Goal: Task Accomplishment & Management: Manage account settings

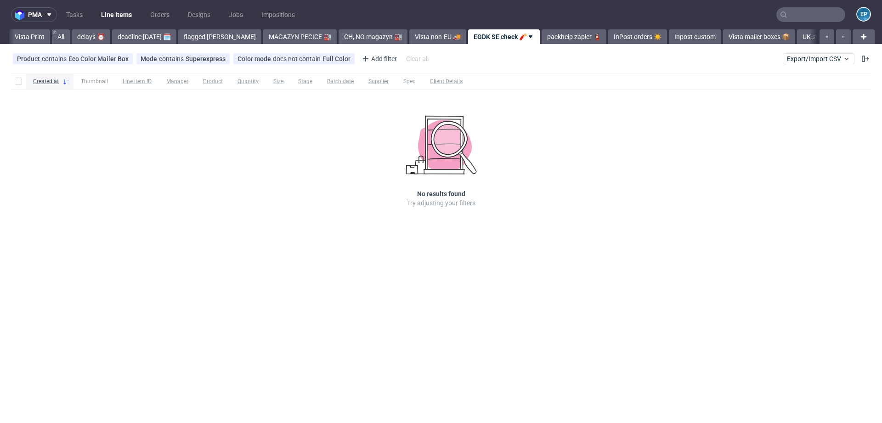
click at [802, 18] on input "text" at bounding box center [810, 14] width 69 height 15
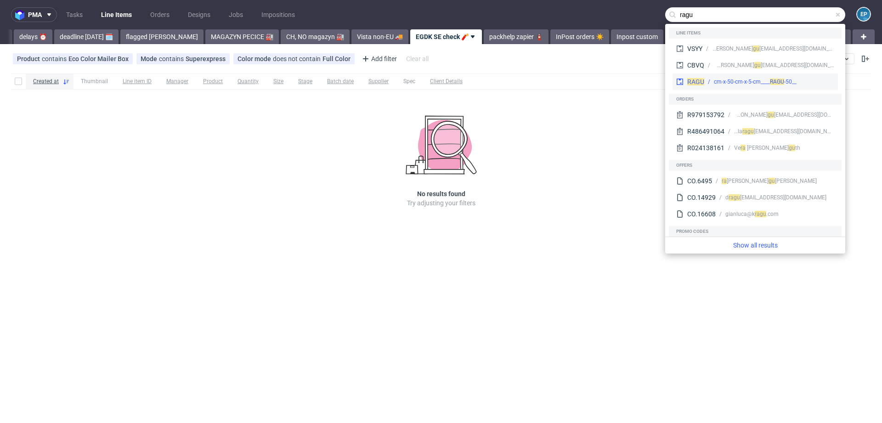
type input "ragu"
click at [724, 82] on div "__50-cm-x-50-cm-x-5-cm____ RAGU" at bounding box center [755, 82] width 83 height 8
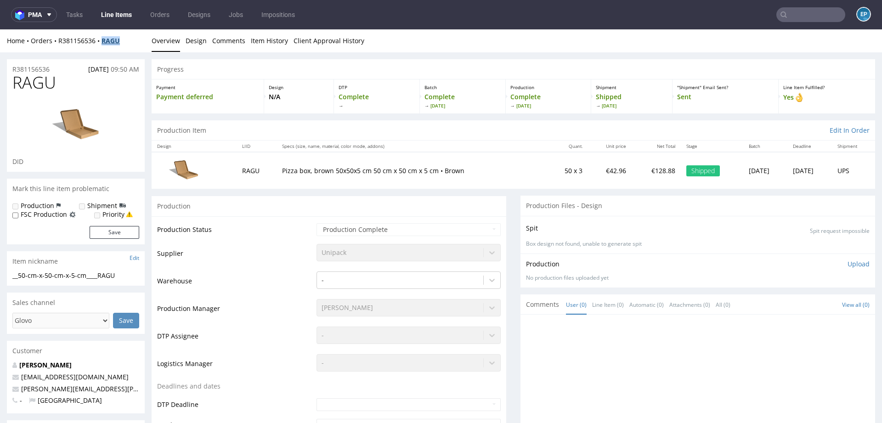
drag, startPoint x: 128, startPoint y: 39, endPoint x: 104, endPoint y: 39, distance: 23.9
click at [104, 39] on div "Home Orders R381156536 RAGU" at bounding box center [76, 40] width 138 height 9
copy strong "RAGU"
click at [805, 6] on nav "pma Tasks Line Items Orders Designs Jobs Impositions EP" at bounding box center [441, 14] width 882 height 29
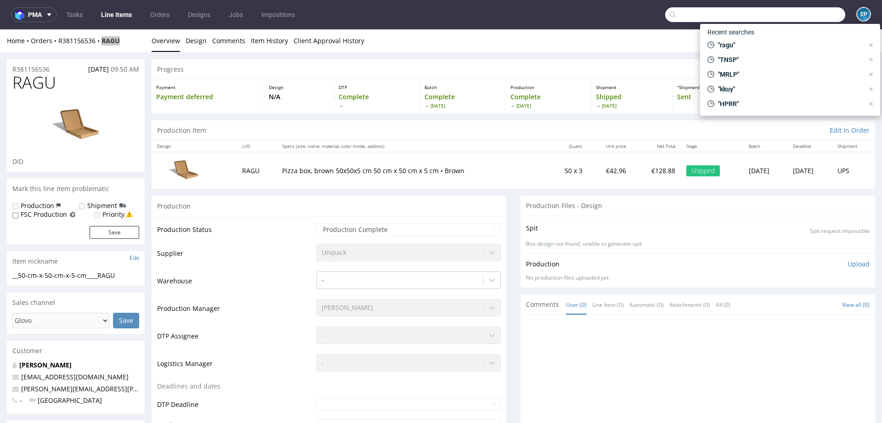
click at [805, 13] on input "text" at bounding box center [755, 14] width 180 height 15
paste input "WGWB"
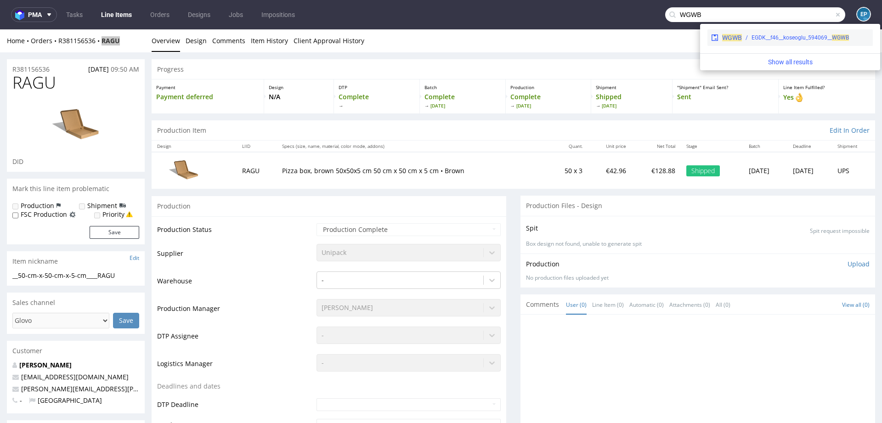
type input "WGWB"
click at [748, 40] on div "EGDK__f46__koseoglu_594069__ WGWB" at bounding box center [805, 38] width 127 height 8
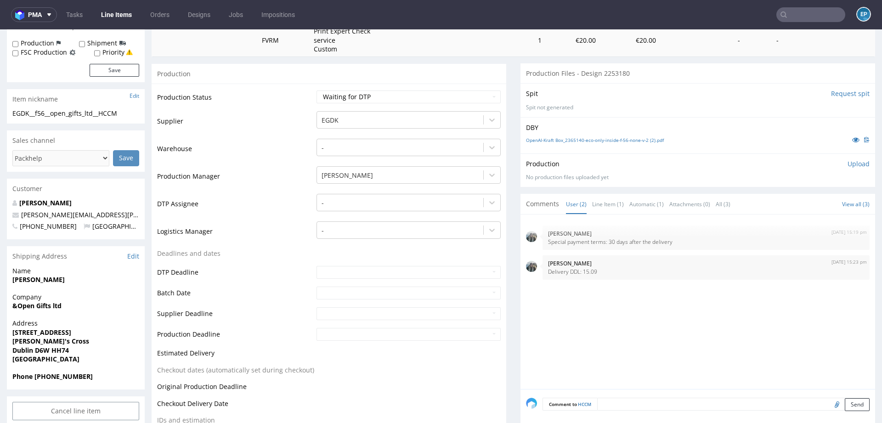
scroll to position [155, 0]
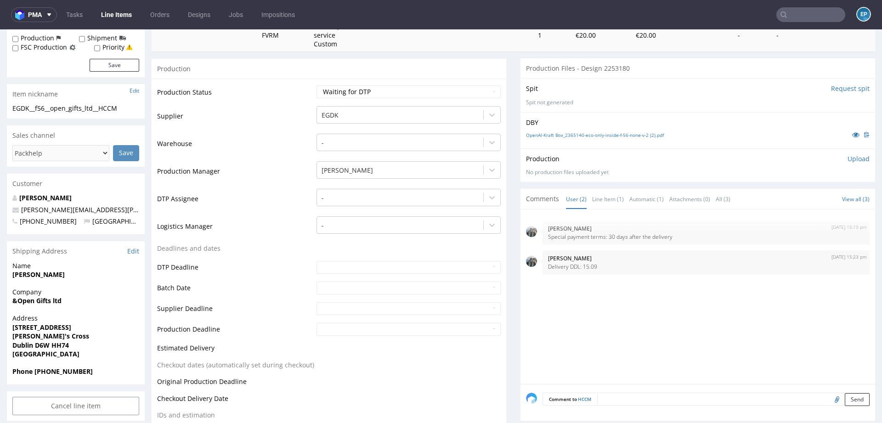
click at [365, 260] on td at bounding box center [407, 270] width 187 height 21
click at [367, 267] on input "text" at bounding box center [409, 267] width 184 height 13
click at [390, 238] on td "29" at bounding box center [392, 240] width 14 height 14
type input "2025-08-29"
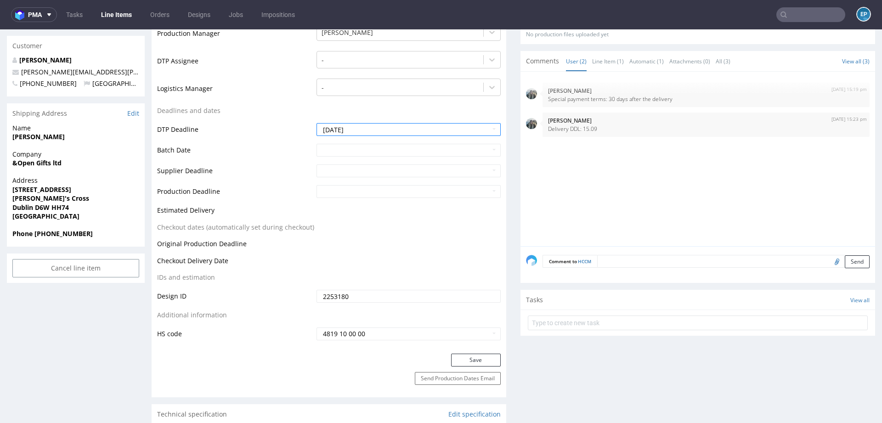
scroll to position [318, 0]
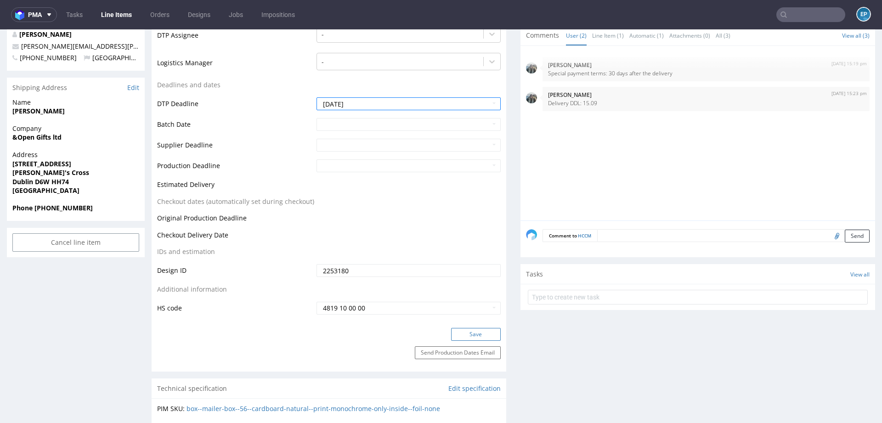
click at [460, 334] on button "Save" at bounding box center [476, 334] width 50 height 13
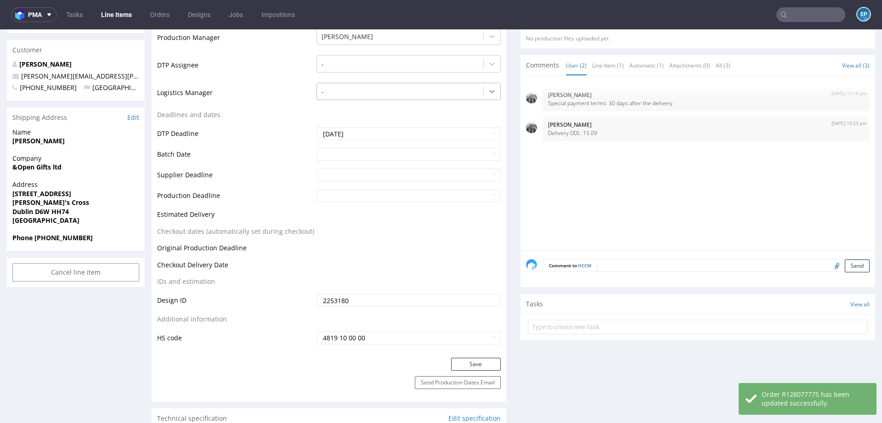
scroll to position [288, 0]
click at [608, 65] on link "Line Item (1)" at bounding box center [608, 67] width 32 height 20
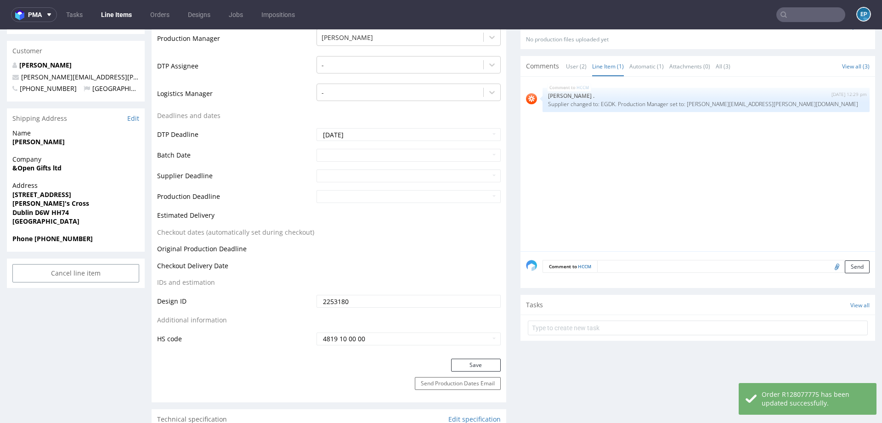
click at [631, 268] on textarea at bounding box center [733, 266] width 272 height 13
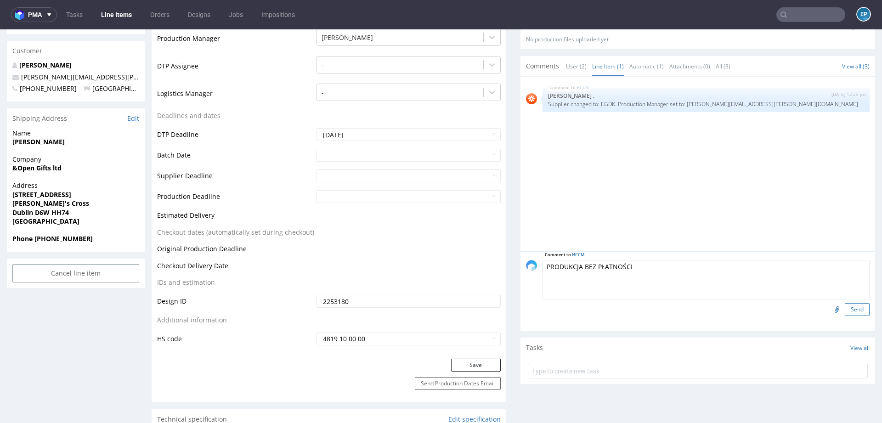
type textarea "PRODUKCJA BEZ PŁATNOŚCI"
click at [845, 308] on button "Send" at bounding box center [857, 309] width 25 height 13
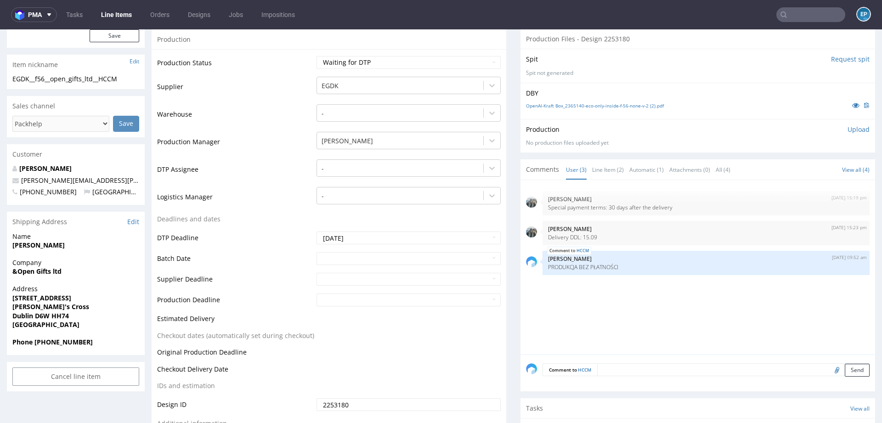
scroll to position [209, 0]
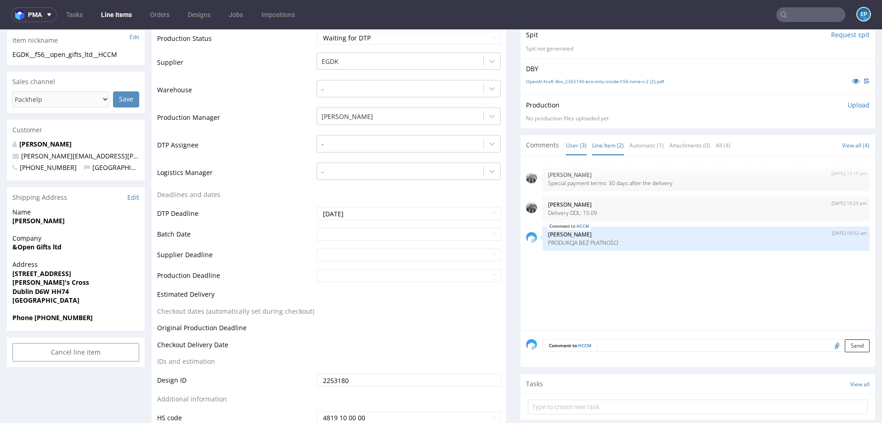
click at [608, 144] on link "Line Item (2)" at bounding box center [608, 146] width 32 height 20
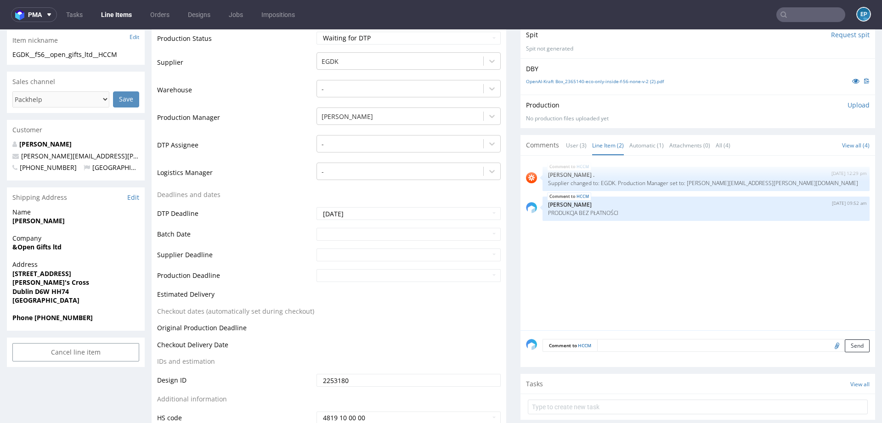
click at [639, 346] on textarea at bounding box center [733, 345] width 272 height 13
type textarea "delivery for 15.09"
click at [845, 385] on button "Send" at bounding box center [857, 388] width 25 height 13
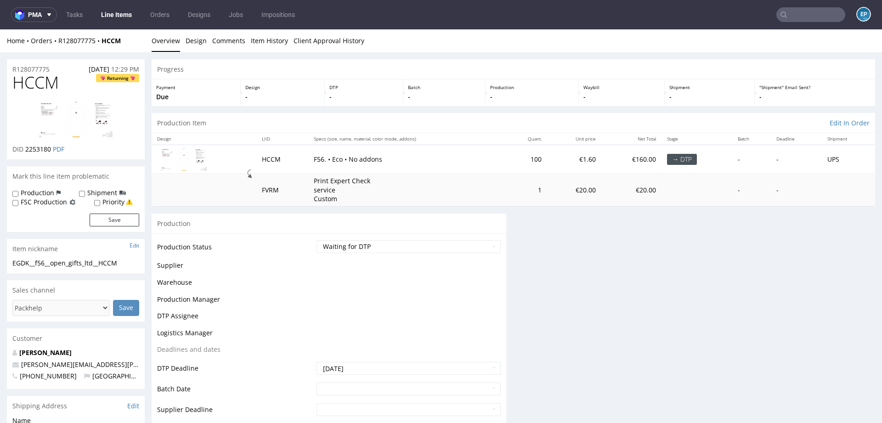
scroll to position [0, 0]
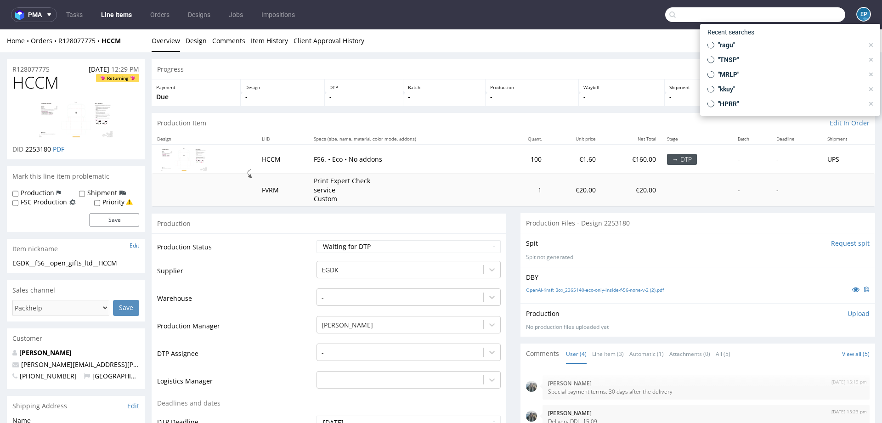
click at [805, 13] on input "text" at bounding box center [755, 14] width 180 height 15
type input "v"
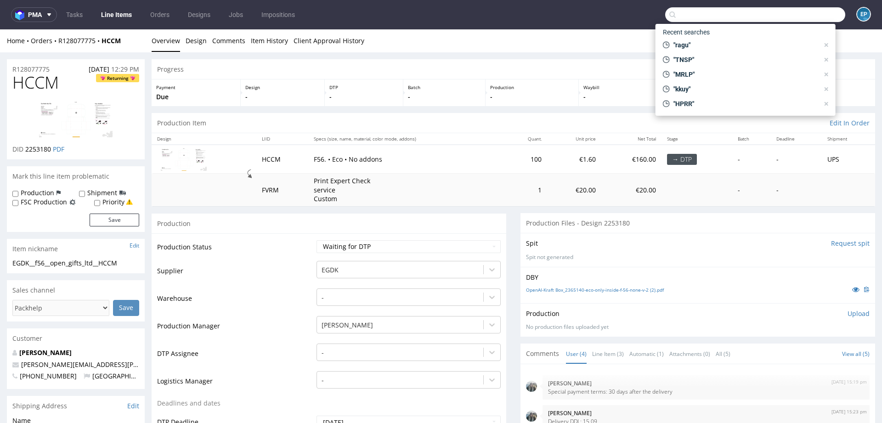
paste input "JXPY"
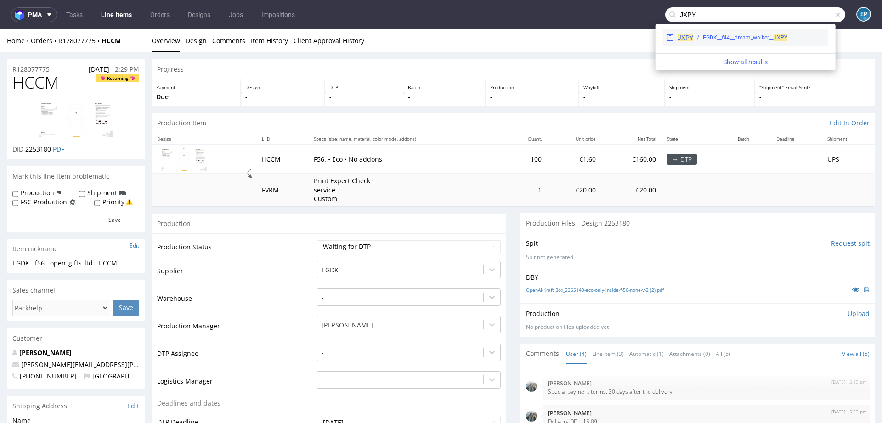
type input "JXPY"
click at [716, 38] on div "EGDK__f44__dream_walker__ JXPY" at bounding box center [745, 38] width 85 height 8
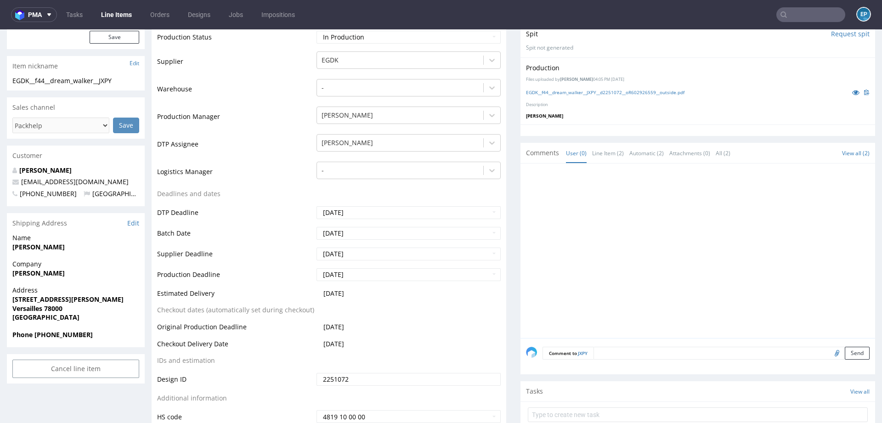
scroll to position [323, 0]
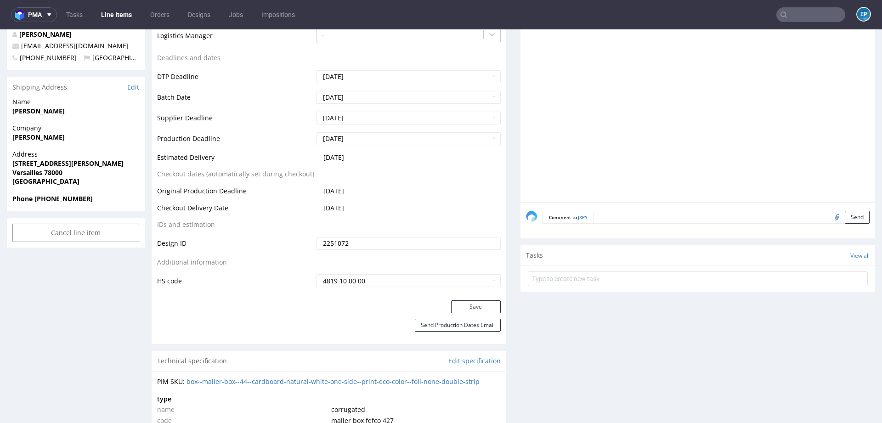
click at [794, 6] on nav "pma Tasks Line Items Orders Designs Jobs Impositions EP" at bounding box center [441, 14] width 882 height 29
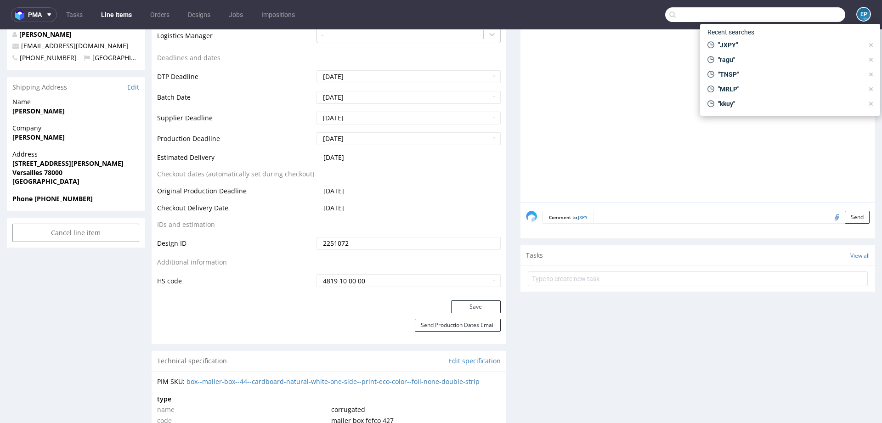
click at [794, 15] on input "text" at bounding box center [755, 14] width 180 height 15
paste input "VUYG"
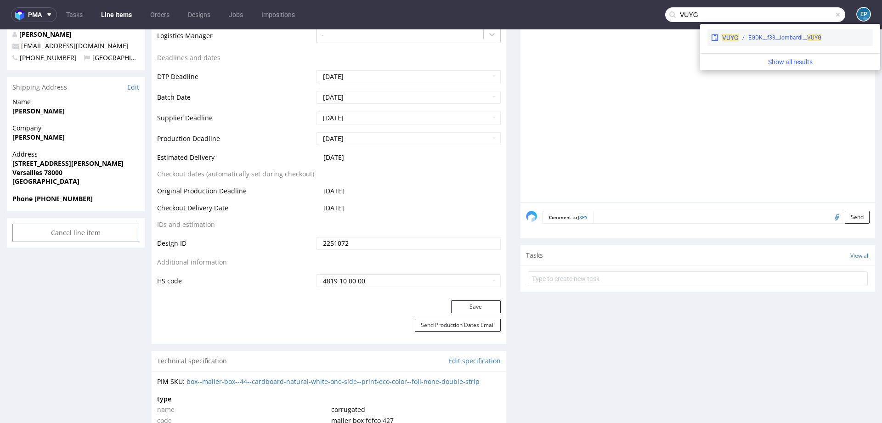
type input "VUYG"
click at [742, 40] on div "EGDK__f33__lombardi__ VUYG" at bounding box center [804, 38] width 130 height 8
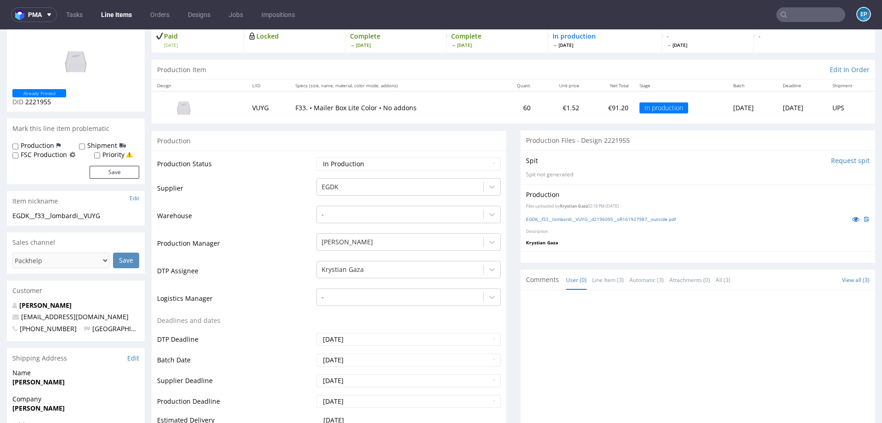
scroll to position [62, 0]
click at [852, 218] on icon at bounding box center [855, 218] width 7 height 6
click at [48, 103] on span "2221955" at bounding box center [38, 100] width 26 height 9
copy span "2221955"
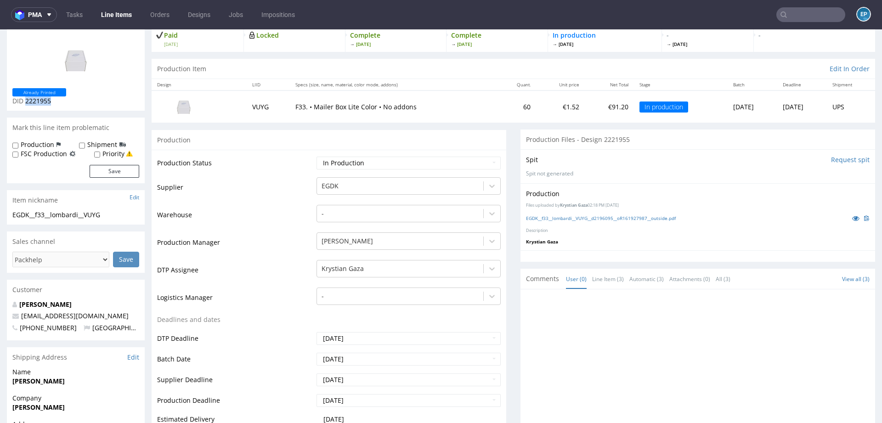
scroll to position [0, 0]
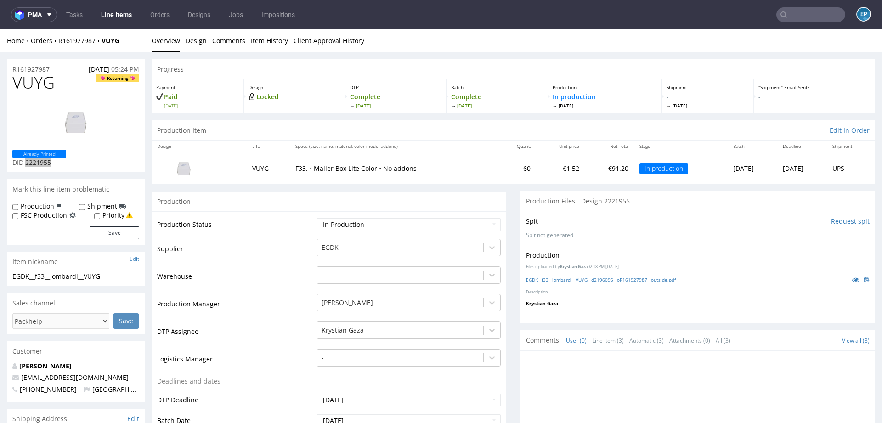
click at [113, 13] on link "Line Items" at bounding box center [117, 14] width 42 height 15
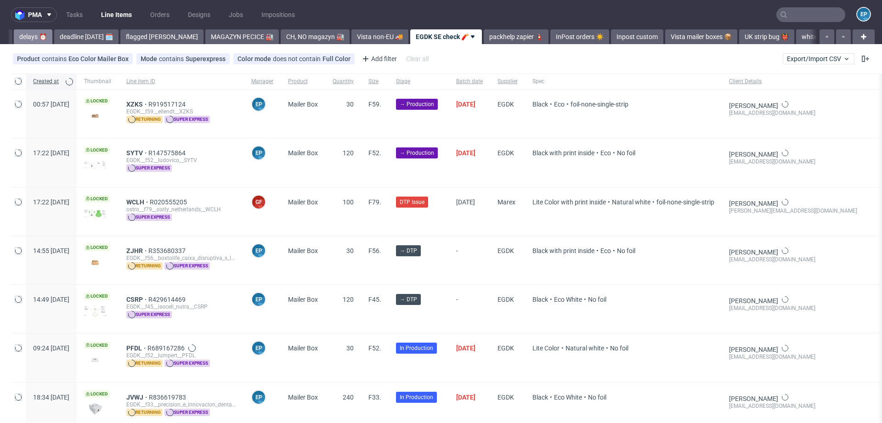
click at [41, 38] on link "delays ⏰" at bounding box center [33, 36] width 39 height 15
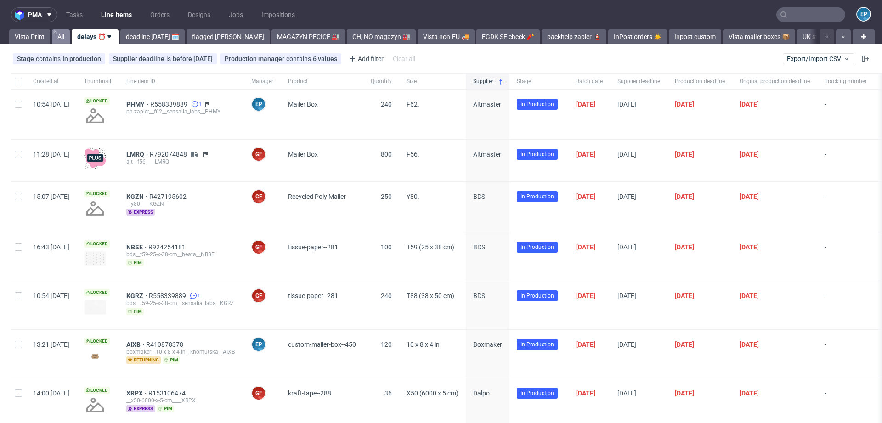
click at [59, 39] on link "All" at bounding box center [61, 36] width 18 height 15
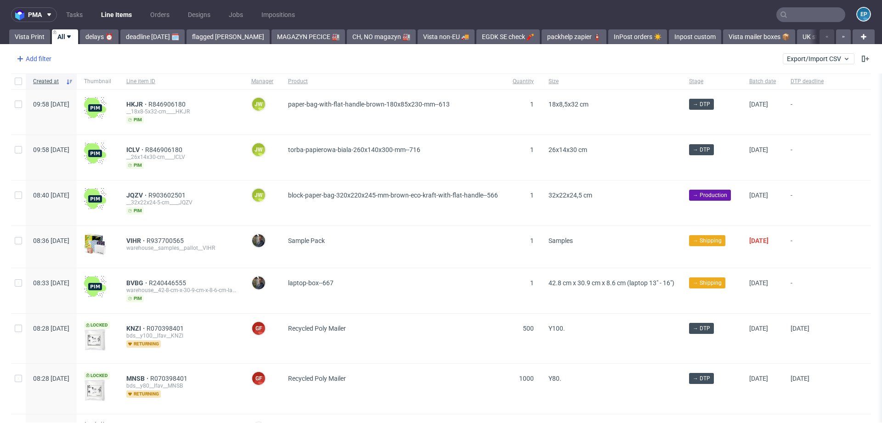
click at [34, 65] on div "Add filter" at bounding box center [33, 58] width 40 height 15
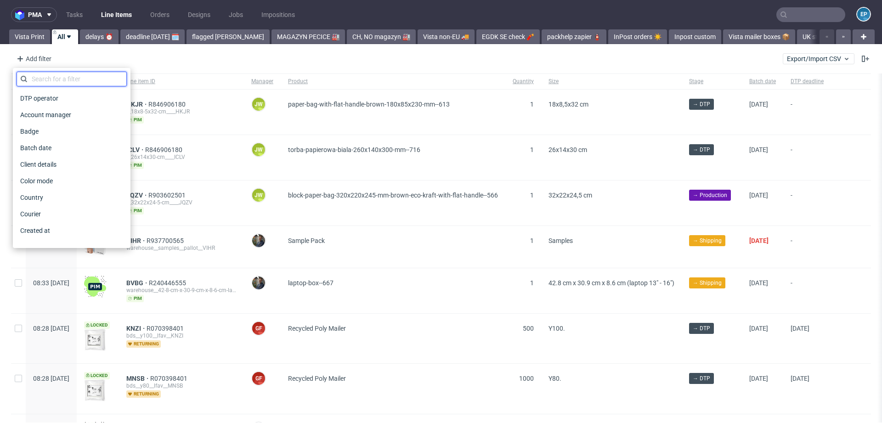
click at [49, 81] on input "text" at bounding box center [72, 79] width 110 height 15
type input "d"
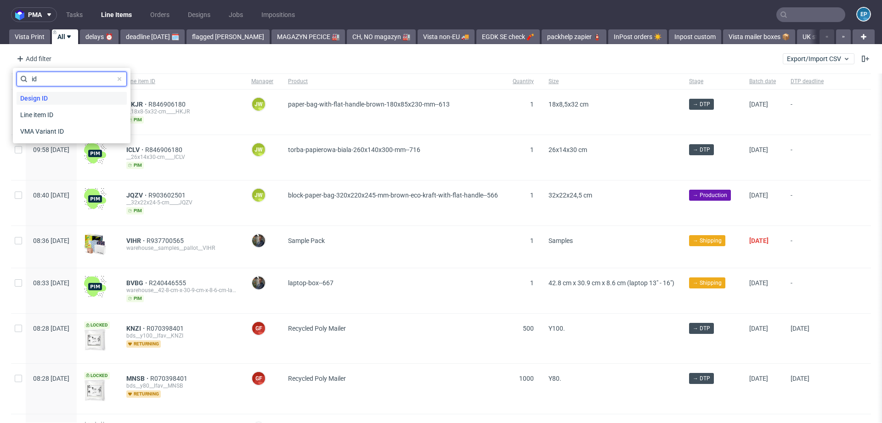
type input "id"
click at [48, 99] on span "Design ID" at bounding box center [34, 98] width 35 height 13
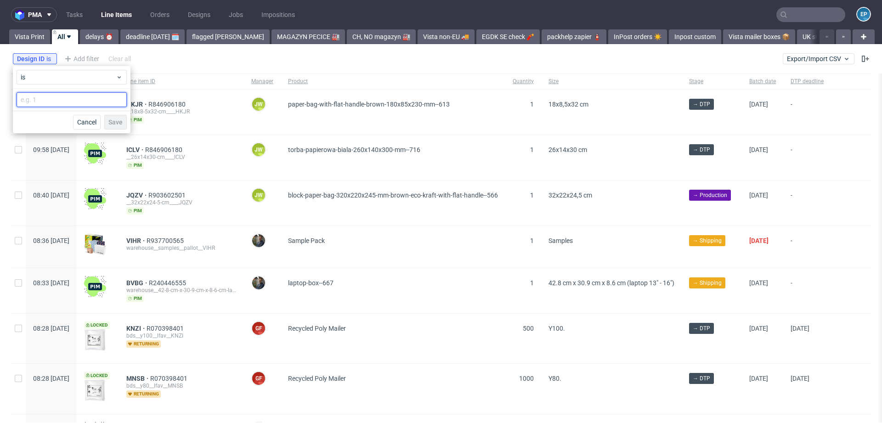
click at [54, 98] on input "number" at bounding box center [72, 99] width 110 height 15
paste input "2221955"
type input "2221955"
click at [114, 119] on span "Save" at bounding box center [115, 122] width 14 height 6
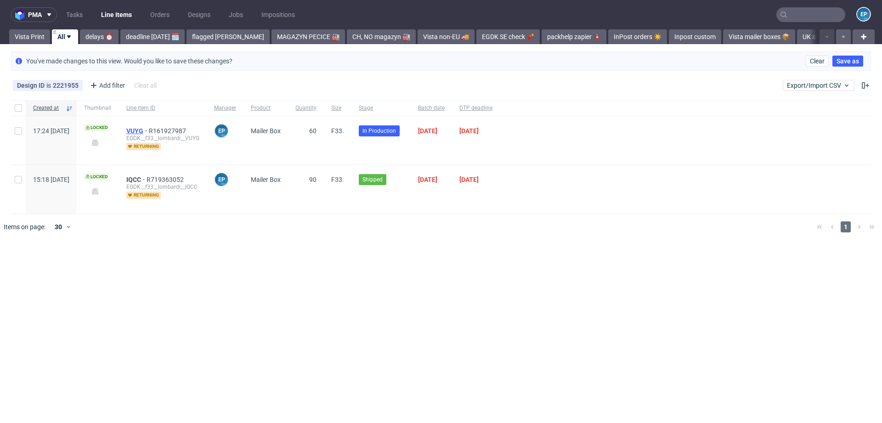
click at [149, 130] on span "VUYG" at bounding box center [137, 130] width 23 height 7
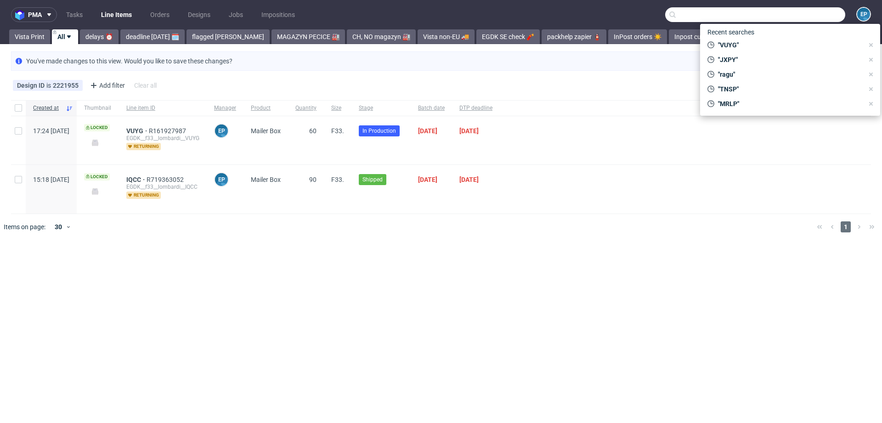
click at [809, 10] on input "text" at bounding box center [755, 14] width 180 height 15
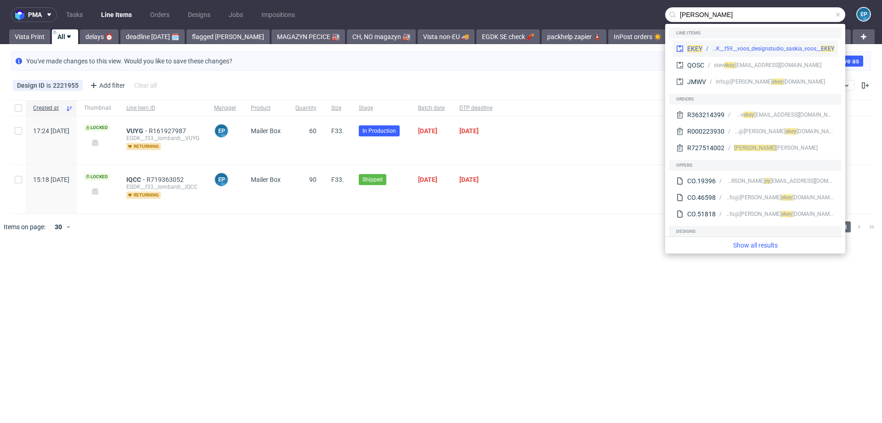
type input "ekey"
click at [769, 46] on div "EGDK__f59__voos_designstudio_saskia_voos__ EKEY" at bounding box center [773, 49] width 122 height 8
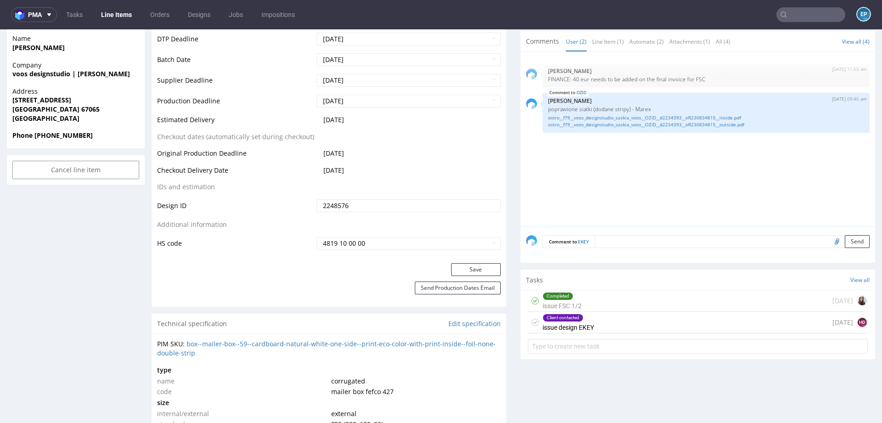
scroll to position [392, 0]
click at [610, 325] on div "Client contacted issue design EKEY 2 days ago HD" at bounding box center [698, 321] width 340 height 22
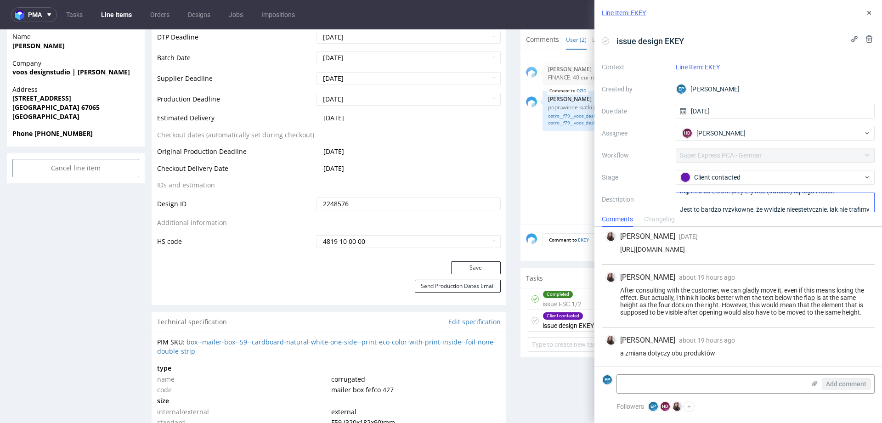
scroll to position [32, 0]
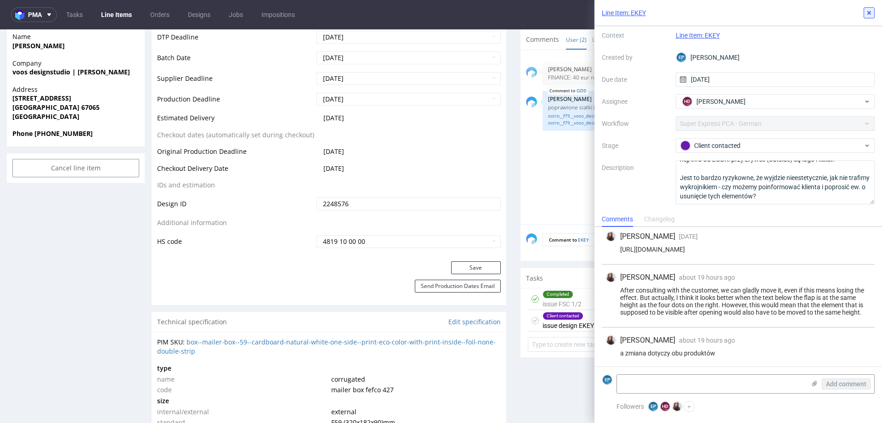
click at [873, 13] on button at bounding box center [869, 12] width 11 height 11
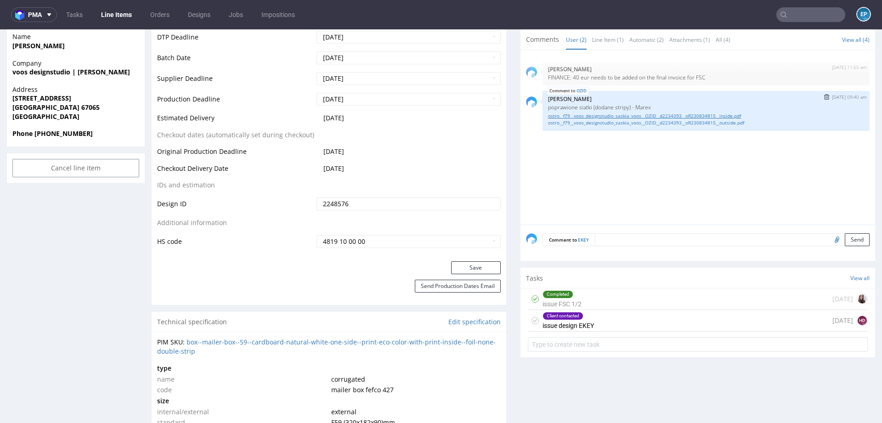
click at [725, 113] on link "ostro__f79__voos_designstudio_saskia_voos__OZID__d2234393__oR230834815__inside.…" at bounding box center [706, 116] width 316 height 7
click at [689, 320] on div "Client contacted issue design EKEY 2 days ago HD" at bounding box center [698, 321] width 340 height 22
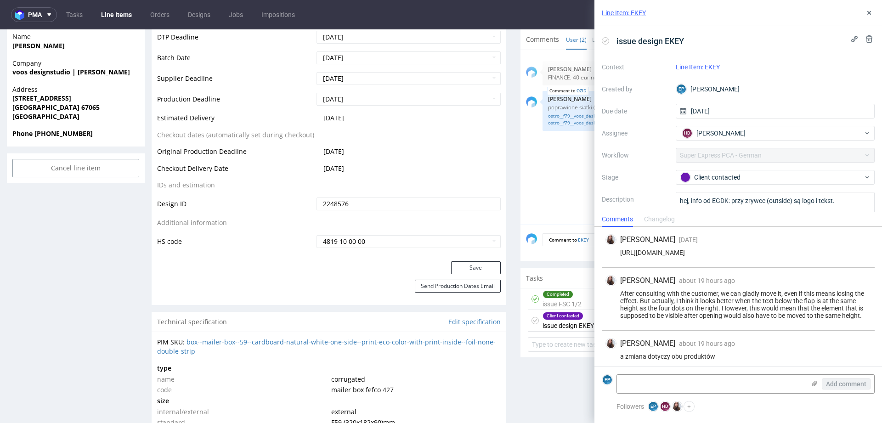
scroll to position [3, 0]
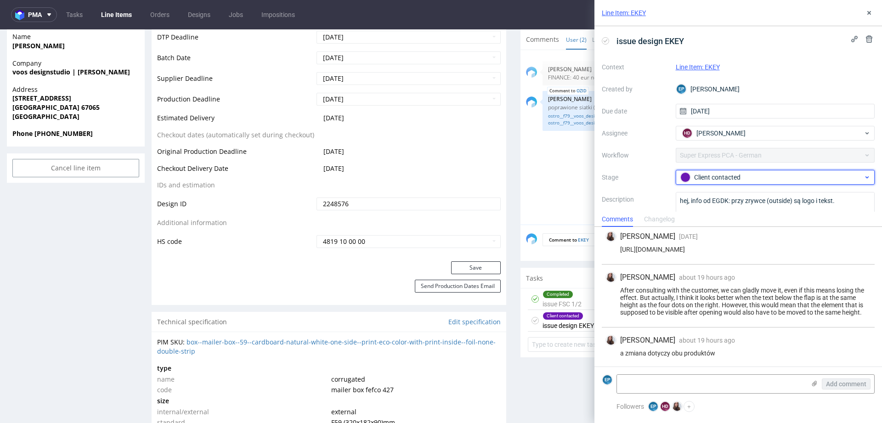
click at [765, 174] on div "Client contacted" at bounding box center [771, 177] width 183 height 10
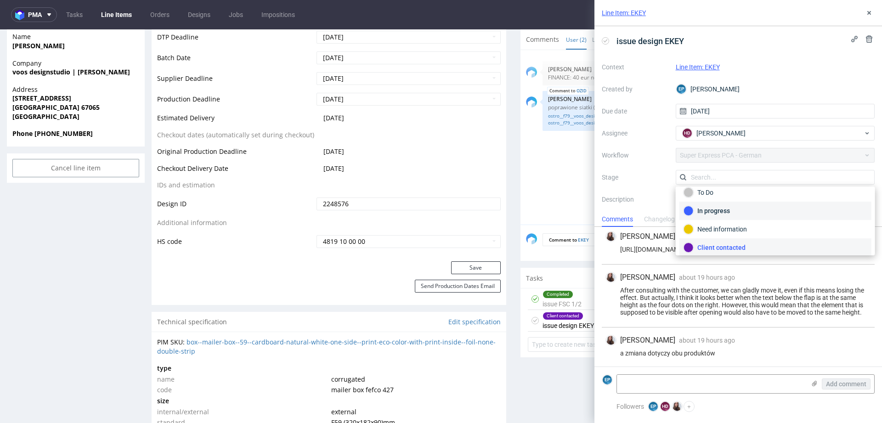
scroll to position [47, 0]
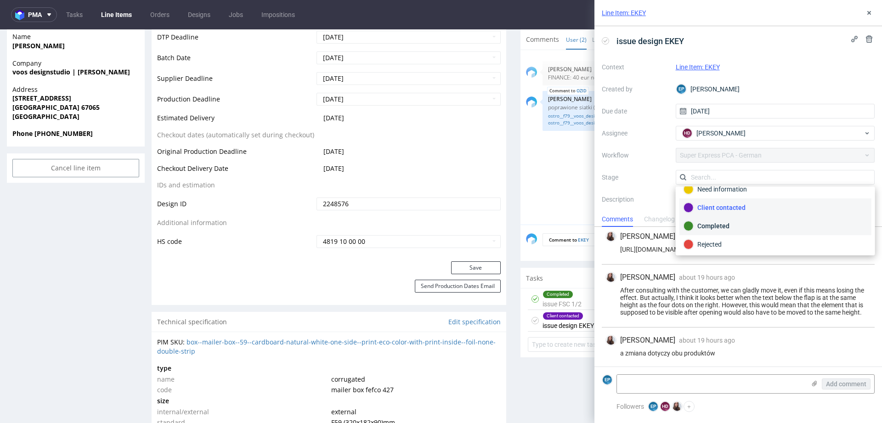
click at [755, 227] on div "Completed" at bounding box center [776, 226] width 184 height 10
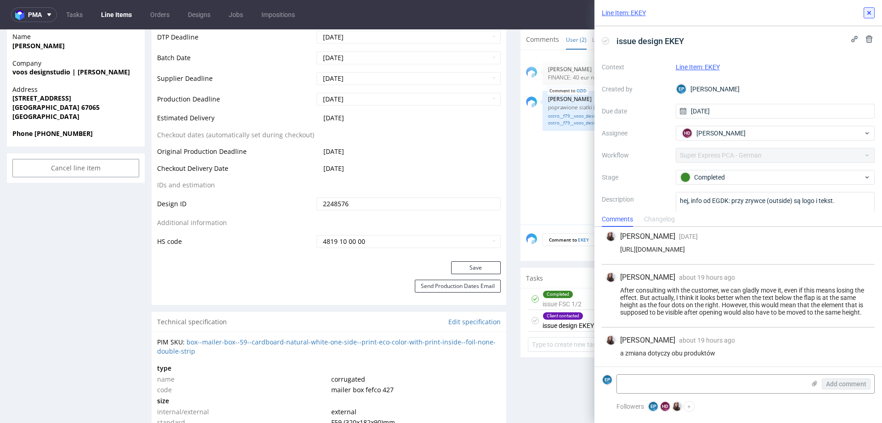
click at [864, 16] on button at bounding box center [869, 12] width 11 height 11
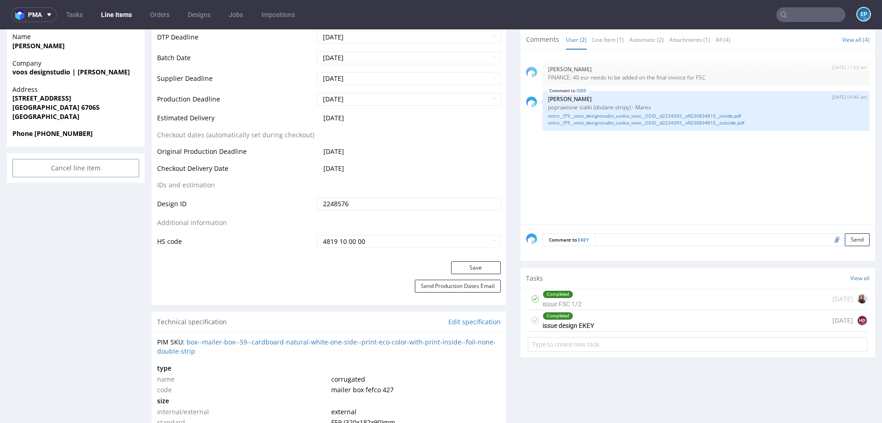
click at [676, 312] on div "Completed issue design EKEY 2 days ago HD" at bounding box center [698, 321] width 340 height 22
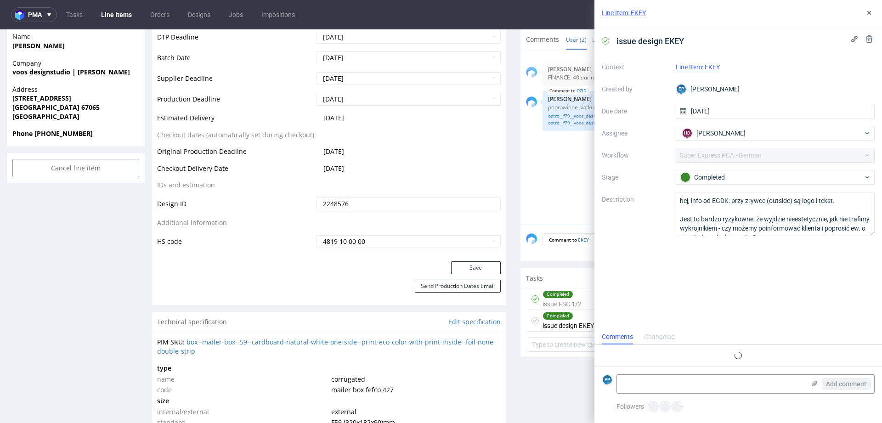
scroll to position [3, 0]
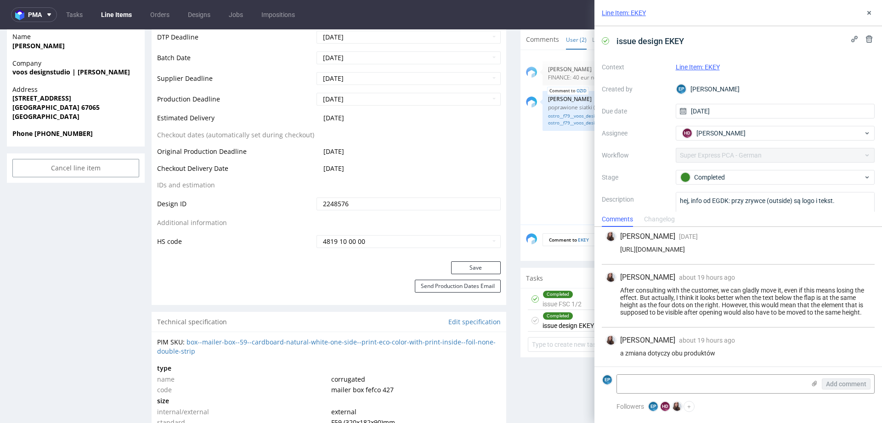
click at [546, 218] on div "25th Aug 25 | 11:55 am Aleksandra Łętowska FINANCE: 40 eur needs to be added on…" at bounding box center [700, 140] width 349 height 169
click at [869, 17] on button at bounding box center [869, 12] width 11 height 11
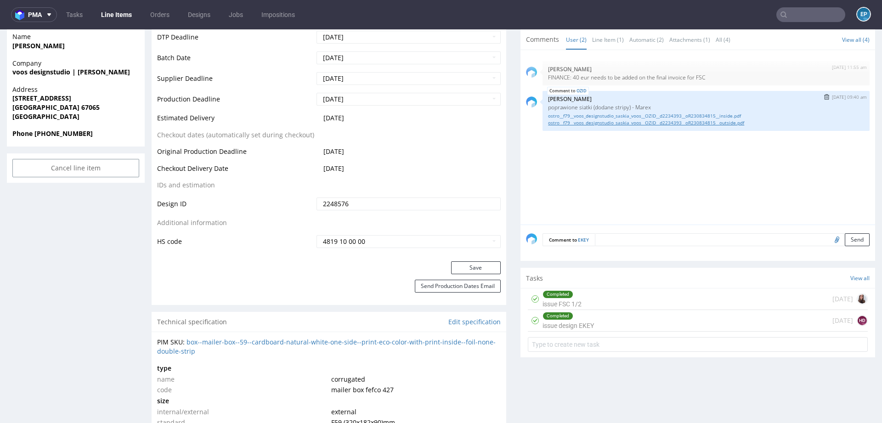
click at [734, 120] on link "ostro__f79__voos_designstudio_saskia_voos__OZID__d2234393__oR230834815__outside…" at bounding box center [706, 122] width 316 height 7
click at [648, 317] on div "Completed issue design EKEY 2 days ago HD" at bounding box center [698, 321] width 340 height 22
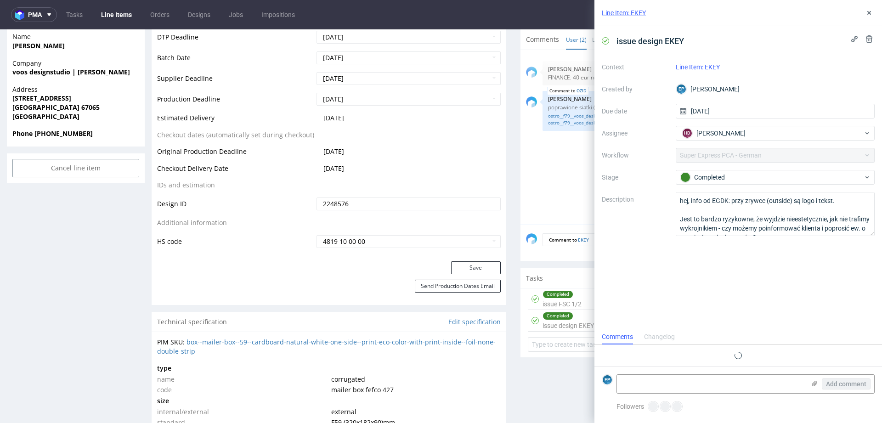
scroll to position [3, 0]
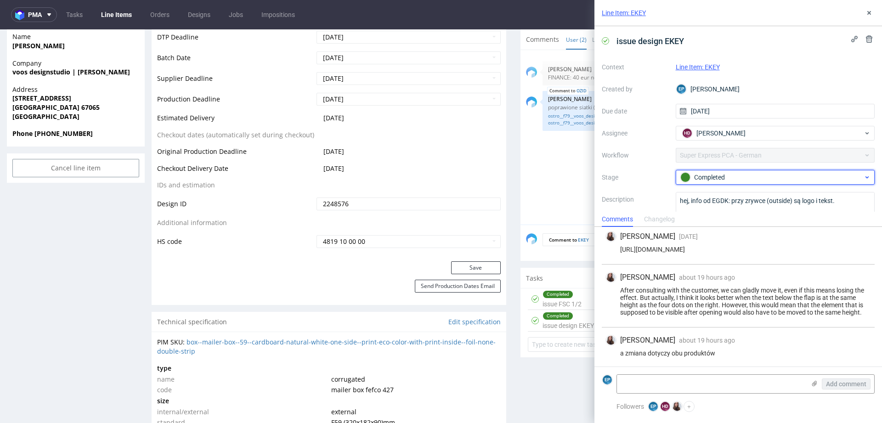
click at [703, 180] on div "Completed" at bounding box center [771, 177] width 183 height 10
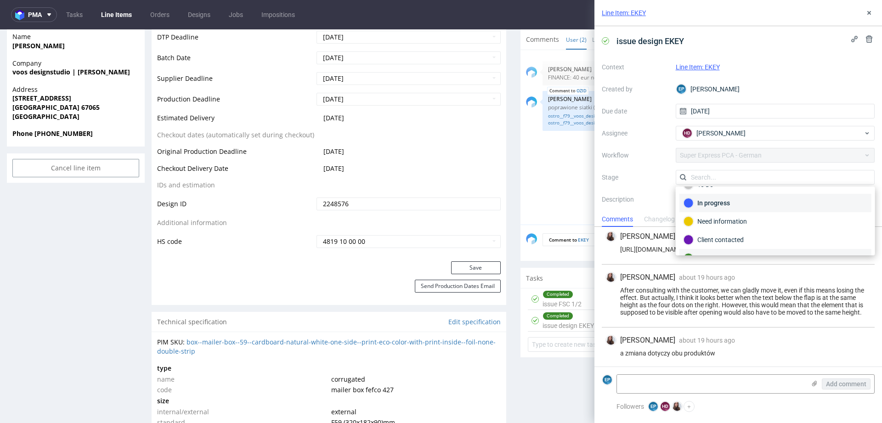
scroll to position [0, 0]
click at [705, 201] on div "To Do" at bounding box center [776, 199] width 184 height 10
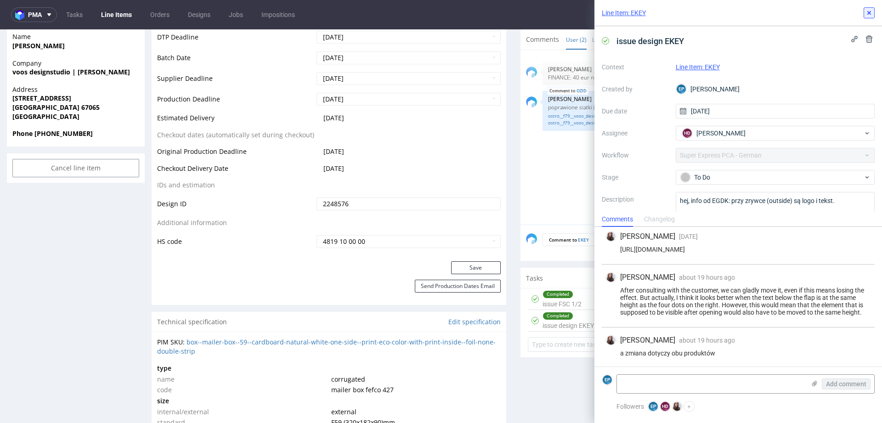
click at [867, 13] on icon at bounding box center [869, 12] width 7 height 7
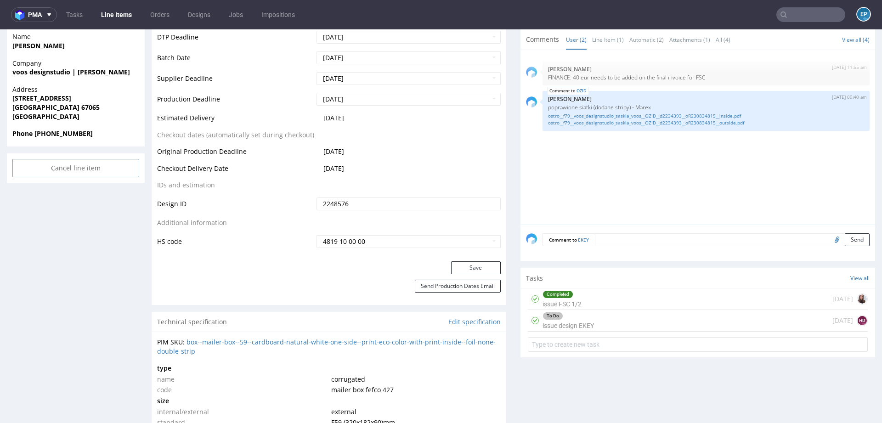
click at [652, 322] on div "To Do issue design EKEY 2 days ago HD" at bounding box center [698, 321] width 340 height 22
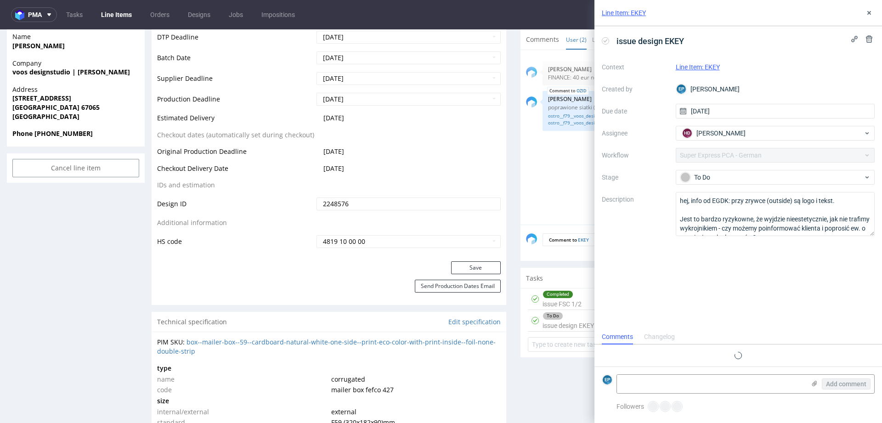
scroll to position [3, 0]
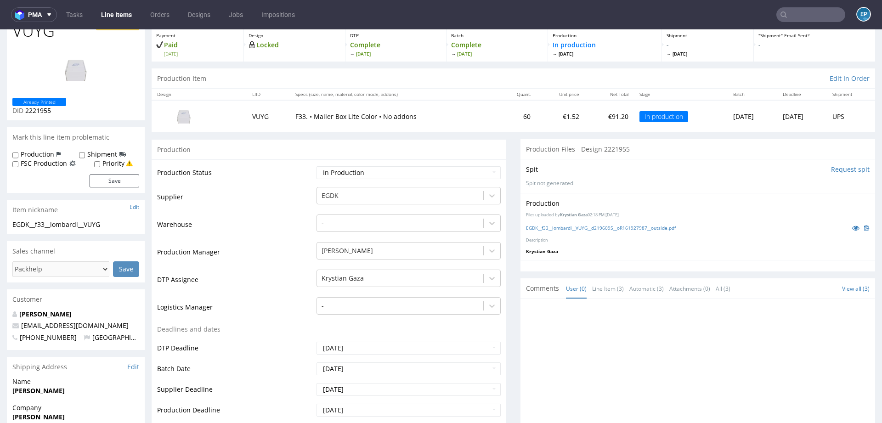
scroll to position [54, 0]
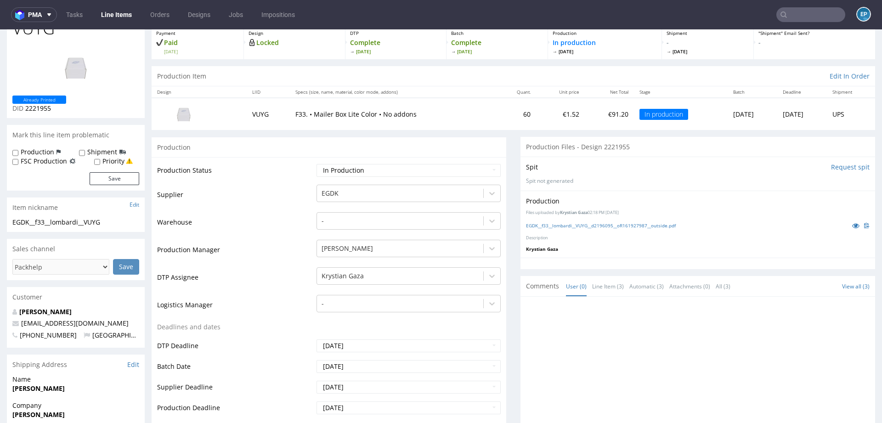
click at [41, 107] on span "2221955" at bounding box center [38, 108] width 26 height 9
copy span "2221955"
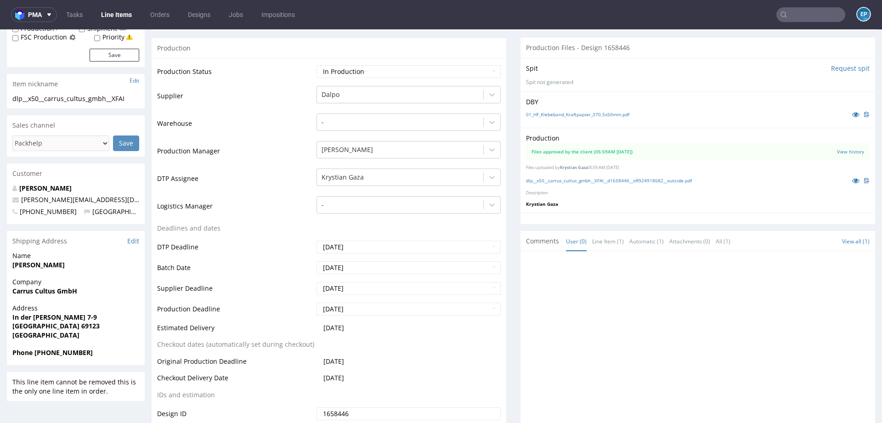
scroll to position [142, 0]
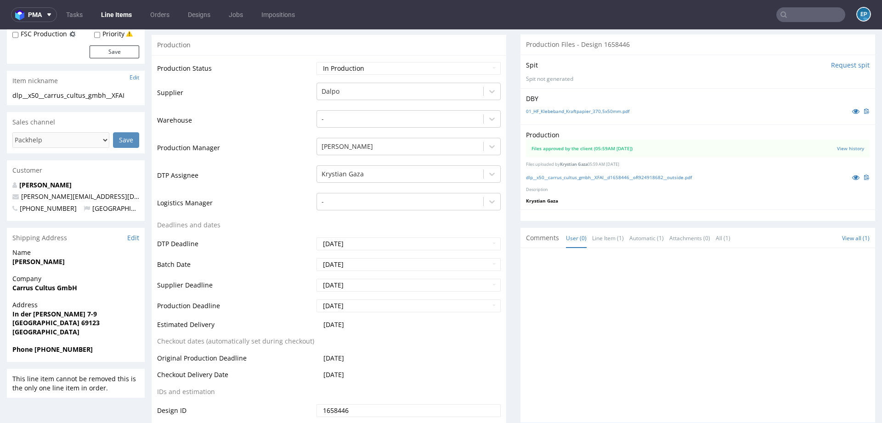
click at [272, 47] on div "Production" at bounding box center [329, 44] width 355 height 21
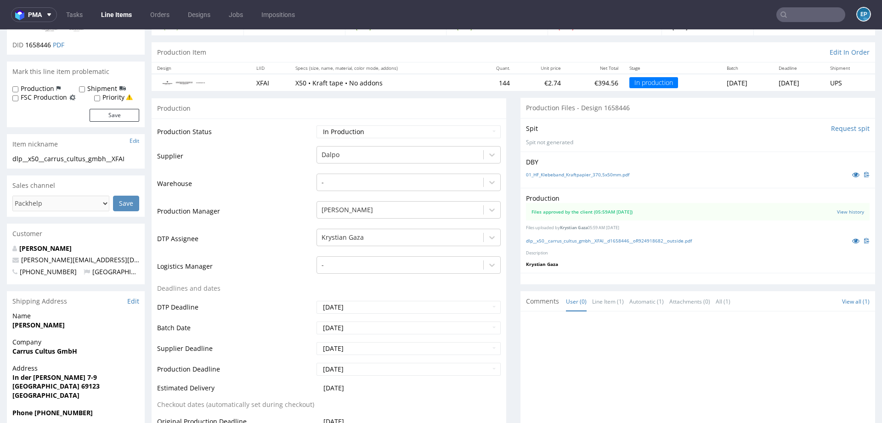
scroll to position [0, 0]
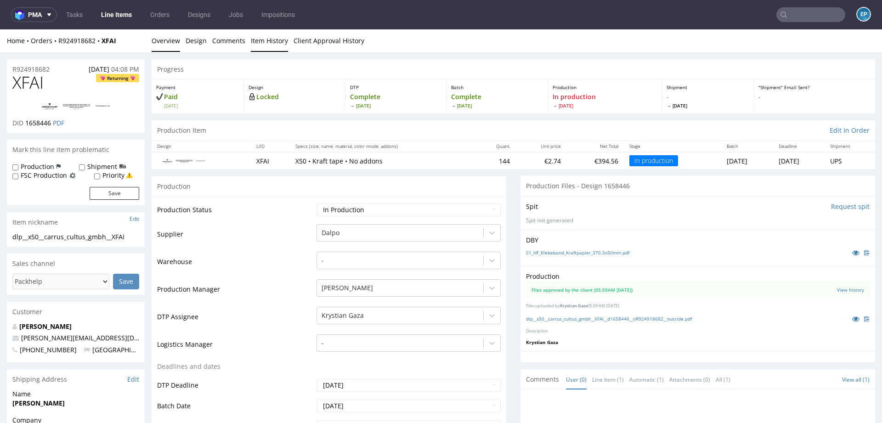
click at [261, 44] on link "Item History" at bounding box center [269, 40] width 37 height 23
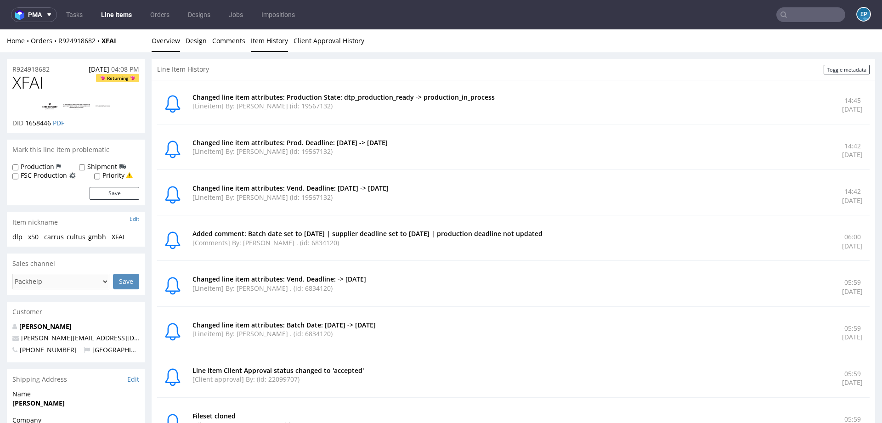
click at [167, 45] on link "Overview" at bounding box center [166, 40] width 28 height 23
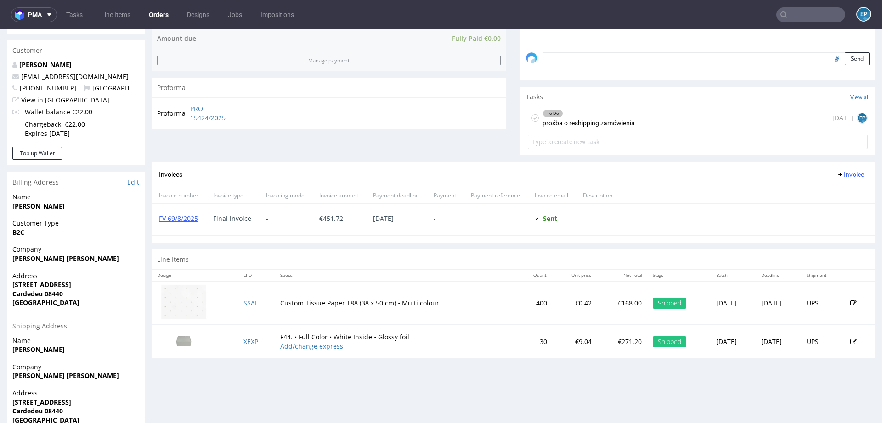
scroll to position [310, 0]
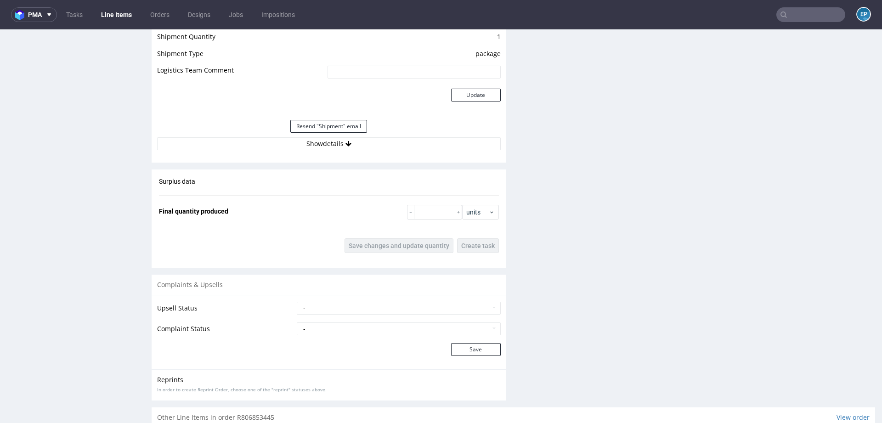
scroll to position [906, 0]
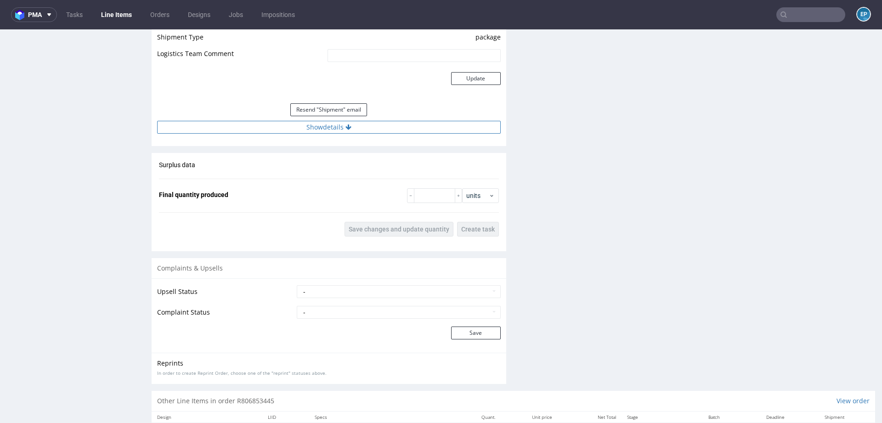
click at [382, 124] on button "Show details" at bounding box center [329, 127] width 344 height 13
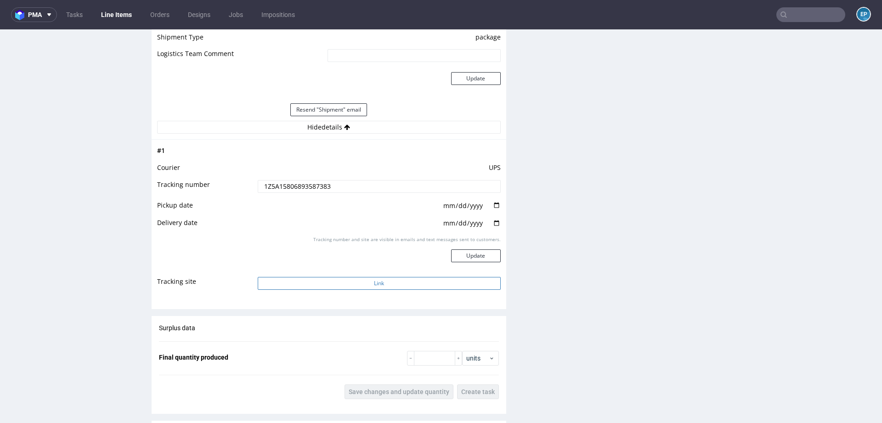
click at [409, 286] on button "Link" at bounding box center [379, 283] width 243 height 13
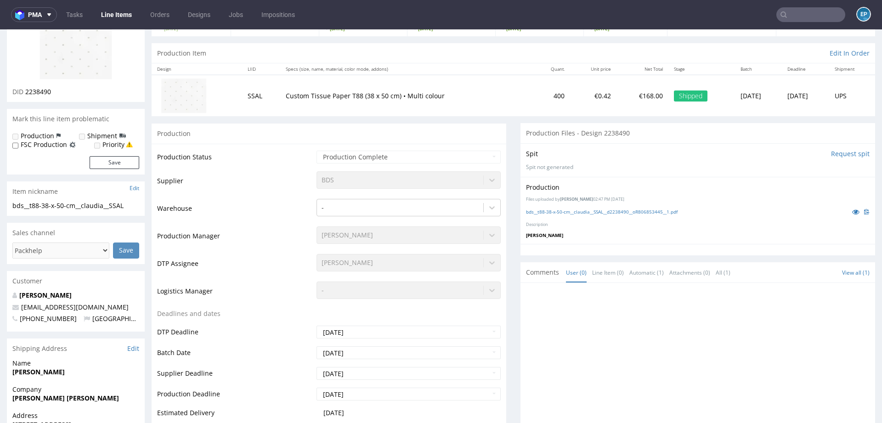
scroll to position [0, 0]
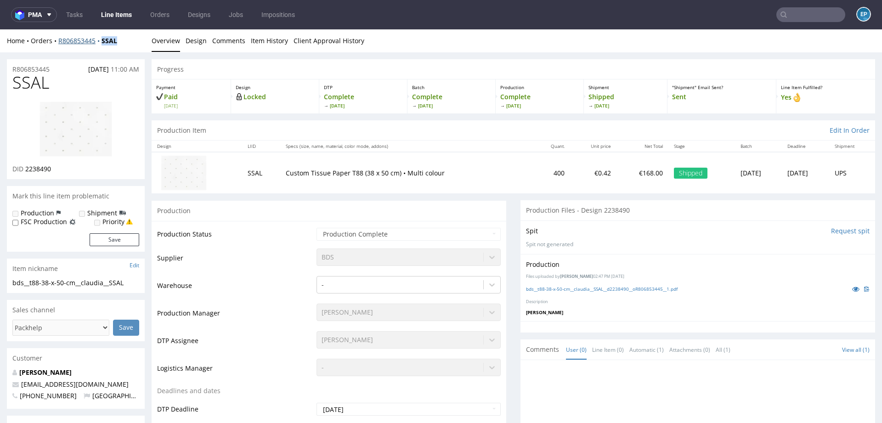
drag, startPoint x: 133, startPoint y: 42, endPoint x: 103, endPoint y: 42, distance: 30.3
click at [103, 42] on div "Home Orders R806853445 SSAL" at bounding box center [76, 40] width 138 height 9
copy strong "SSAL"
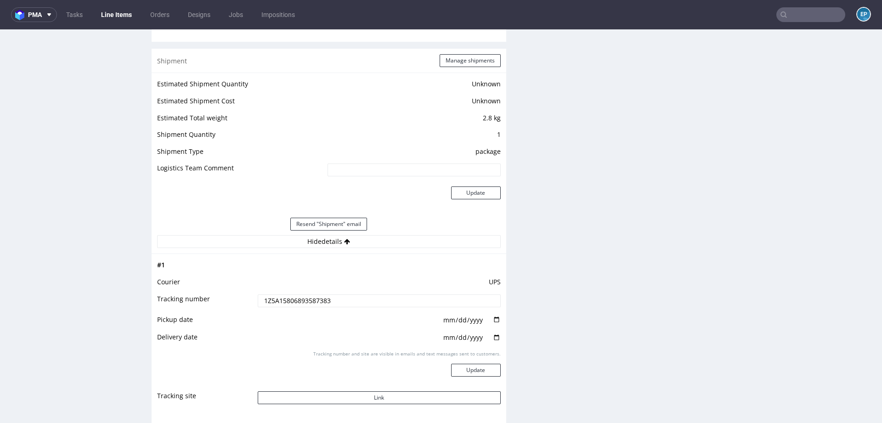
scroll to position [1118, 0]
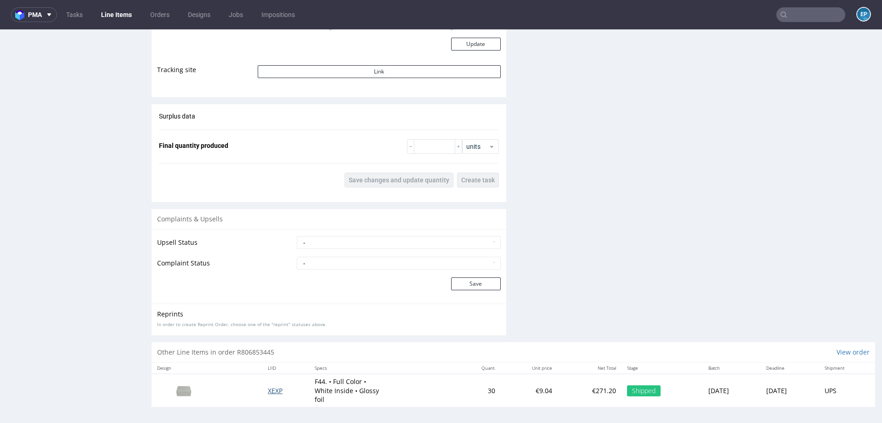
click at [268, 386] on span "XEXP" at bounding box center [275, 390] width 15 height 9
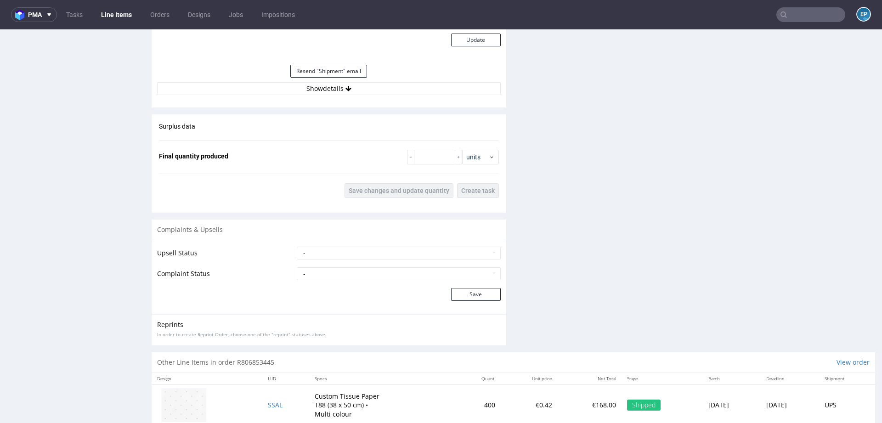
scroll to position [1026, 0]
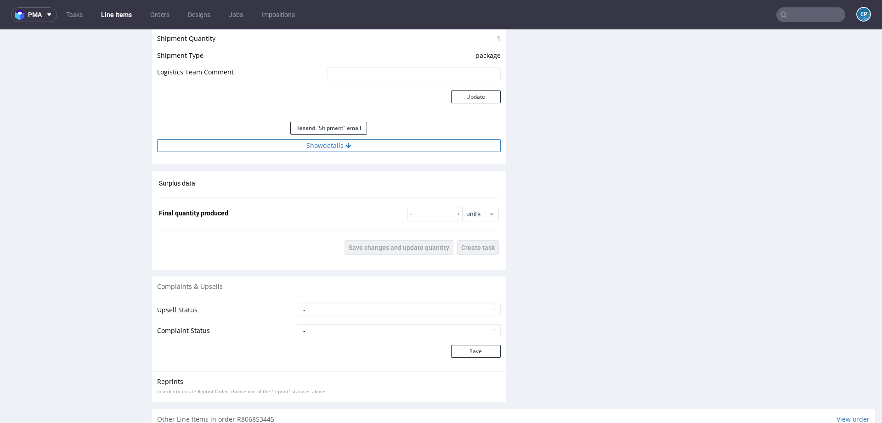
click at [357, 147] on button "Show details" at bounding box center [329, 145] width 344 height 13
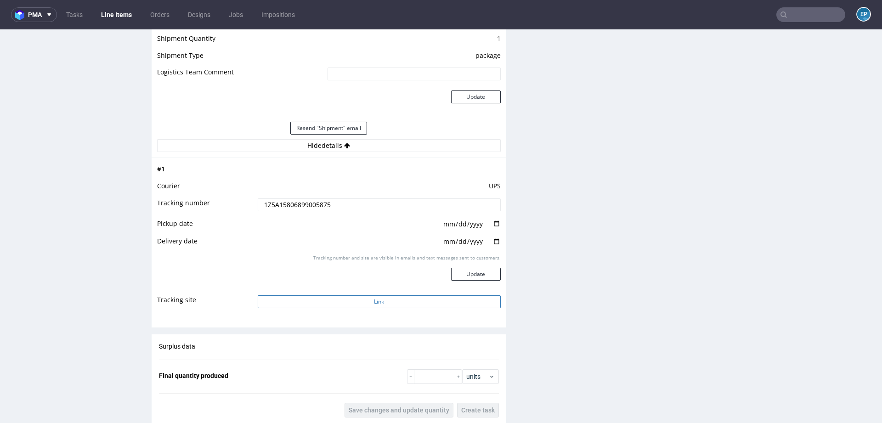
click at [373, 298] on button "Link" at bounding box center [379, 301] width 243 height 13
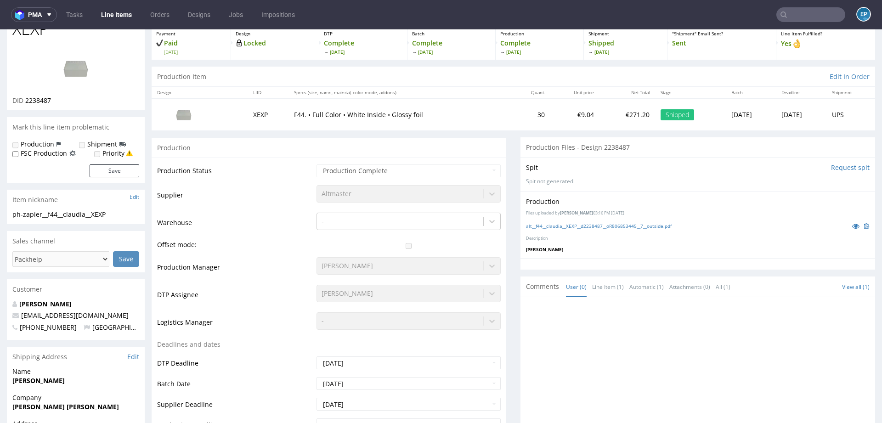
scroll to position [0, 0]
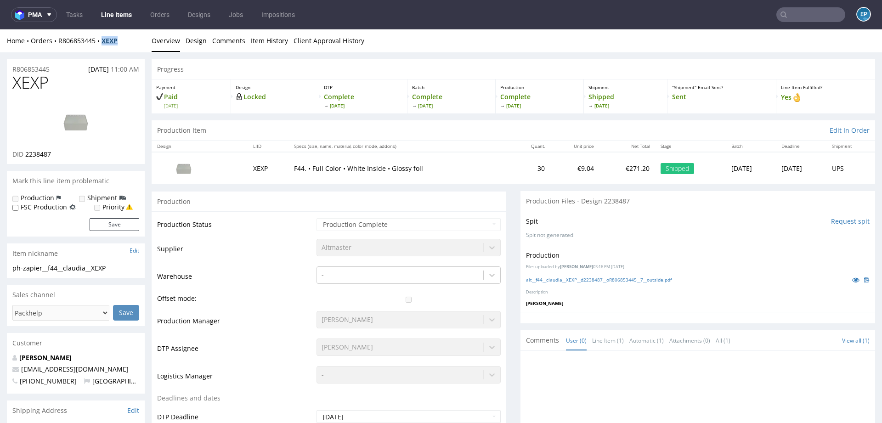
drag, startPoint x: 128, startPoint y: 40, endPoint x: 104, endPoint y: 40, distance: 23.9
click at [104, 40] on div "Home Orders R806853445 XEXP" at bounding box center [76, 40] width 138 height 9
copy strong "XEXP"
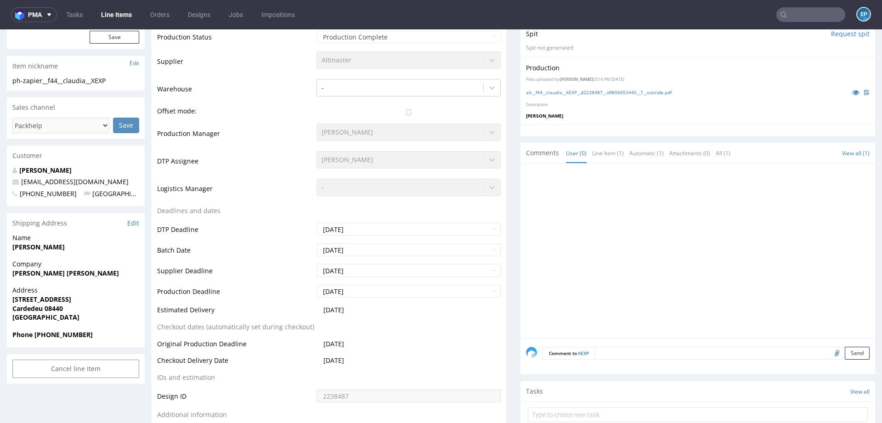
scroll to position [182, 0]
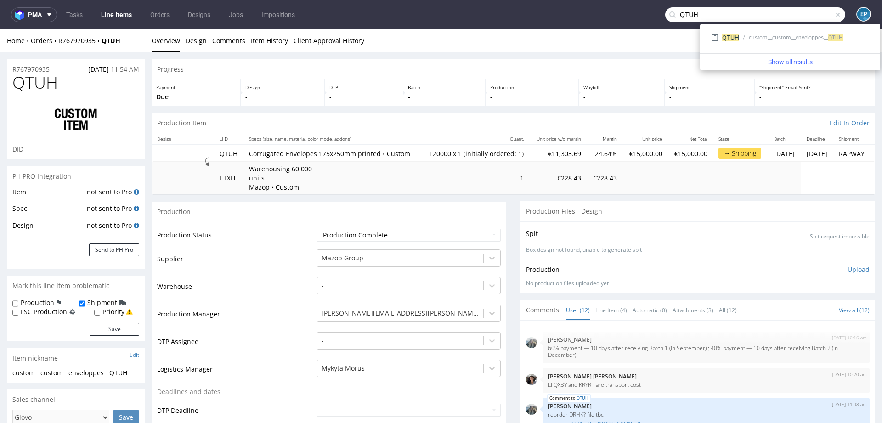
scroll to position [235, 0]
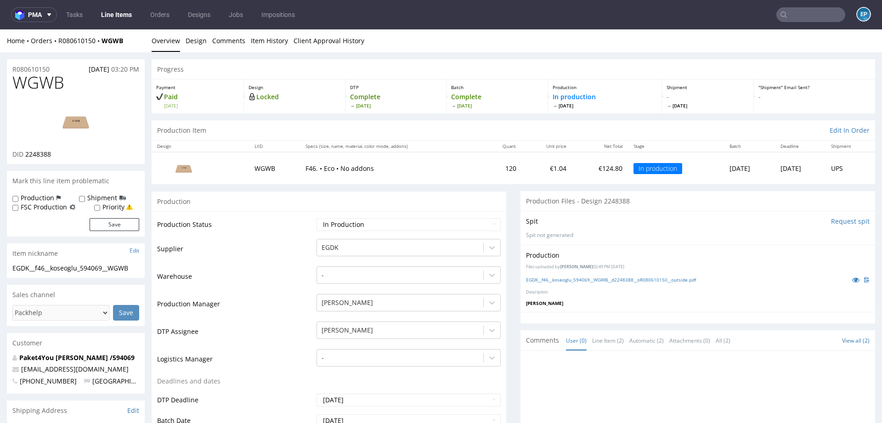
click at [129, 19] on link "Line Items" at bounding box center [117, 14] width 42 height 15
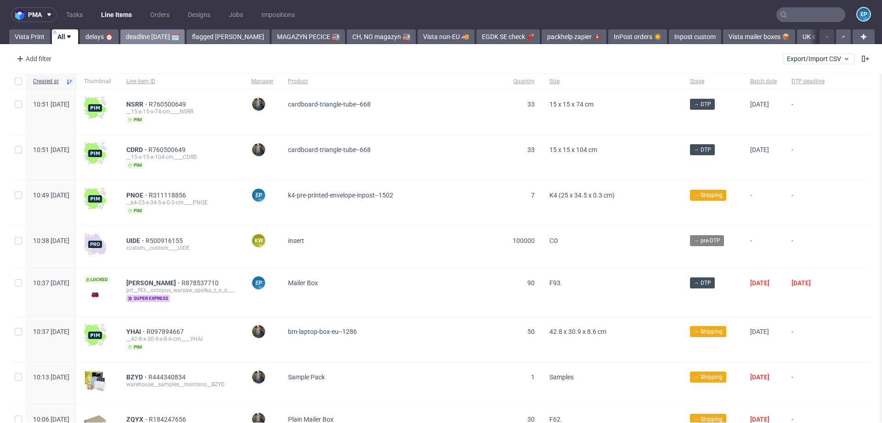
click at [151, 41] on link "deadline [DATE] 🗓️" at bounding box center [152, 36] width 64 height 15
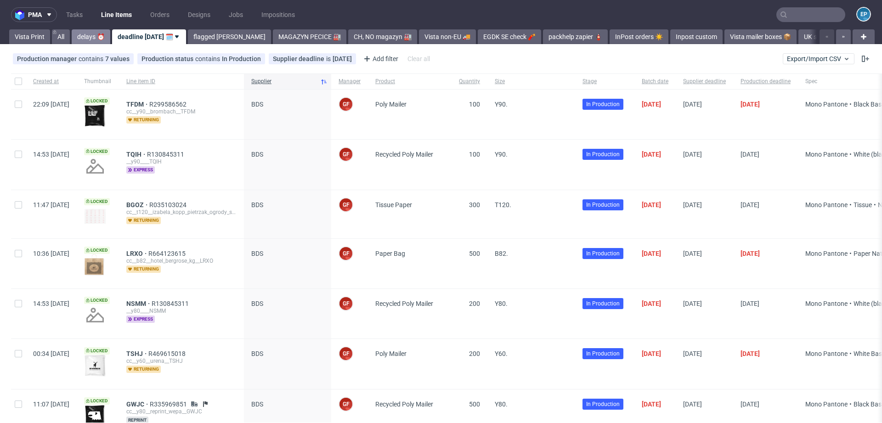
click at [93, 40] on link "delays ⏰" at bounding box center [91, 36] width 39 height 15
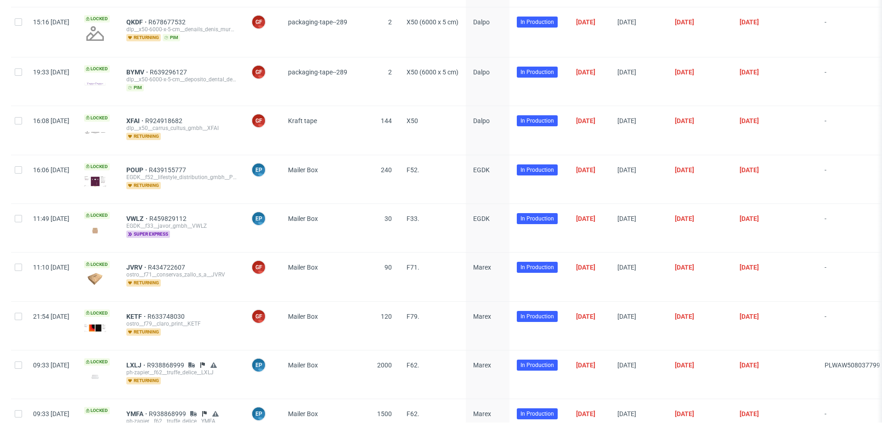
scroll to position [423, 0]
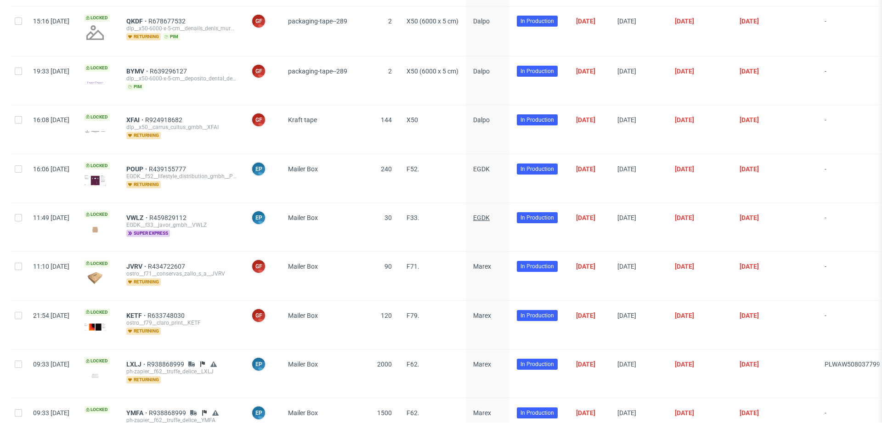
click at [490, 214] on span "EGDK" at bounding box center [481, 217] width 17 height 7
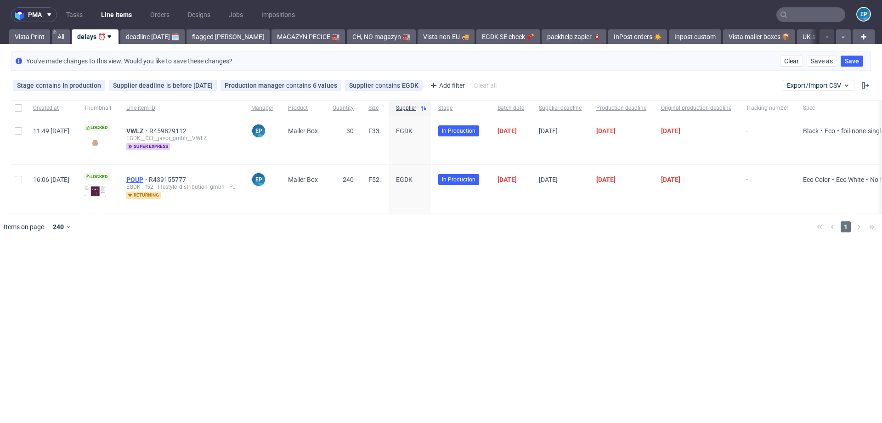
click at [157, 175] on div "POUP R439155777 EGDK__f52__lifestyle_distribution_gmbh__POUP returning" at bounding box center [181, 189] width 125 height 48
click at [149, 176] on span "POUP" at bounding box center [137, 179] width 23 height 7
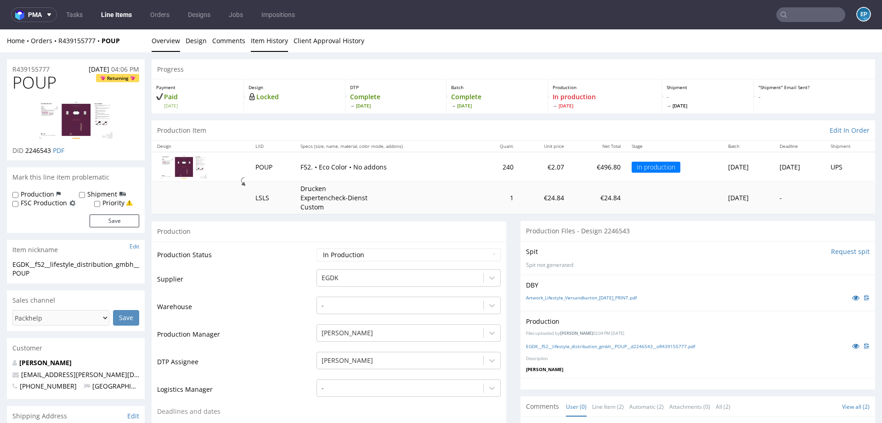
click at [264, 45] on link "Item History" at bounding box center [269, 40] width 37 height 23
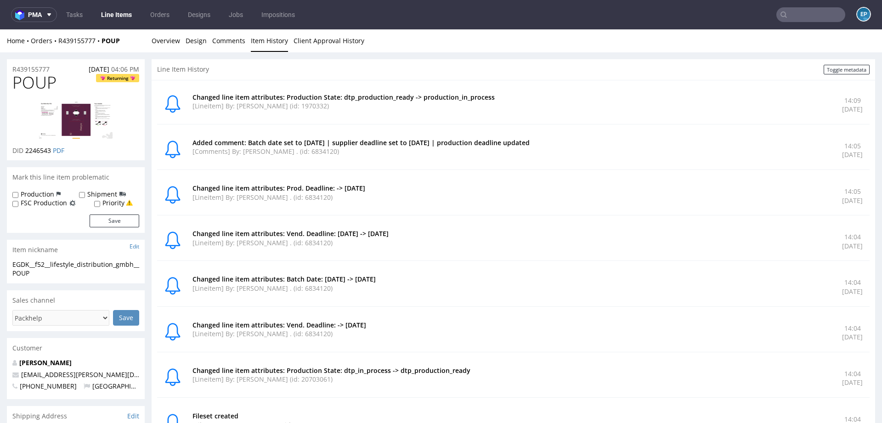
click at [181, 45] on div "Home Orders R439155777 POUP Overview Design Comments Item History Client Approv…" at bounding box center [441, 40] width 882 height 23
click at [177, 45] on link "Overview" at bounding box center [166, 40] width 28 height 23
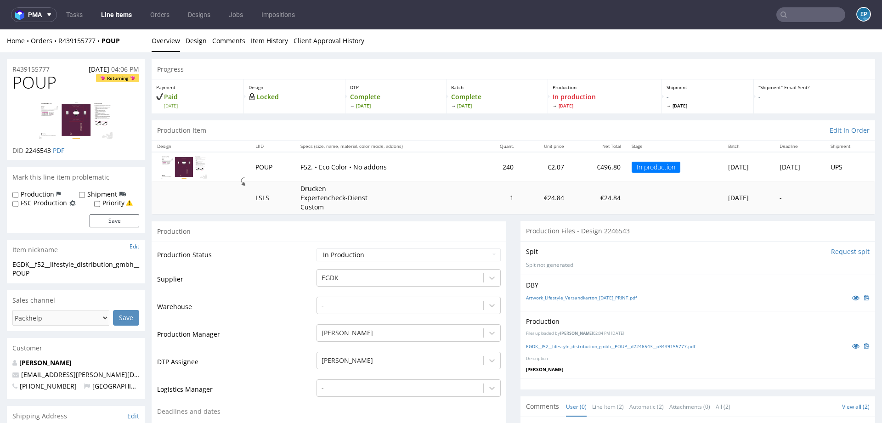
scroll to position [6, 0]
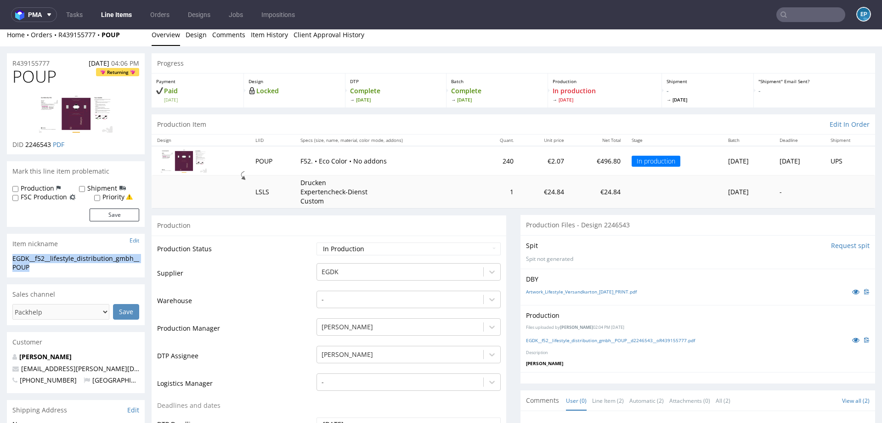
drag, startPoint x: 71, startPoint y: 266, endPoint x: 12, endPoint y: 259, distance: 58.7
click at [12, 259] on div "EGDK__f52__lifestyle_distribution_gmbh__POUP" at bounding box center [75, 263] width 127 height 18
copy div "EGDK__f52__lifestyle_distribution_gmbh__POUP"
click at [346, 252] on select "Waiting for Artwork Waiting for Diecut Waiting for Mockup Waiting for DTP Waiti…" at bounding box center [409, 249] width 184 height 13
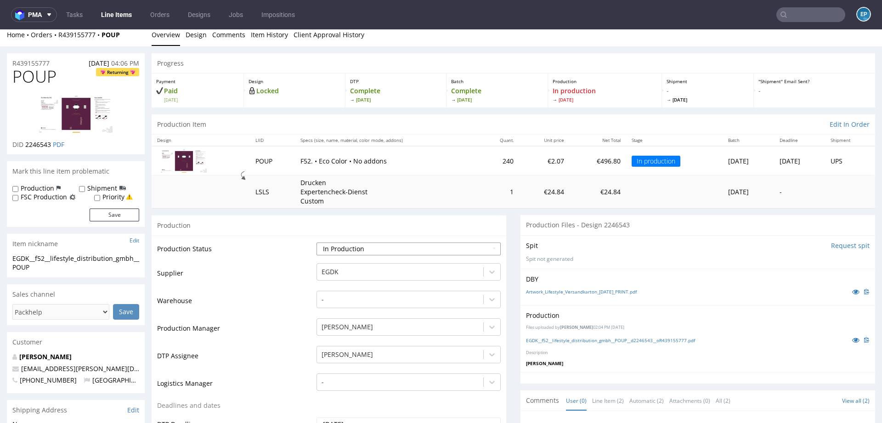
select select "dtp_production_ready"
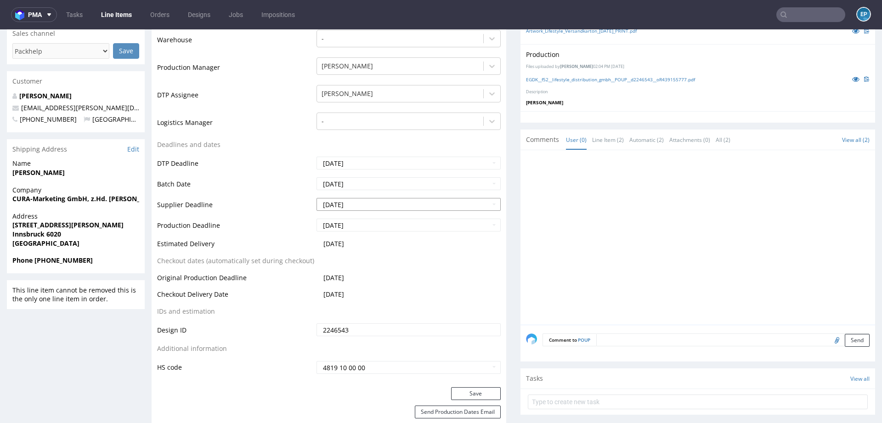
scroll to position [283, 0]
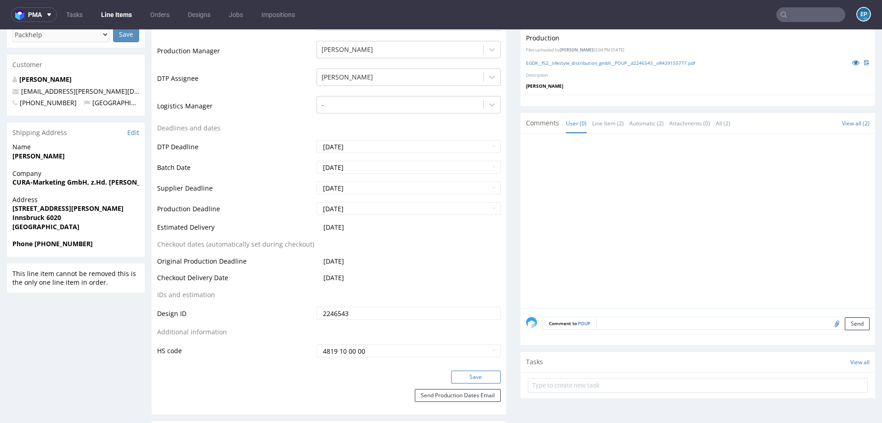
click at [460, 378] on button "Save" at bounding box center [476, 377] width 50 height 13
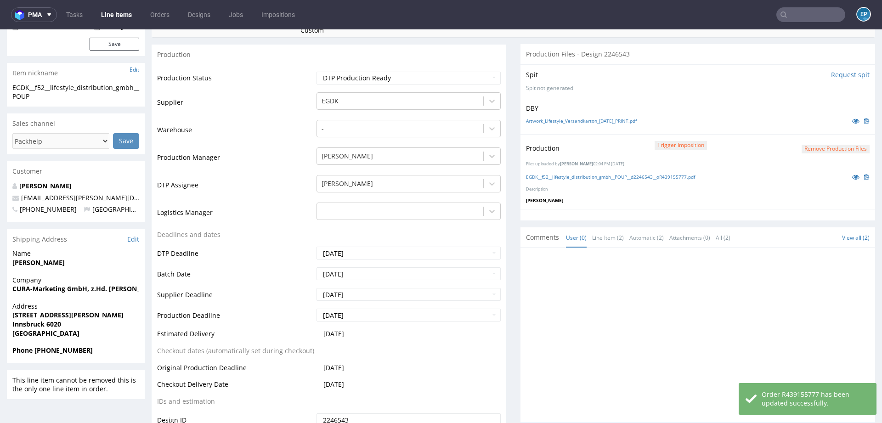
scroll to position [57, 0]
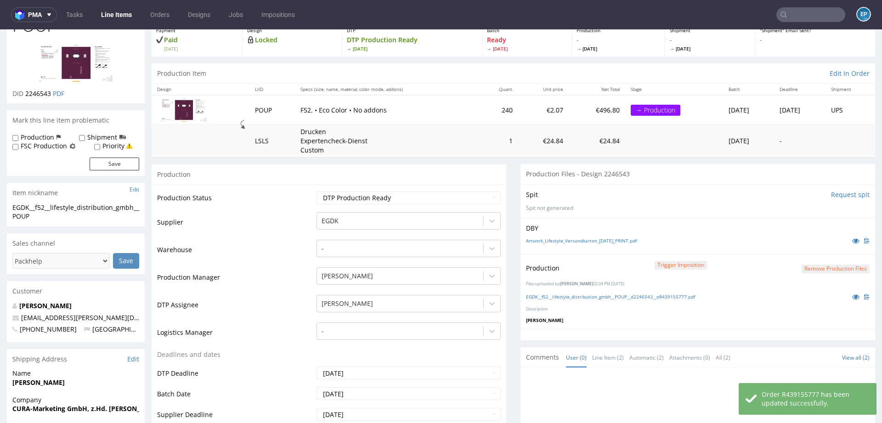
click at [33, 134] on label "Production" at bounding box center [38, 137] width 34 height 9
click at [18, 135] on input "Production" at bounding box center [15, 138] width 6 height 7
checkbox input "true"
click at [97, 145] on input "Priority" at bounding box center [97, 146] width 6 height 7
checkbox input "true"
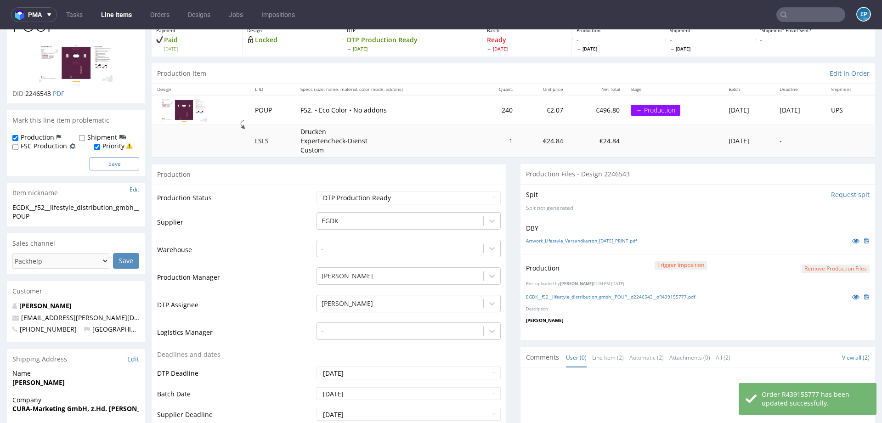
click at [98, 163] on button "Save" at bounding box center [115, 164] width 50 height 13
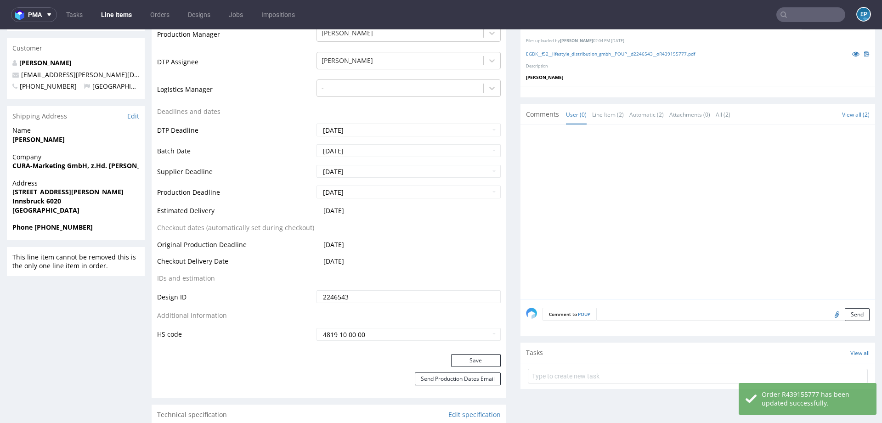
scroll to position [301, 0]
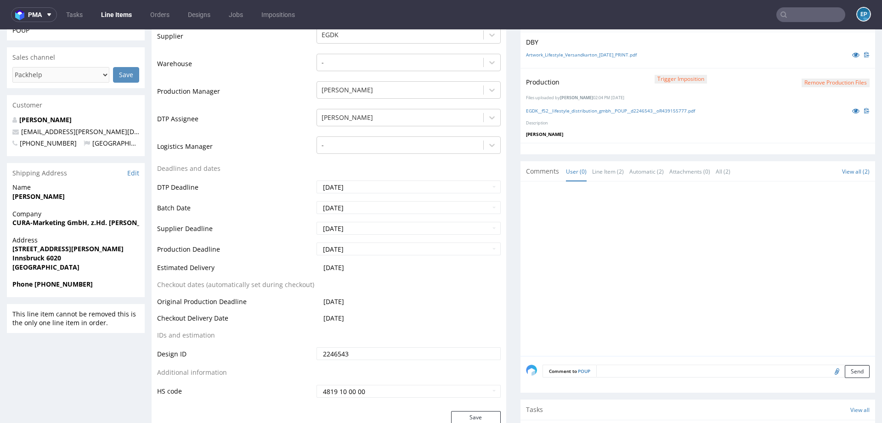
scroll to position [244, 0]
click at [361, 206] on input "[DATE]" at bounding box center [409, 207] width 184 height 13
click at [391, 178] on td "29" at bounding box center [392, 180] width 14 height 14
type input "[DATE]"
click at [363, 227] on input "[DATE]" at bounding box center [409, 227] width 184 height 13
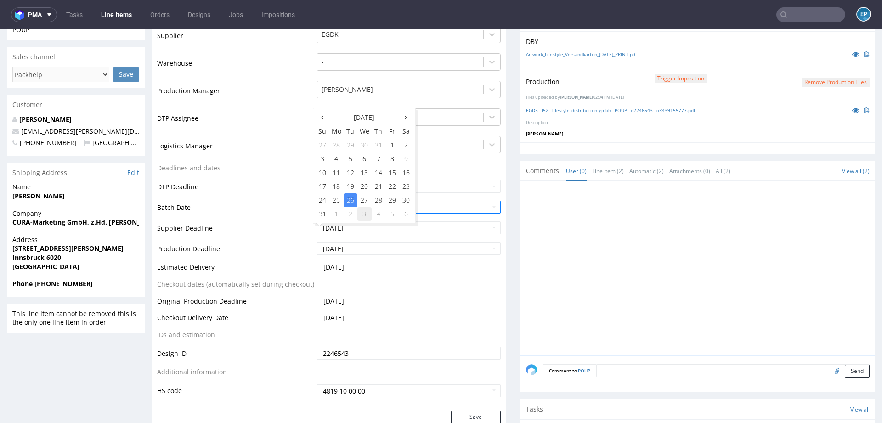
click at [365, 214] on td "3" at bounding box center [364, 214] width 14 height 14
type input "[DATE]"
click at [365, 252] on input "[DATE]" at bounding box center [409, 248] width 184 height 13
click at [362, 234] on td "3" at bounding box center [364, 235] width 14 height 14
type input "[DATE]"
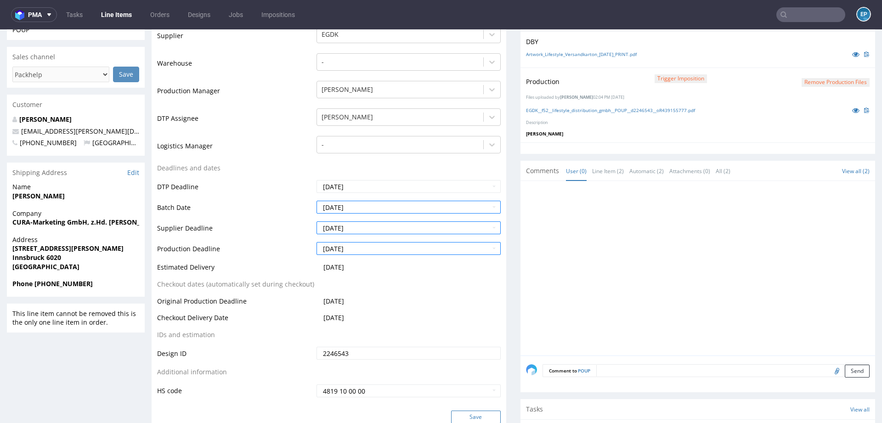
click at [468, 417] on button "Save" at bounding box center [476, 417] width 50 height 13
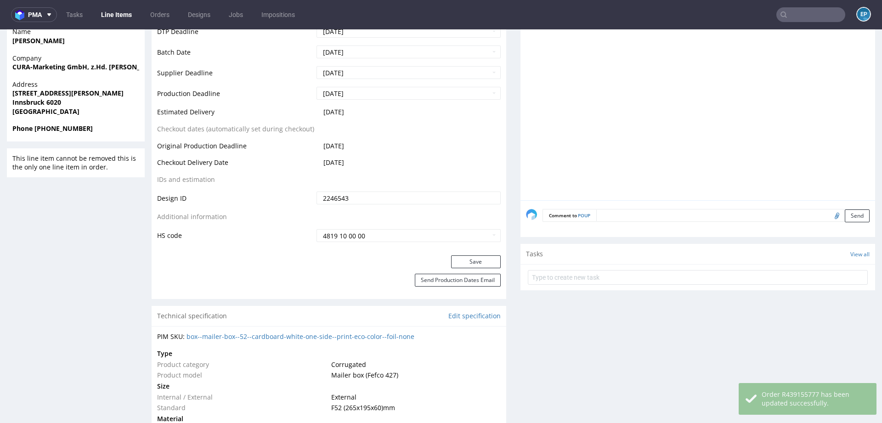
scroll to position [411, 0]
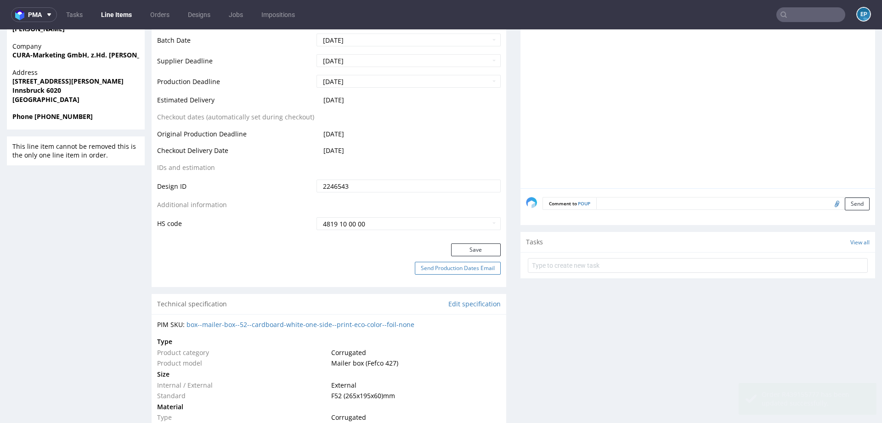
click at [430, 271] on button "Send Production Dates Email" at bounding box center [458, 268] width 86 height 13
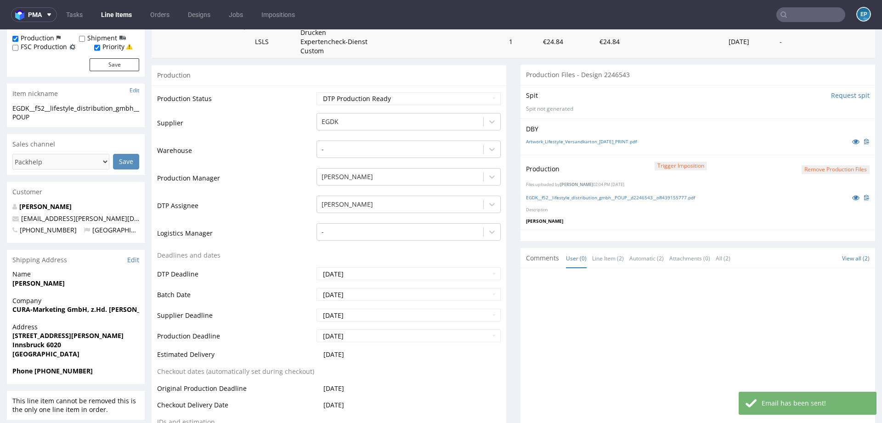
scroll to position [0, 0]
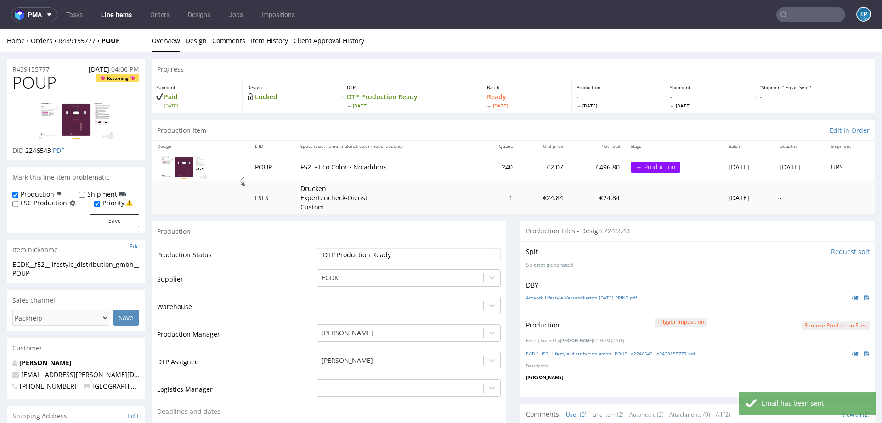
click at [125, 18] on link "Line Items" at bounding box center [117, 14] width 42 height 15
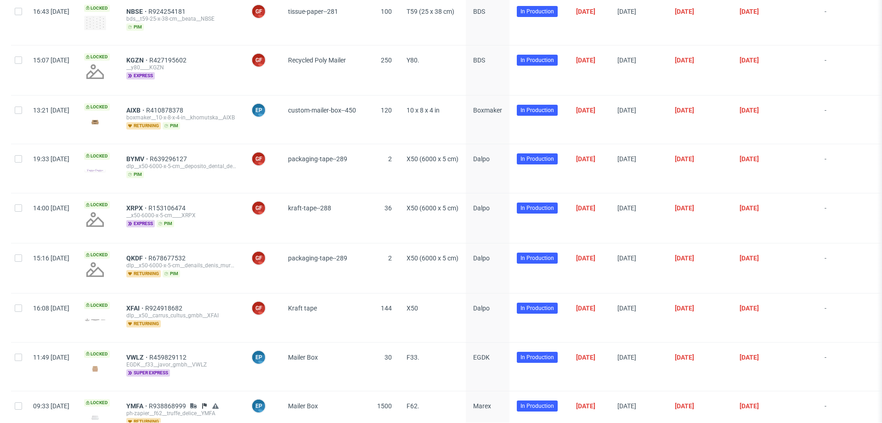
scroll to position [241, 0]
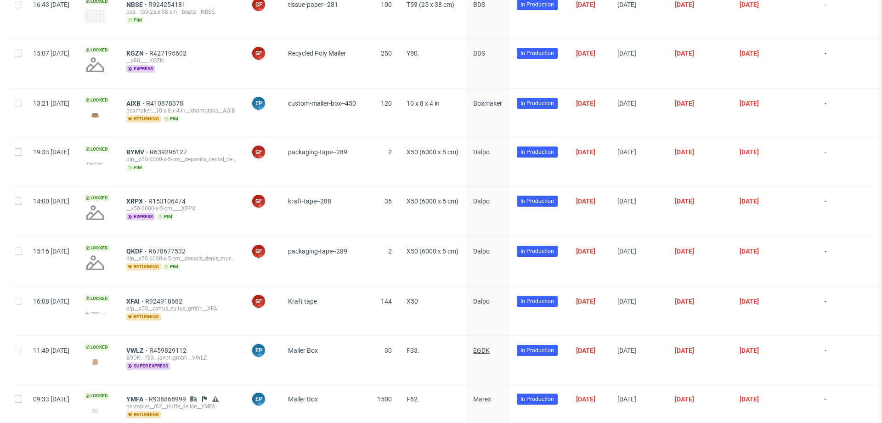
click at [490, 350] on span "EGDK" at bounding box center [481, 350] width 17 height 7
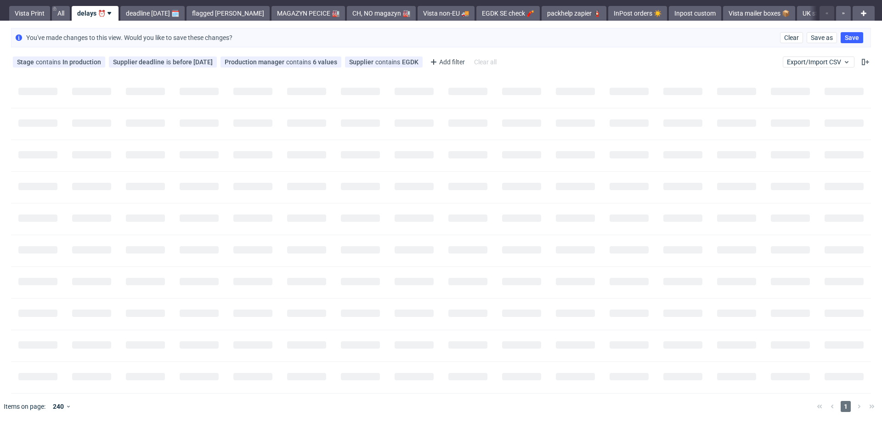
scroll to position [0, 0]
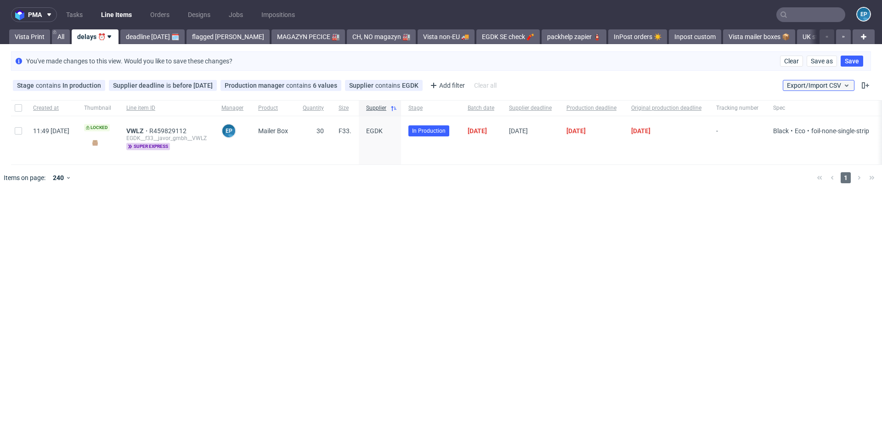
click at [810, 80] on button "Export/Import CSV" at bounding box center [819, 85] width 72 height 11
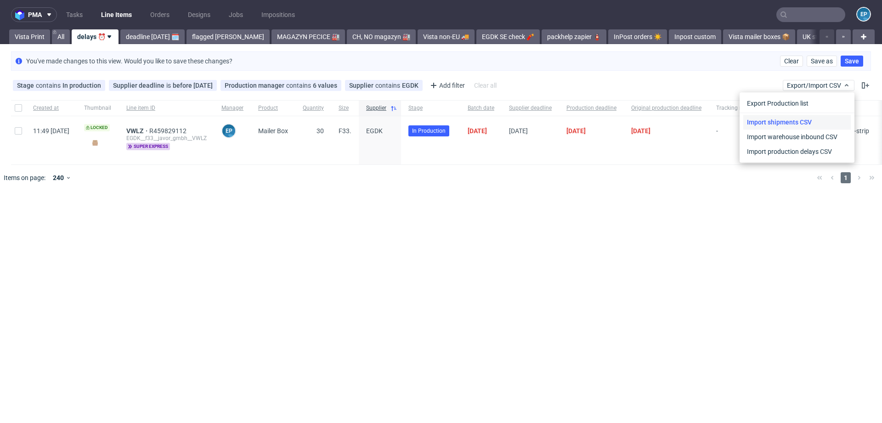
click at [791, 117] on link "Import shipments CSV" at bounding box center [797, 122] width 108 height 15
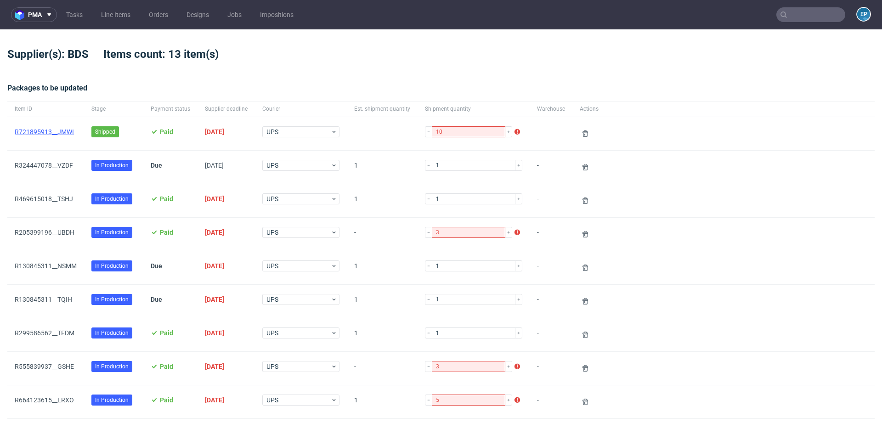
click at [53, 130] on link "R721895913__JMWI" at bounding box center [44, 131] width 59 height 7
click at [580, 130] on button at bounding box center [585, 133] width 11 height 11
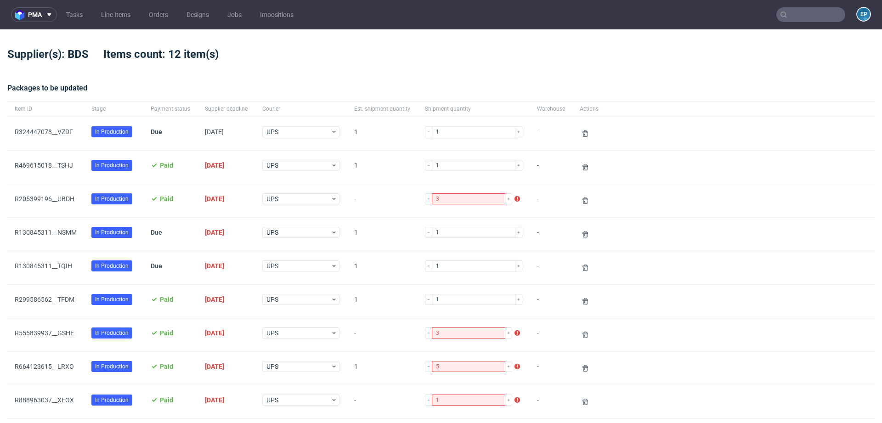
scroll to position [296, 0]
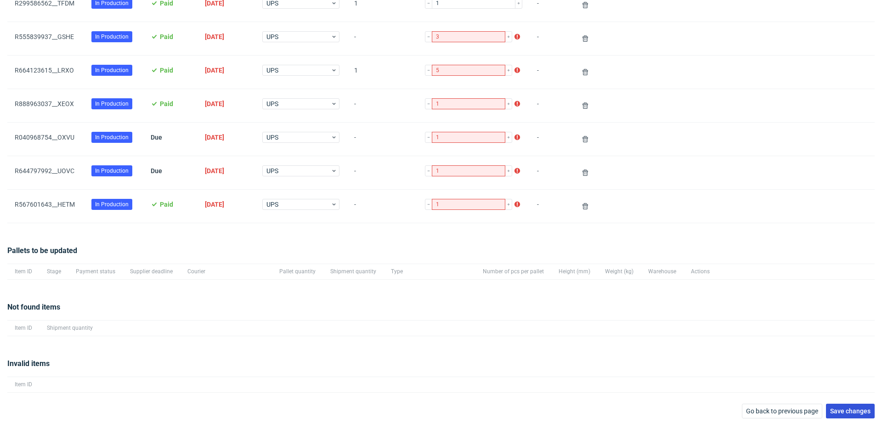
click at [833, 404] on button "Save changes" at bounding box center [850, 411] width 49 height 15
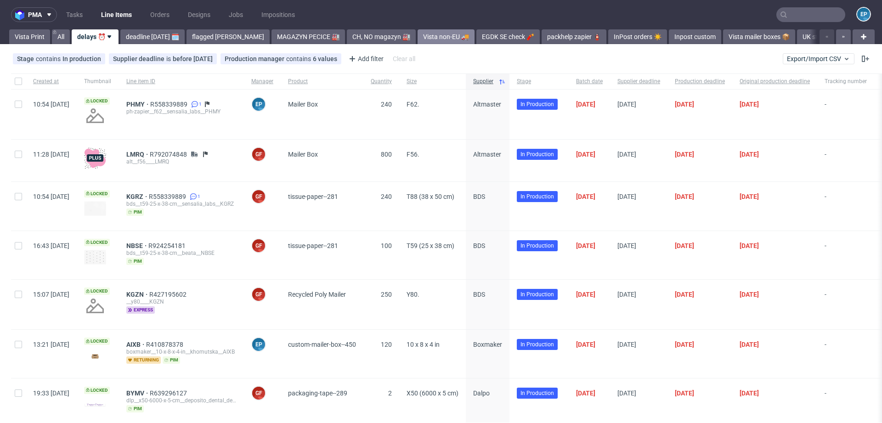
click at [418, 35] on link "Vista non-EU 🚚" at bounding box center [446, 36] width 57 height 15
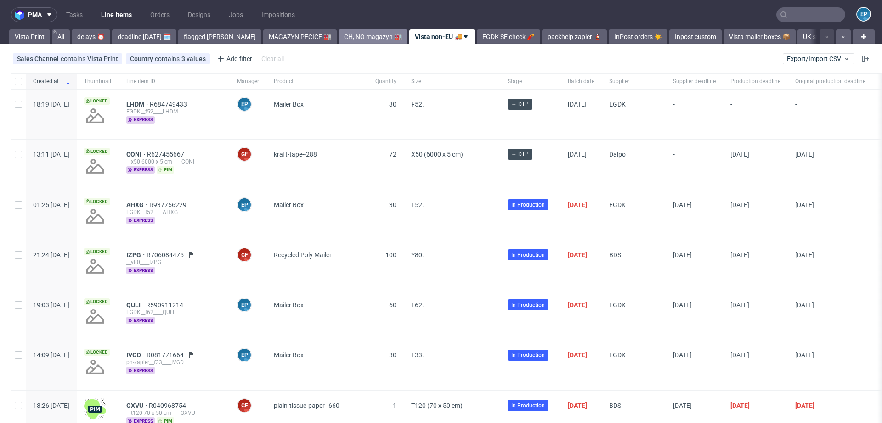
click at [356, 37] on link "CH, NO magazyn 🏭" at bounding box center [373, 36] width 69 height 15
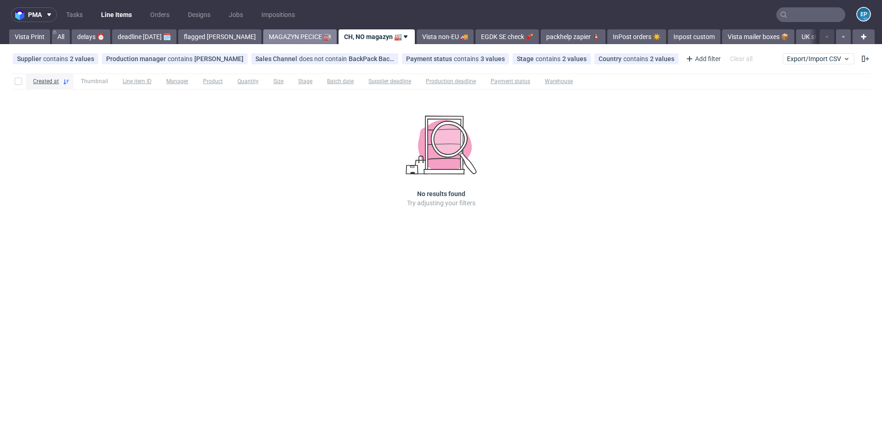
click at [284, 37] on link "MAGAZYN PECICE 🏭" at bounding box center [300, 36] width 74 height 15
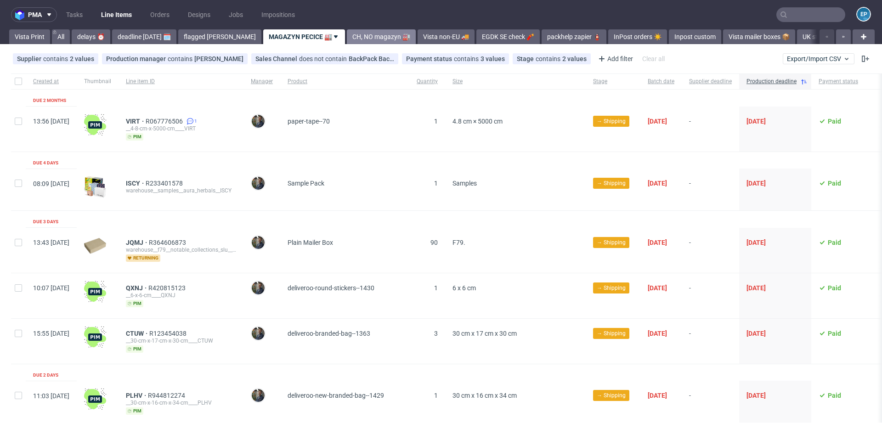
click at [347, 36] on link "CH, NO magazyn 🏭" at bounding box center [381, 36] width 69 height 15
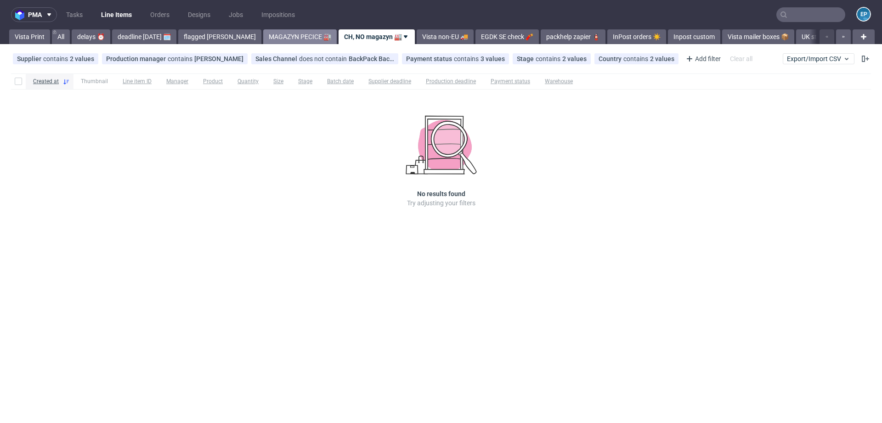
click at [298, 38] on link "MAGAZYN PECICE 🏭" at bounding box center [300, 36] width 74 height 15
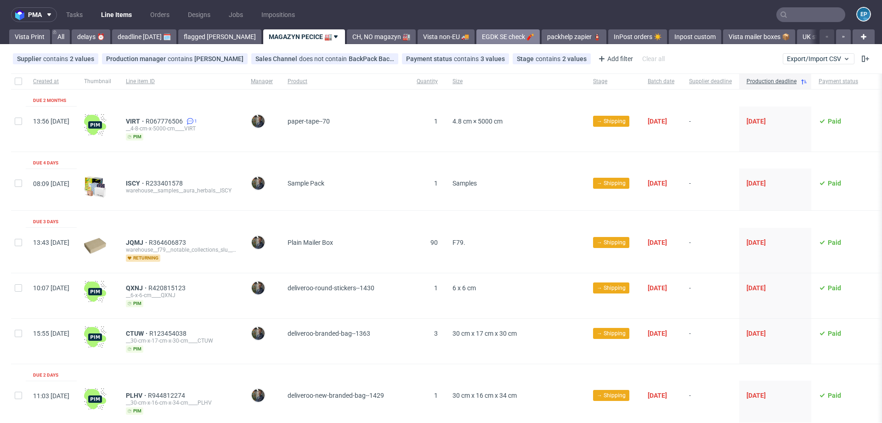
click at [484, 37] on link "EGDK SE check 🧨" at bounding box center [507, 36] width 63 height 15
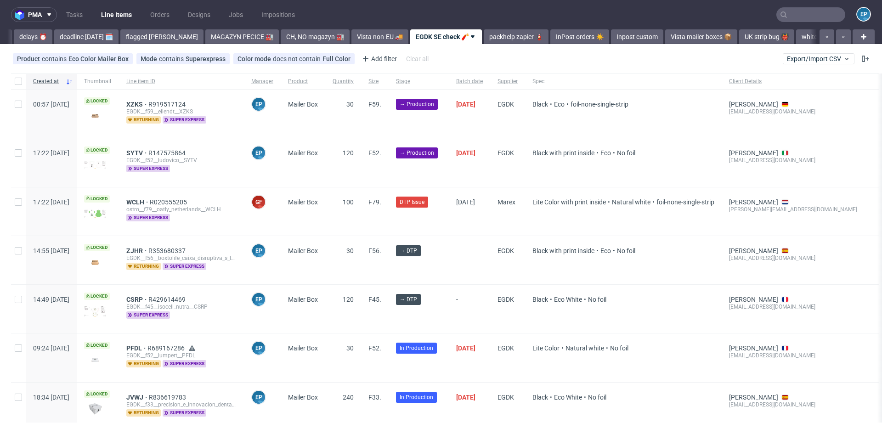
click at [484, 37] on link "packhelp zapier 🧯" at bounding box center [516, 36] width 65 height 15
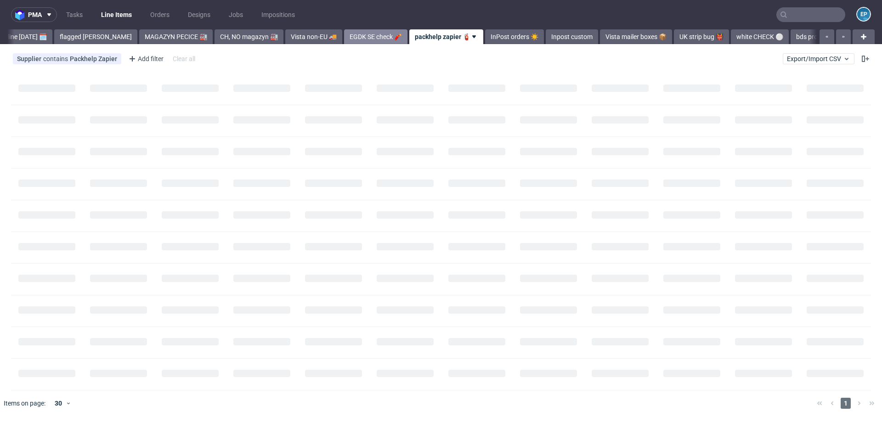
scroll to position [0, 124]
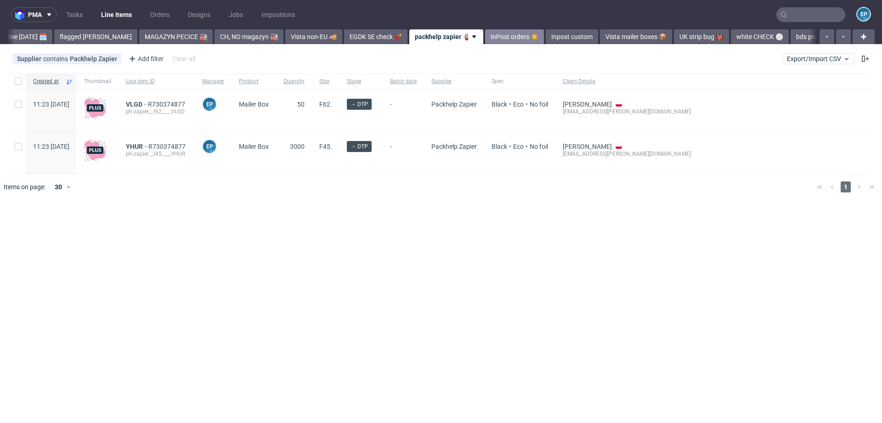
click at [485, 39] on link "InPost orders ☀️" at bounding box center [514, 36] width 59 height 15
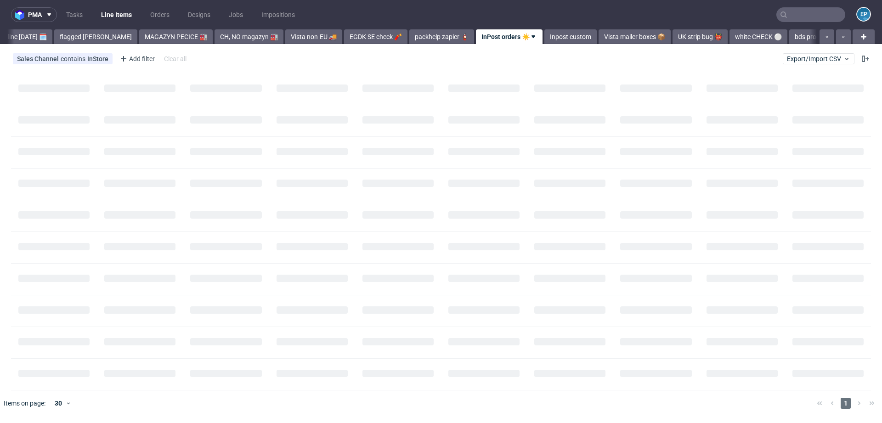
scroll to position [0, 187]
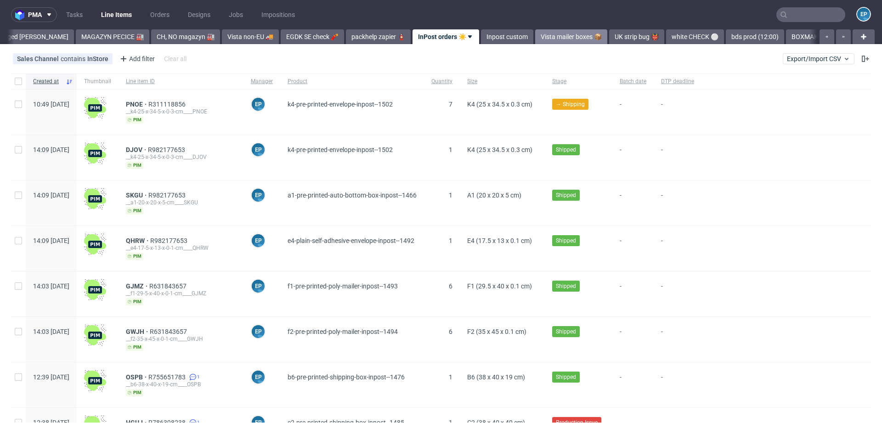
click at [535, 35] on link "Vista mailer boxes 📦" at bounding box center [571, 36] width 72 height 15
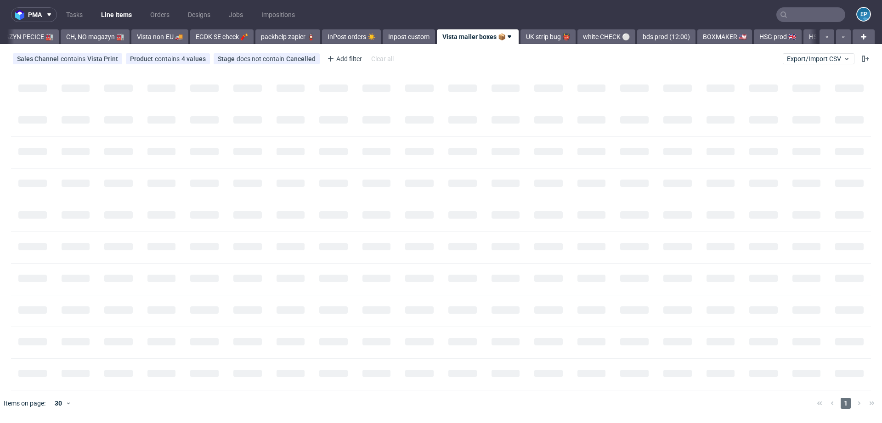
scroll to position [0, 308]
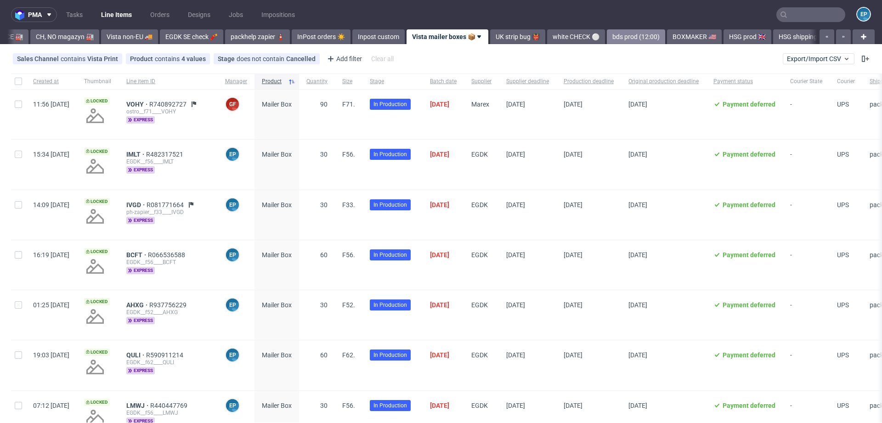
click at [611, 32] on link "bds prod (12:00)" at bounding box center [636, 36] width 58 height 15
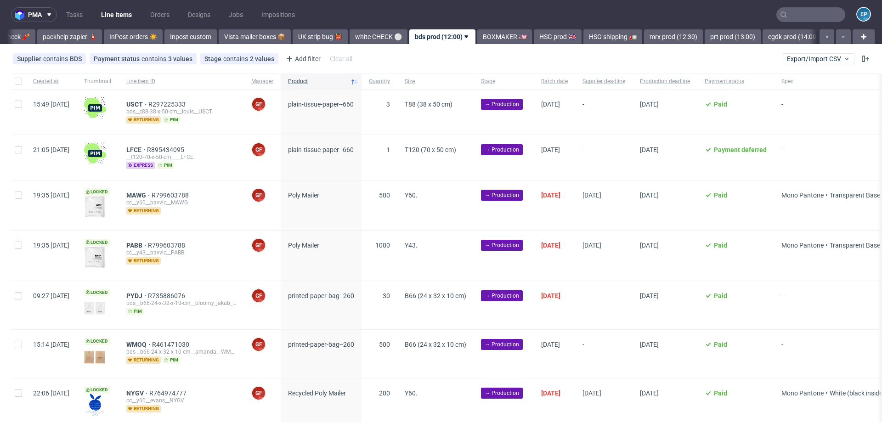
click at [14, 107] on div at bounding box center [18, 112] width 15 height 45
checkbox input "true"
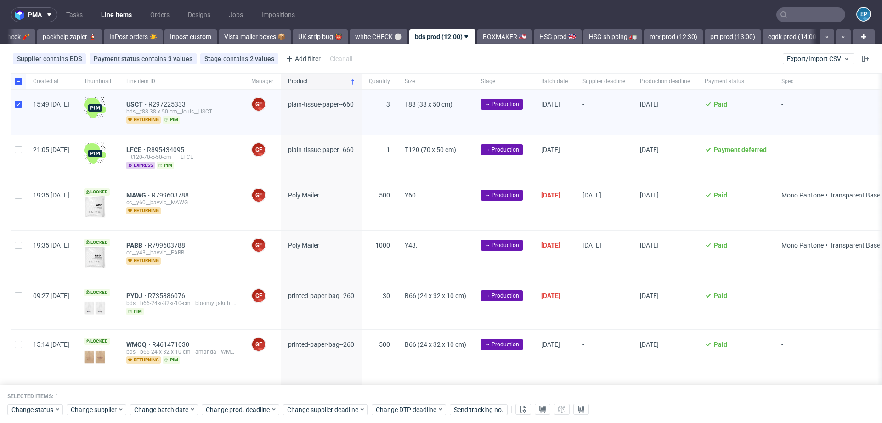
click at [14, 152] on div at bounding box center [18, 157] width 15 height 45
checkbox input "true"
click at [189, 406] on icon at bounding box center [192, 409] width 6 height 7
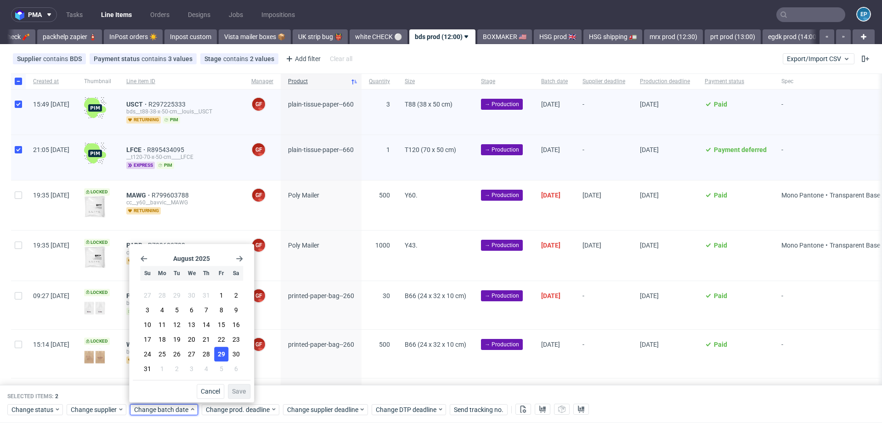
click at [216, 358] on button "29" at bounding box center [221, 354] width 14 height 15
click at [244, 397] on button "Save" at bounding box center [239, 391] width 23 height 15
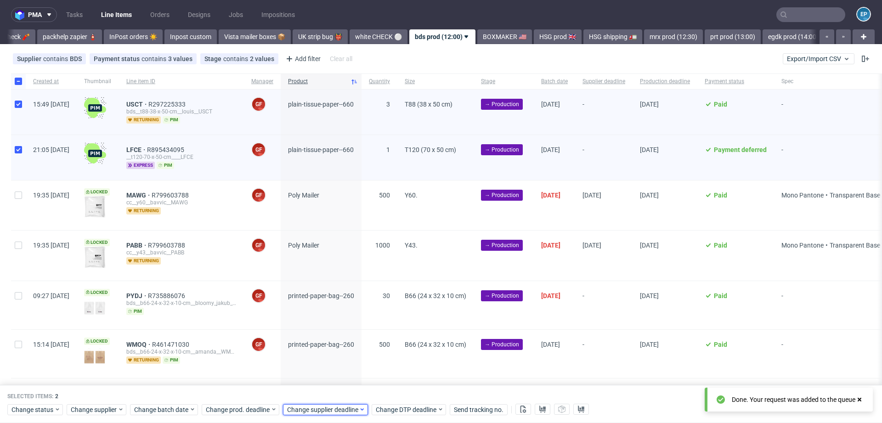
click at [316, 413] on span "Change supplier deadline" at bounding box center [323, 409] width 72 height 9
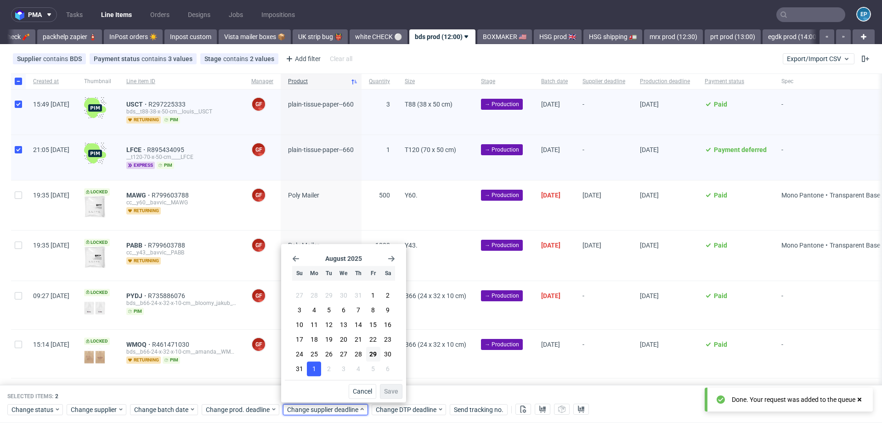
click at [316, 368] on button "1" at bounding box center [314, 369] width 14 height 15
click at [394, 391] on span "Save" at bounding box center [391, 391] width 14 height 6
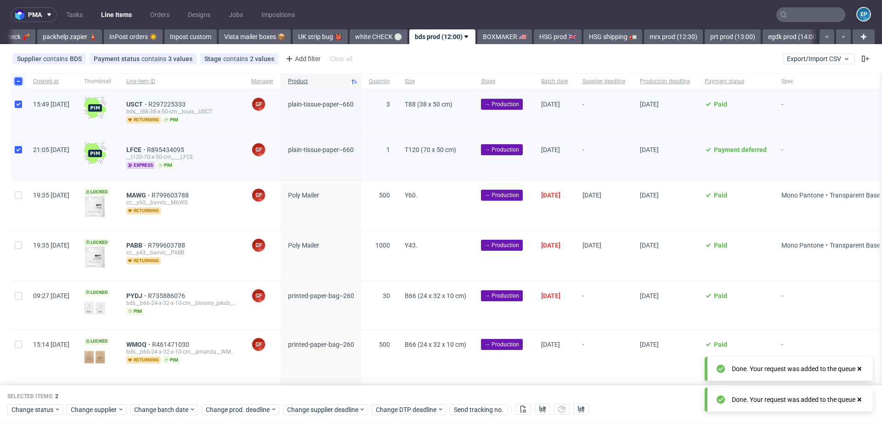
click at [15, 79] on input "checkbox" at bounding box center [18, 81] width 7 height 7
checkbox input "false"
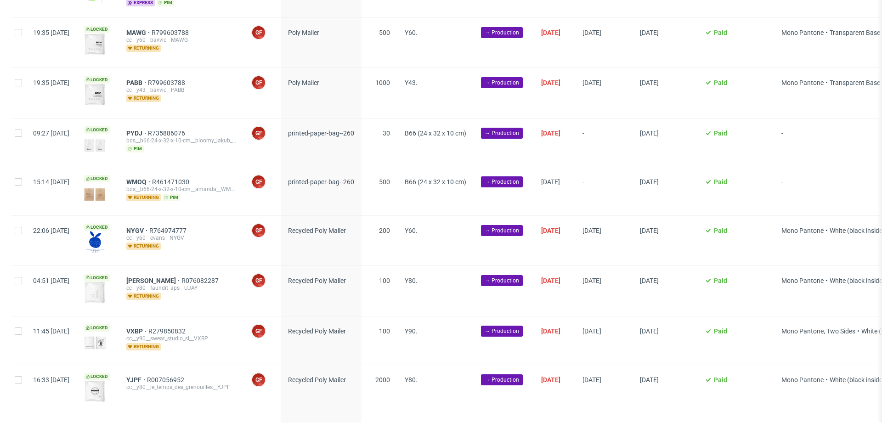
scroll to position [180, 0]
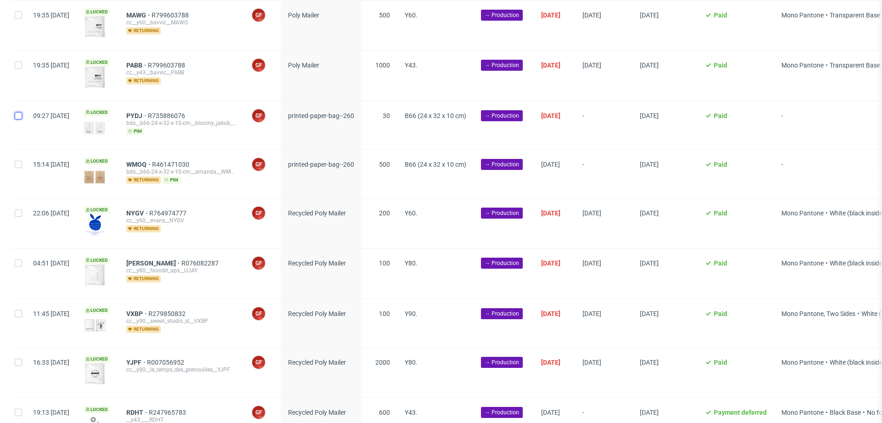
click at [21, 115] on input "checkbox" at bounding box center [18, 115] width 7 height 7
checkbox input "true"
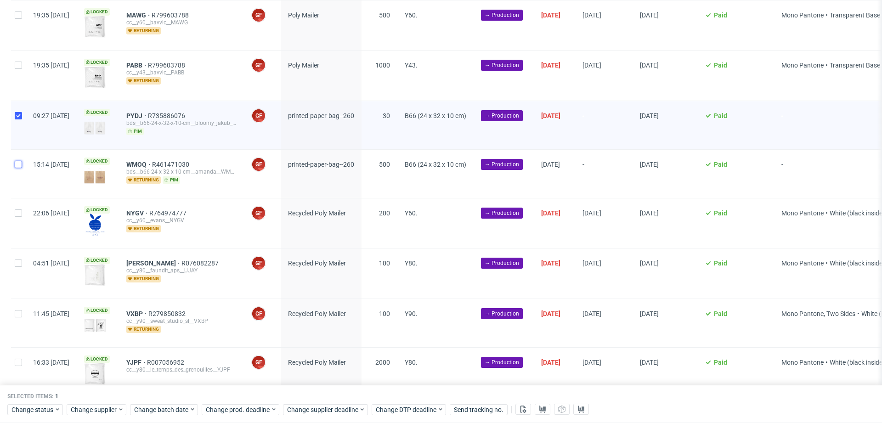
click at [21, 166] on input "checkbox" at bounding box center [18, 164] width 7 height 7
checkbox input "true"
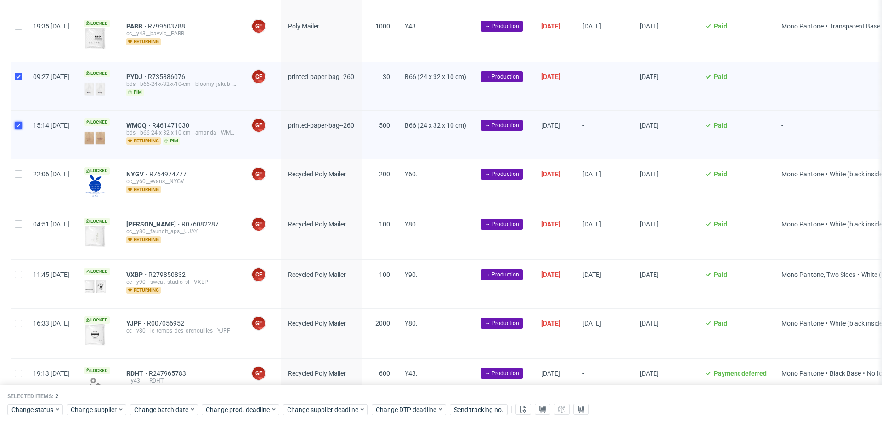
scroll to position [223, 0]
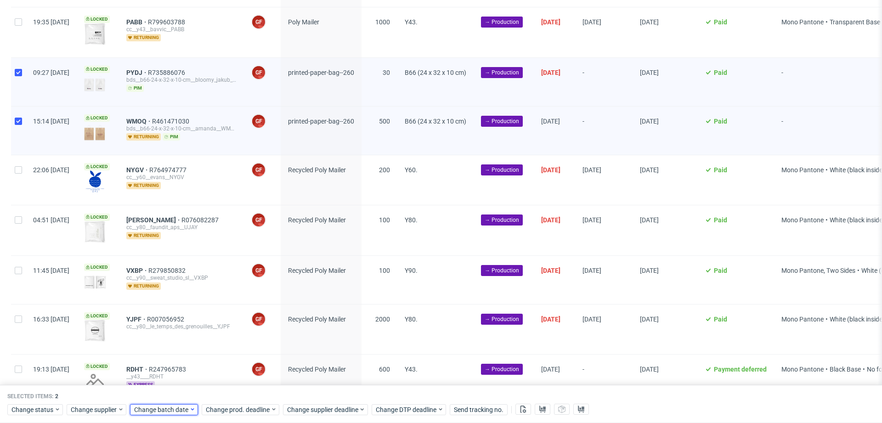
click at [186, 409] on span "Change batch date" at bounding box center [161, 409] width 55 height 9
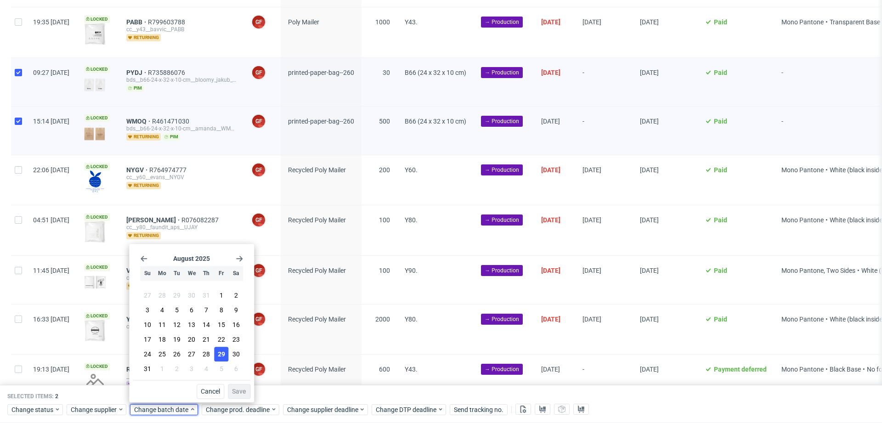
click at [218, 358] on span "29" at bounding box center [221, 354] width 7 height 9
click at [238, 389] on span "Save" at bounding box center [239, 391] width 14 height 6
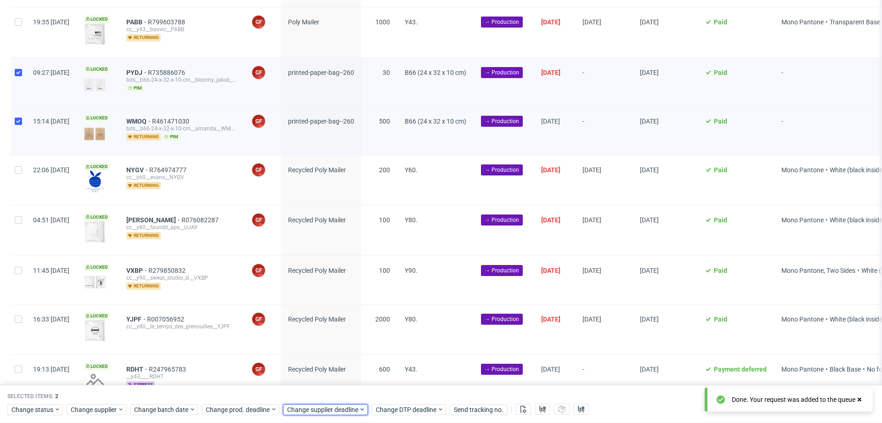
click at [350, 411] on span "Change supplier deadline" at bounding box center [323, 409] width 72 height 9
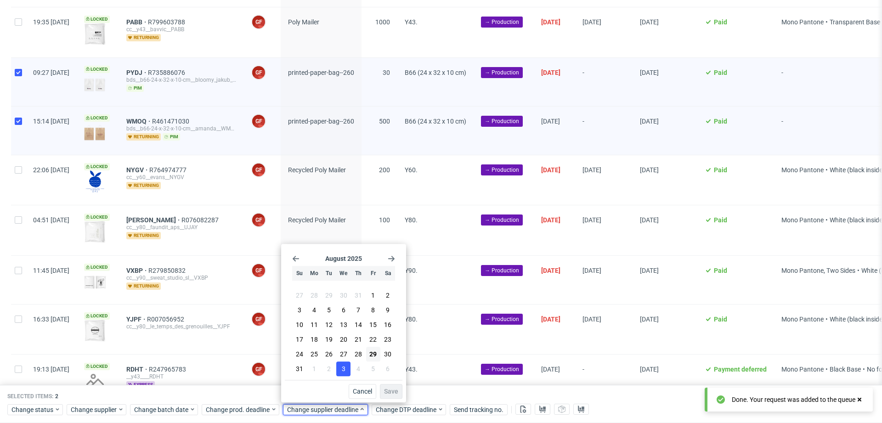
click at [348, 370] on button "3" at bounding box center [343, 369] width 14 height 15
click at [393, 393] on span "Save" at bounding box center [391, 391] width 14 height 6
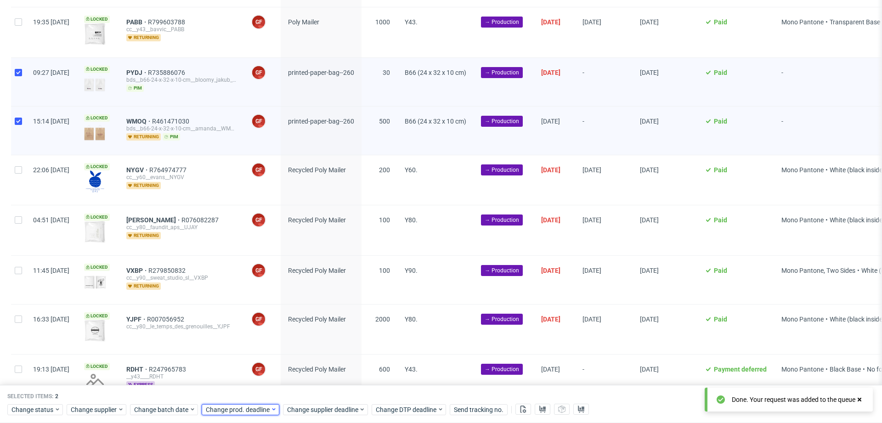
click at [253, 410] on span "Change prod. deadline" at bounding box center [238, 409] width 65 height 9
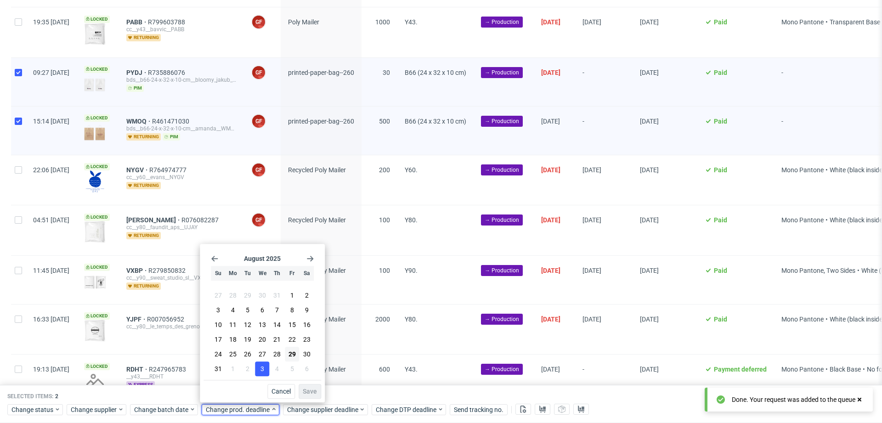
click at [266, 371] on button "3" at bounding box center [262, 369] width 14 height 15
click at [318, 391] on button "Save" at bounding box center [310, 391] width 23 height 15
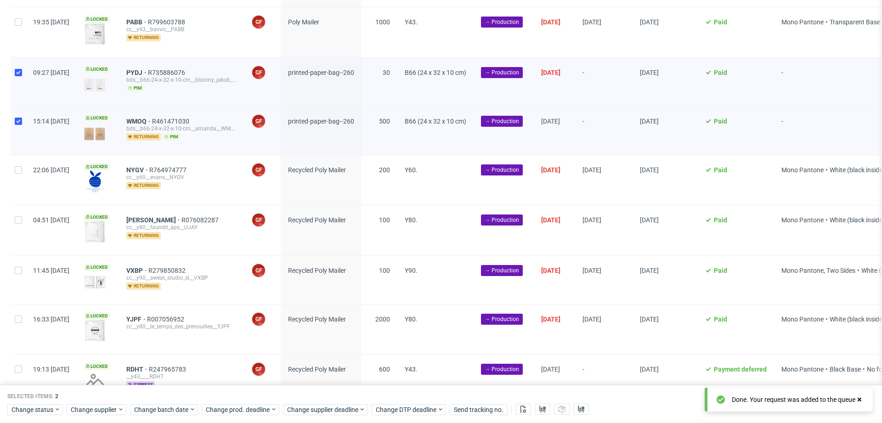
click at [20, 74] on div at bounding box center [18, 82] width 15 height 48
checkbox input "false"
click at [20, 118] on input "checkbox" at bounding box center [18, 121] width 7 height 7
checkbox input "false"
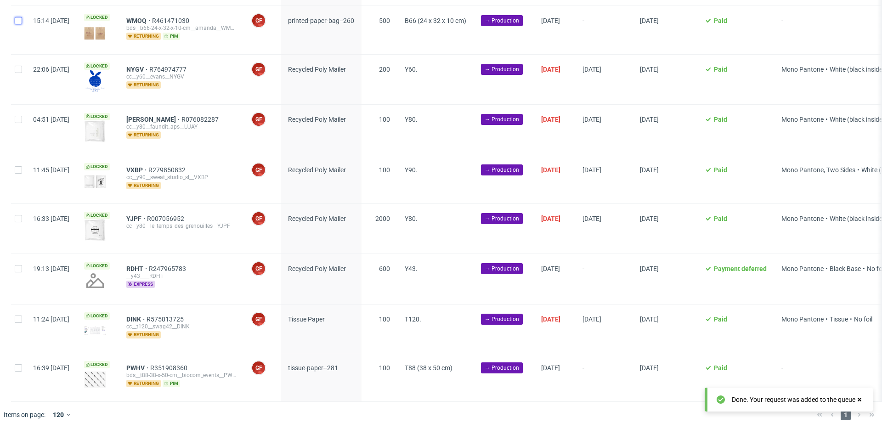
scroll to position [329, 0]
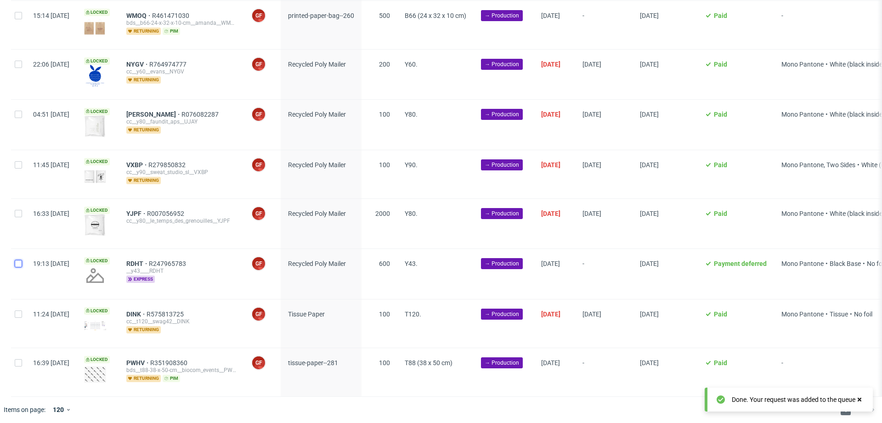
click at [15, 260] on input "checkbox" at bounding box center [18, 263] width 7 height 7
checkbox input "true"
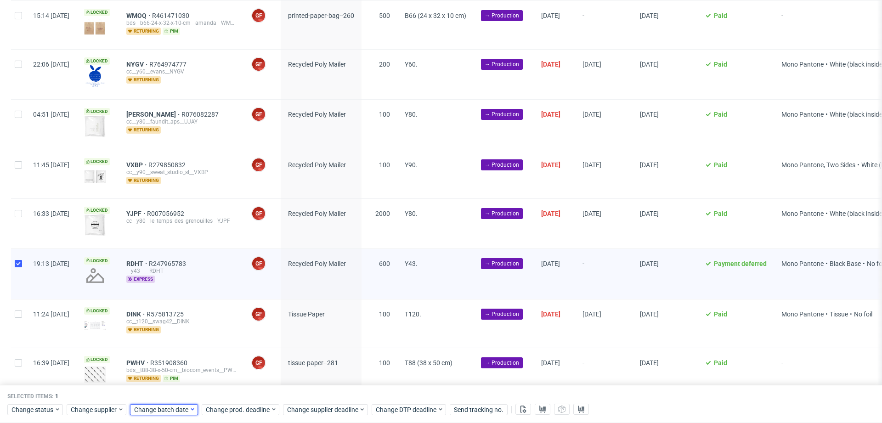
click at [191, 411] on icon at bounding box center [192, 409] width 6 height 7
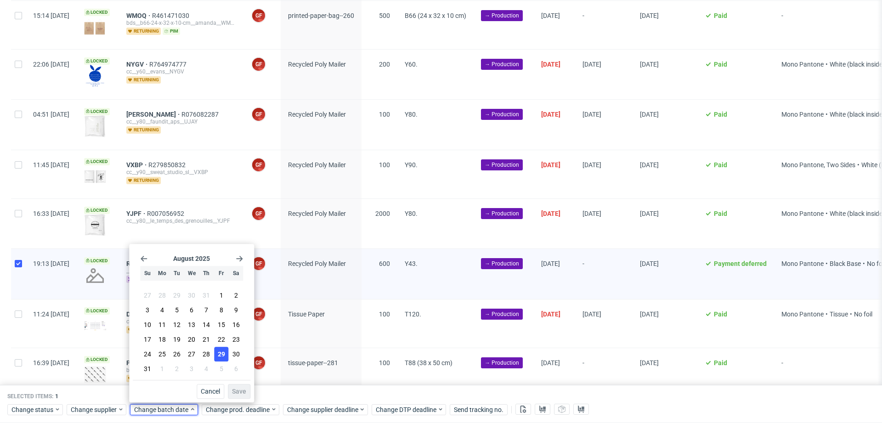
click at [221, 353] on span "29" at bounding box center [221, 354] width 7 height 9
click at [238, 393] on span "Save" at bounding box center [239, 391] width 14 height 6
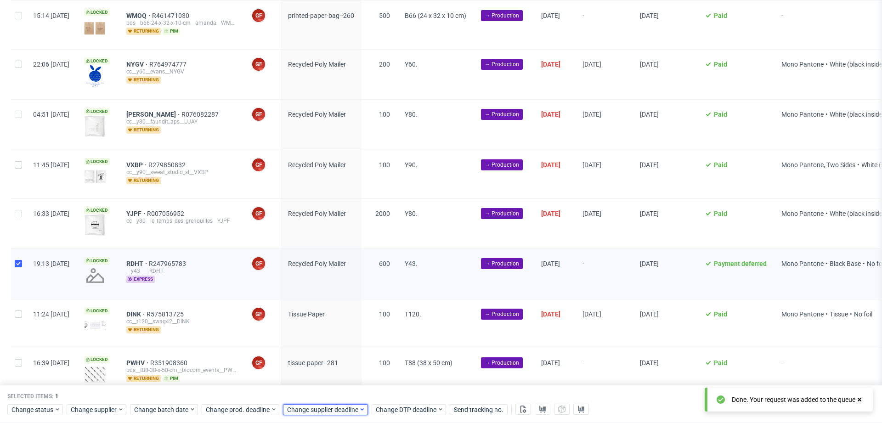
click at [336, 407] on span "Change supplier deadline" at bounding box center [323, 409] width 72 height 9
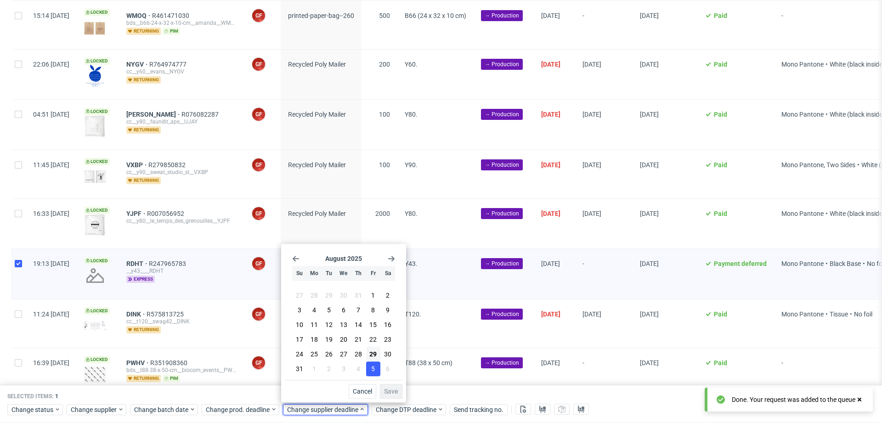
click at [376, 370] on button "5" at bounding box center [373, 369] width 14 height 15
click at [385, 382] on div "Cancel Save" at bounding box center [344, 389] width 118 height 19
click at [386, 387] on button "Save" at bounding box center [391, 391] width 23 height 15
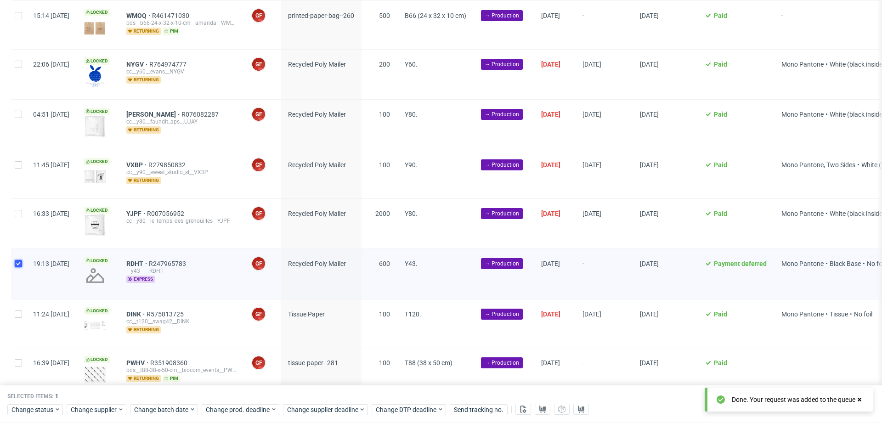
click at [16, 260] on input "checkbox" at bounding box center [18, 263] width 7 height 7
checkbox input "false"
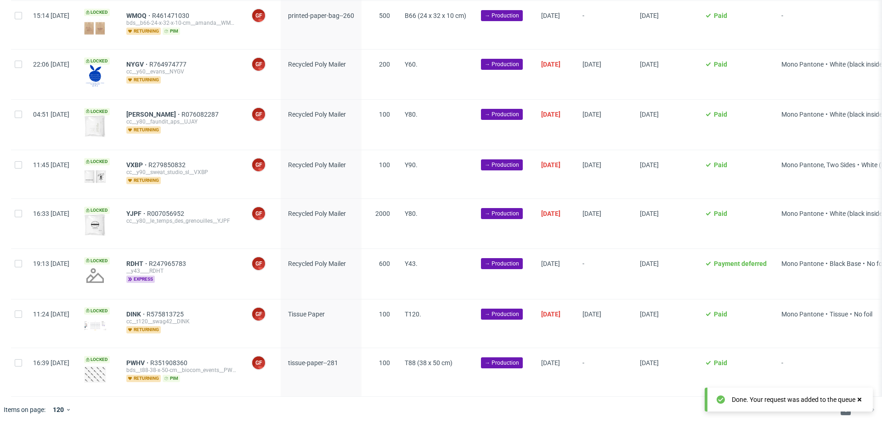
click at [12, 312] on div at bounding box center [18, 324] width 15 height 48
checkbox input "true"
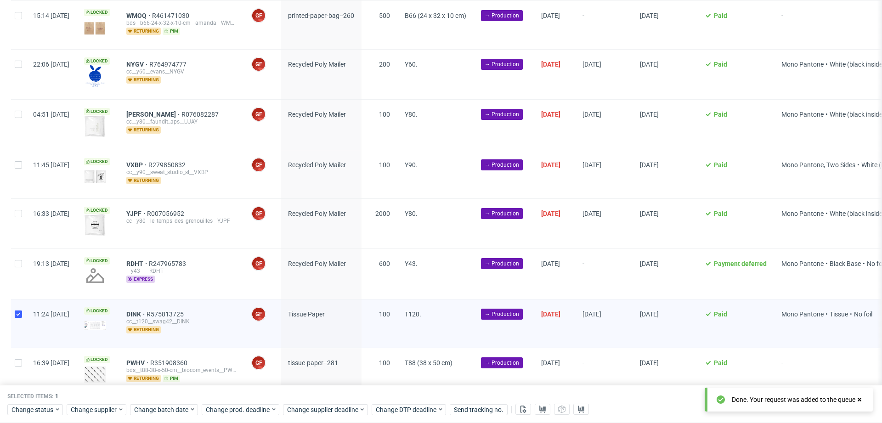
click at [16, 352] on div at bounding box center [18, 372] width 15 height 48
checkbox input "true"
click at [176, 411] on span "Change batch date" at bounding box center [161, 409] width 55 height 9
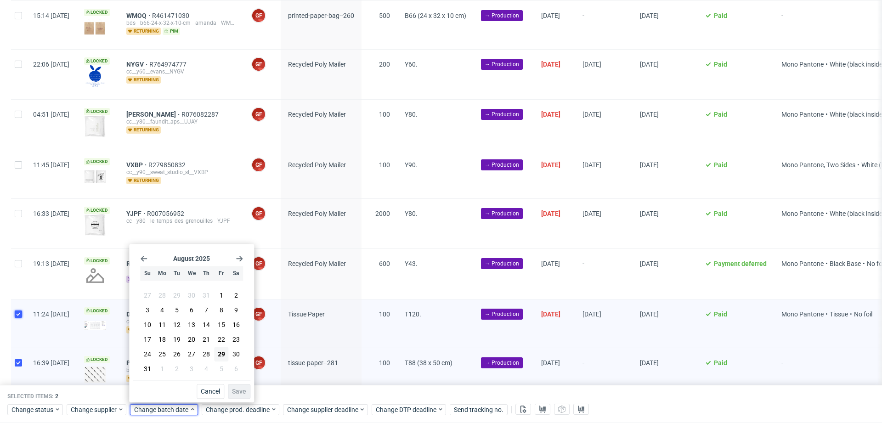
click at [21, 312] on input "checkbox" at bounding box center [18, 314] width 7 height 7
checkbox input "false"
click at [20, 369] on div at bounding box center [18, 372] width 15 height 48
checkbox input "false"
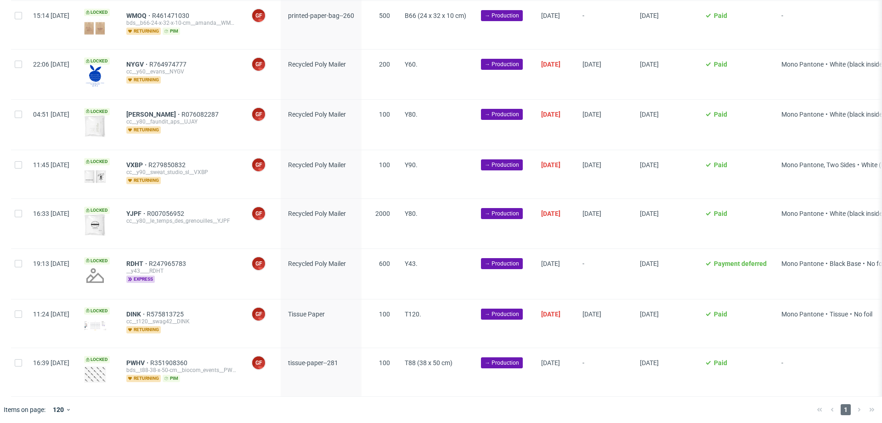
click at [20, 367] on div at bounding box center [18, 372] width 15 height 48
checkbox input "true"
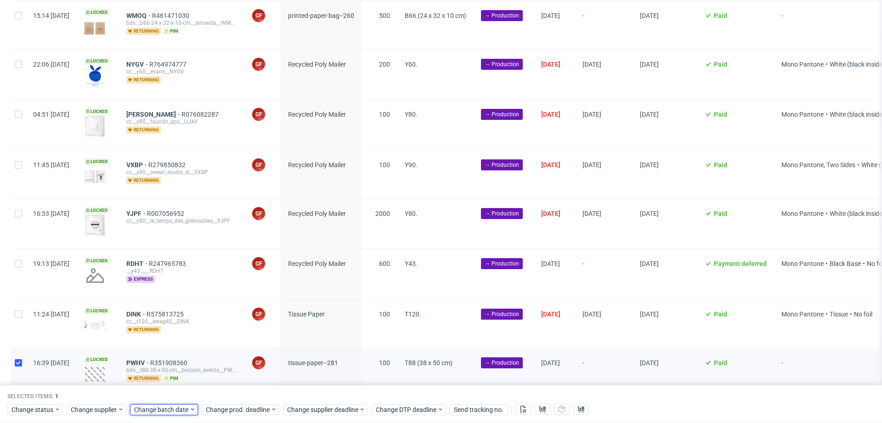
click at [187, 409] on span "Change batch date" at bounding box center [161, 409] width 55 height 9
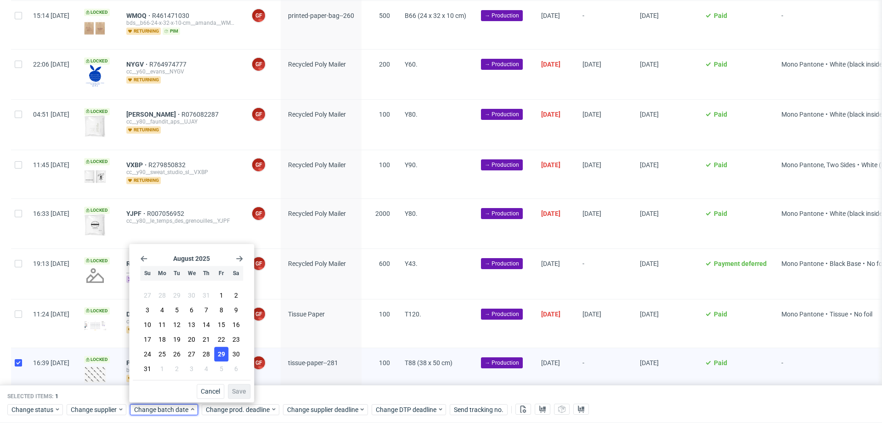
click at [221, 355] on span "29" at bounding box center [221, 354] width 7 height 9
click at [241, 393] on span "Save" at bounding box center [239, 391] width 14 height 6
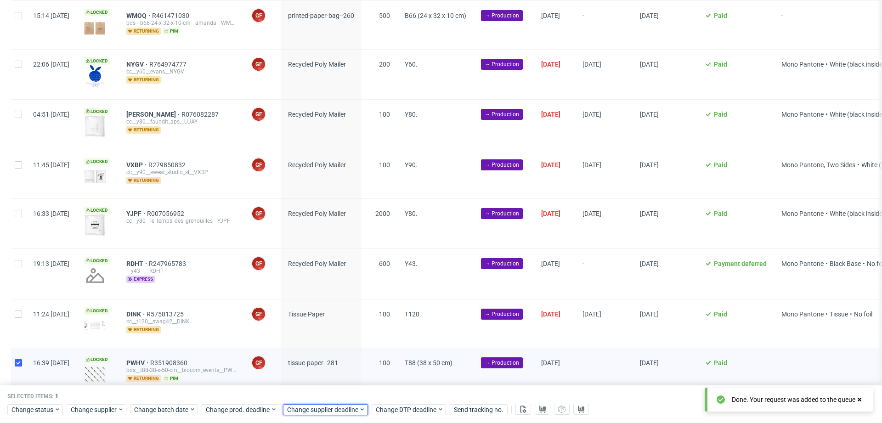
click at [321, 406] on span "Change supplier deadline" at bounding box center [323, 409] width 72 height 9
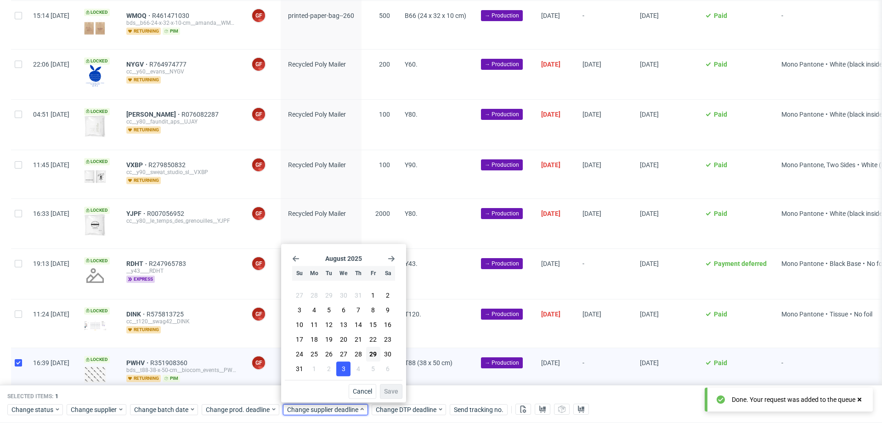
click at [341, 372] on button "3" at bounding box center [343, 369] width 14 height 15
click at [388, 388] on span "Save" at bounding box center [391, 391] width 14 height 6
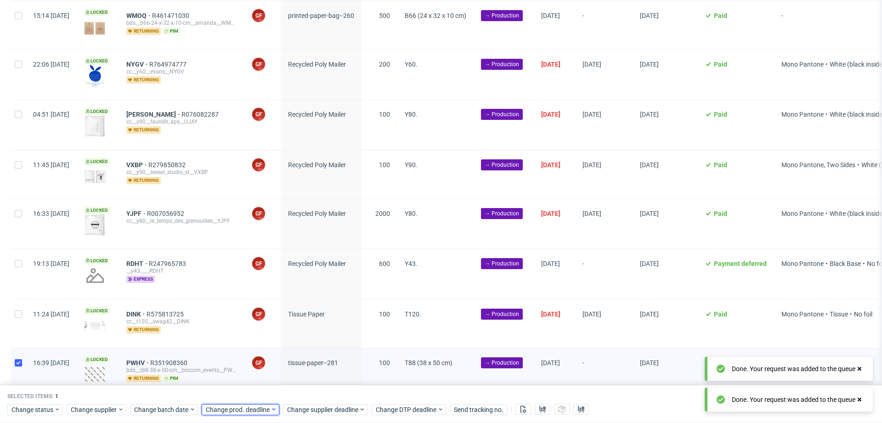
click at [234, 405] on div "Change prod. deadline" at bounding box center [241, 409] width 78 height 11
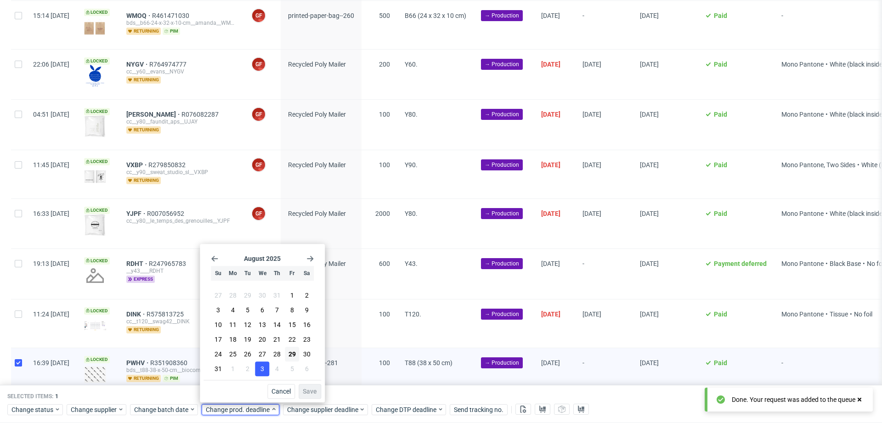
click at [258, 369] on button "3" at bounding box center [262, 369] width 14 height 15
click at [303, 390] on button "Save" at bounding box center [310, 391] width 23 height 15
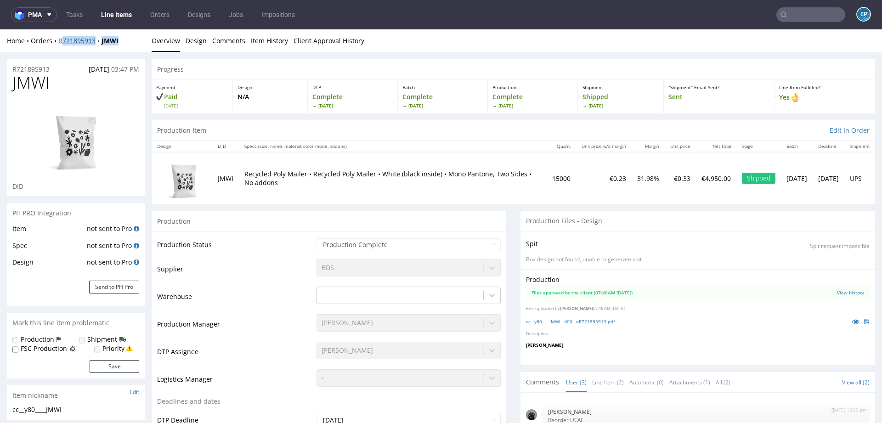
drag, startPoint x: 125, startPoint y: 40, endPoint x: 60, endPoint y: 41, distance: 65.3
click at [60, 41] on div "Home Orders R721895913 JMWI" at bounding box center [76, 40] width 138 height 9
copy div "721895913 JMWI"
drag, startPoint x: 122, startPoint y: 42, endPoint x: 55, endPoint y: 42, distance: 66.6
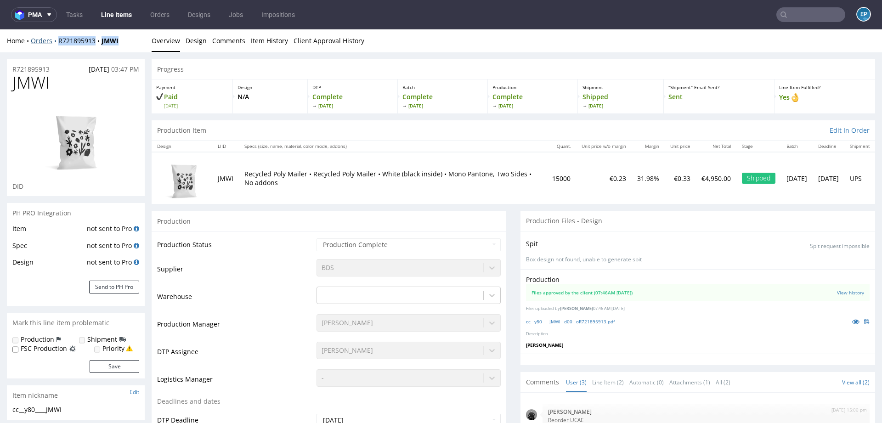
click at [55, 42] on div "Home Orders R721895913 JMWI" at bounding box center [76, 40] width 138 height 9
copy div "R721895913 JMWI"
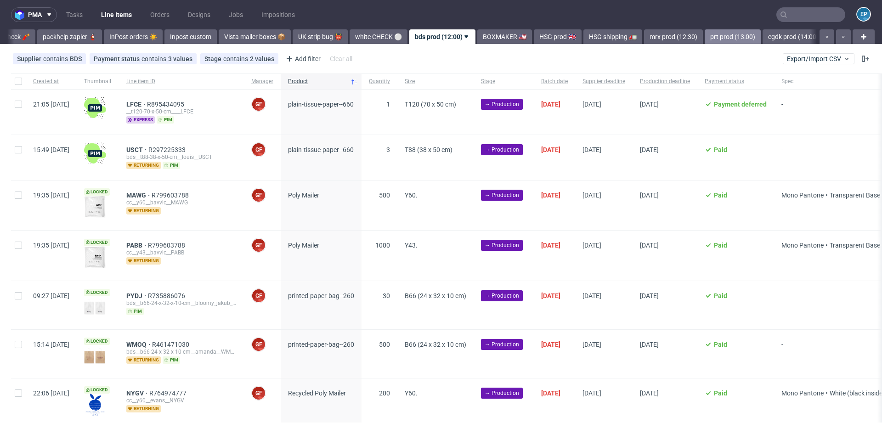
click at [705, 38] on link "prt prod (13:00)" at bounding box center [733, 36] width 56 height 15
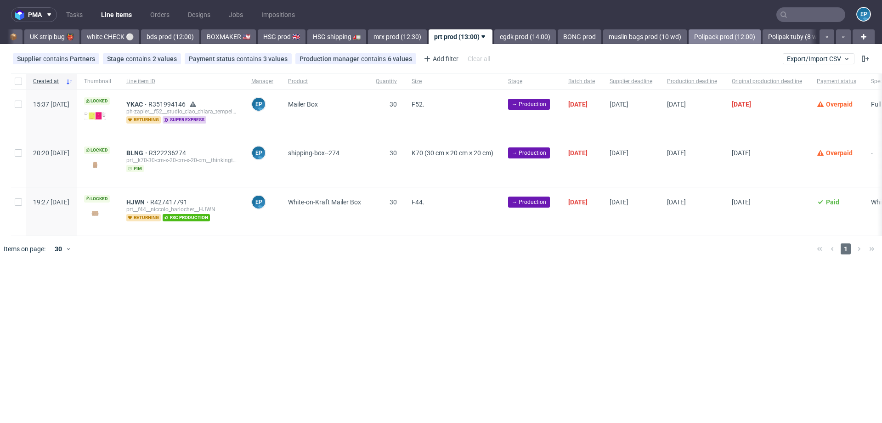
scroll to position [0, 776]
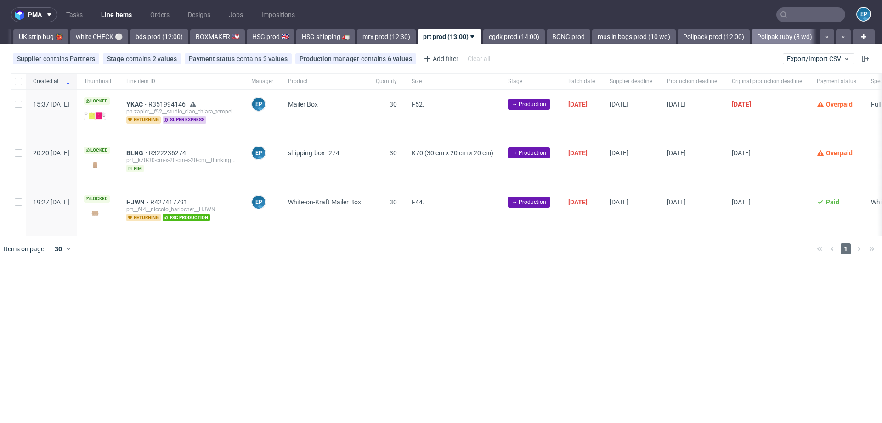
click at [752, 33] on link "Polipak tuby (8 wd)" at bounding box center [785, 36] width 66 height 15
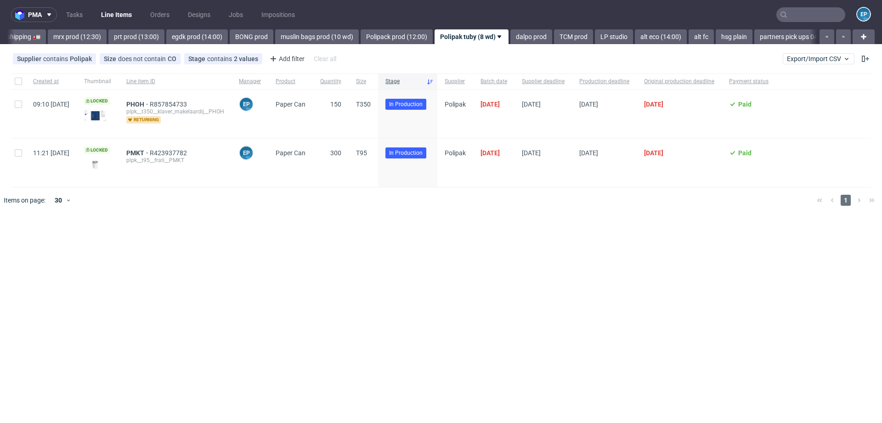
scroll to position [0, 1106]
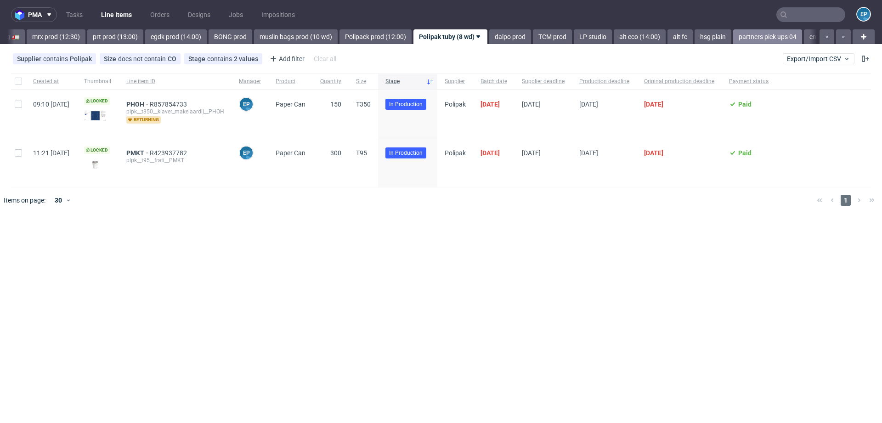
click at [733, 33] on link "partners pick ups 04" at bounding box center [767, 36] width 69 height 15
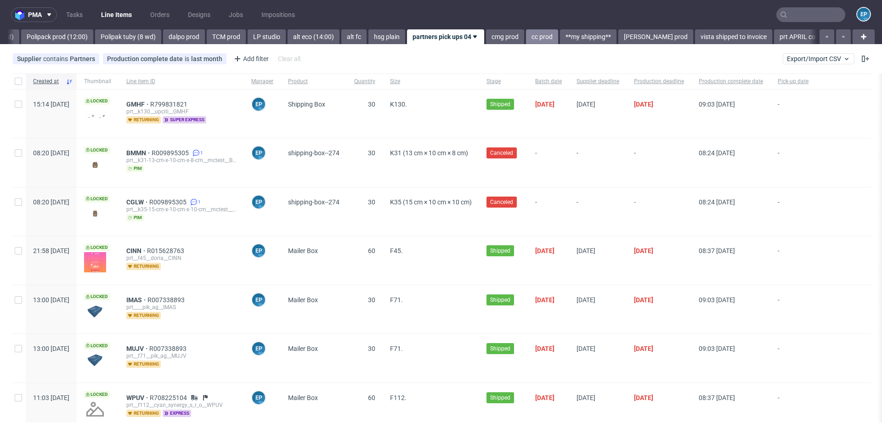
click at [526, 37] on link "cc prod" at bounding box center [542, 36] width 32 height 15
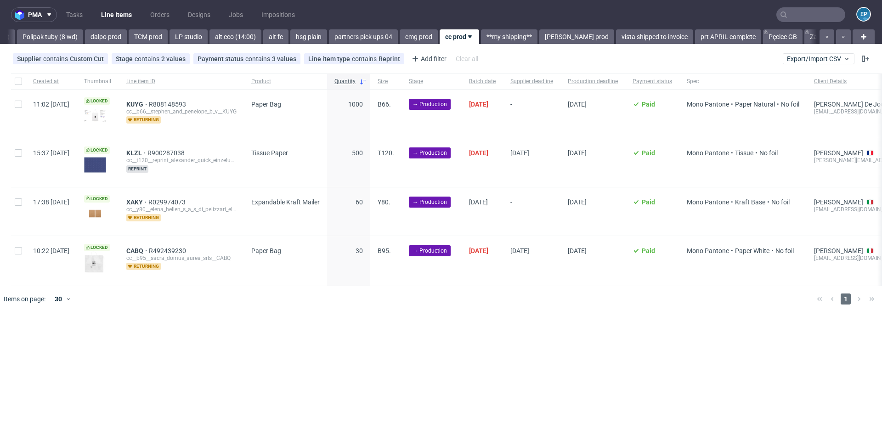
scroll to position [0, 1512]
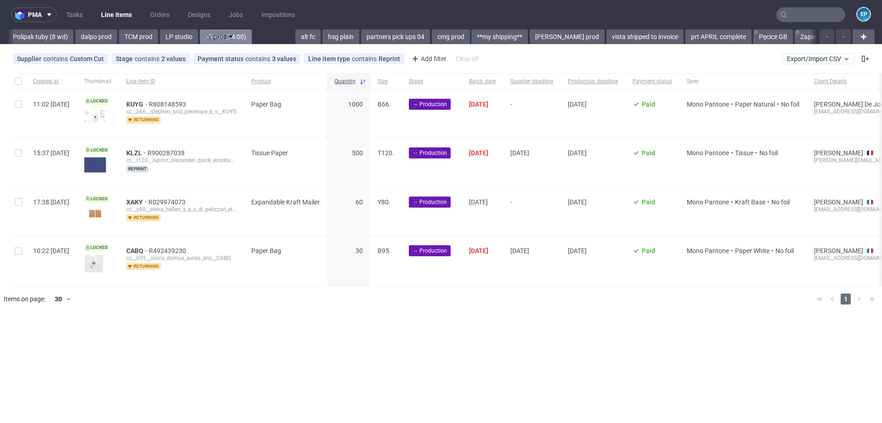
drag, startPoint x: 399, startPoint y: 37, endPoint x: 208, endPoint y: 34, distance: 190.7
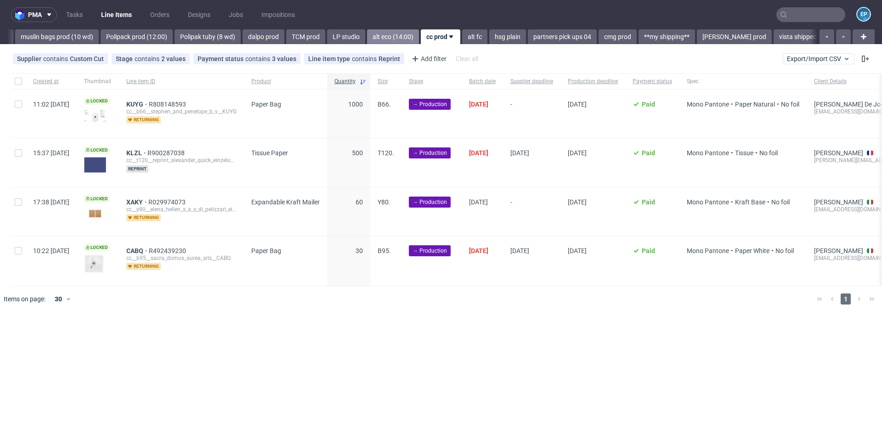
scroll to position [0, 1335]
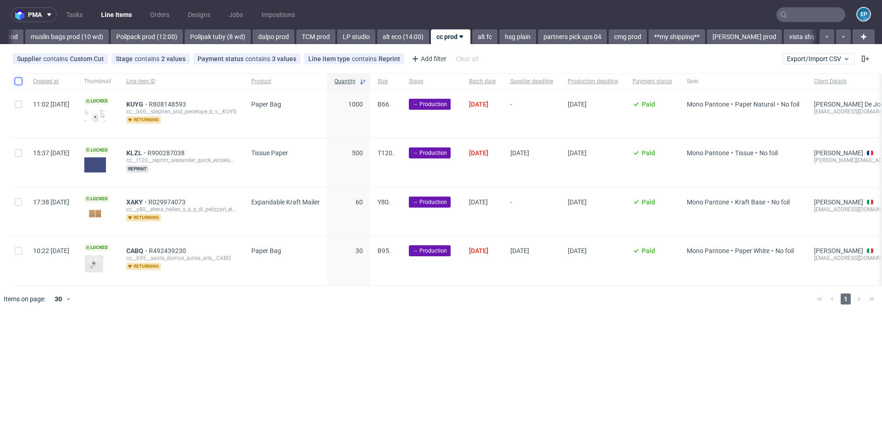
click at [15, 79] on input "checkbox" at bounding box center [18, 81] width 7 height 7
checkbox input "true"
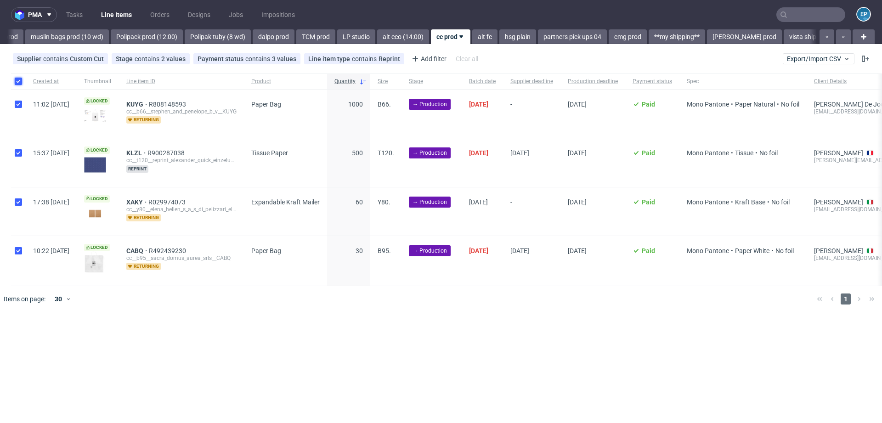
checkbox input "true"
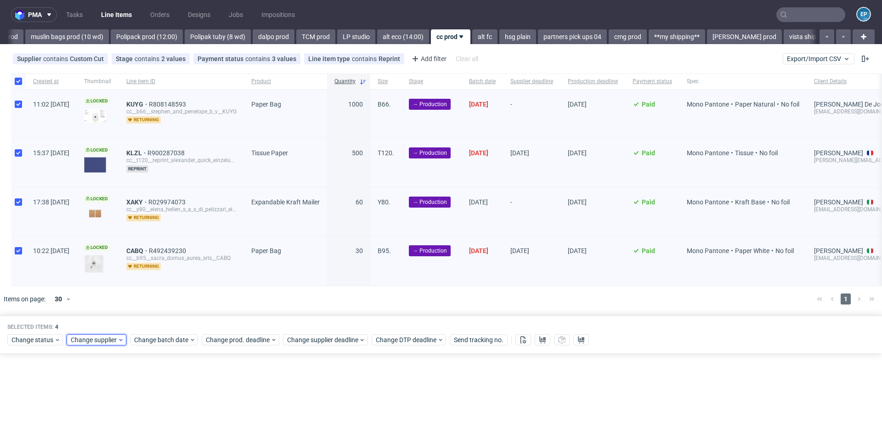
click at [118, 339] on icon at bounding box center [121, 339] width 6 height 7
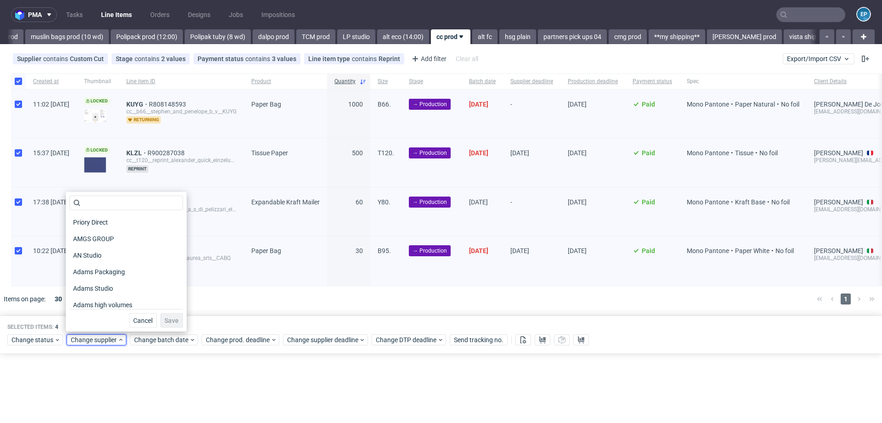
click at [122, 211] on div "Priory Direct AMGS GROUP AN Studio Adams Packaging Adams Studio Adams high volu…" at bounding box center [125, 252] width 113 height 113
click at [120, 203] on input "text" at bounding box center [125, 203] width 113 height 15
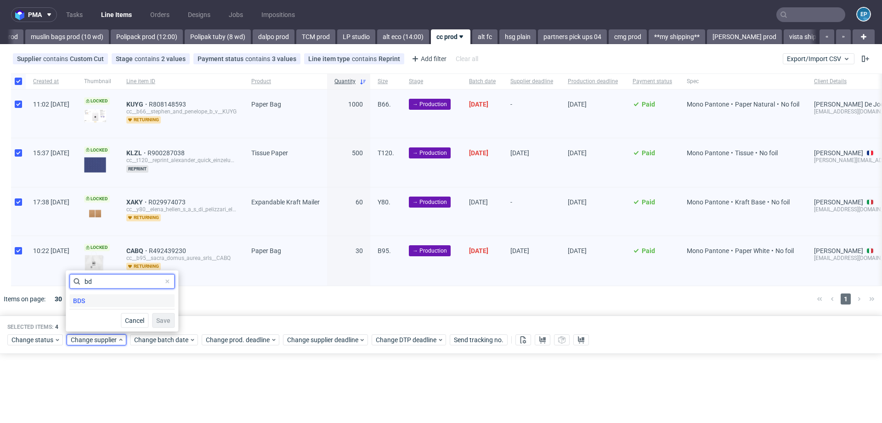
type input "bd"
click at [131, 295] on div "BDS" at bounding box center [121, 301] width 105 height 13
click at [160, 313] on button "Save" at bounding box center [163, 320] width 23 height 15
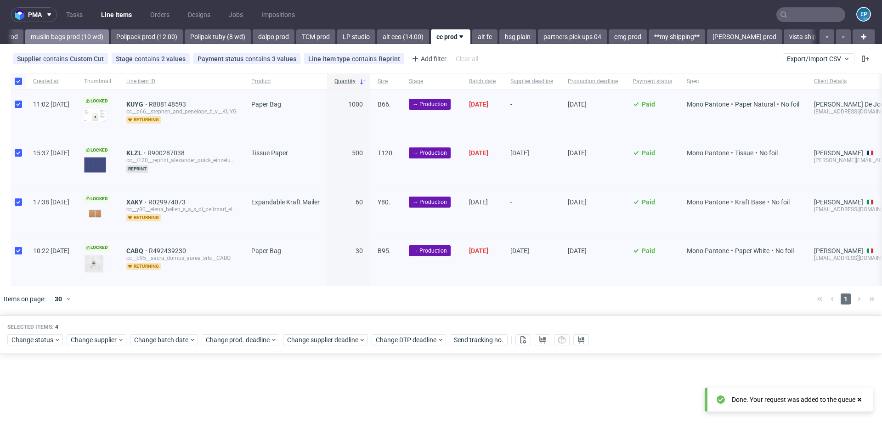
click at [41, 38] on link "muslin bags prod (10 wd)" at bounding box center [67, 36] width 84 height 15
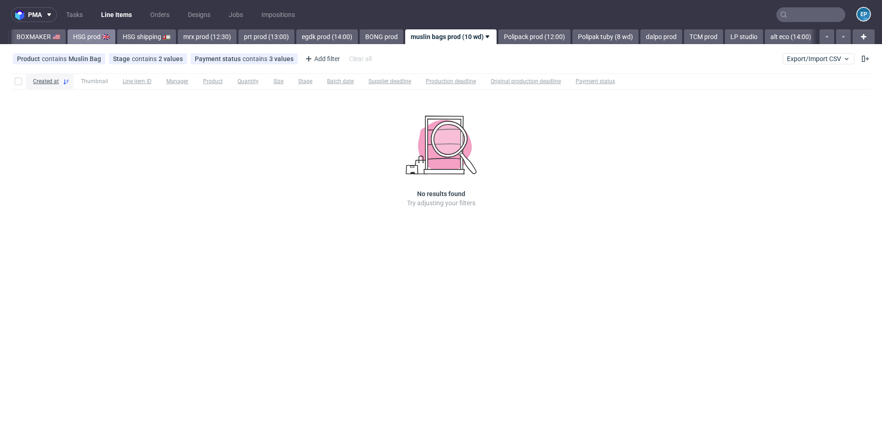
click at [68, 39] on link "HSG prod 🇬🇧" at bounding box center [92, 36] width 48 height 15
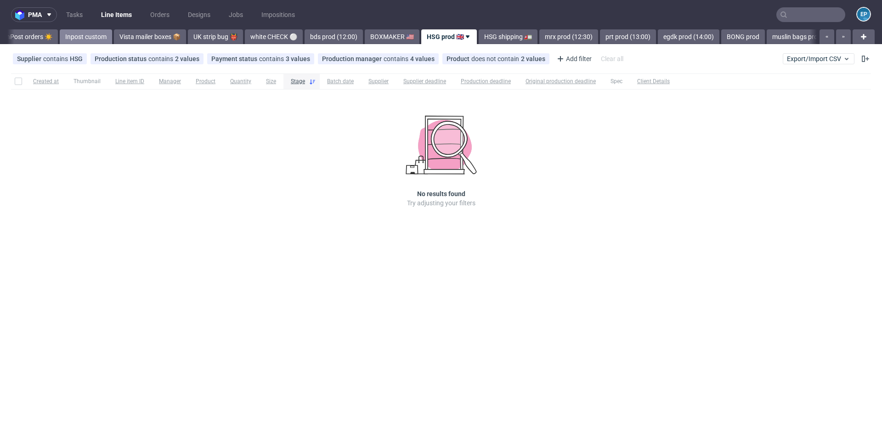
click at [61, 39] on link "Inpost custom" at bounding box center [86, 36] width 52 height 15
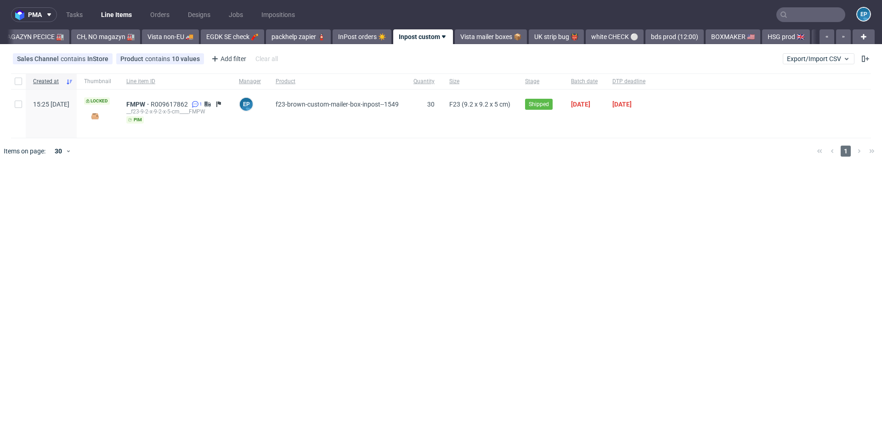
scroll to position [0, 244]
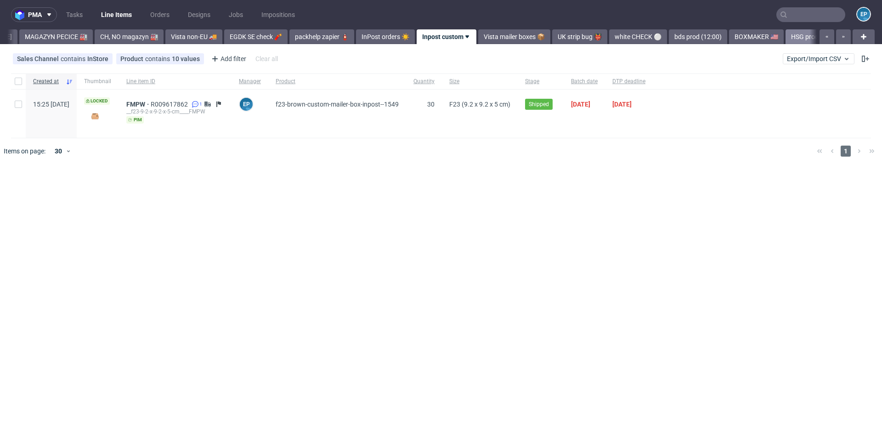
click at [786, 40] on link "HSG prod 🇬🇧" at bounding box center [810, 36] width 48 height 15
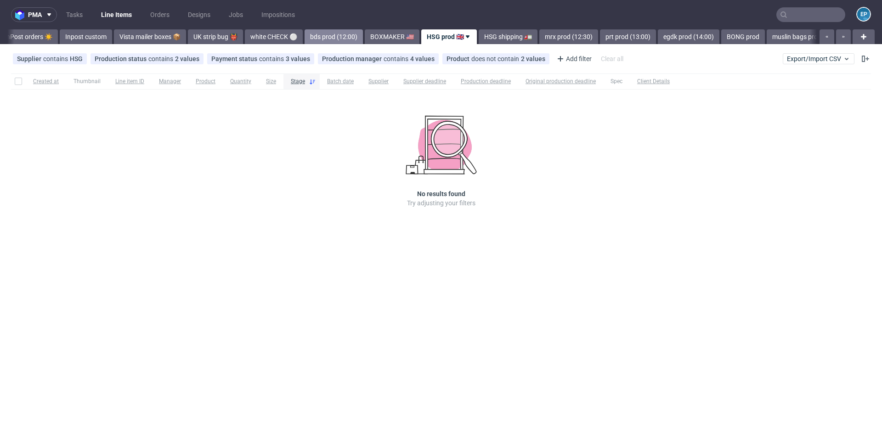
click at [306, 40] on link "bds prod (12:00)" at bounding box center [334, 36] width 58 height 15
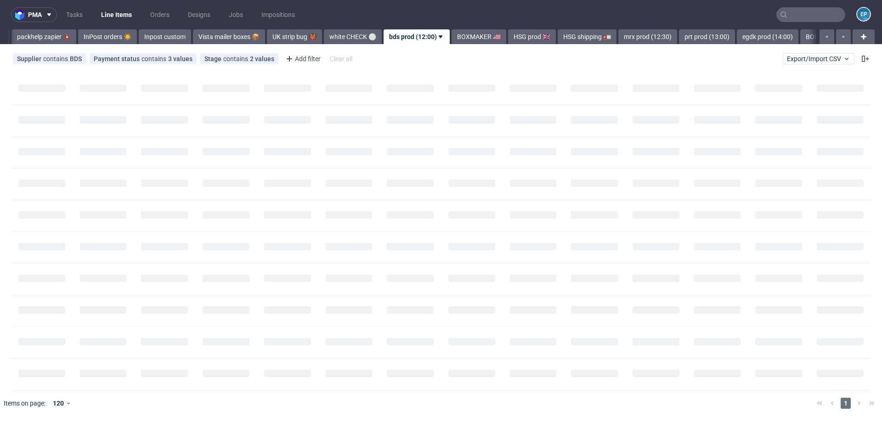
scroll to position [0, 496]
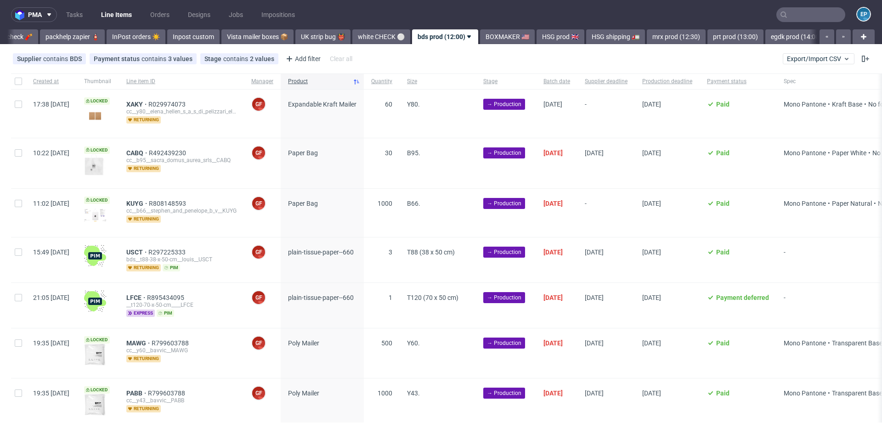
scroll to position [0, 496]
click at [16, 201] on input "checkbox" at bounding box center [18, 203] width 7 height 7
checkbox input "true"
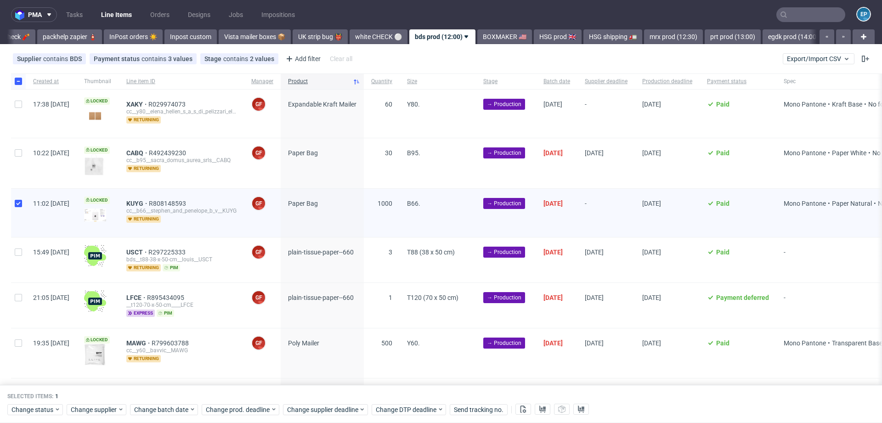
click at [22, 103] on div at bounding box center [18, 114] width 15 height 48
checkbox input "true"
click at [24, 159] on div at bounding box center [18, 163] width 15 height 50
checkbox input "true"
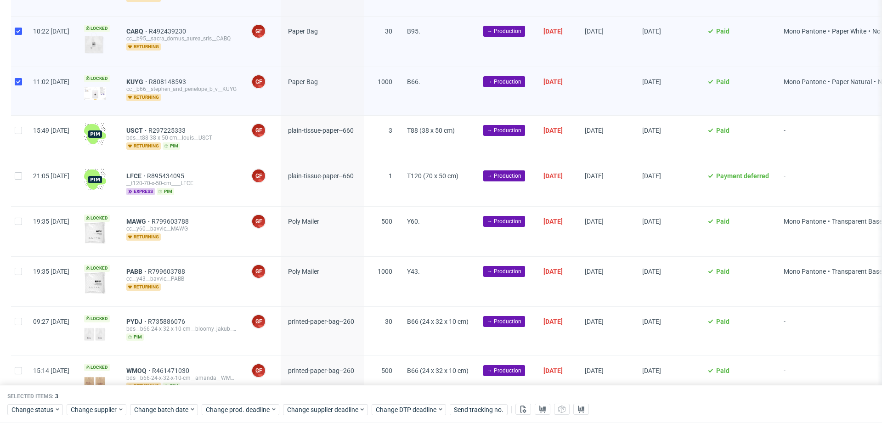
scroll to position [0, 0]
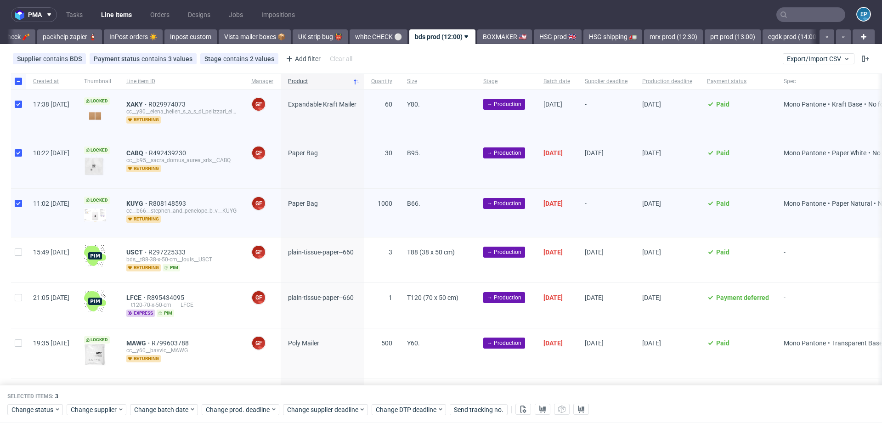
click at [186, 401] on div "Selected items: 3 Change status Change supplier Change batch date Change prod. …" at bounding box center [441, 404] width 882 height 38
click at [185, 403] on div "Change status Change supplier Change batch date Change prod. deadline Change su…" at bounding box center [440, 408] width 867 height 13
click at [186, 407] on span "Change batch date" at bounding box center [161, 409] width 55 height 9
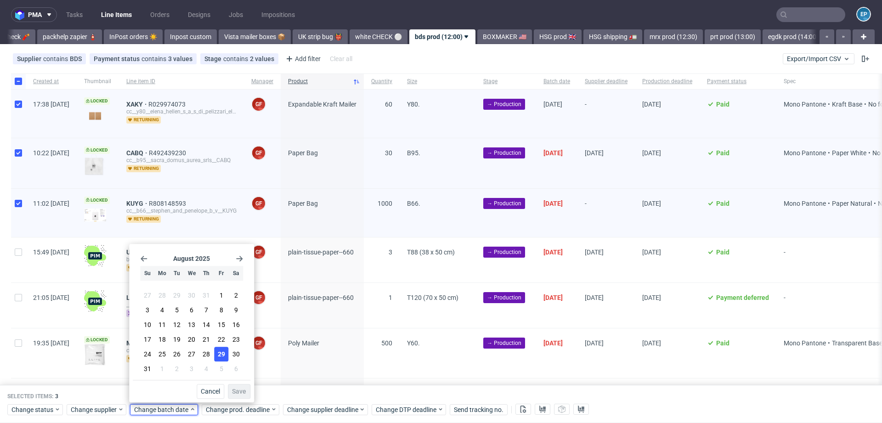
click at [221, 356] on span "29" at bounding box center [221, 354] width 7 height 9
click at [239, 387] on button "Save" at bounding box center [239, 391] width 23 height 15
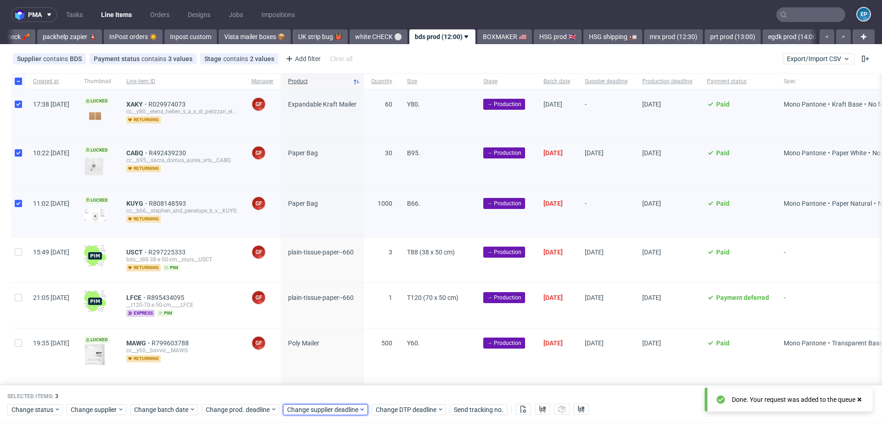
click at [311, 410] on span "Change supplier deadline" at bounding box center [323, 409] width 72 height 9
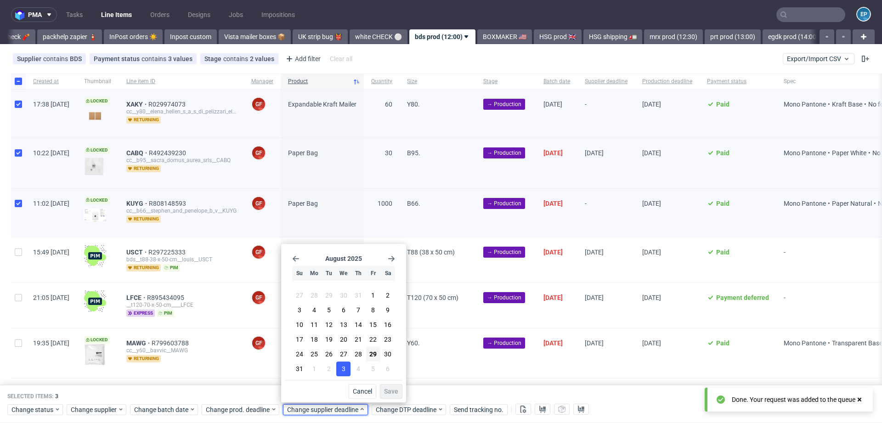
click at [346, 369] on button "3" at bounding box center [343, 369] width 14 height 15
click at [394, 393] on span "Save" at bounding box center [391, 391] width 14 height 6
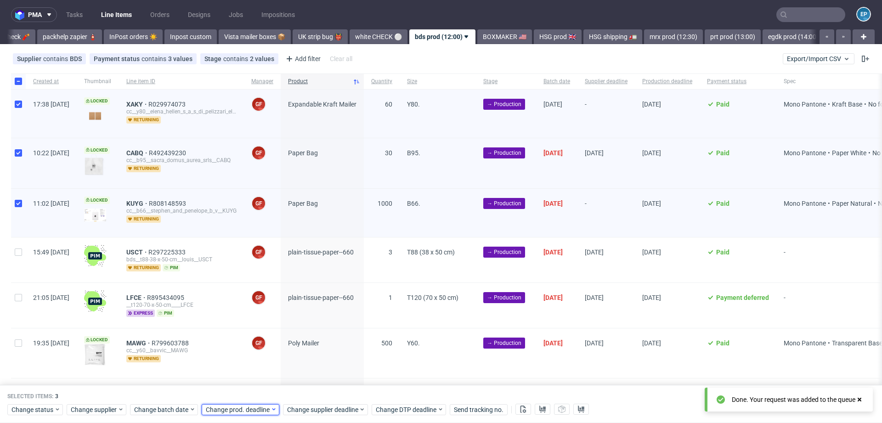
click at [266, 409] on span "Change prod. deadline" at bounding box center [238, 409] width 65 height 9
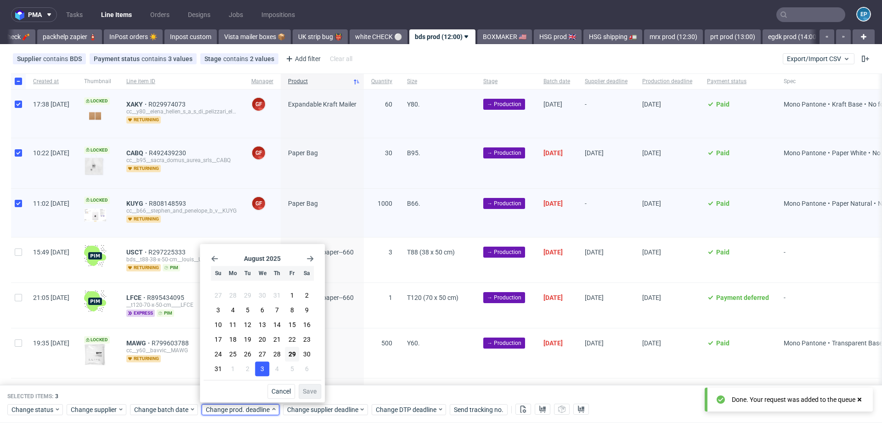
click at [265, 371] on button "3" at bounding box center [262, 369] width 14 height 15
click at [307, 390] on span "Save" at bounding box center [310, 391] width 14 height 6
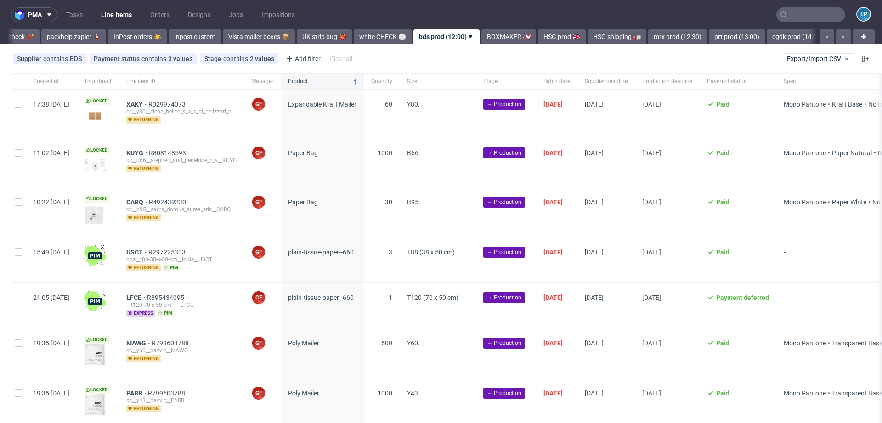
scroll to position [0, 496]
click at [19, 85] on input "checkbox" at bounding box center [18, 81] width 7 height 7
checkbox input "true"
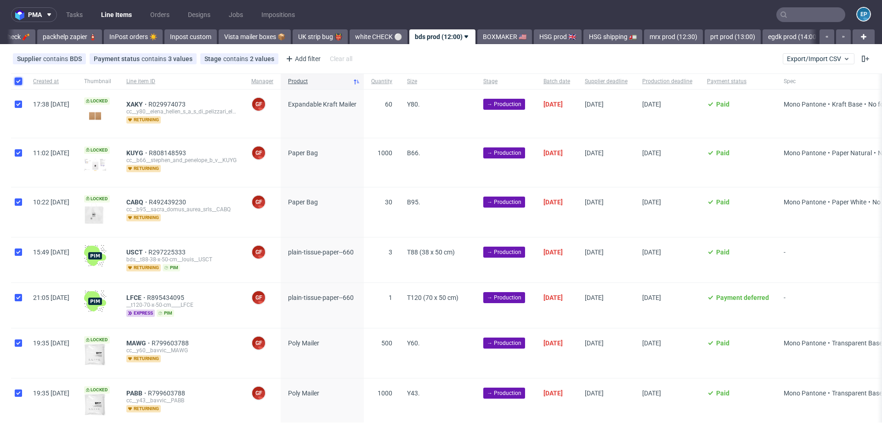
checkbox input "true"
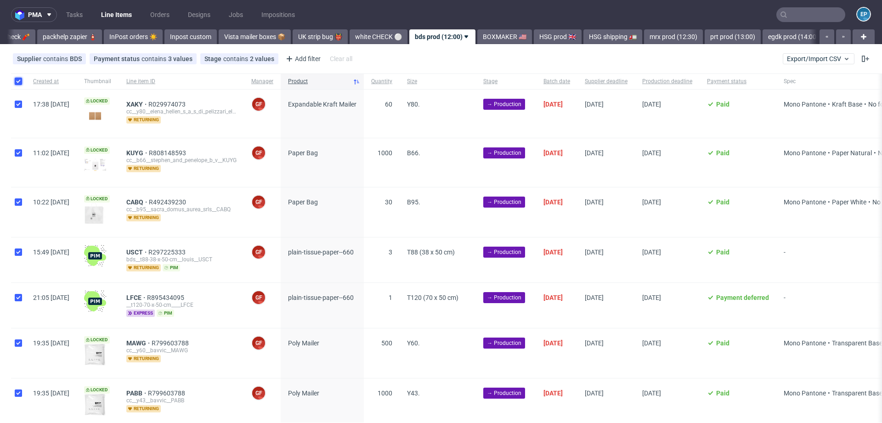
checkbox input "true"
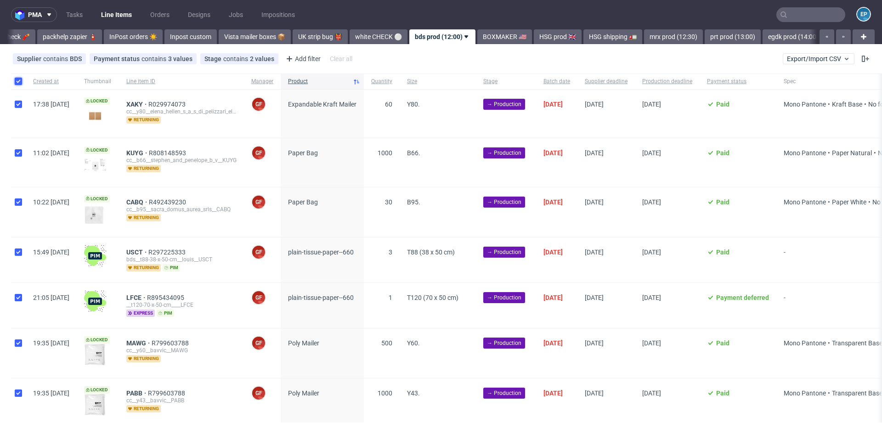
checkbox input "true"
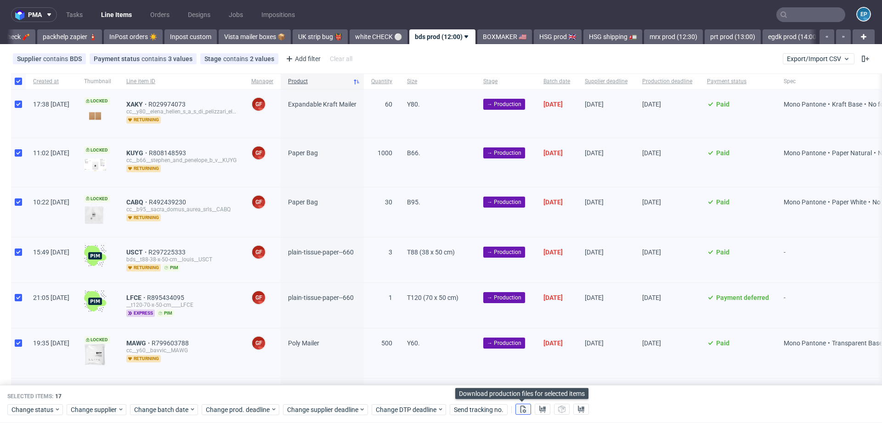
click at [528, 413] on button at bounding box center [523, 409] width 16 height 11
click at [539, 410] on icon at bounding box center [542, 409] width 7 height 7
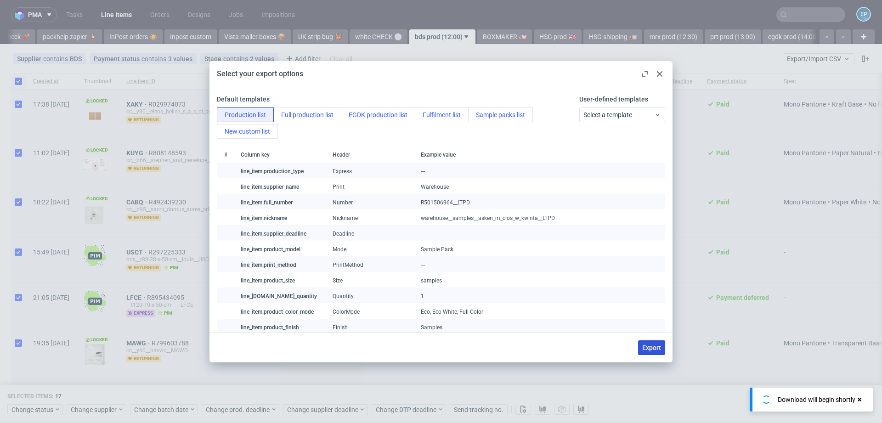
click at [661, 345] on span "Export" at bounding box center [651, 348] width 19 height 6
checkbox input "false"
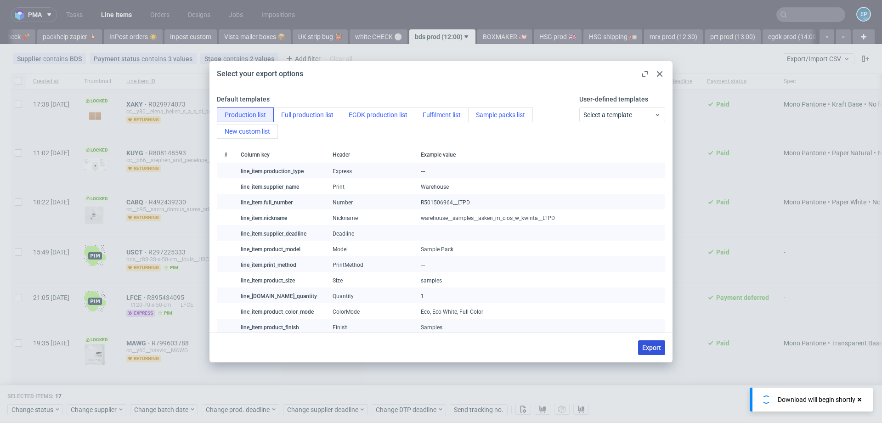
checkbox input "false"
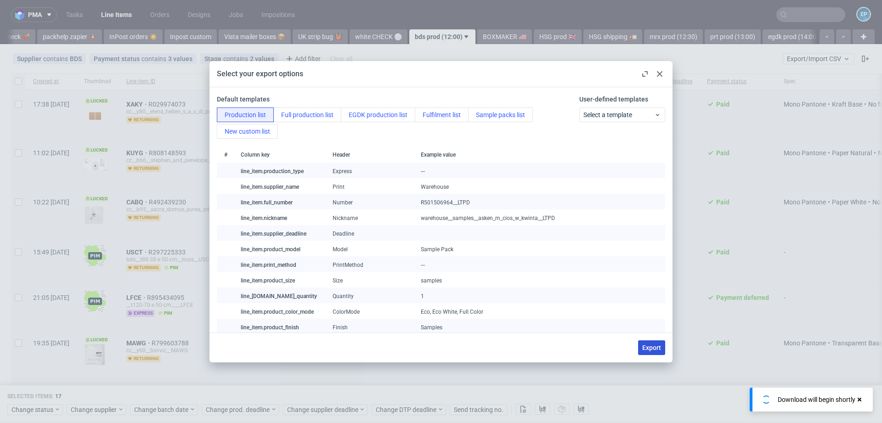
checkbox input "false"
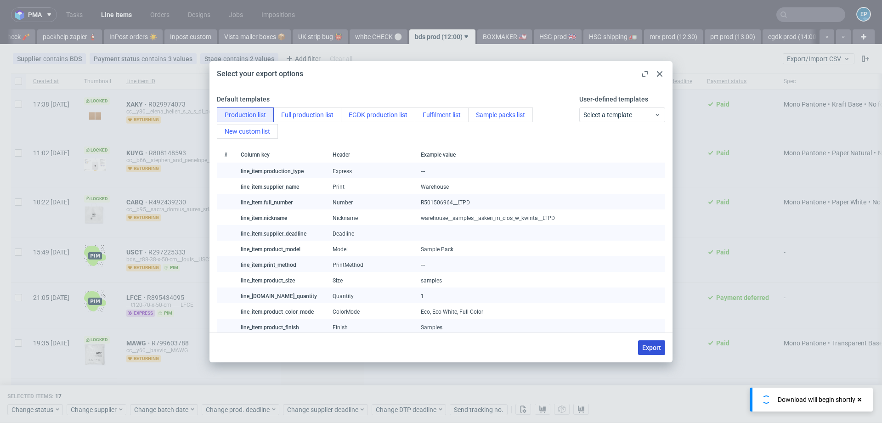
checkbox input "false"
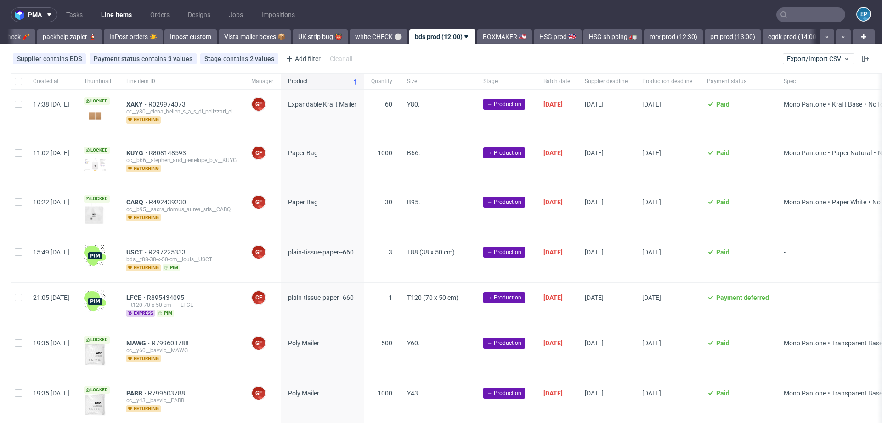
click at [13, 78] on div at bounding box center [18, 82] width 15 height 16
checkbox input "true"
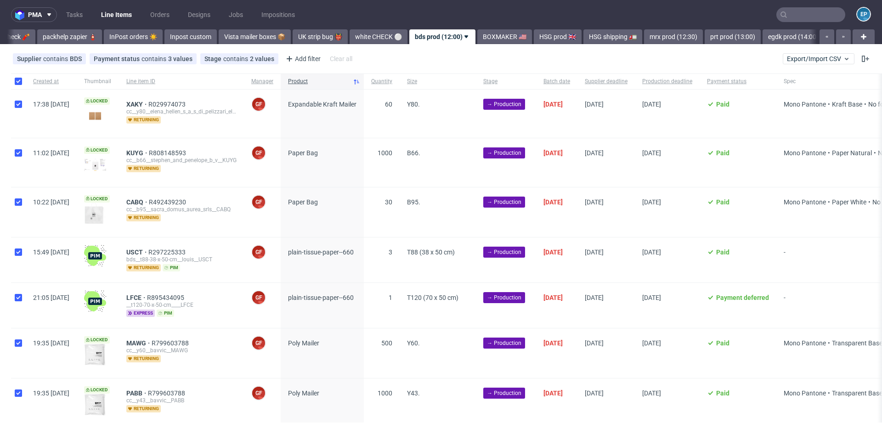
checkbox input "true"
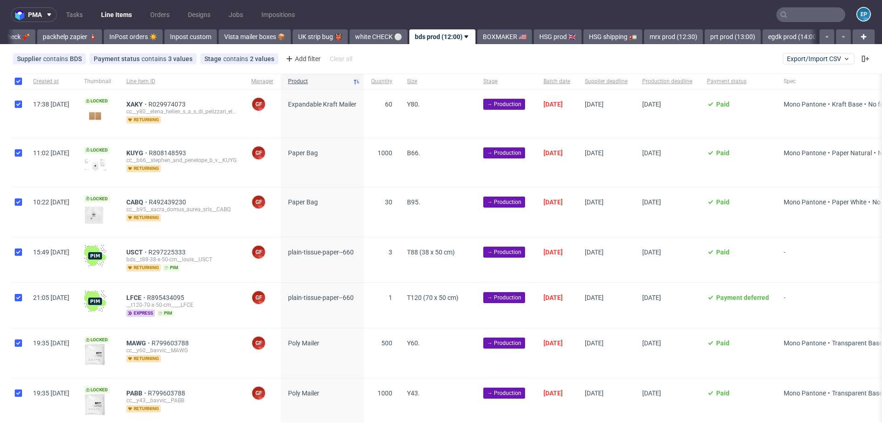
checkbox input "true"
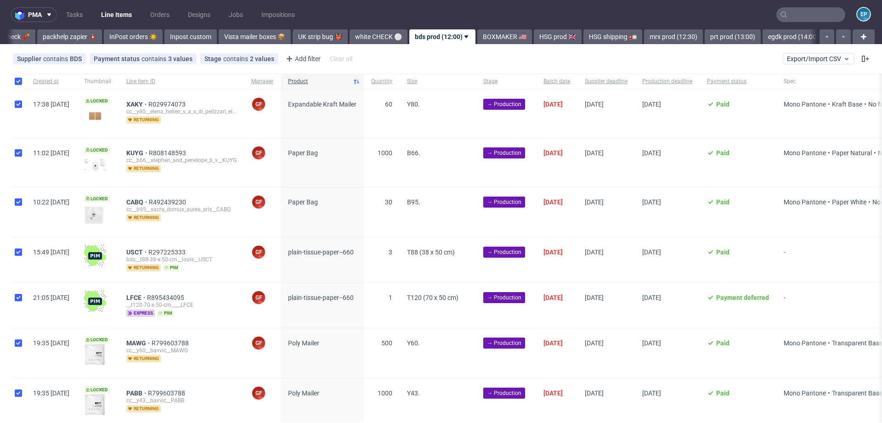
checkbox input "true"
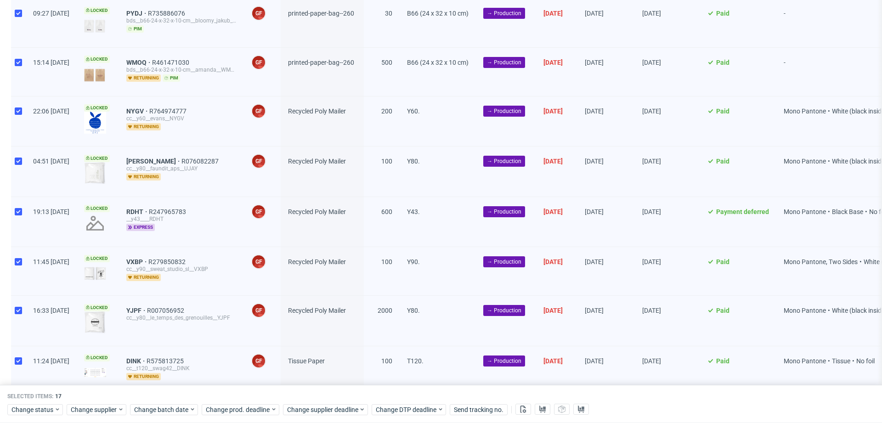
scroll to position [562, 0]
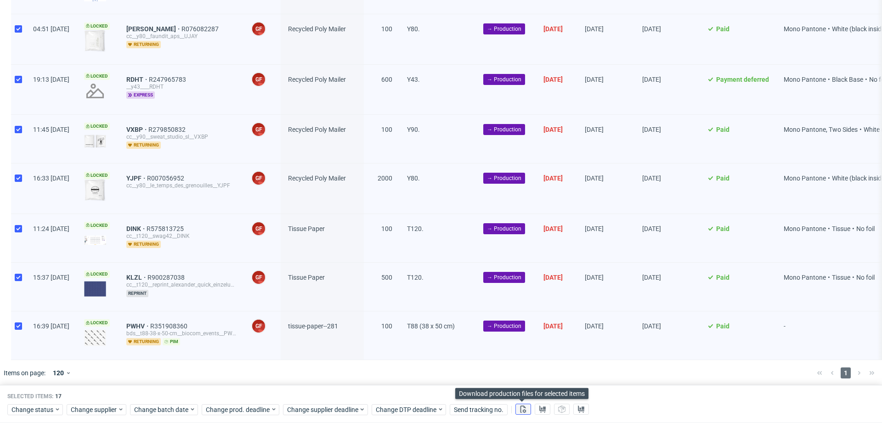
click at [523, 407] on use at bounding box center [524, 409] width 6 height 7
click at [542, 407] on use at bounding box center [542, 409] width 6 height 7
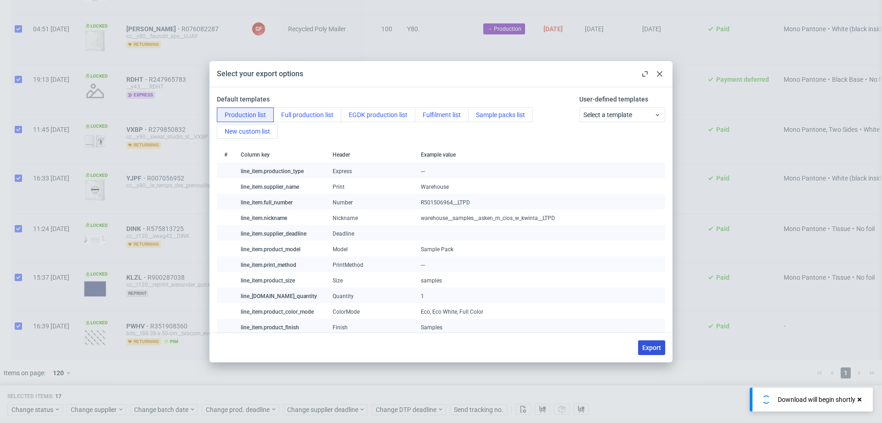
click at [645, 343] on button "Export" at bounding box center [651, 347] width 27 height 15
checkbox input "false"
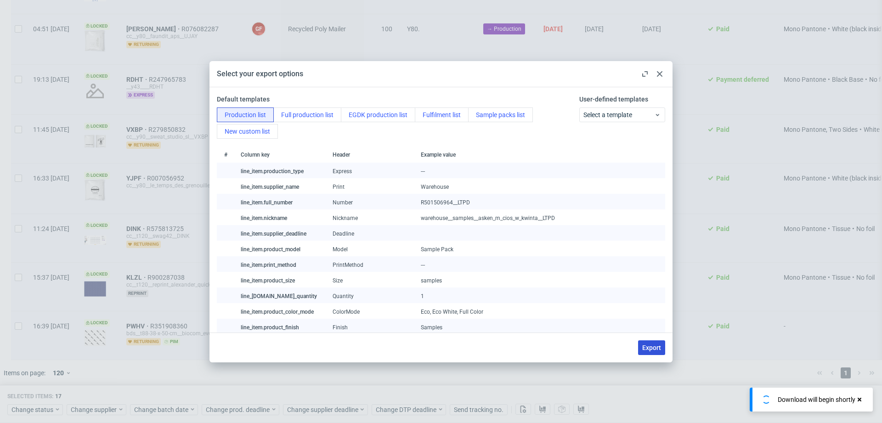
checkbox input "false"
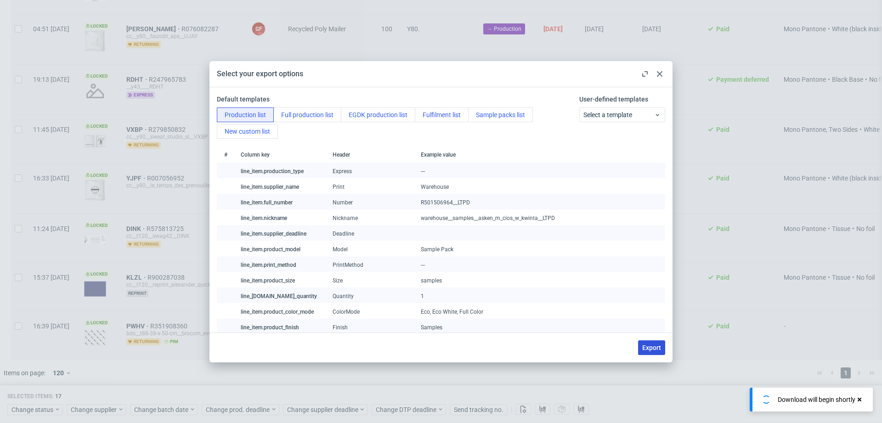
checkbox input "false"
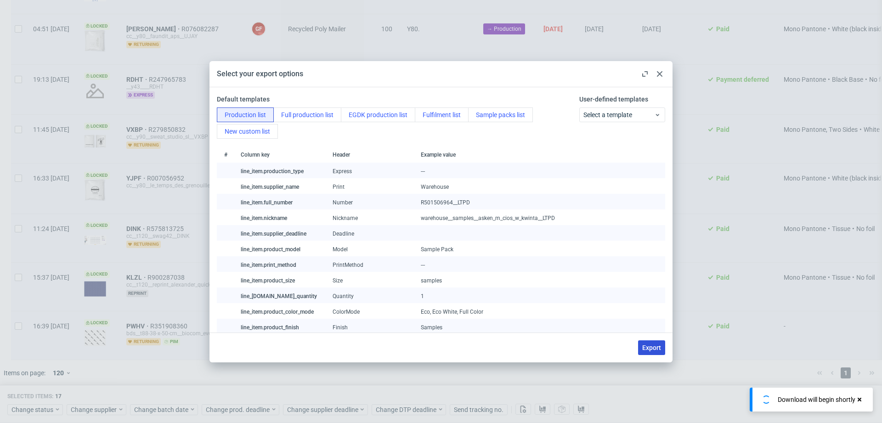
checkbox input "false"
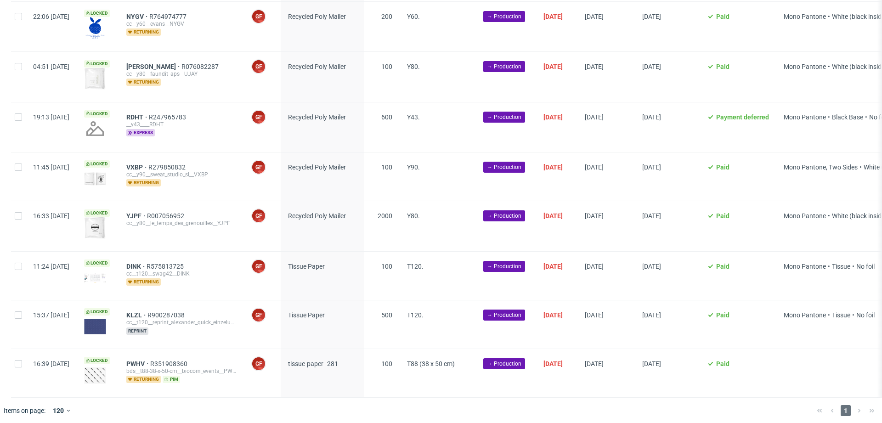
scroll to position [0, 0]
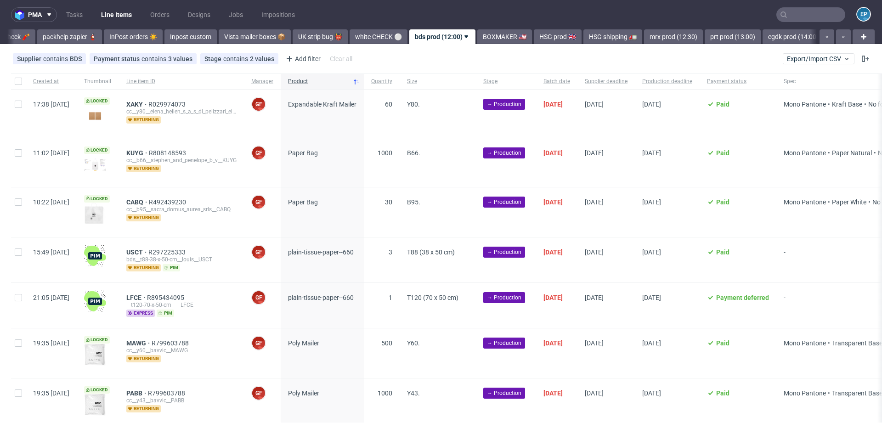
click at [14, 83] on div at bounding box center [18, 82] width 15 height 16
checkbox input "true"
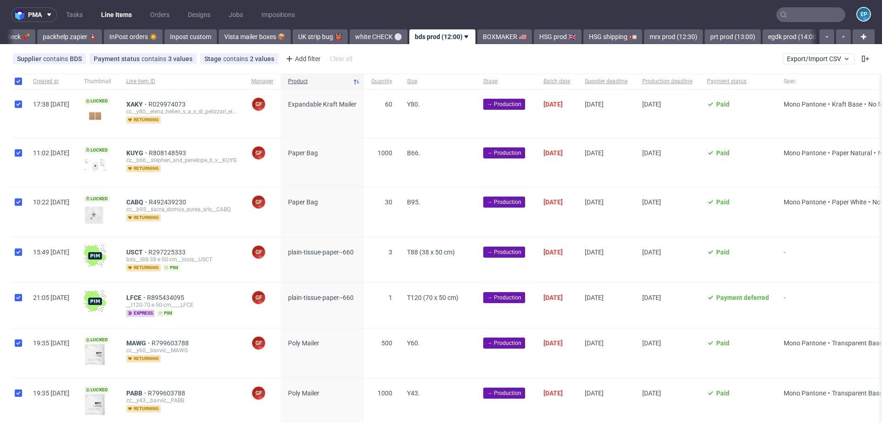
checkbox input "true"
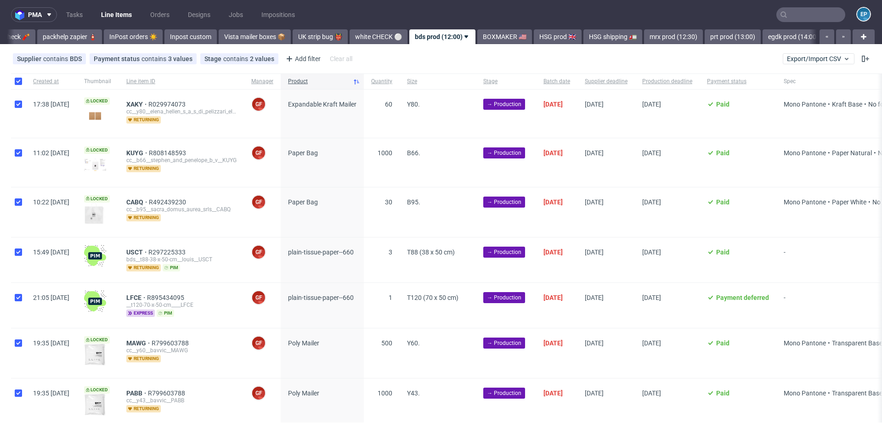
checkbox input "true"
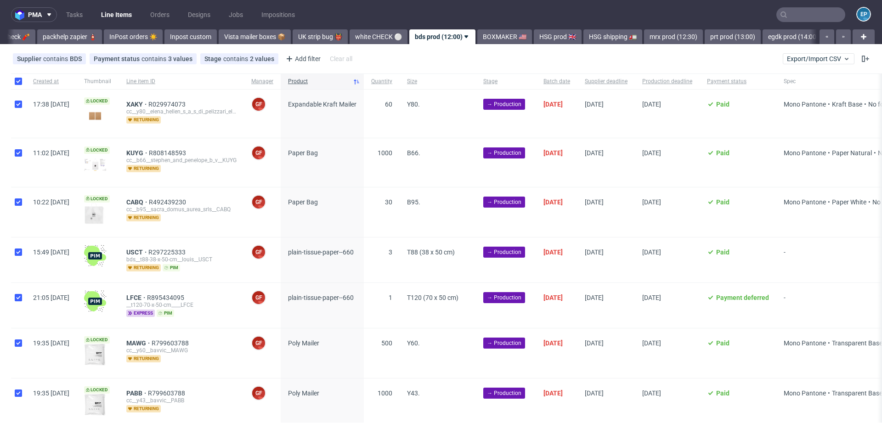
checkbox input "true"
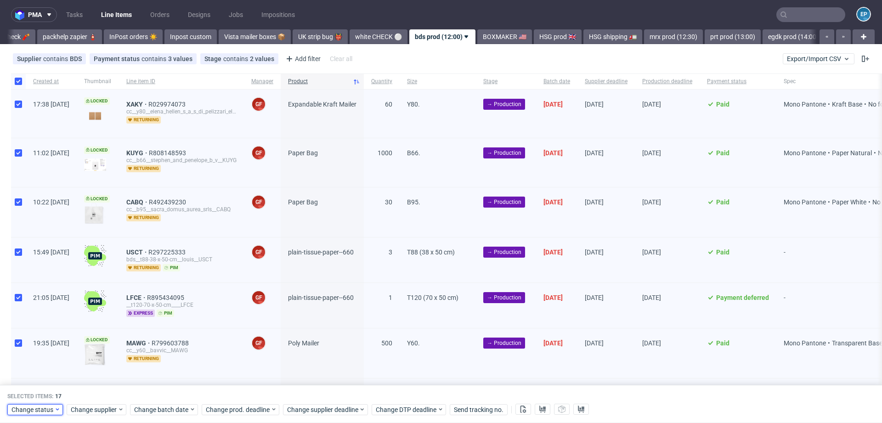
click at [44, 405] on span "Change status" at bounding box center [32, 409] width 43 height 9
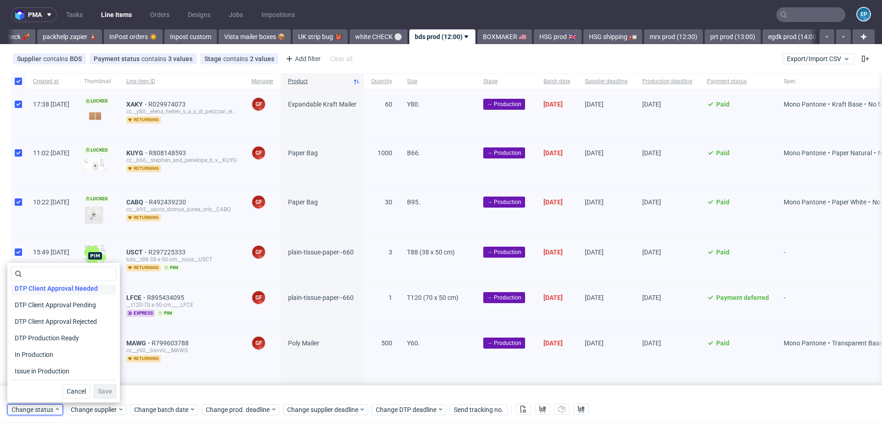
scroll to position [72, 0]
click at [51, 354] on span "In Production" at bounding box center [34, 353] width 46 height 13
click at [94, 390] on button "Save" at bounding box center [105, 391] width 23 height 15
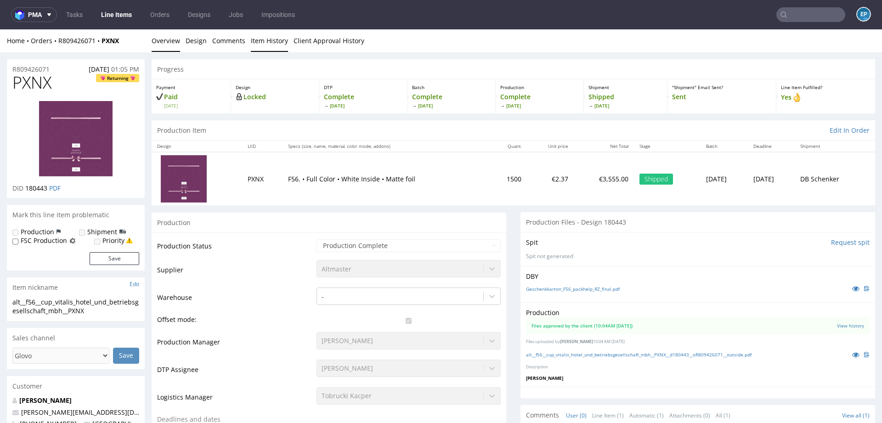
click at [253, 40] on link "Item History" at bounding box center [269, 40] width 37 height 23
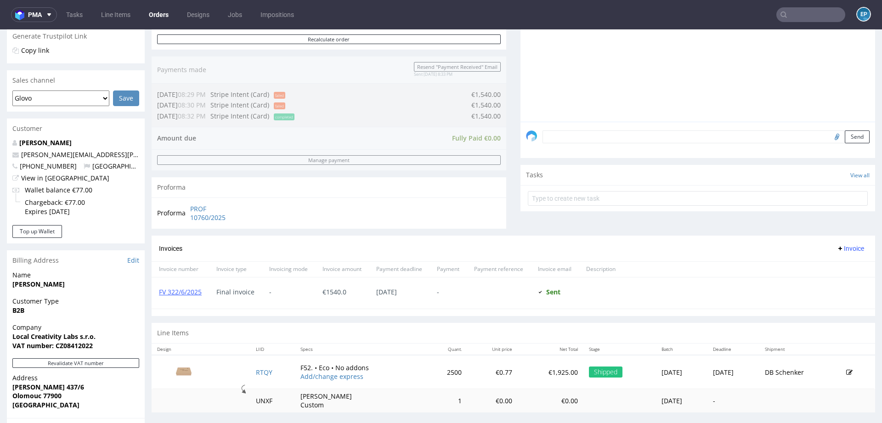
scroll to position [257, 0]
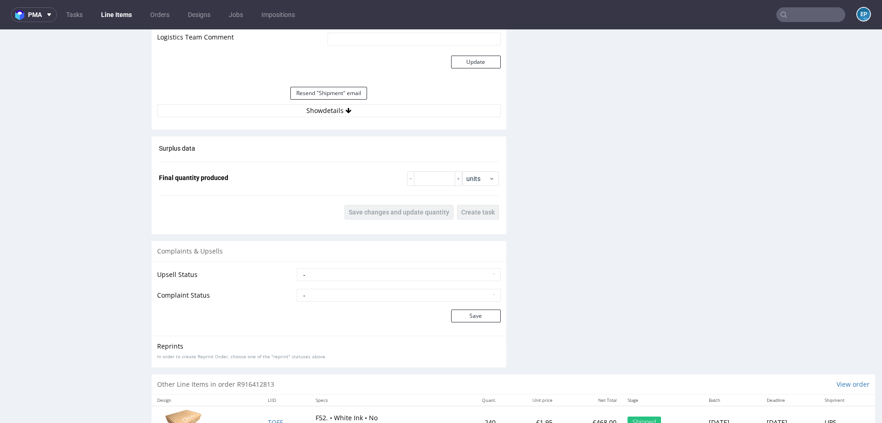
scroll to position [1022, 0]
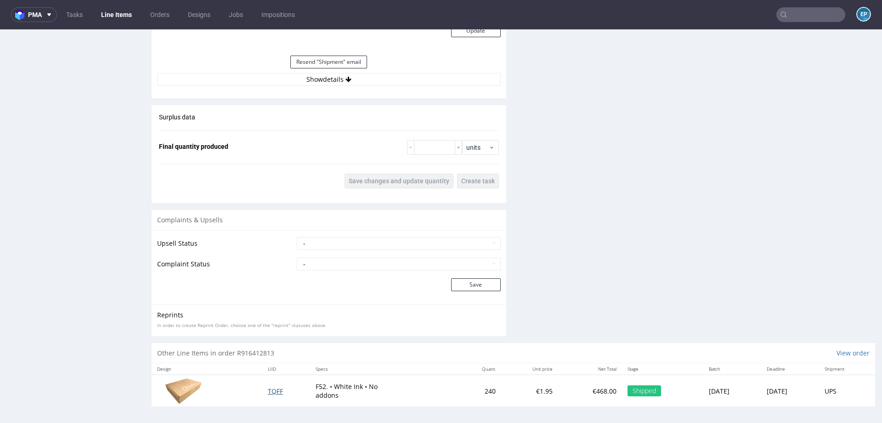
click at [268, 392] on span "TQFF" at bounding box center [275, 391] width 15 height 9
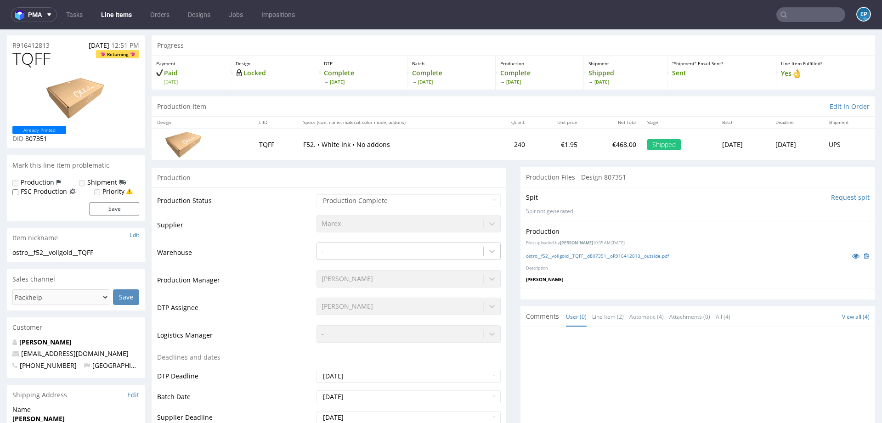
scroll to position [28, 0]
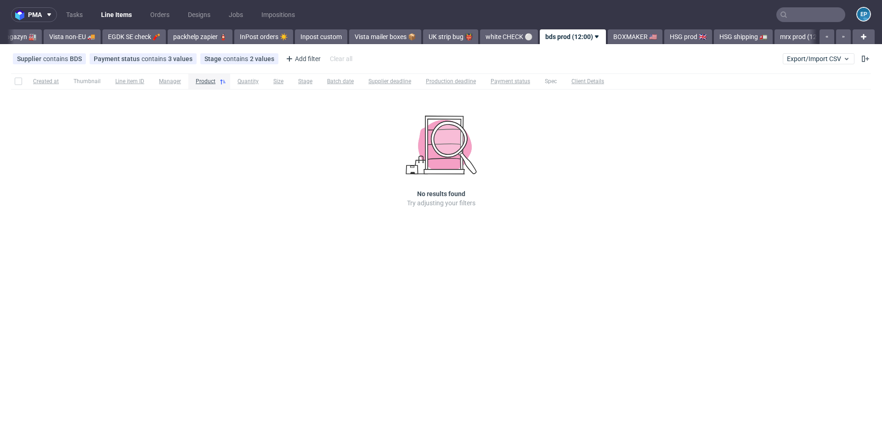
scroll to position [0, 491]
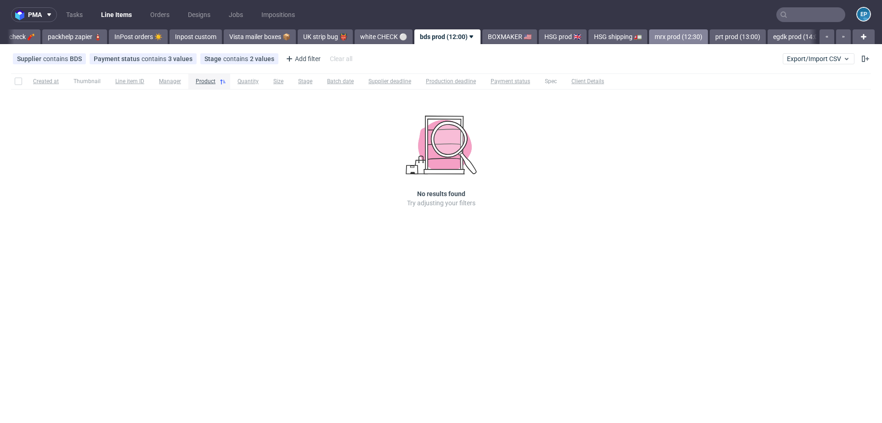
click at [649, 41] on link "mrx prod (12:30)" at bounding box center [678, 36] width 59 height 15
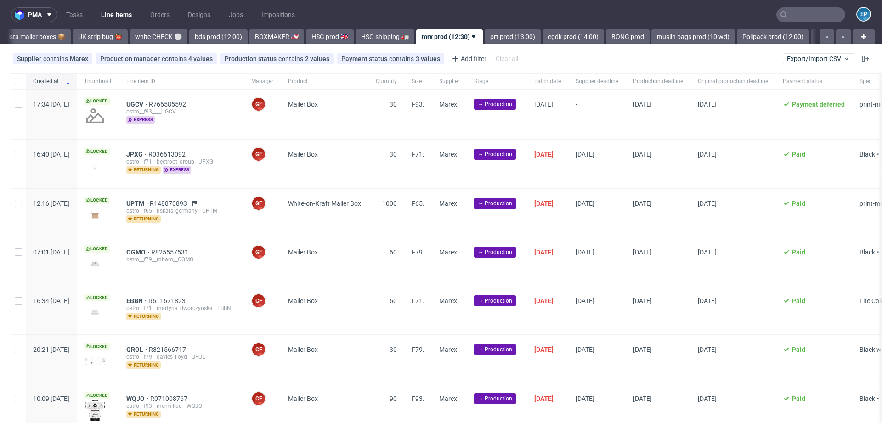
scroll to position [281, 0]
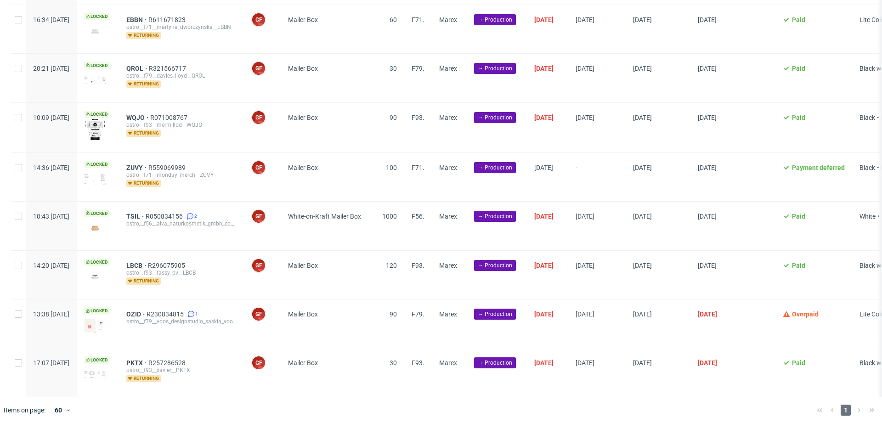
click at [16, 171] on div at bounding box center [18, 177] width 15 height 48
checkbox input "true"
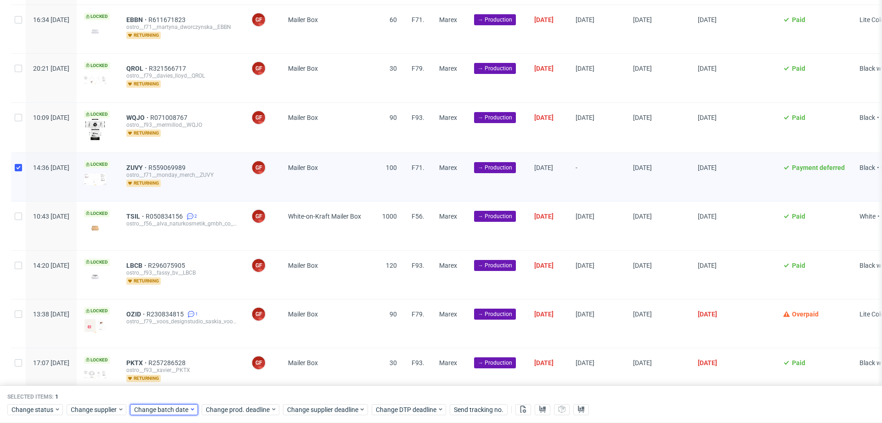
click at [177, 411] on span "Change batch date" at bounding box center [161, 409] width 55 height 9
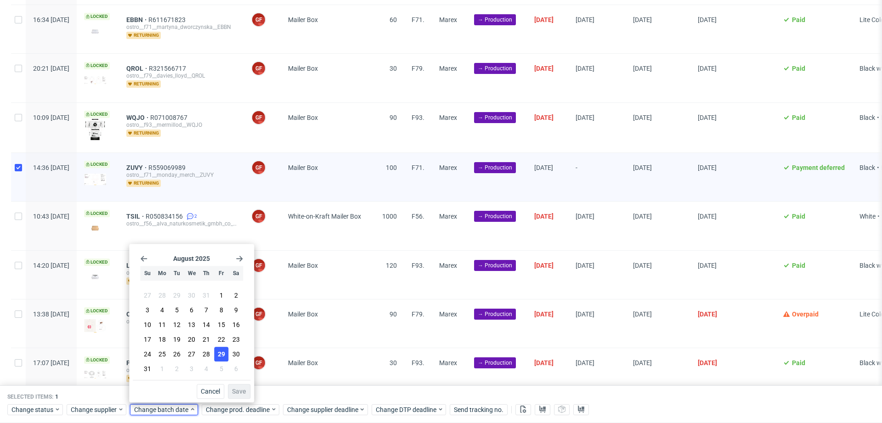
click at [217, 361] on button "29" at bounding box center [221, 354] width 14 height 15
click at [241, 388] on span "Save" at bounding box center [239, 391] width 14 height 6
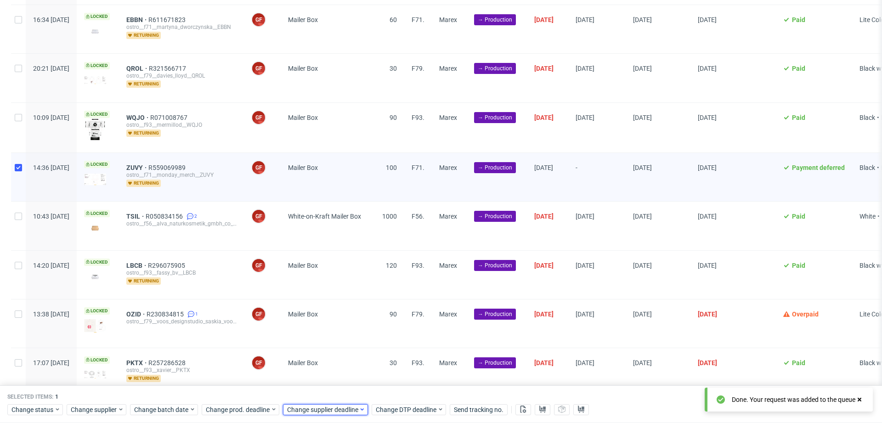
click at [346, 409] on span "Change supplier deadline" at bounding box center [323, 409] width 72 height 9
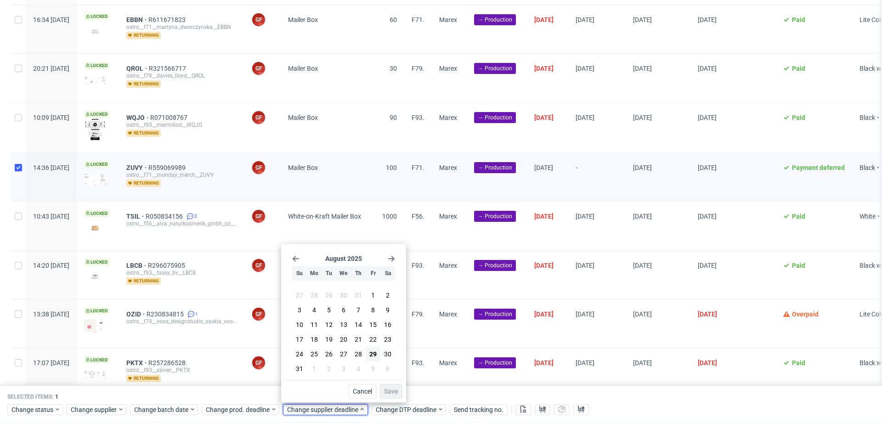
click at [391, 262] on icon "Go forward 1 month" at bounding box center [391, 258] width 7 height 7
click at [329, 316] on span "9" at bounding box center [329, 311] width 4 height 9
click at [399, 394] on button "Save" at bounding box center [391, 391] width 23 height 15
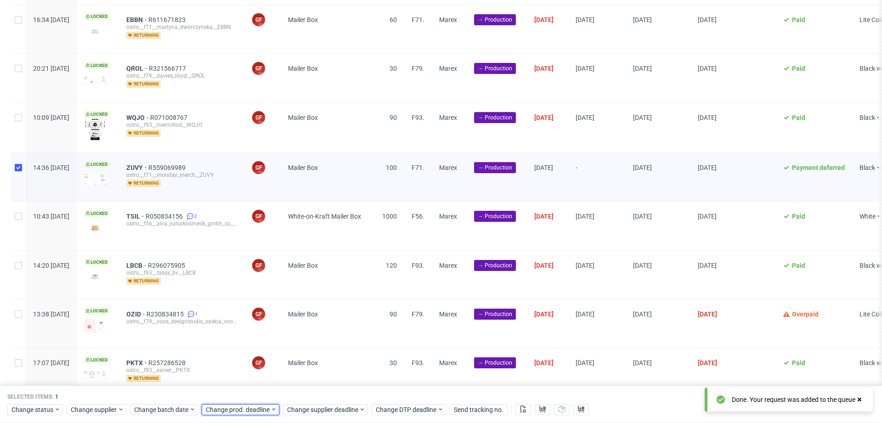
click at [248, 405] on span "Change prod. deadline" at bounding box center [238, 409] width 65 height 9
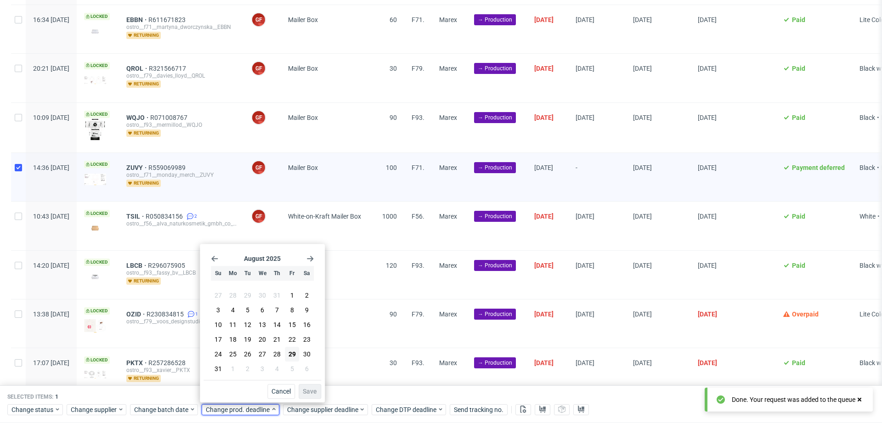
click at [310, 259] on use "Go forward 1 month" at bounding box center [310, 259] width 6 height 6
click at [245, 316] on button "9" at bounding box center [248, 312] width 14 height 15
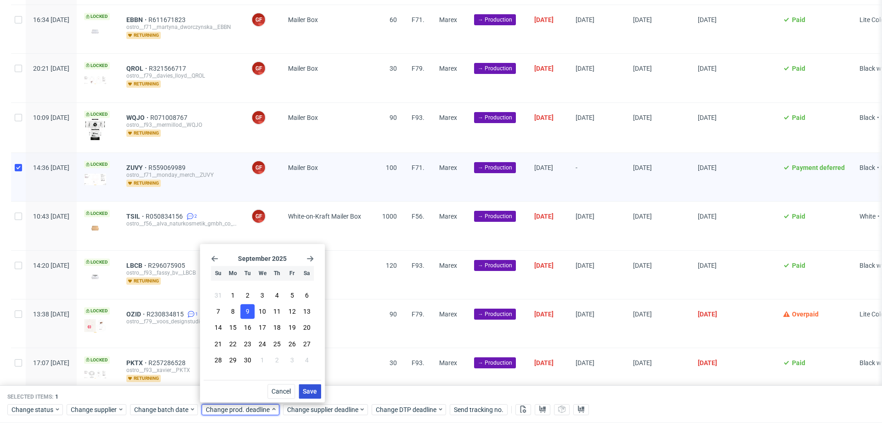
click at [311, 384] on button "Save" at bounding box center [310, 391] width 23 height 15
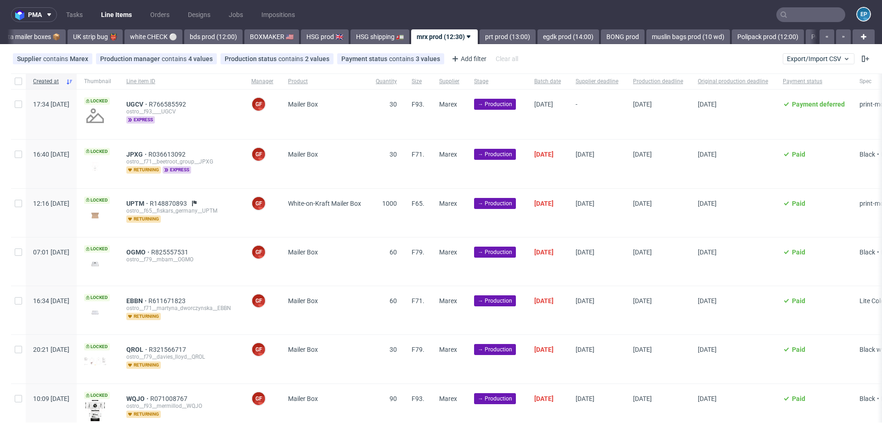
click at [24, 104] on div at bounding box center [18, 115] width 15 height 50
checkbox input "true"
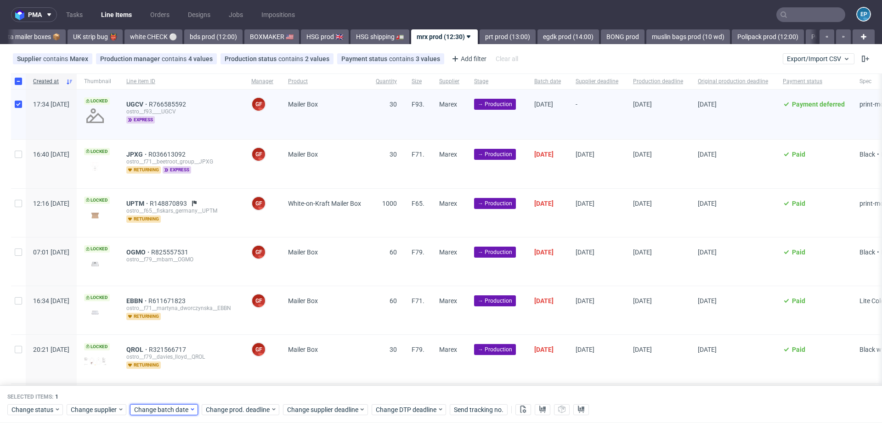
click at [175, 415] on div "Change batch date" at bounding box center [164, 409] width 68 height 11
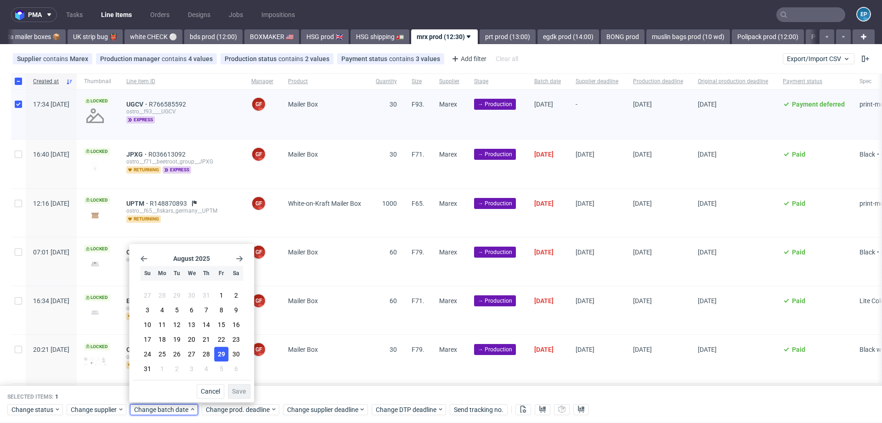
click at [220, 359] on span "29" at bounding box center [221, 354] width 7 height 9
click at [243, 391] on span "Save" at bounding box center [239, 391] width 14 height 6
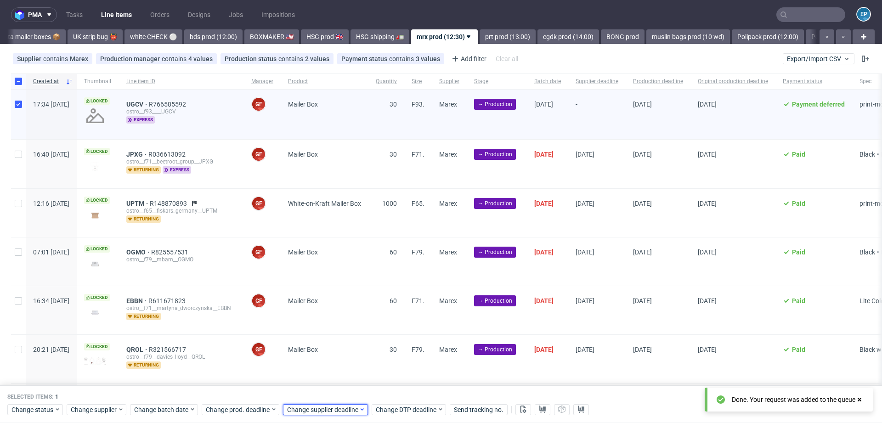
click at [325, 408] on span "Change supplier deadline" at bounding box center [323, 409] width 72 height 9
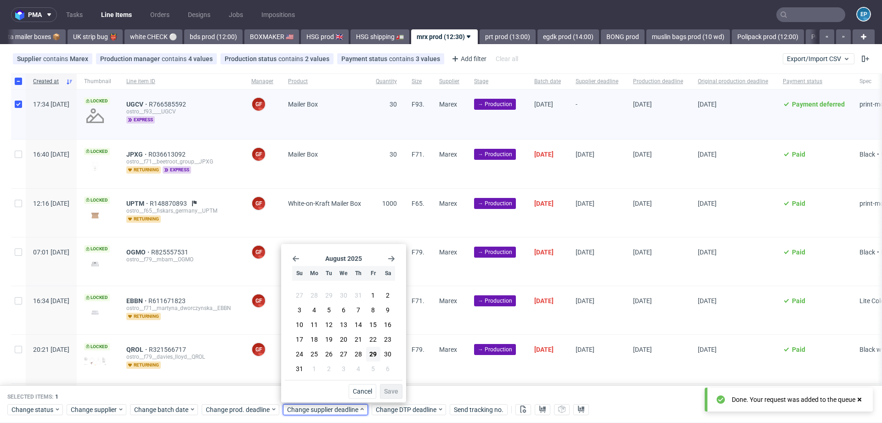
click at [391, 257] on icon "Go forward 1 month" at bounding box center [391, 258] width 7 height 7
click at [326, 316] on button "9" at bounding box center [329, 312] width 14 height 15
click at [394, 390] on span "Save" at bounding box center [391, 391] width 14 height 6
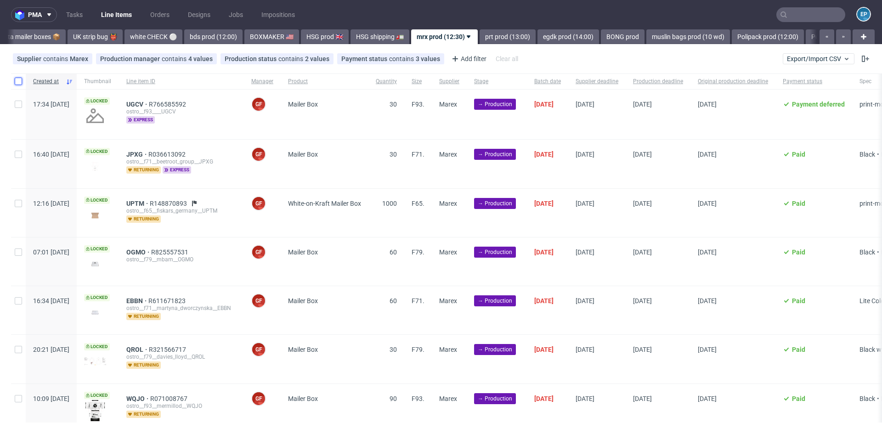
click at [17, 79] on input "checkbox" at bounding box center [18, 81] width 7 height 7
checkbox input "true"
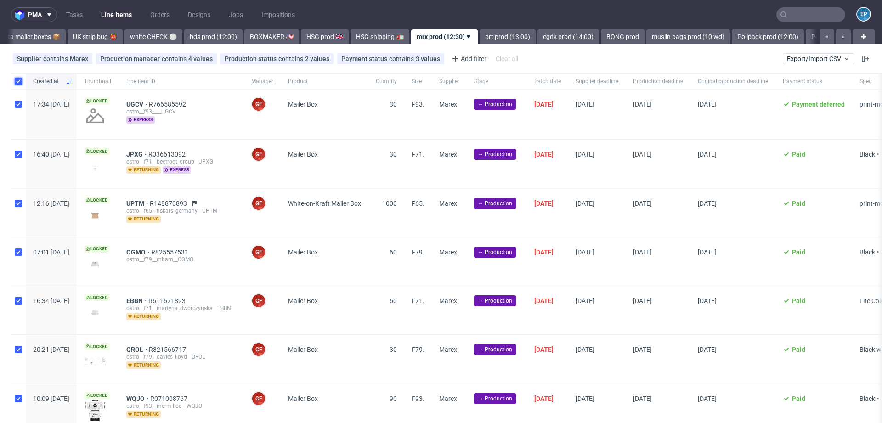
checkbox input "true"
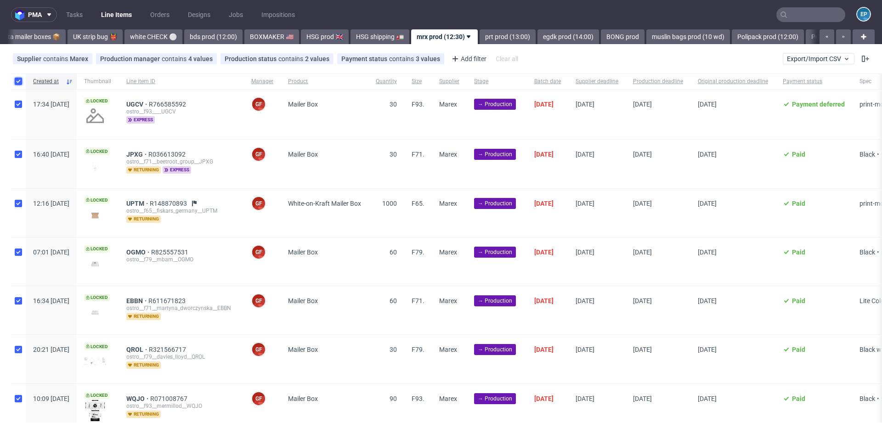
checkbox input "true"
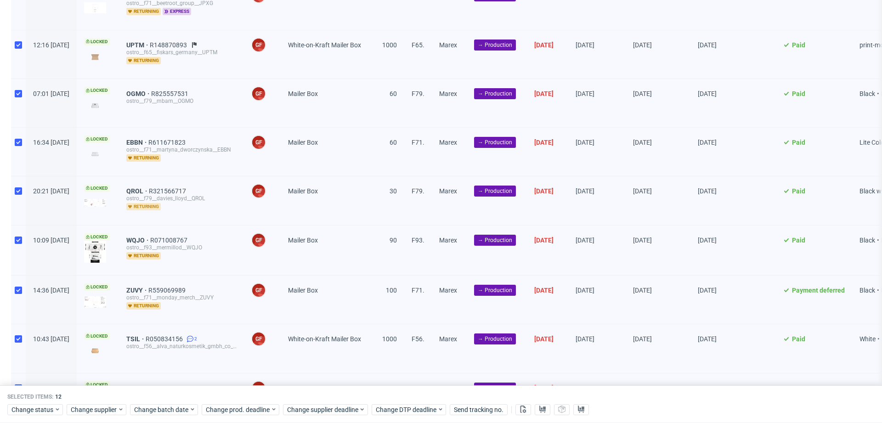
scroll to position [157, 0]
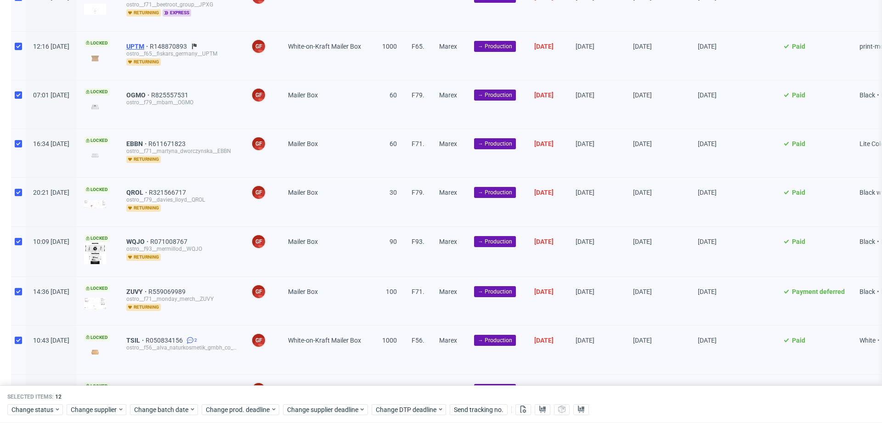
click at [150, 44] on span "UPTM" at bounding box center [137, 46] width 23 height 7
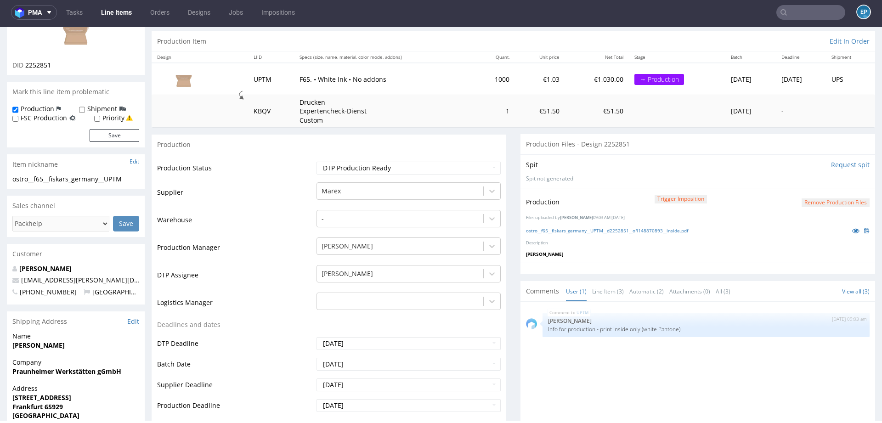
scroll to position [129, 0]
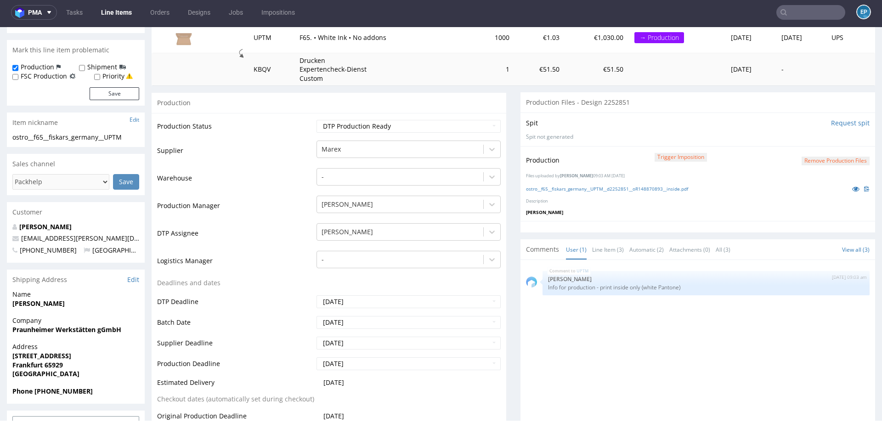
click at [117, 8] on link "Line Items" at bounding box center [117, 12] width 42 height 15
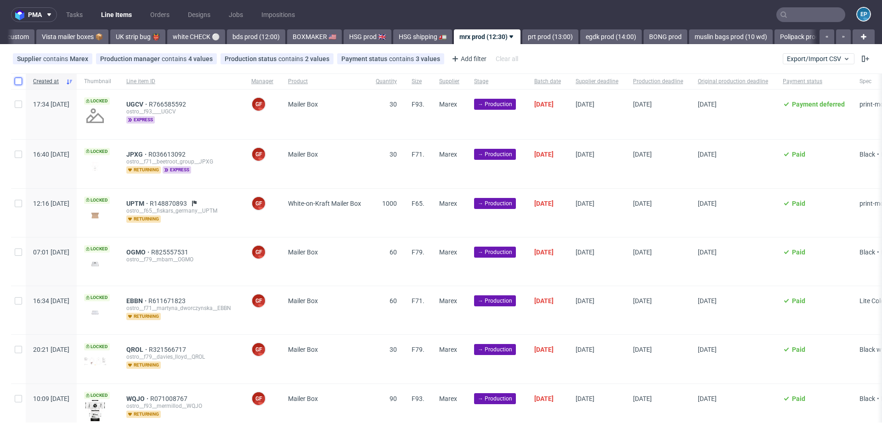
click at [20, 80] on input "checkbox" at bounding box center [18, 81] width 7 height 7
checkbox input "true"
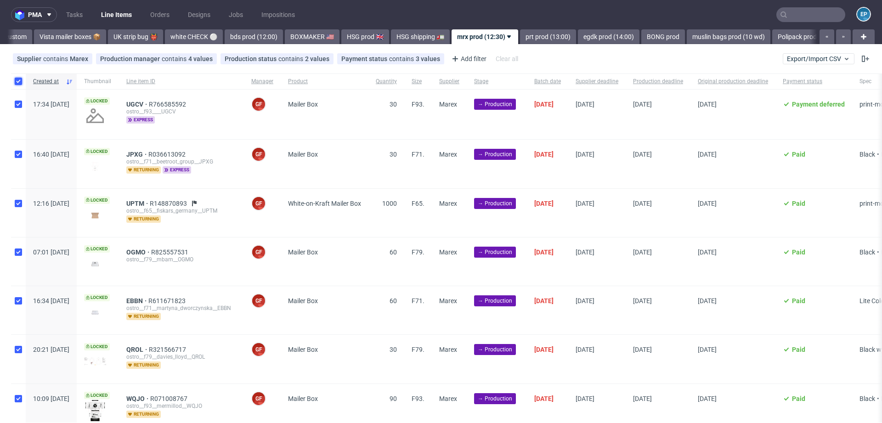
checkbox input "true"
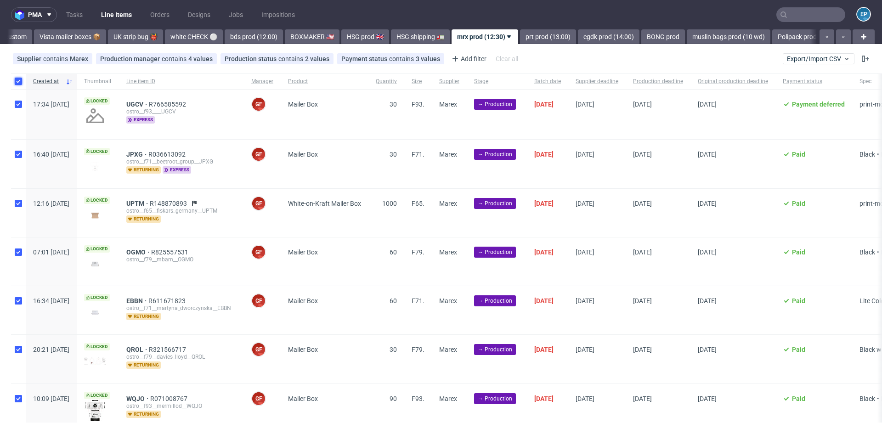
checkbox input "true"
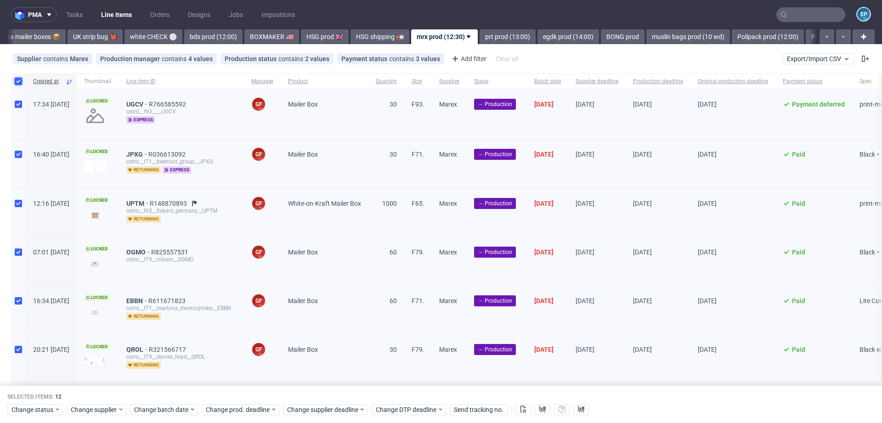
scroll to position [319, 0]
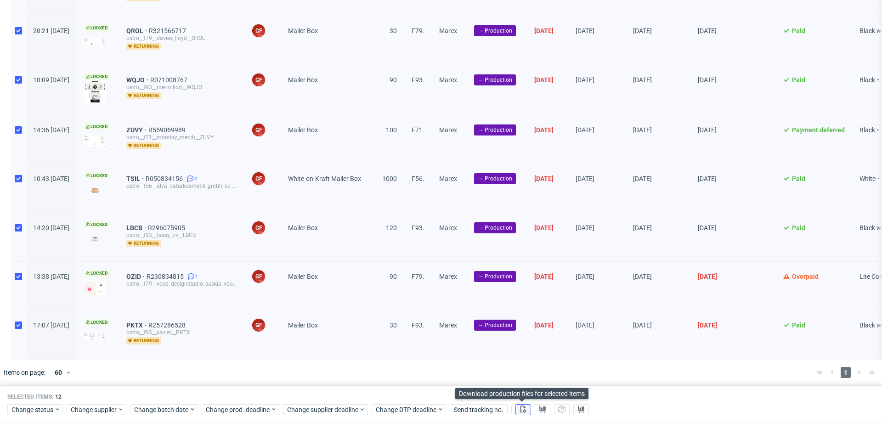
click at [520, 406] on icon at bounding box center [523, 409] width 7 height 7
click at [539, 408] on use at bounding box center [542, 409] width 6 height 7
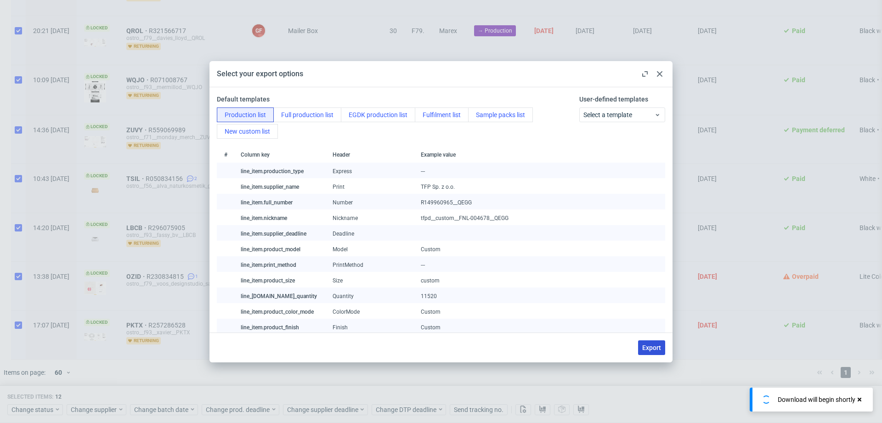
click at [648, 343] on button "Export" at bounding box center [651, 347] width 27 height 15
checkbox input "false"
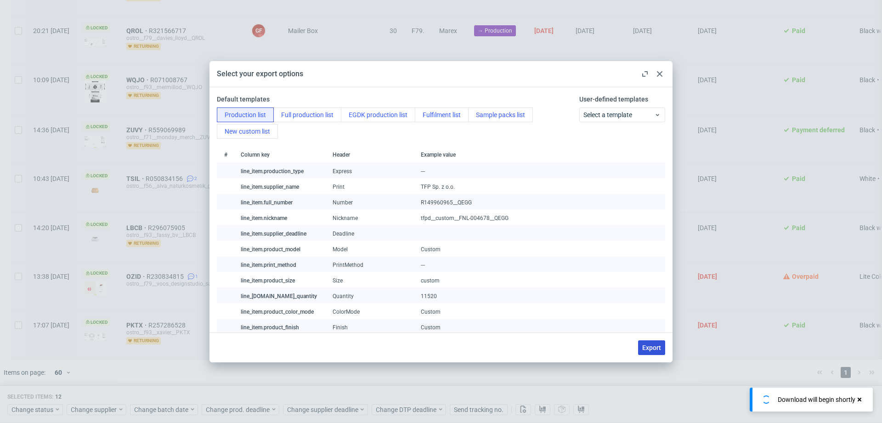
checkbox input "false"
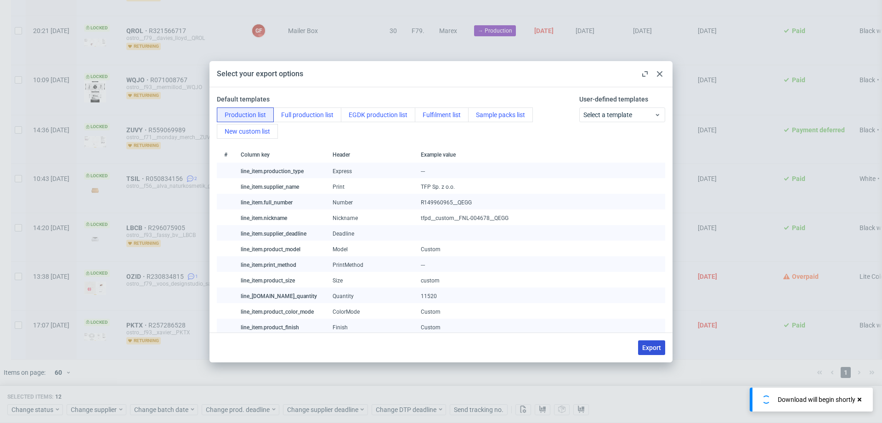
checkbox input "false"
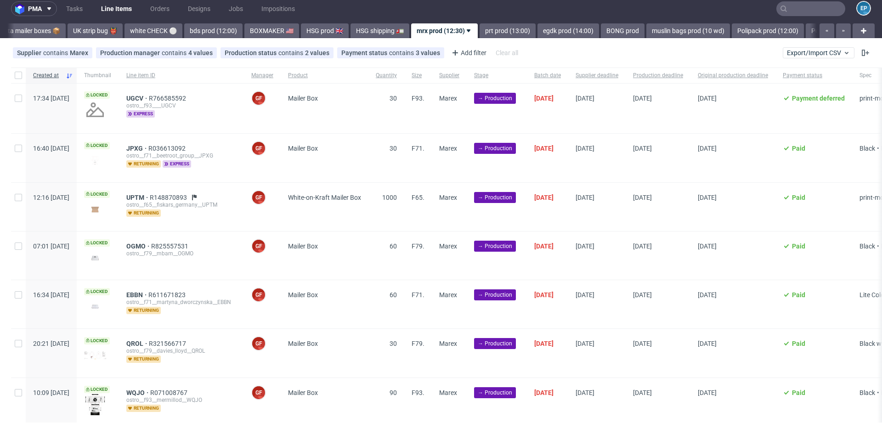
scroll to position [0, 0]
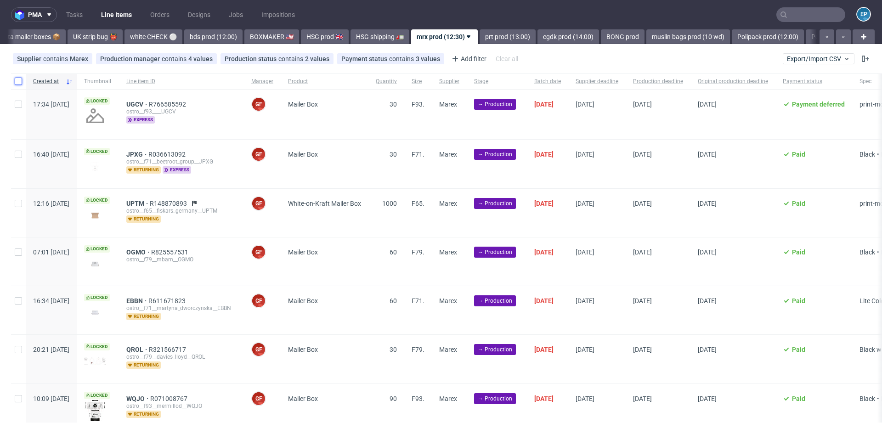
click at [15, 79] on input "checkbox" at bounding box center [18, 81] width 7 height 7
checkbox input "true"
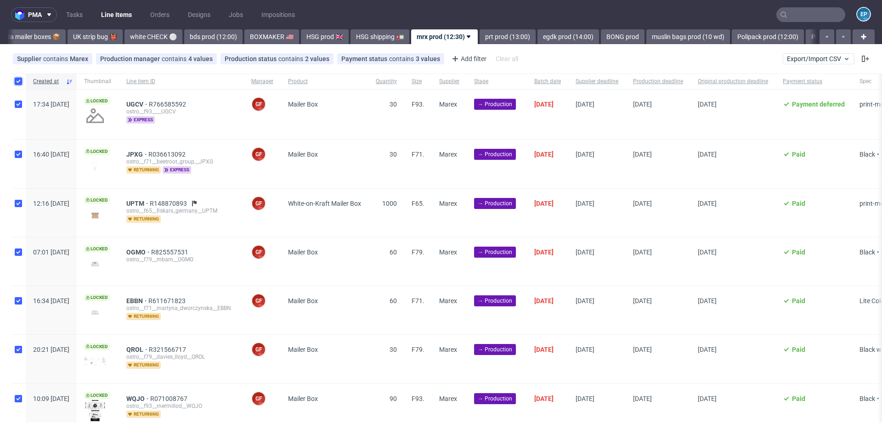
checkbox input "true"
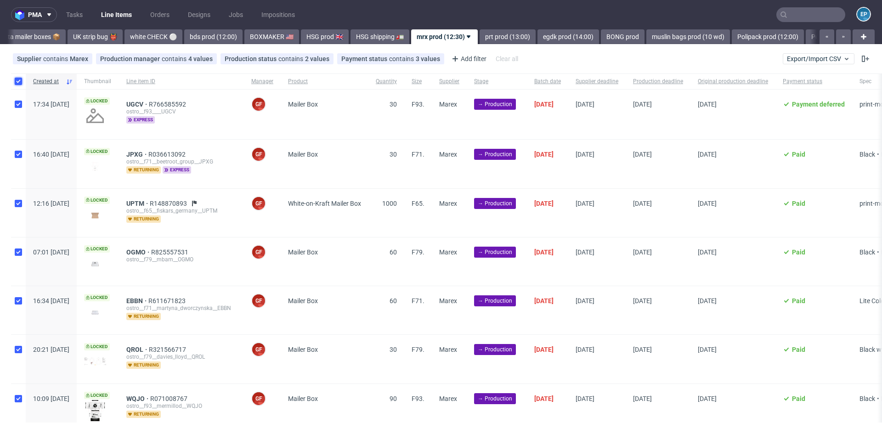
checkbox input "true"
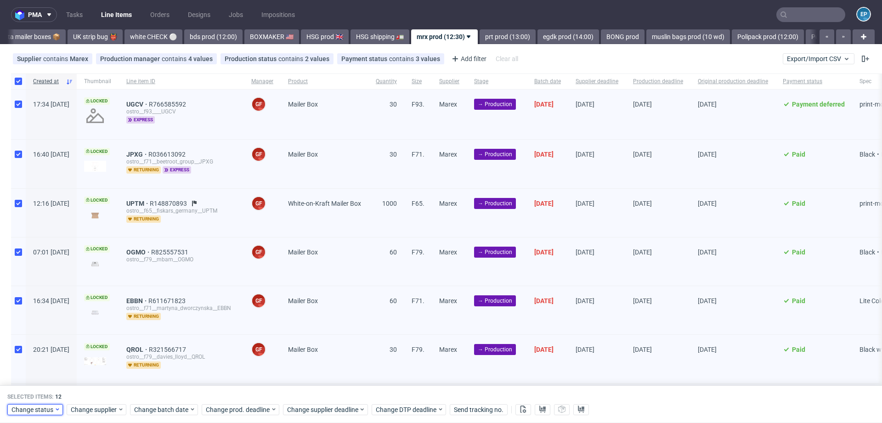
click at [39, 408] on span "Change status" at bounding box center [32, 409] width 43 height 9
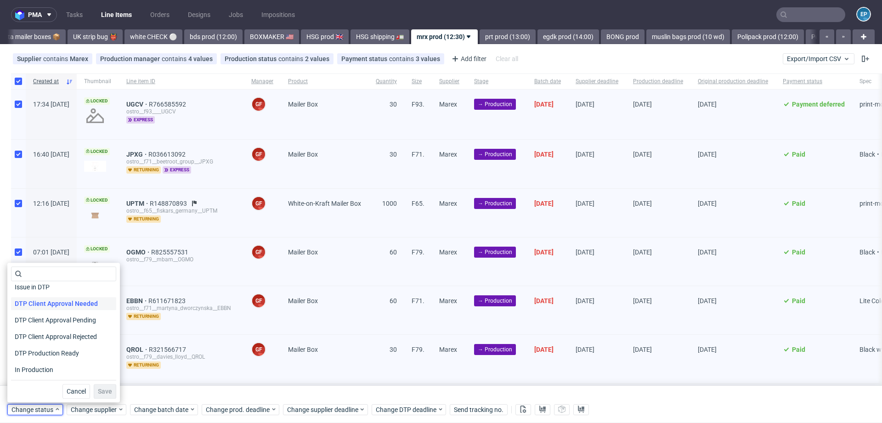
scroll to position [72, 0]
click at [53, 356] on span "In Production" at bounding box center [34, 353] width 46 height 13
click at [98, 393] on span "Save" at bounding box center [105, 391] width 14 height 6
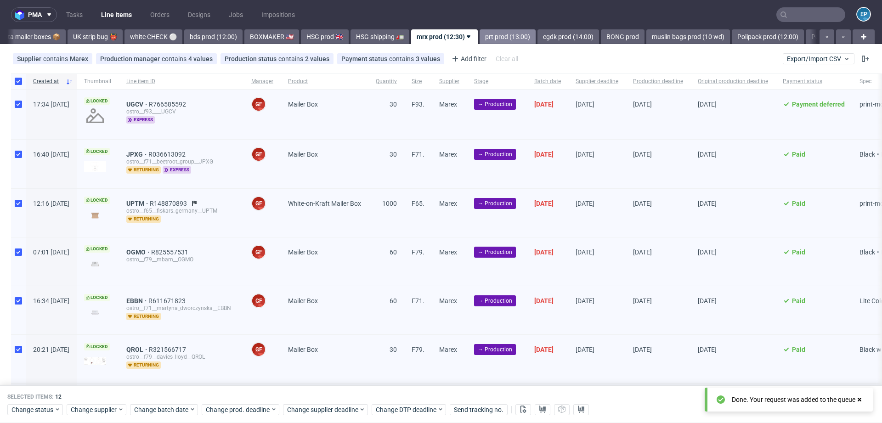
click at [480, 38] on link "prt prod (13:00)" at bounding box center [508, 36] width 56 height 15
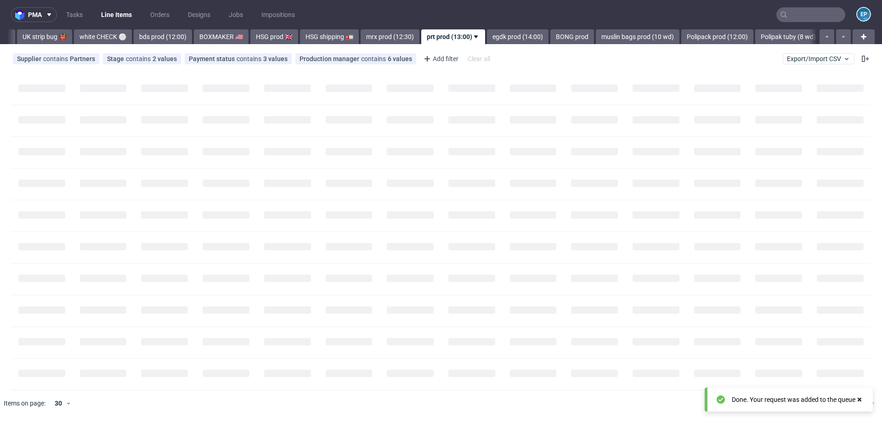
scroll to position [0, 776]
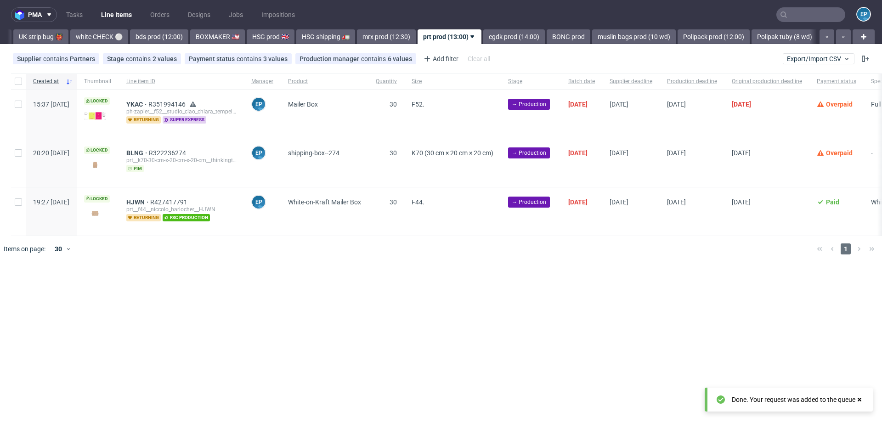
click at [13, 81] on div at bounding box center [18, 82] width 15 height 16
checkbox input "true"
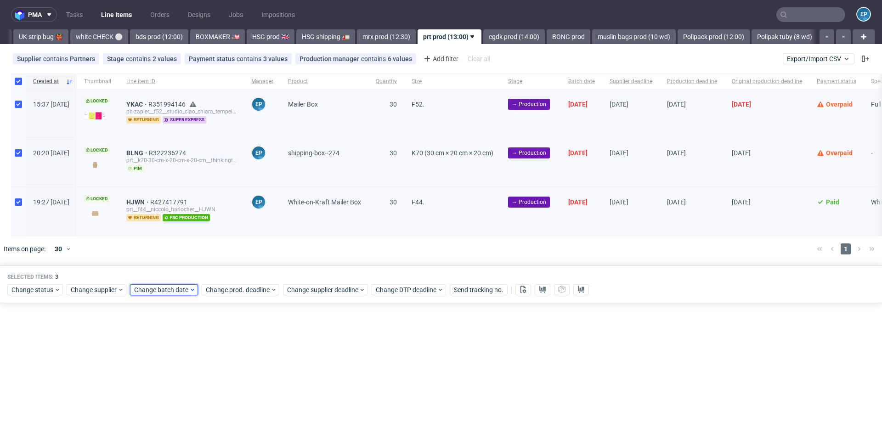
click at [189, 290] on icon at bounding box center [192, 289] width 6 height 7
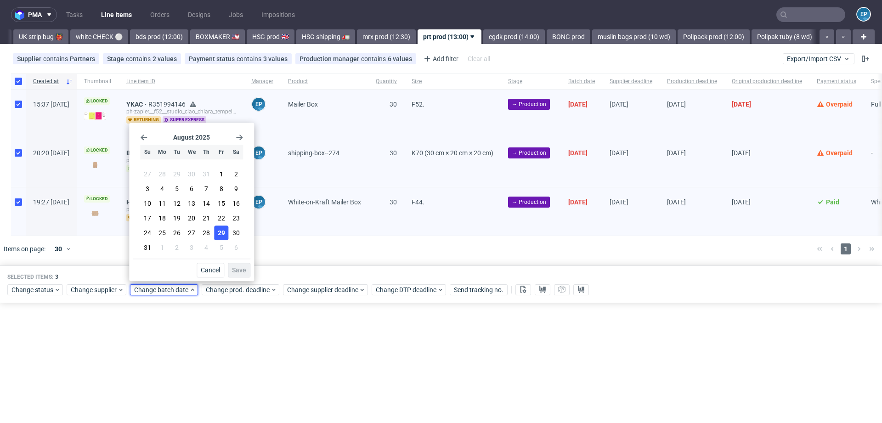
click at [222, 231] on span "29" at bounding box center [221, 232] width 7 height 9
click at [239, 268] on span "Save" at bounding box center [239, 270] width 14 height 6
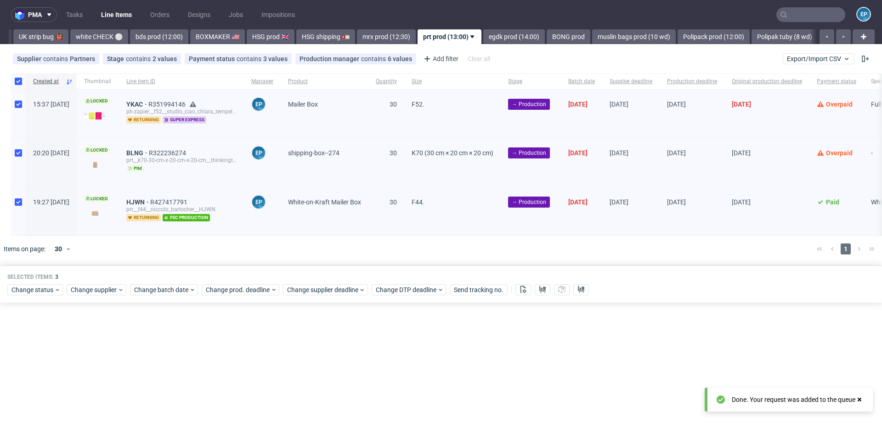
click at [13, 102] on div at bounding box center [18, 114] width 15 height 48
click at [321, 285] on span "Change supplier deadline" at bounding box center [323, 289] width 72 height 9
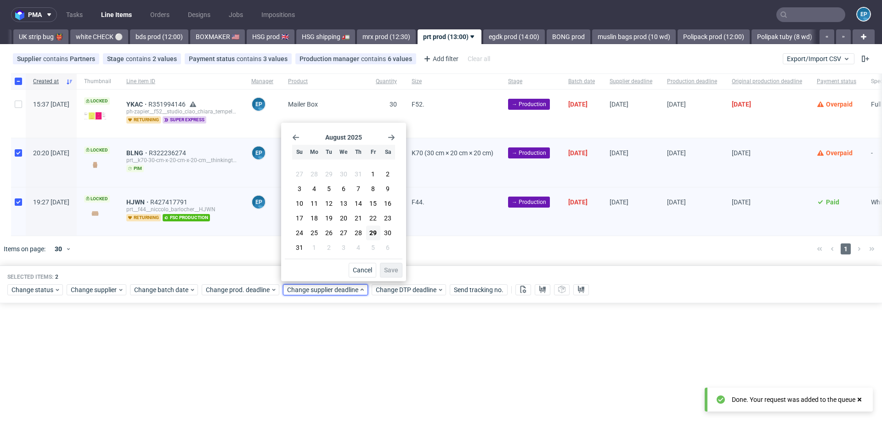
click at [391, 141] on icon "Go forward 1 month" at bounding box center [391, 137] width 7 height 7
click at [322, 189] on button "9" at bounding box center [329, 190] width 14 height 15
click at [391, 273] on span "Save" at bounding box center [391, 270] width 14 height 6
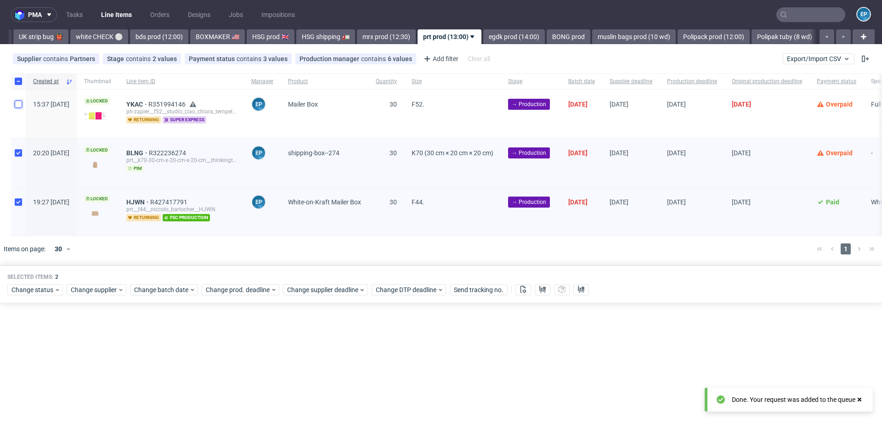
click at [17, 102] on input "checkbox" at bounding box center [18, 104] width 7 height 7
checkbox input "true"
click at [17, 86] on div at bounding box center [18, 82] width 15 height 16
checkbox input "false"
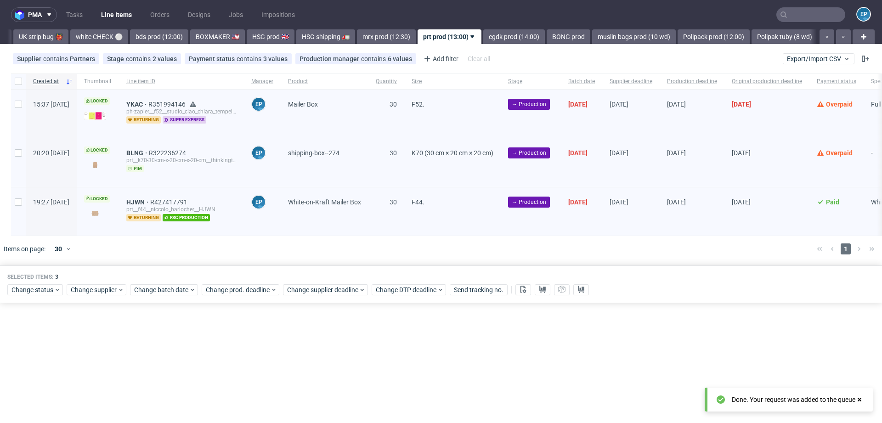
checkbox input "false"
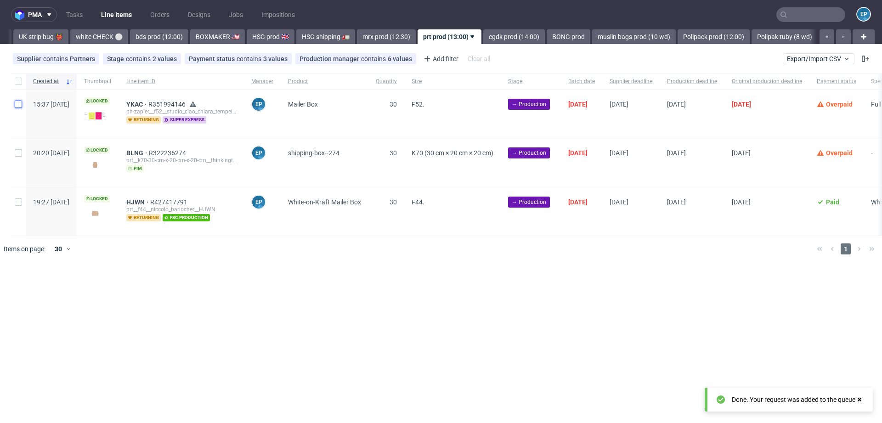
click at [17, 105] on input "checkbox" at bounding box center [18, 104] width 7 height 7
checkbox input "true"
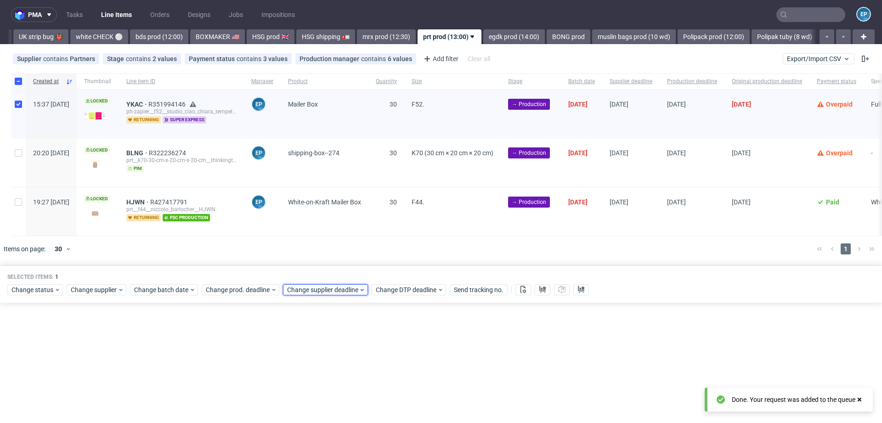
click at [340, 289] on span "Change supplier deadline" at bounding box center [323, 289] width 72 height 9
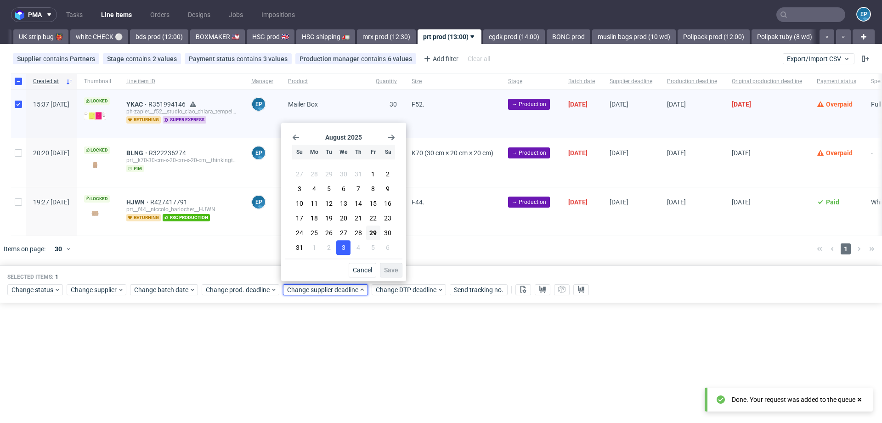
click at [339, 247] on button "3" at bounding box center [343, 247] width 14 height 15
click at [390, 272] on span "Save" at bounding box center [391, 270] width 14 height 6
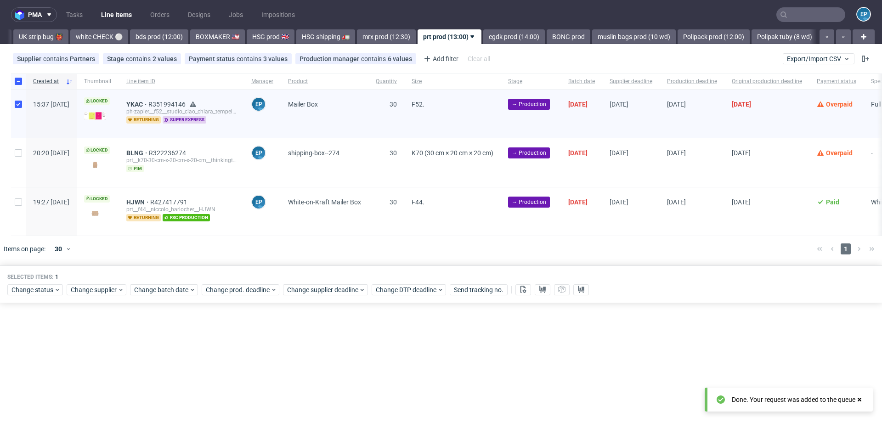
click at [252, 281] on div "Selected items: 1 Change status Change supplier Change batch date Change prod. …" at bounding box center [441, 285] width 882 height 38
click at [252, 285] on span "Change prod. deadline" at bounding box center [238, 289] width 65 height 9
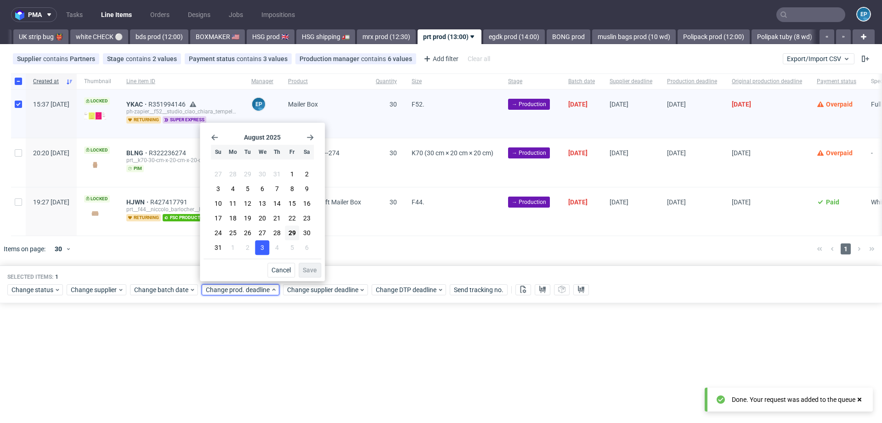
click at [267, 249] on button "3" at bounding box center [262, 247] width 14 height 15
click at [304, 268] on span "Save" at bounding box center [310, 270] width 14 height 6
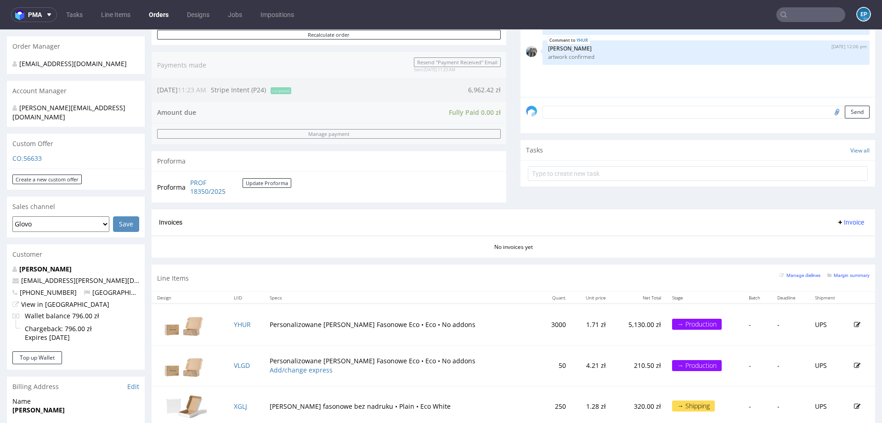
scroll to position [308, 0]
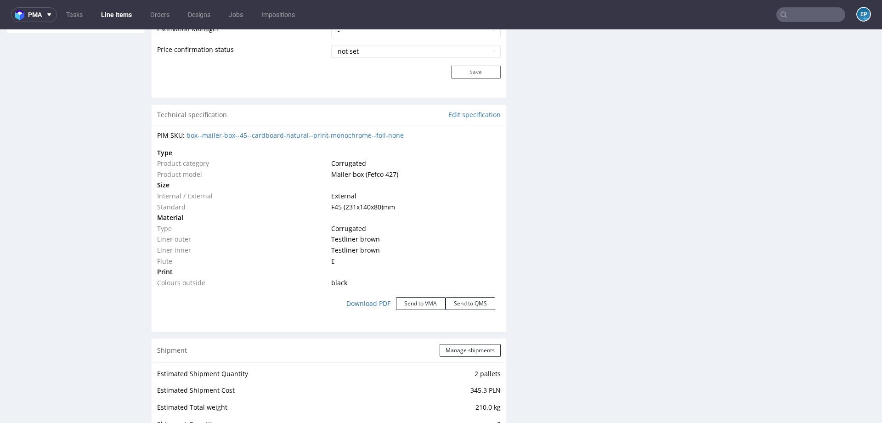
scroll to position [750, 0]
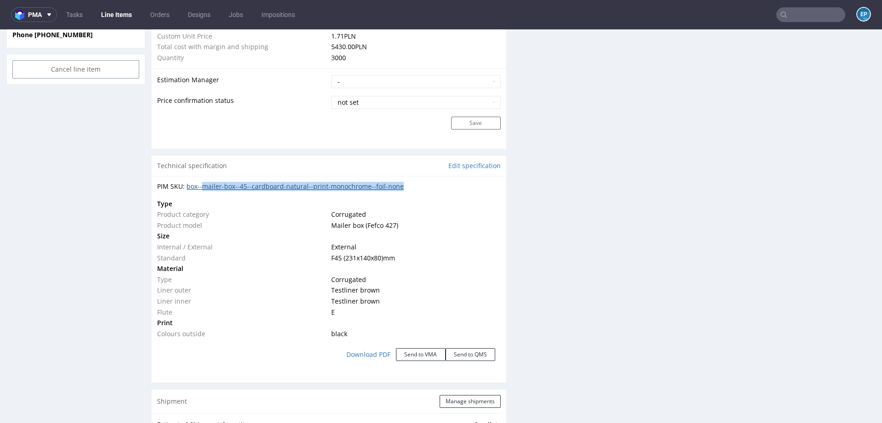
drag, startPoint x: 420, startPoint y: 184, endPoint x: 205, endPoint y: 186, distance: 215.0
click at [204, 186] on div "PIM SKU: box--mailer-box--45--cardboard-natural--print-monochrome--foil-none" at bounding box center [329, 186] width 344 height 9
copy link "mailer-box--45--cardboard-natural--print-monochrome--foil-none"
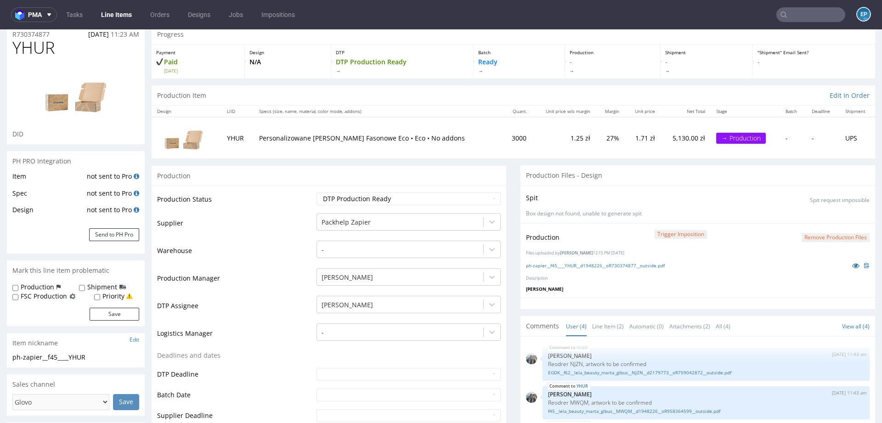
scroll to position [0, 0]
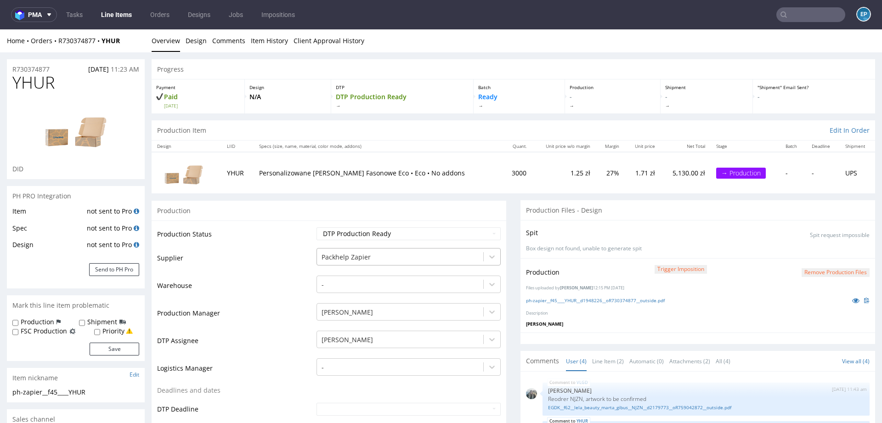
click at [399, 259] on div at bounding box center [400, 257] width 157 height 11
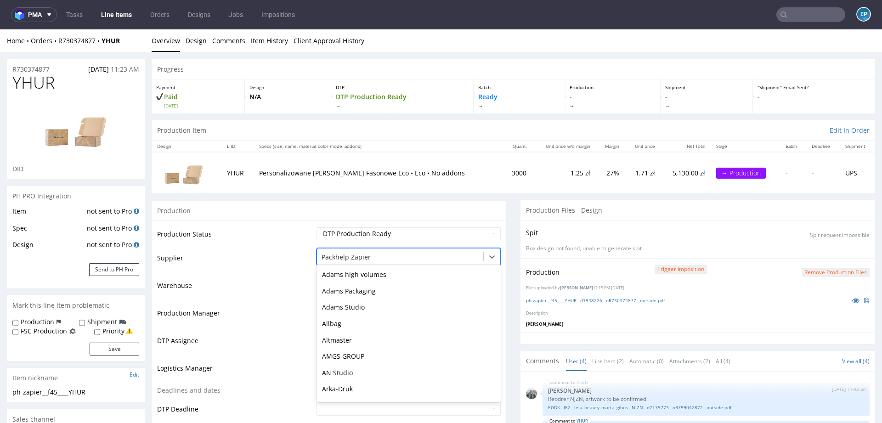
scroll to position [1799, 0]
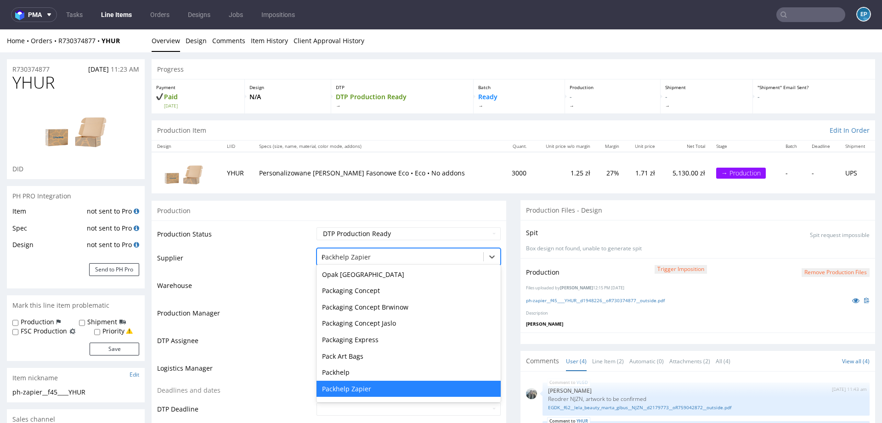
type input "eg"
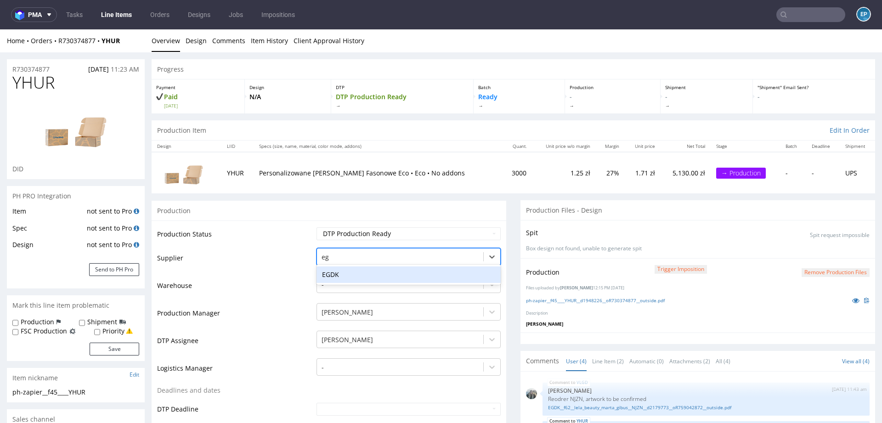
click at [369, 268] on div "EGDK" at bounding box center [409, 274] width 184 height 17
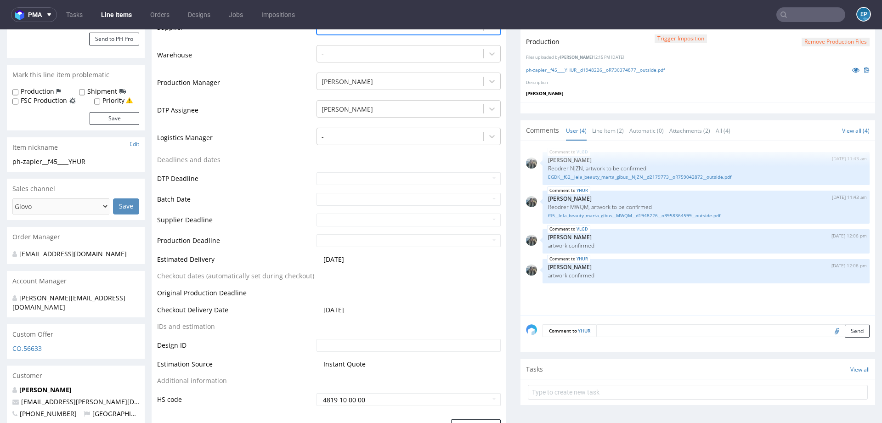
scroll to position [263, 0]
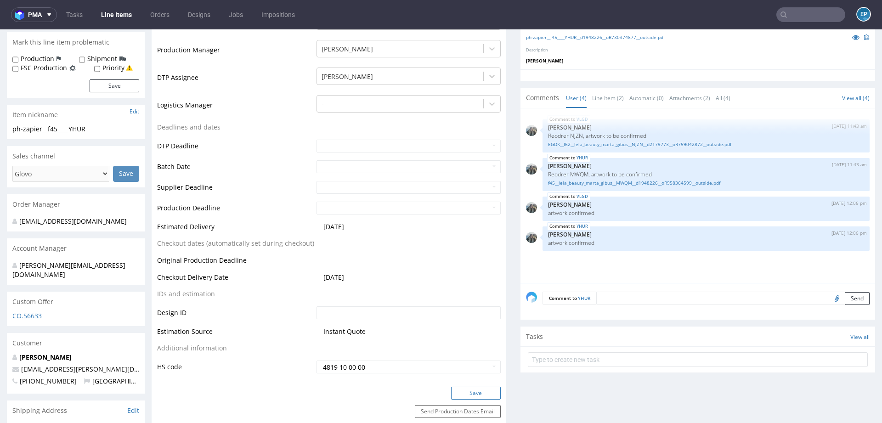
click at [463, 387] on button "Save" at bounding box center [476, 393] width 50 height 13
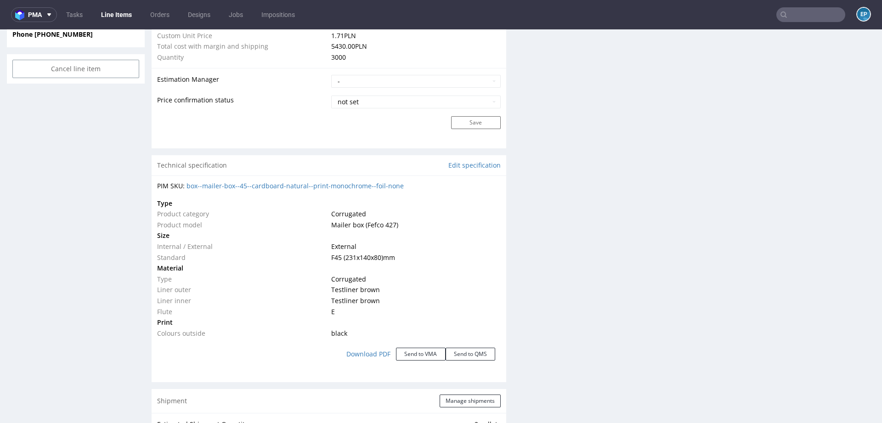
scroll to position [1280, 0]
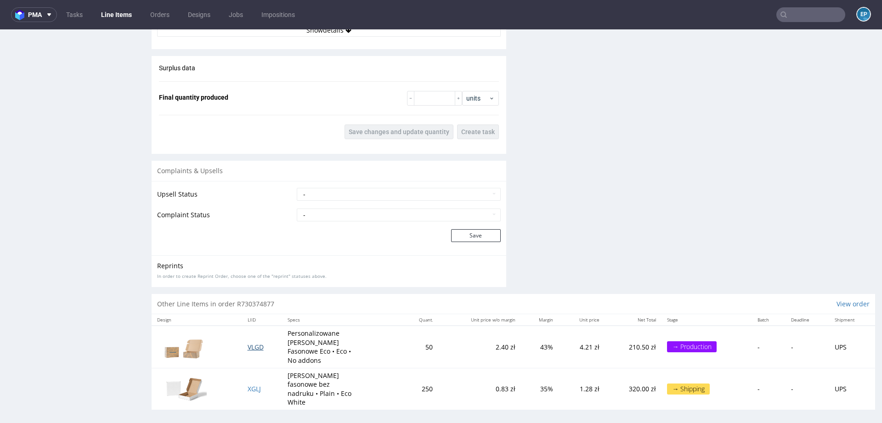
click at [253, 344] on span "VLGD" at bounding box center [256, 347] width 16 height 9
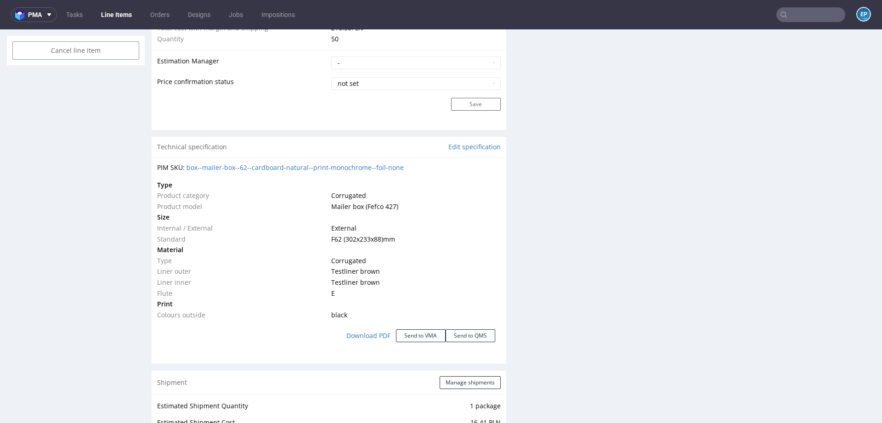
scroll to position [764, 0]
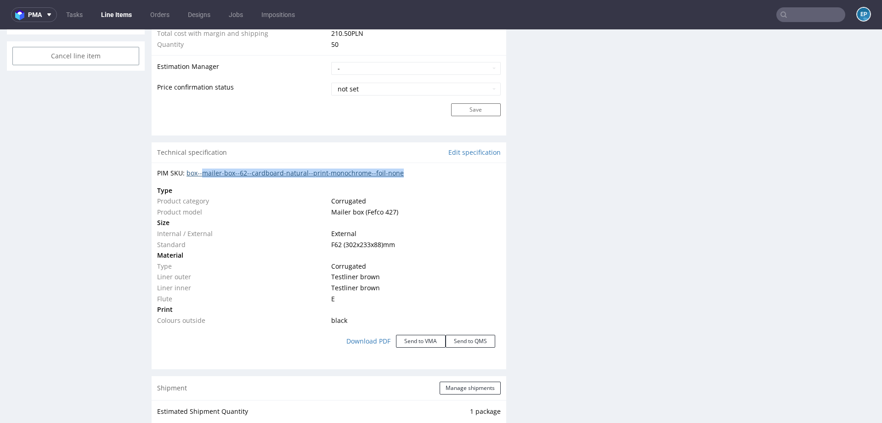
drag, startPoint x: 419, startPoint y: 173, endPoint x: 205, endPoint y: 170, distance: 213.7
click at [205, 170] on div "PIM SKU: box--mailer-box--62--cardboard-natural--print-monochrome--foil-none" at bounding box center [329, 173] width 344 height 9
copy link "mailer-box--62--cardboard-natural--print-monochrome--foil-none"
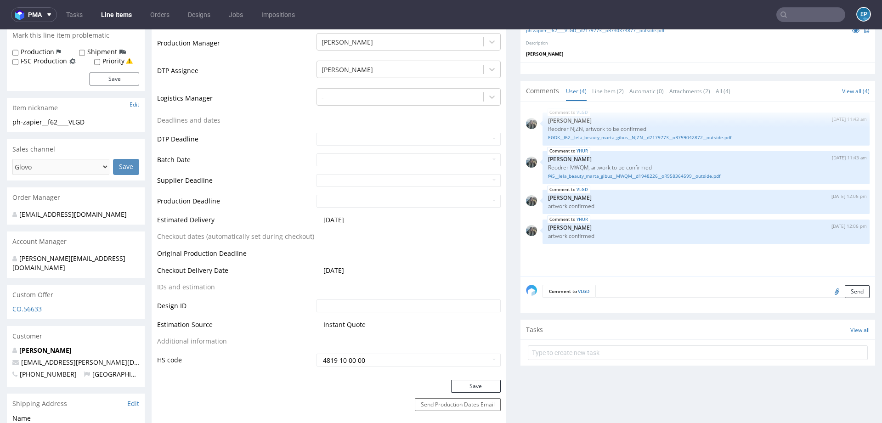
scroll to position [50, 0]
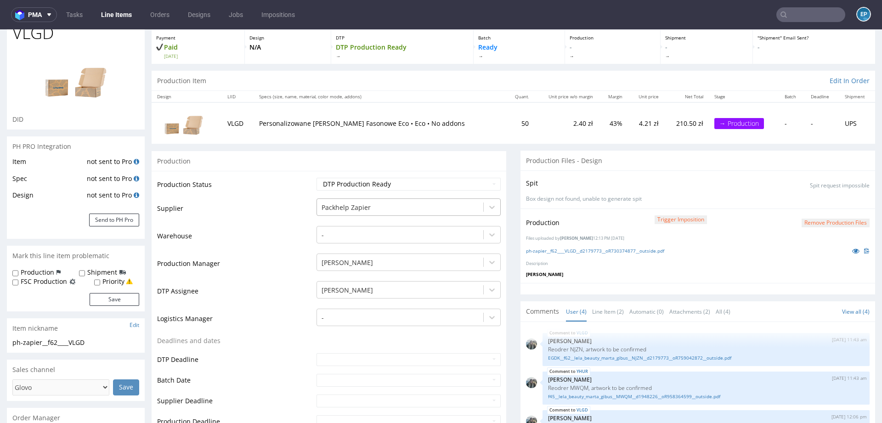
click at [374, 202] on div at bounding box center [400, 207] width 157 height 11
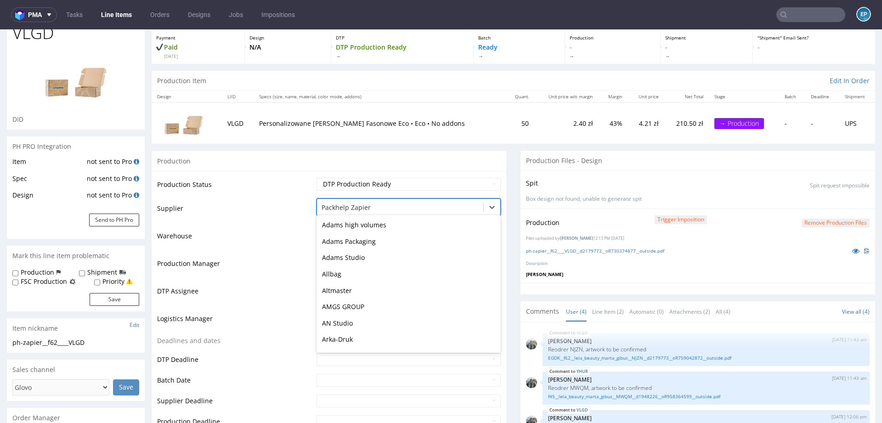
scroll to position [1799, 0]
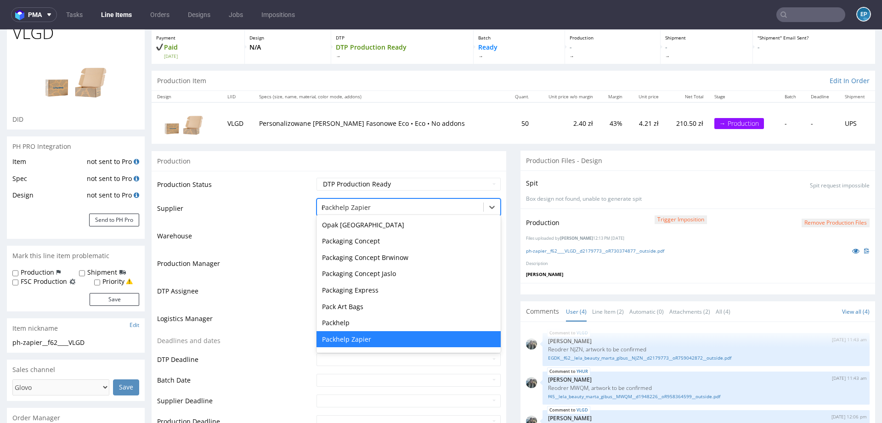
type input "eg"
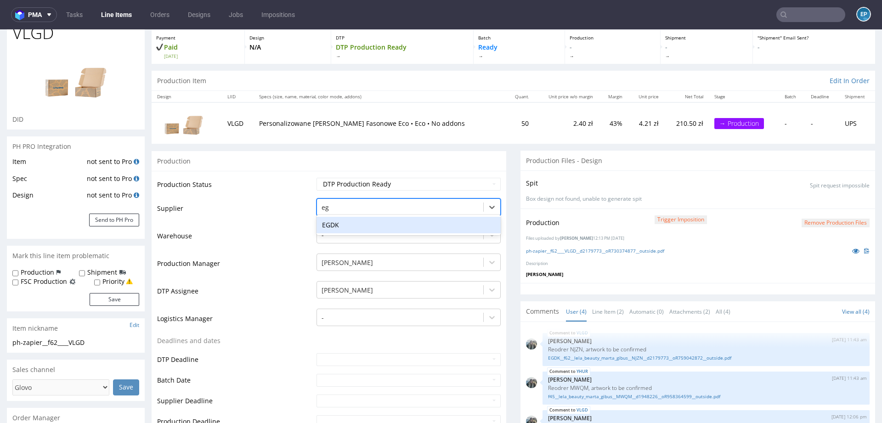
click at [357, 223] on div "EGDK" at bounding box center [409, 225] width 184 height 17
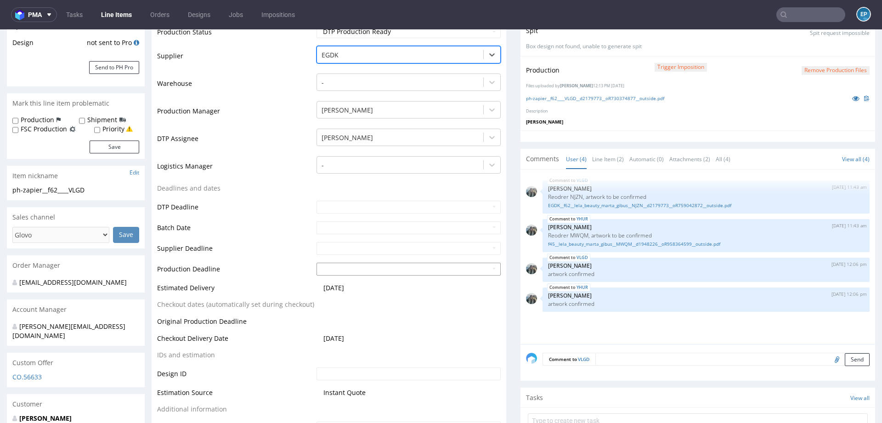
scroll to position [243, 0]
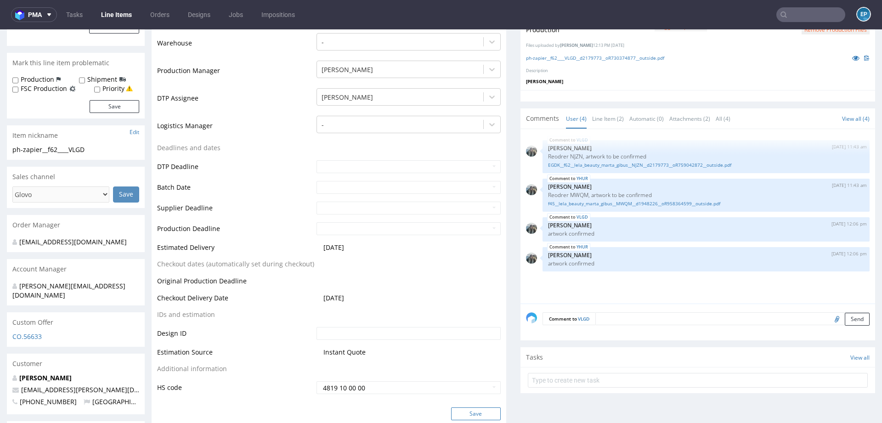
click at [463, 413] on button "Save" at bounding box center [476, 414] width 50 height 13
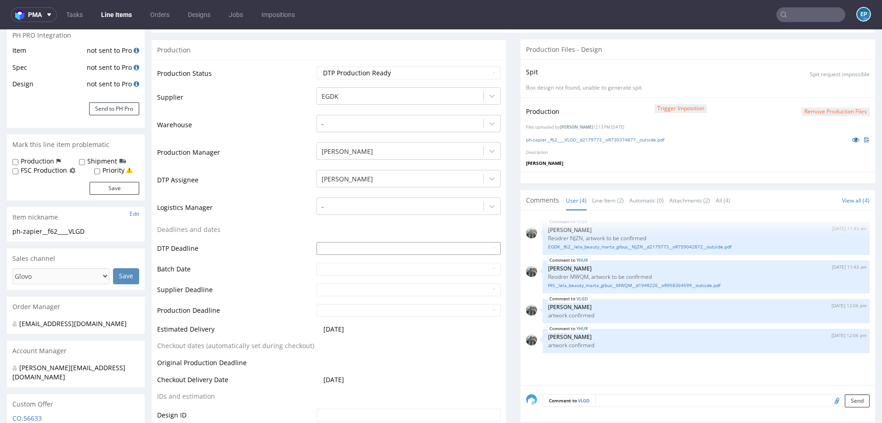
scroll to position [0, 0]
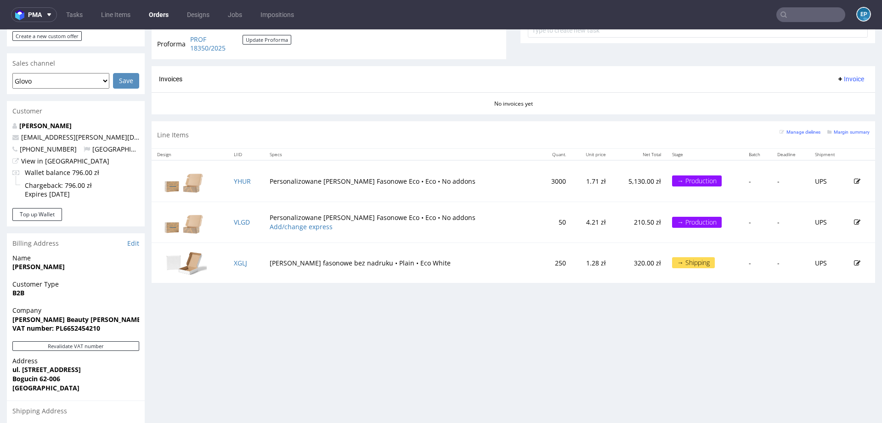
scroll to position [363, 0]
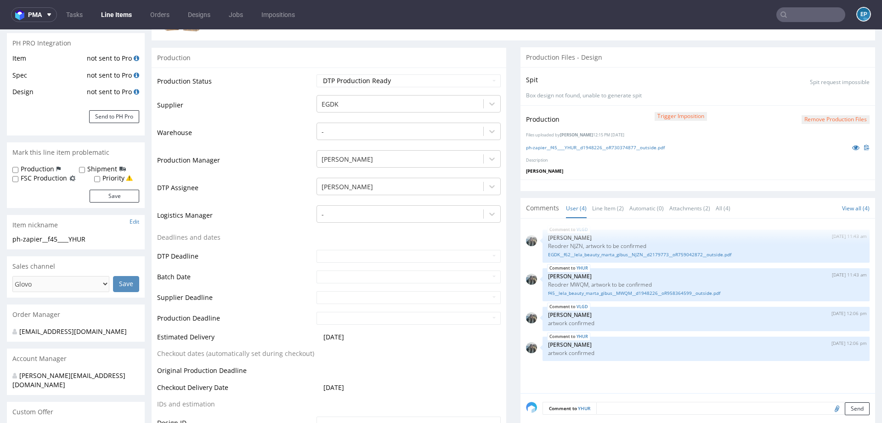
scroll to position [155, 0]
click at [794, 14] on input "text" at bounding box center [810, 14] width 69 height 15
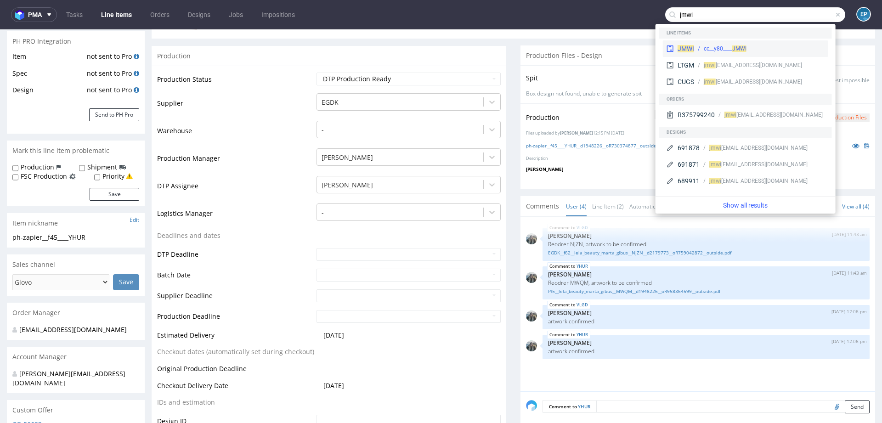
type input "jmwi"
click at [702, 45] on div "cc__y80____ JMWI" at bounding box center [759, 49] width 130 height 8
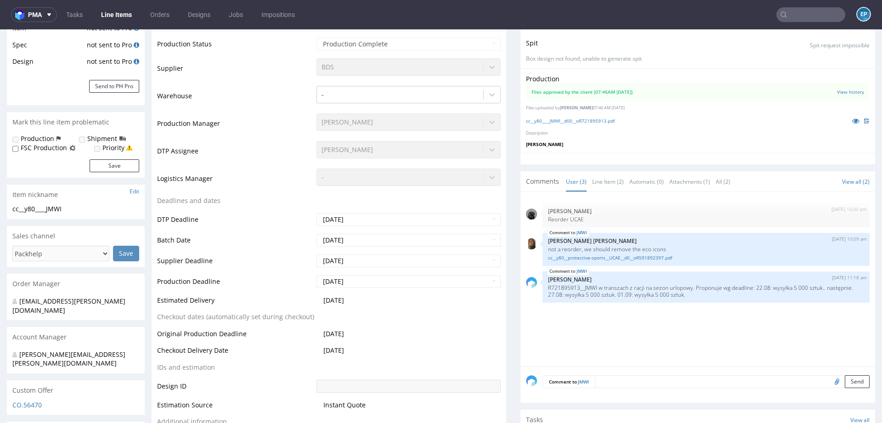
scroll to position [258, 0]
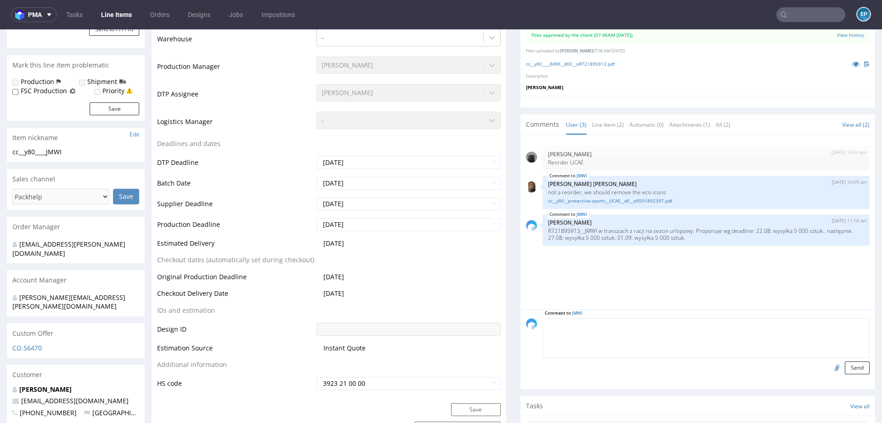
click at [617, 329] on textarea at bounding box center [706, 338] width 327 height 40
paste textarea "1Z5A15806892902220 1Z5A15806890835833 1Z5A15806891923049 1Z5A15806891499857 1Z5…"
type textarea "1Z5A15806892902220 1Z5A15806890835833 1Z5A15806891923049 1Z5A15806891499857 1Z5…"
click at [845, 368] on button "Send" at bounding box center [857, 368] width 25 height 13
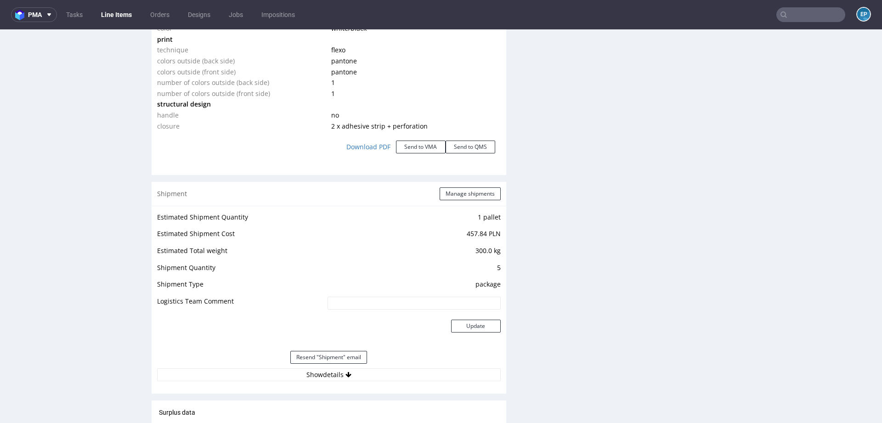
scroll to position [1102, 0]
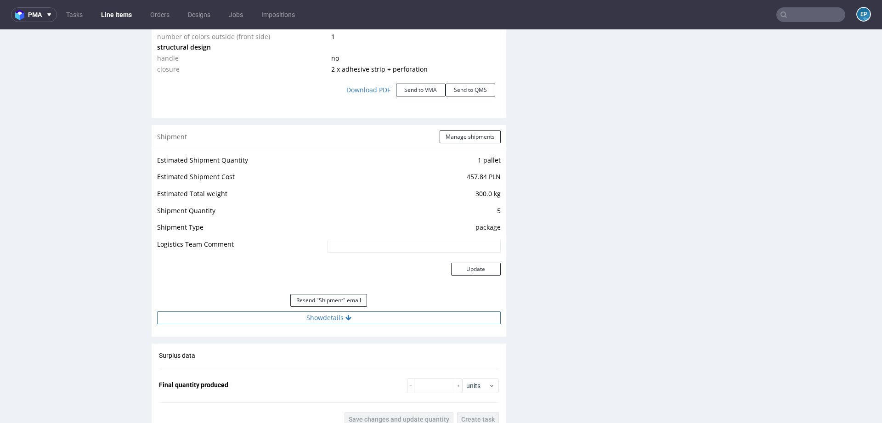
click at [352, 319] on button "Show details" at bounding box center [329, 318] width 344 height 13
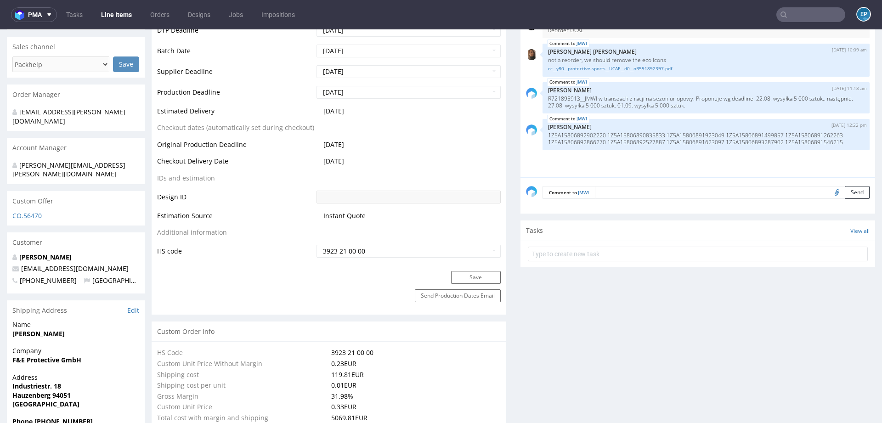
scroll to position [362, 0]
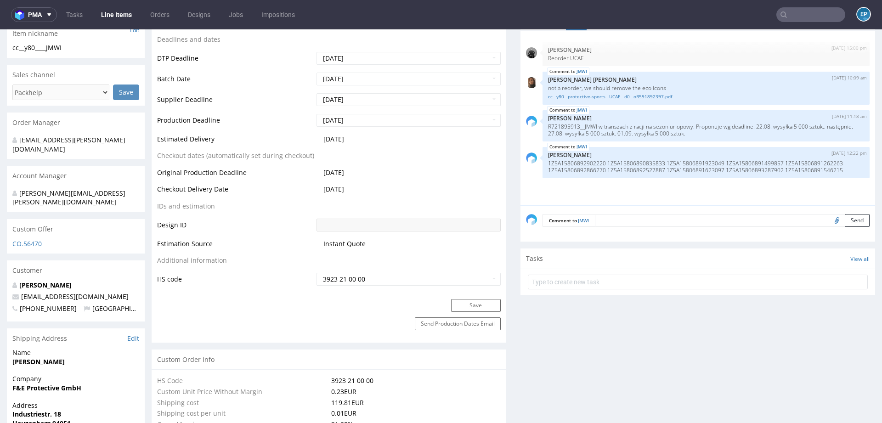
click at [608, 222] on textarea at bounding box center [732, 220] width 275 height 13
paste textarea "1Z5A15806891369238"
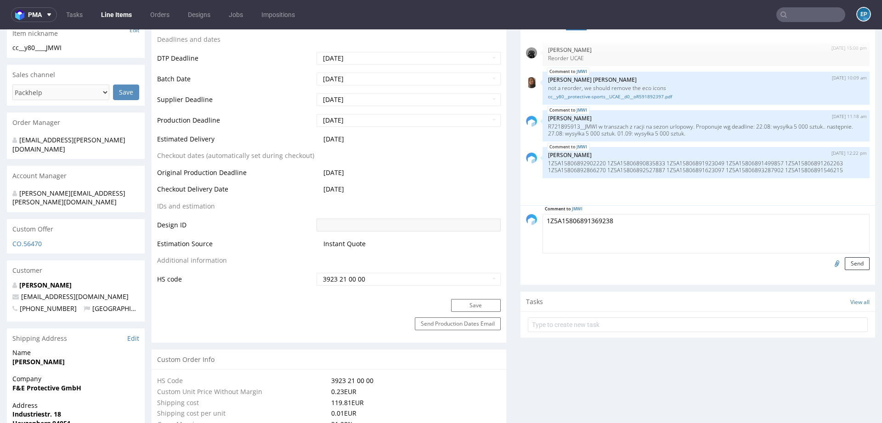
paste textarea "1Z5A15806891240447"
paste textarea "1Z5A15806894441251"
paste textarea "1Z5A15806891067662"
paste textarea "1Z5A15806890175672"
type textarea "1Z5A15806891369238 1Z5A15806891240447 1Z5A15806894441251 1Z5A15806891067662 1Z5…"
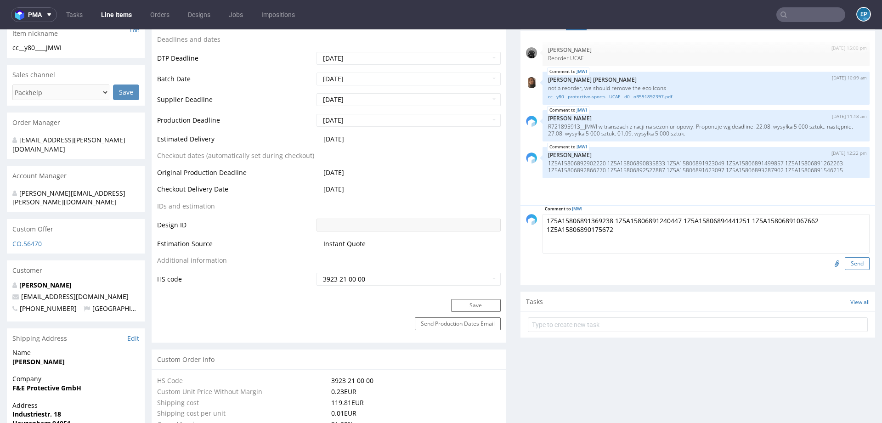
click at [848, 261] on button "Send" at bounding box center [857, 263] width 25 height 13
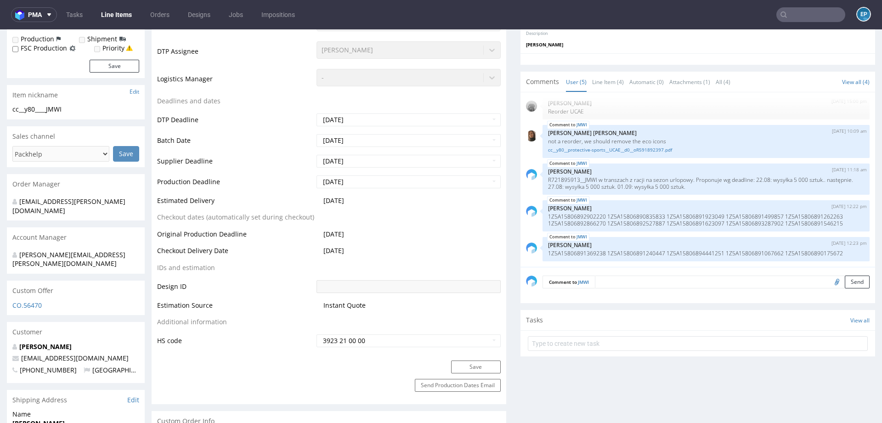
scroll to position [307, 0]
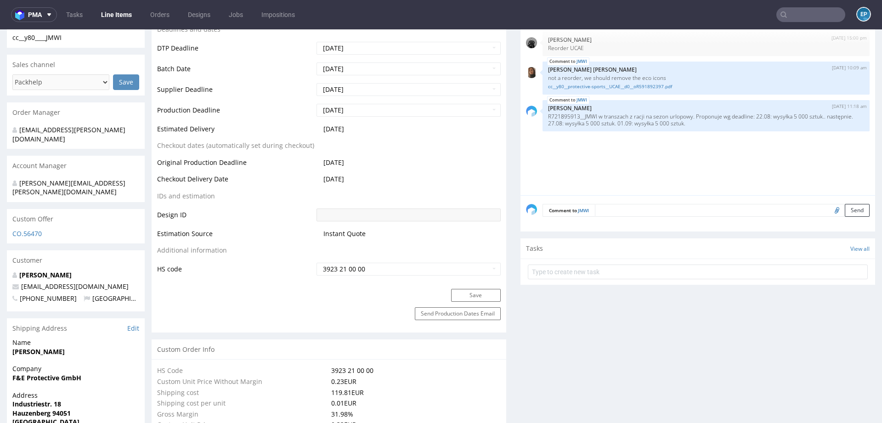
scroll to position [378, 0]
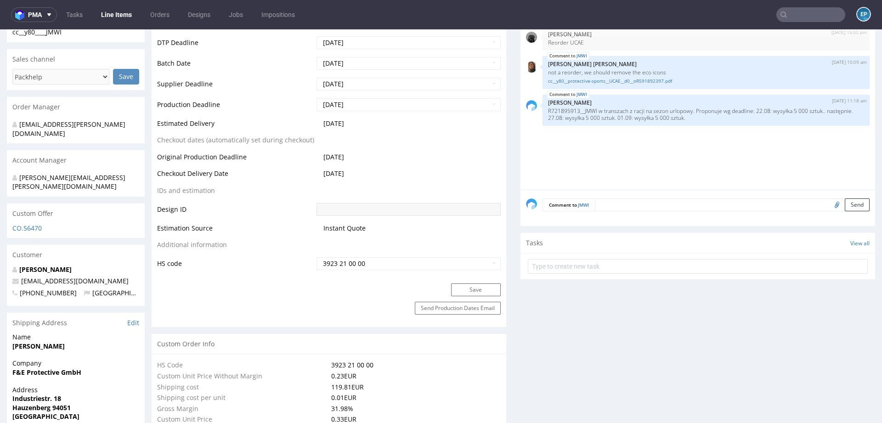
click at [796, 15] on input "text" at bounding box center [810, 14] width 69 height 15
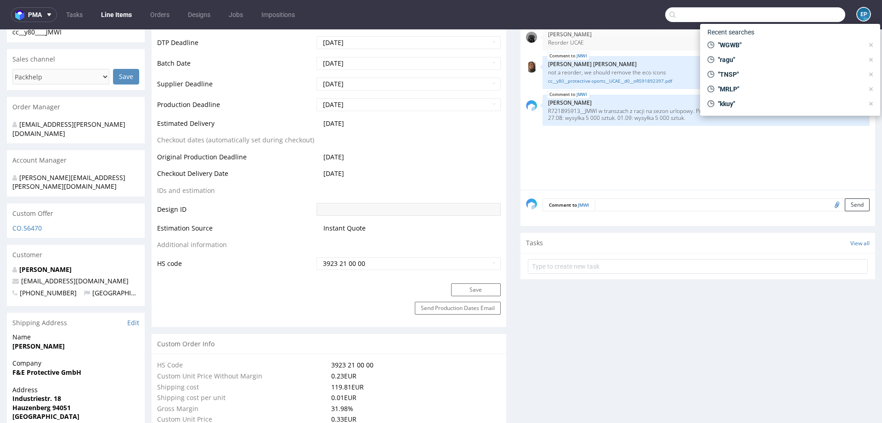
paste input "WMOQ"
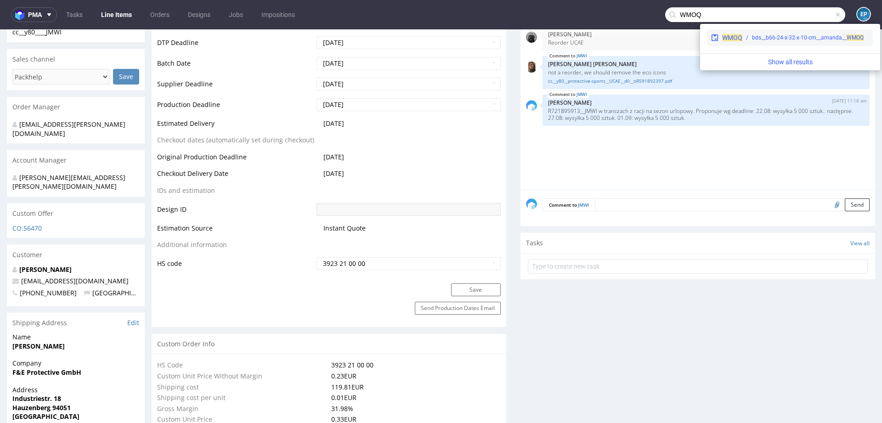
type input "WMOQ"
click at [770, 40] on div "bds__b66-24-x-32-x-10-cm__amanda__ WMOQ" at bounding box center [808, 38] width 112 height 8
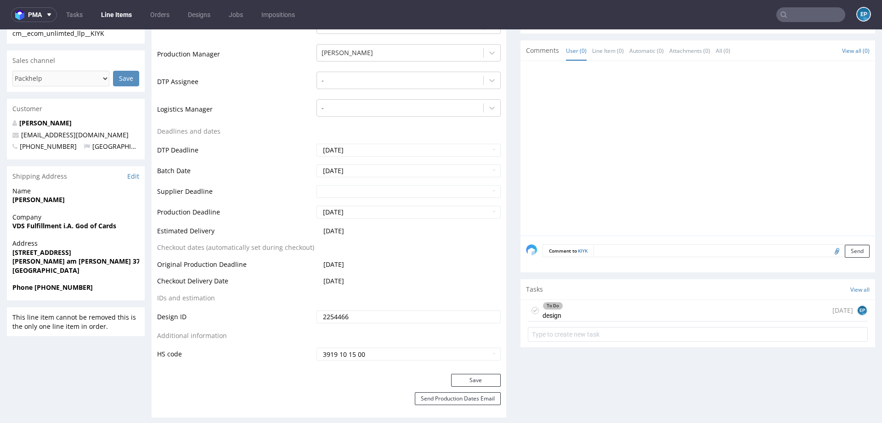
scroll to position [281, 0]
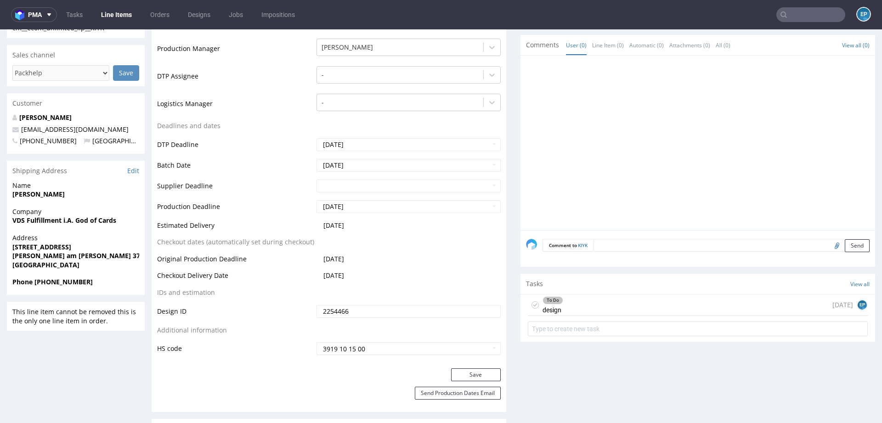
click at [635, 306] on div "To Do design [DATE] EP" at bounding box center [698, 306] width 340 height 22
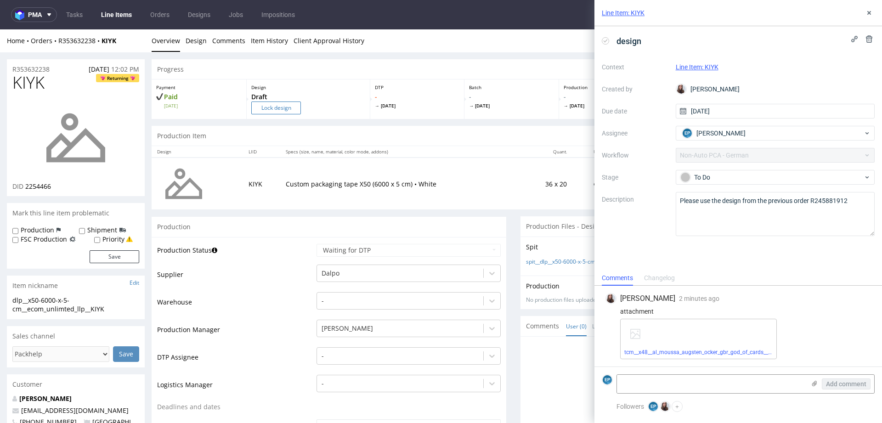
click at [281, 103] on input "Lock design" at bounding box center [276, 108] width 50 height 13
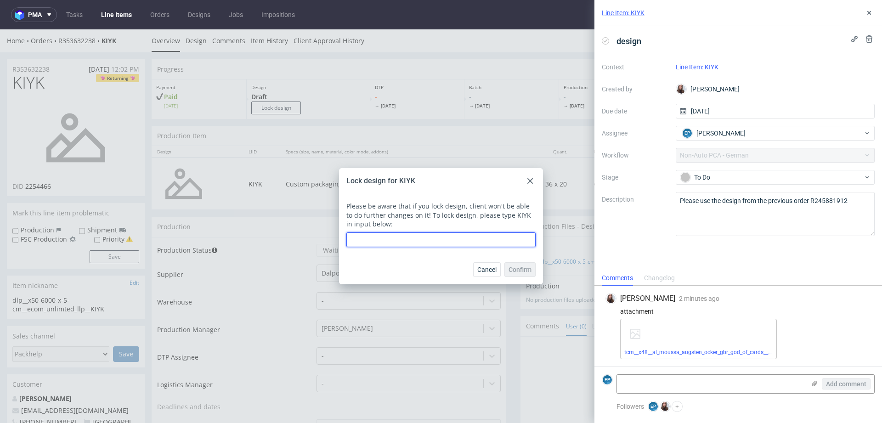
click at [380, 238] on input "text" at bounding box center [440, 239] width 189 height 15
type input "KIYK"
click at [519, 276] on button "Confirm" at bounding box center [519, 269] width 31 height 15
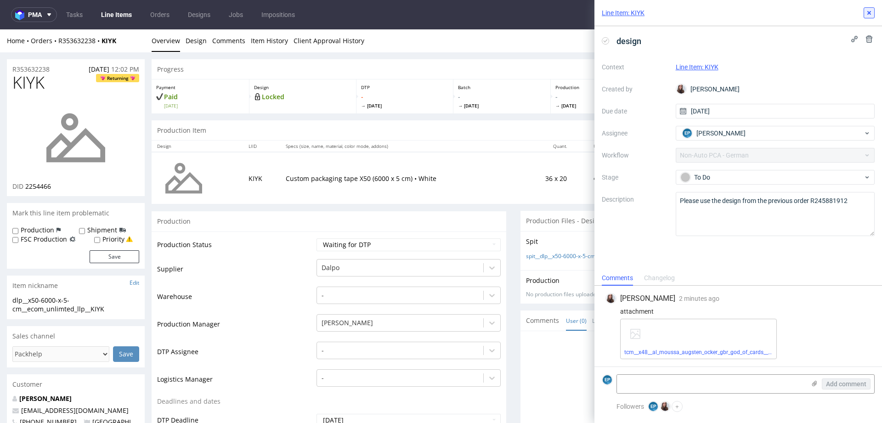
click at [869, 14] on icon at bounding box center [869, 12] width 7 height 7
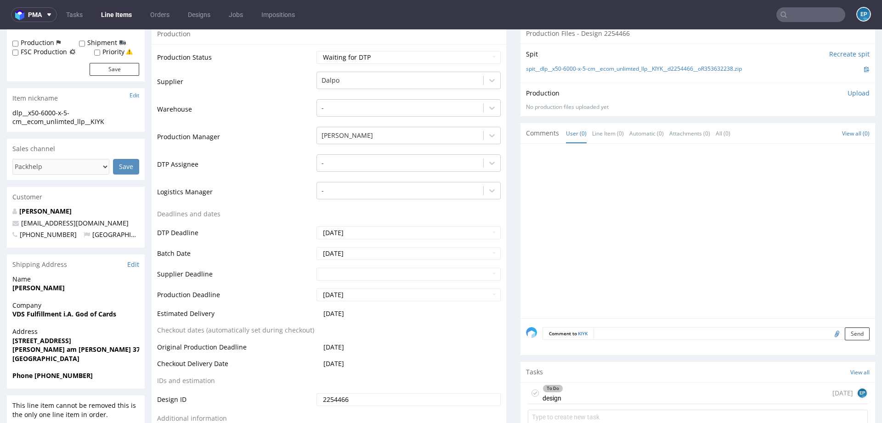
scroll to position [192, 0]
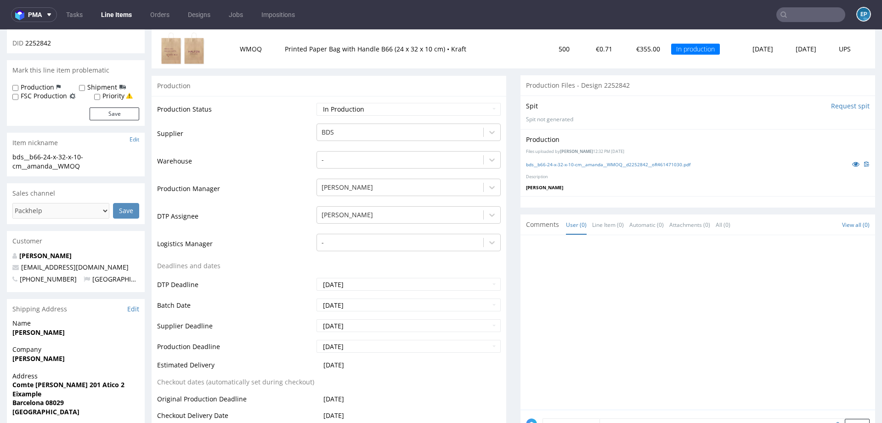
scroll to position [138, 0]
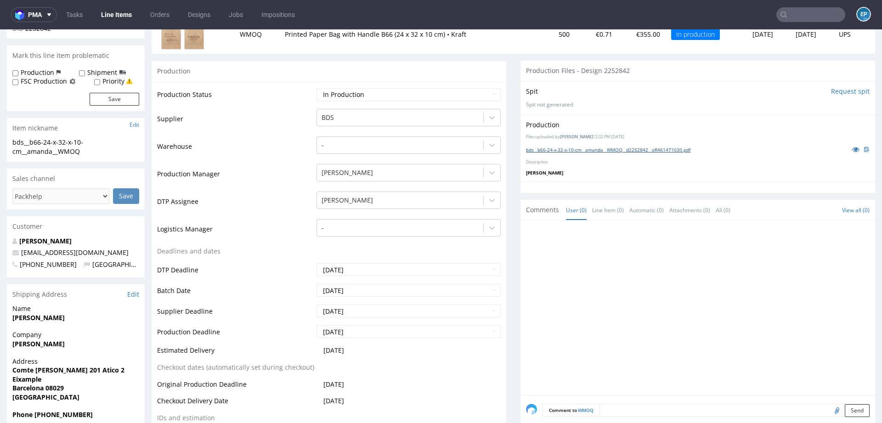
click at [606, 147] on link "bds__b66-24-x-32-x-10-cm__amanda__WMOQ__d2252842__oR461471030.pdf" at bounding box center [608, 150] width 164 height 6
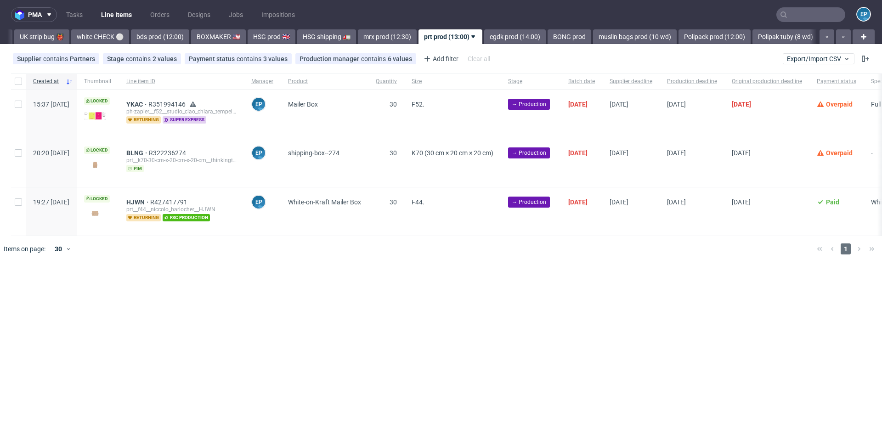
scroll to position [0, 776]
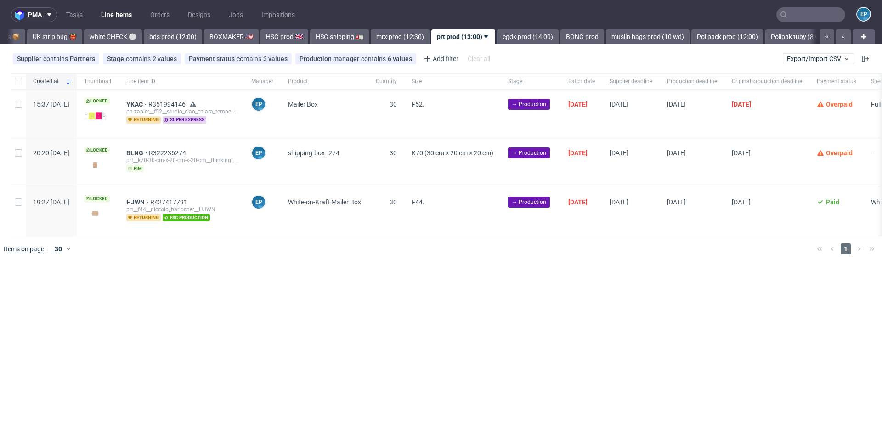
scroll to position [0, 776]
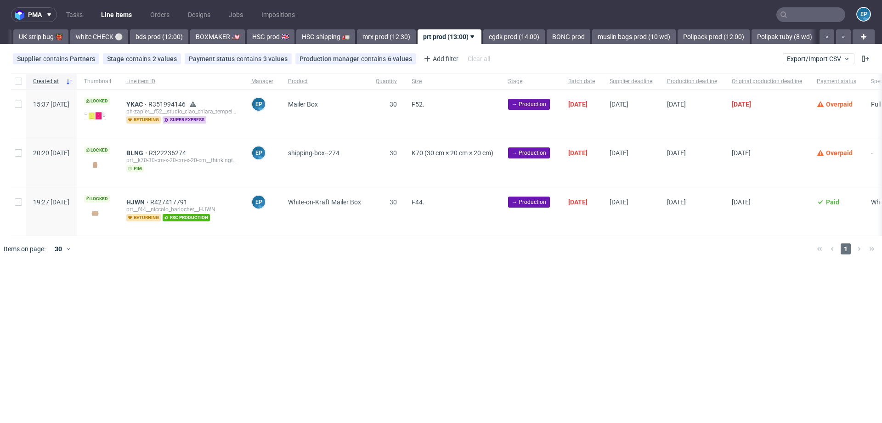
click at [23, 82] on div at bounding box center [18, 82] width 15 height 16
checkbox input "true"
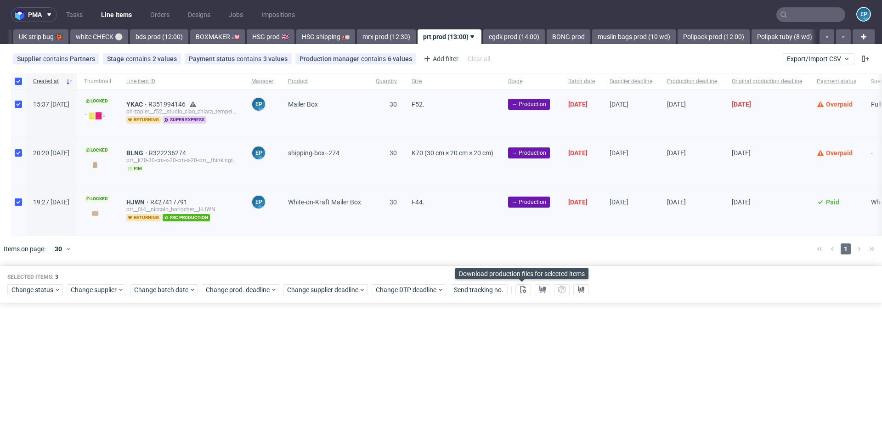
click at [521, 294] on div "Selected items: 3 Change status Change supplier Change batch date Change prod. …" at bounding box center [441, 285] width 882 height 38
click at [526, 290] on button at bounding box center [523, 289] width 16 height 11
click at [539, 289] on use at bounding box center [542, 289] width 6 height 7
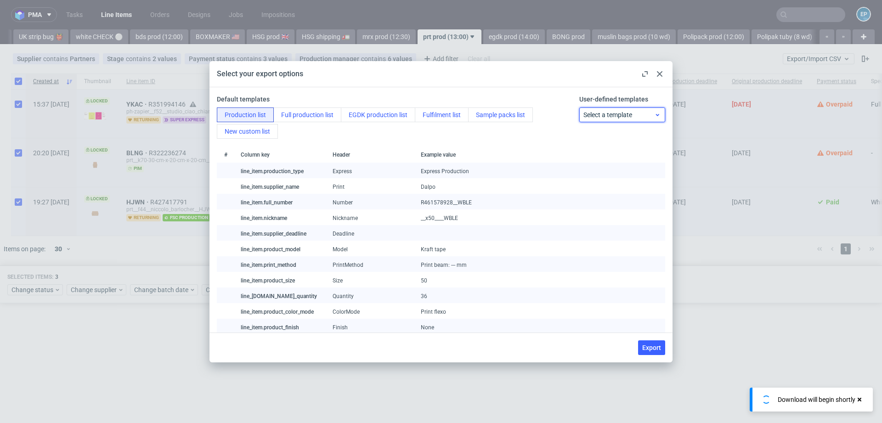
click at [593, 113] on span "Select a template" at bounding box center [618, 114] width 71 height 9
click at [593, 145] on div "prt production list" at bounding box center [622, 152] width 79 height 17
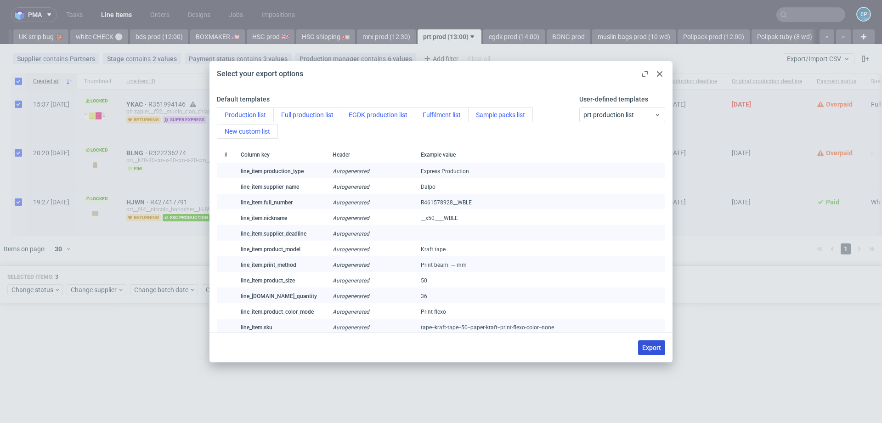
click at [653, 343] on button "Export" at bounding box center [651, 347] width 27 height 15
checkbox input "false"
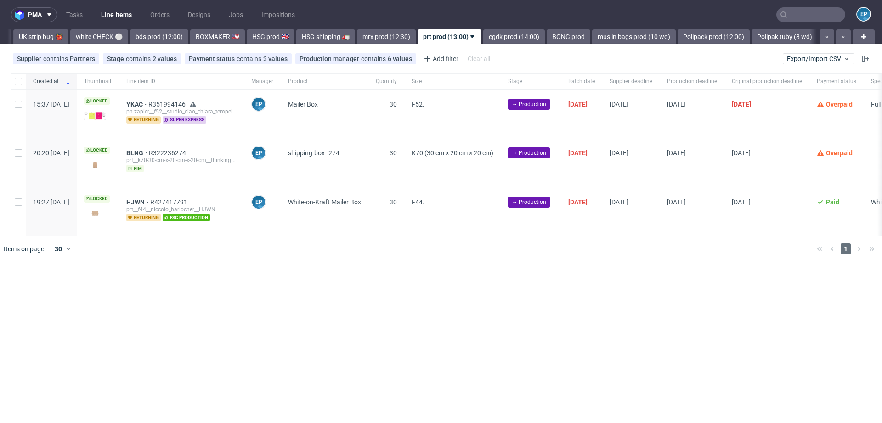
click at [11, 80] on div at bounding box center [18, 82] width 15 height 16
checkbox input "true"
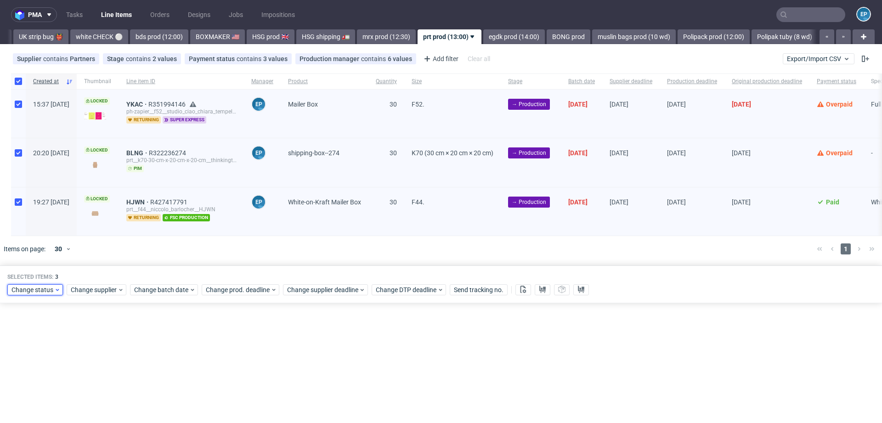
click at [33, 292] on span "Change status" at bounding box center [32, 289] width 43 height 9
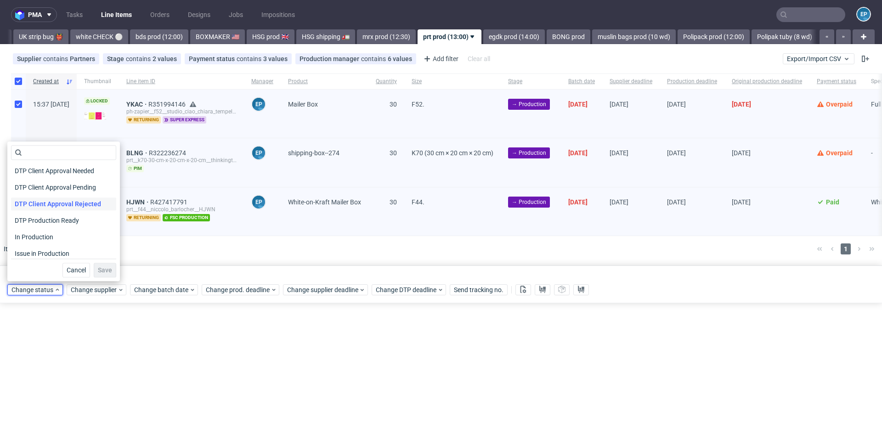
scroll to position [68, 0]
click at [35, 243] on span "In Production" at bounding box center [34, 236] width 46 height 13
click at [98, 267] on span "Save" at bounding box center [105, 270] width 14 height 6
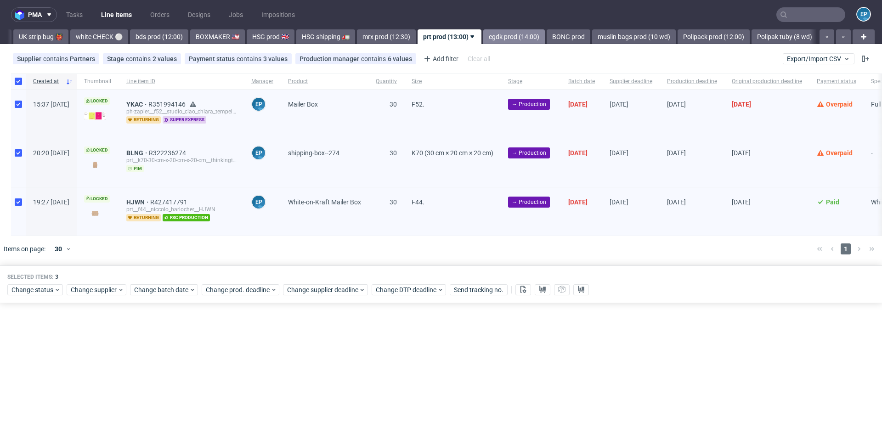
click at [483, 39] on link "egdk prod (14:00)" at bounding box center [514, 36] width 62 height 15
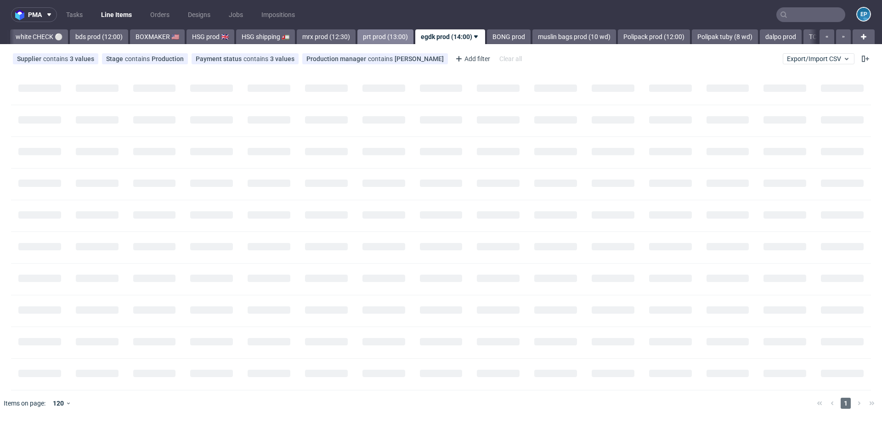
click at [357, 34] on link "prt prod (13:00)" at bounding box center [385, 36] width 56 height 15
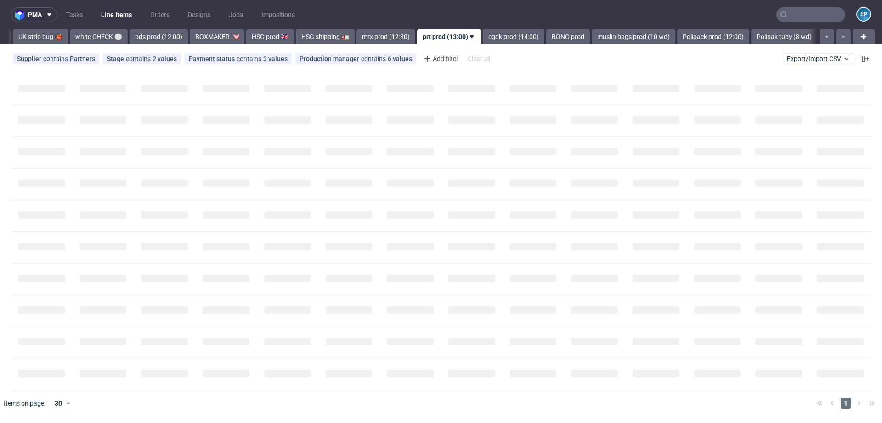
scroll to position [0, 776]
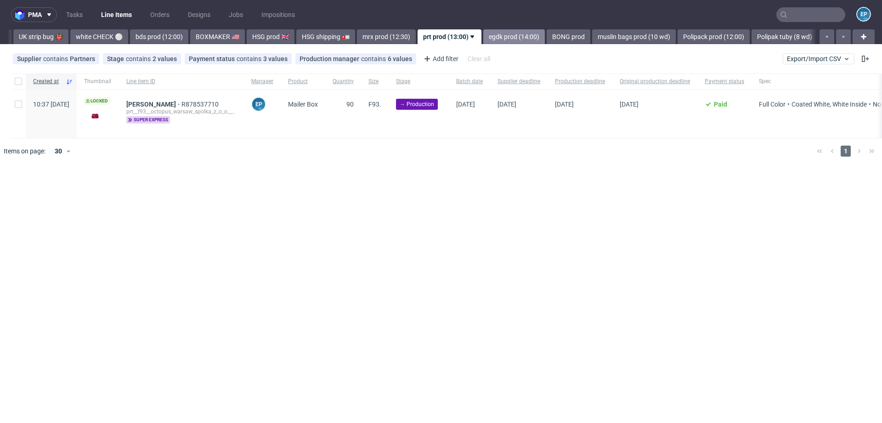
click at [483, 35] on link "egdk prod (14:00)" at bounding box center [514, 36] width 62 height 15
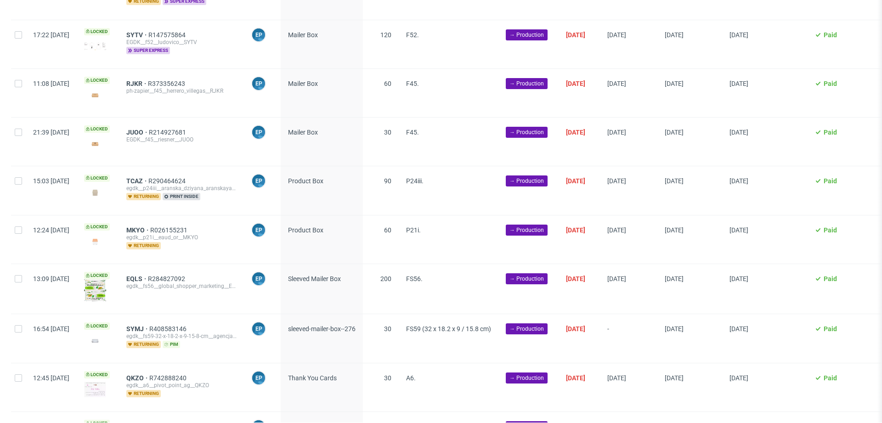
scroll to position [1335, 0]
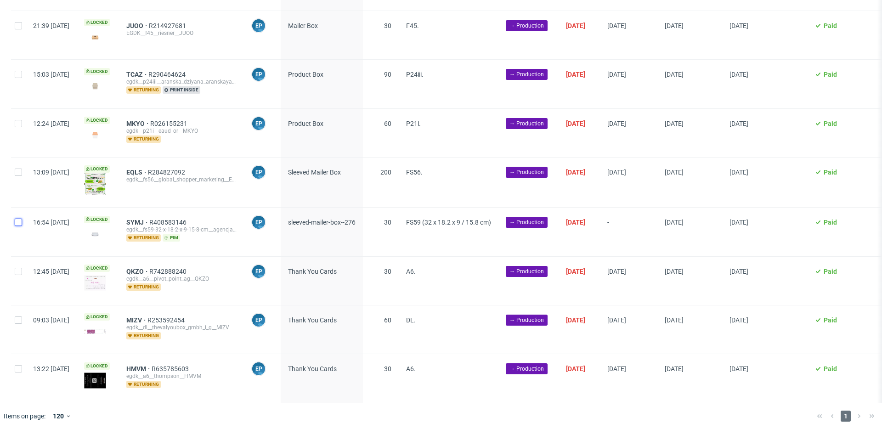
click at [17, 219] on input "checkbox" at bounding box center [18, 222] width 7 height 7
checkbox input "true"
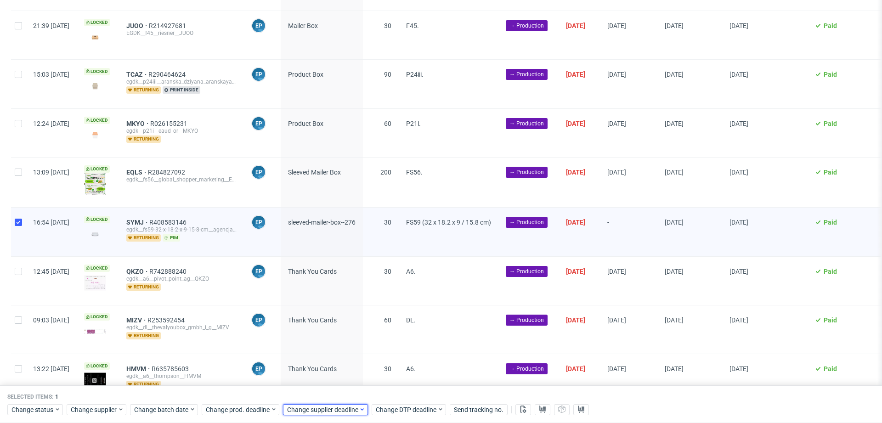
click at [309, 408] on span "Change supplier deadline" at bounding box center [323, 409] width 72 height 9
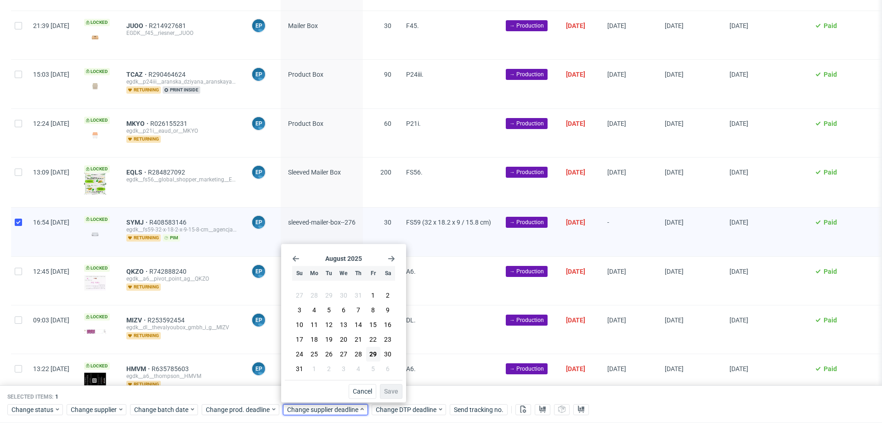
click at [391, 258] on icon "Go forward 1 month" at bounding box center [391, 258] width 7 height 7
click at [340, 314] on span "10" at bounding box center [343, 311] width 7 height 9
click at [387, 390] on span "Save" at bounding box center [391, 391] width 14 height 6
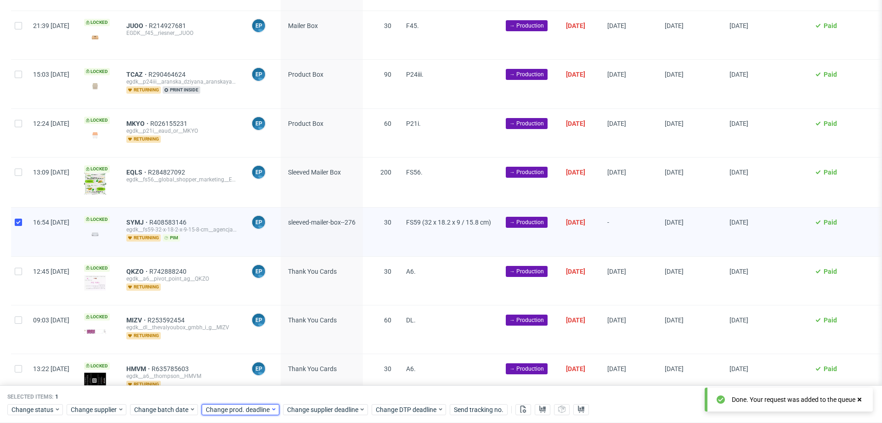
click at [261, 410] on span "Change prod. deadline" at bounding box center [238, 409] width 65 height 9
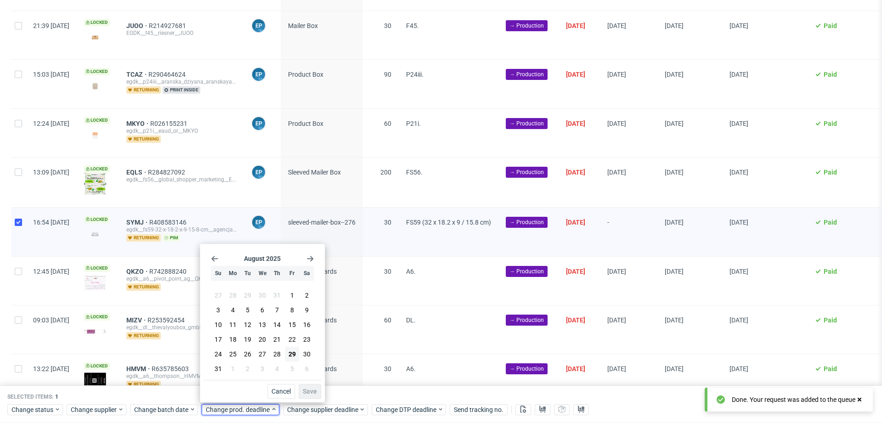
click at [311, 256] on icon "Go forward 1 month" at bounding box center [309, 258] width 7 height 7
click at [260, 314] on span "10" at bounding box center [262, 311] width 7 height 9
click at [306, 387] on button "Save" at bounding box center [310, 391] width 23 height 15
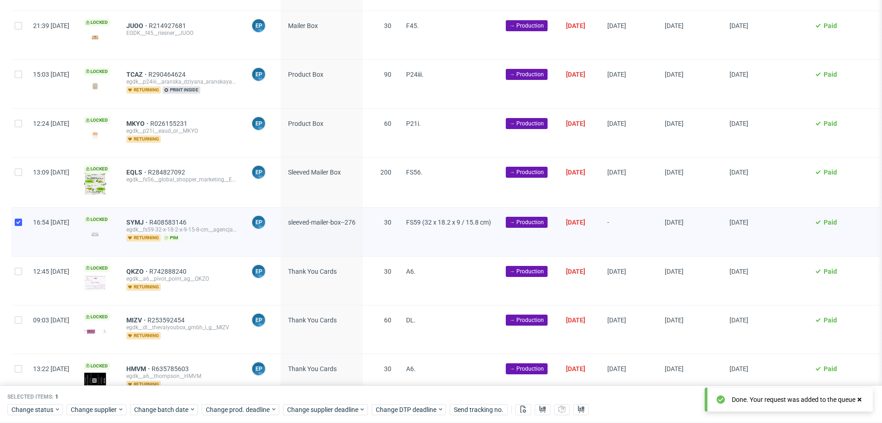
click at [19, 221] on div at bounding box center [18, 232] width 15 height 48
checkbox input "false"
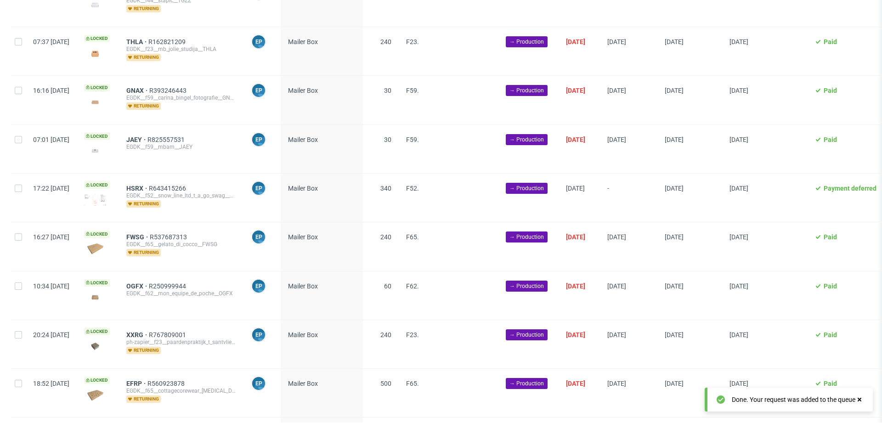
scroll to position [464, 0]
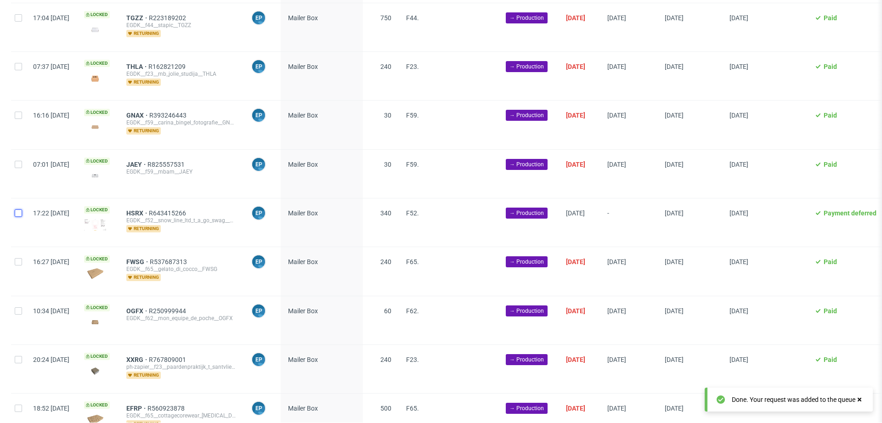
click at [17, 211] on input "checkbox" at bounding box center [18, 213] width 7 height 7
checkbox input "true"
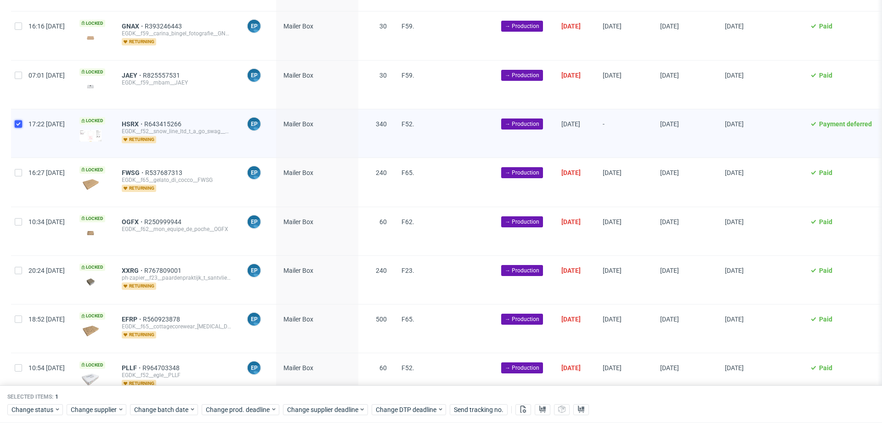
scroll to position [0, 0]
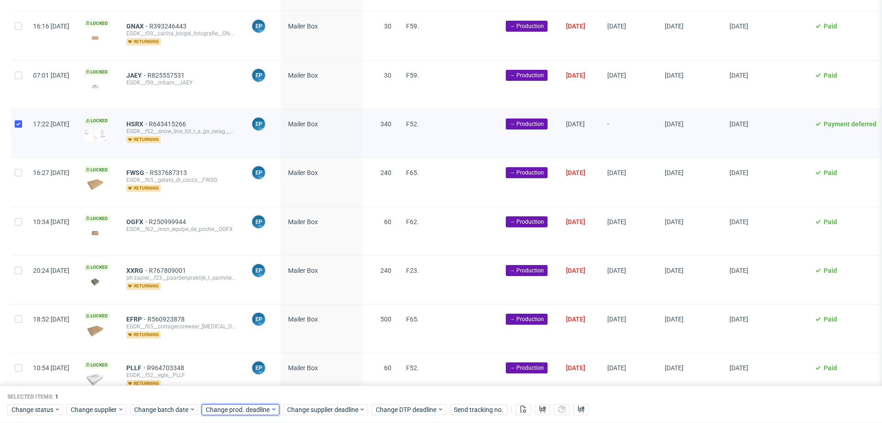
click at [253, 407] on span "Change prod. deadline" at bounding box center [238, 409] width 65 height 9
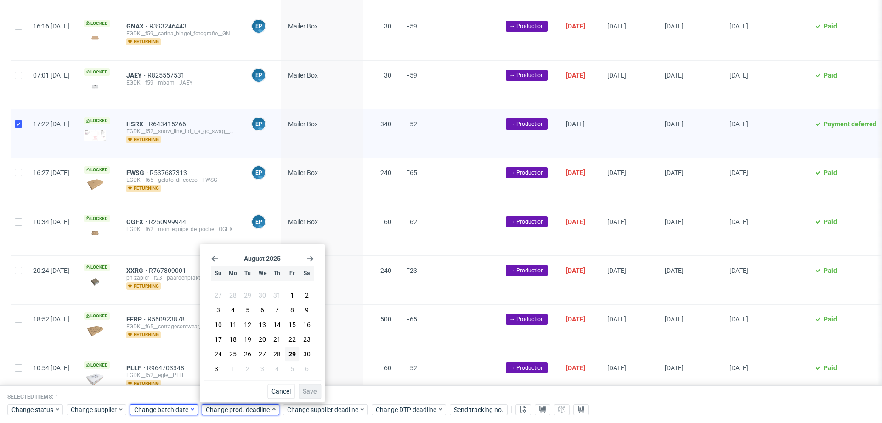
click at [171, 408] on span "Change batch date" at bounding box center [161, 409] width 55 height 9
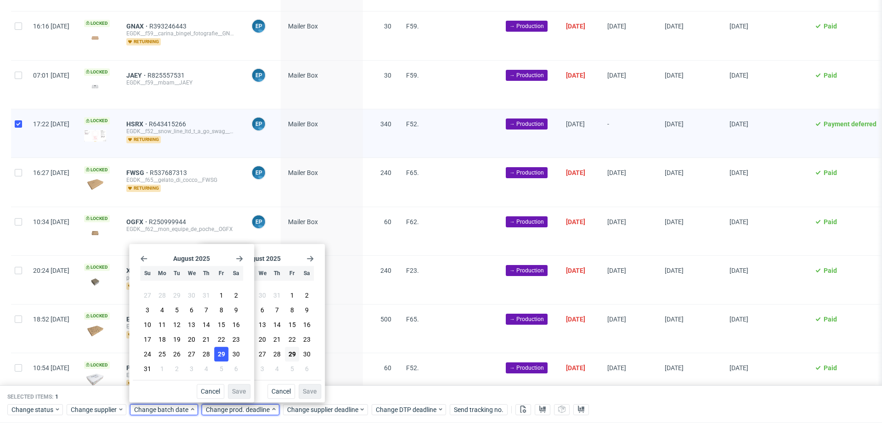
click at [221, 353] on span "29" at bounding box center [221, 354] width 7 height 9
click at [232, 382] on div "Cancel Save" at bounding box center [192, 389] width 118 height 19
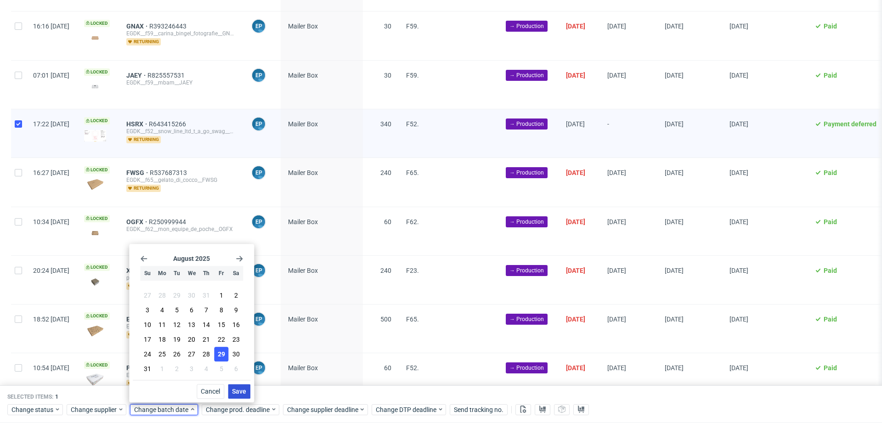
click at [238, 388] on span "Save" at bounding box center [239, 391] width 14 height 6
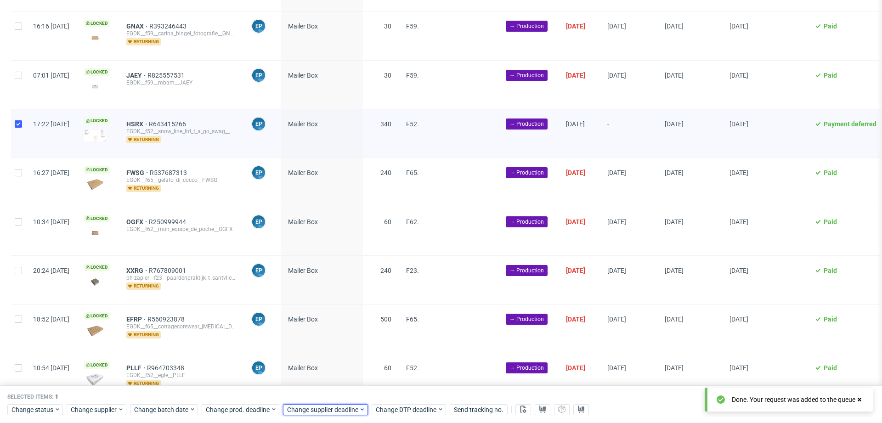
click at [351, 411] on span "Change supplier deadline" at bounding box center [323, 409] width 72 height 9
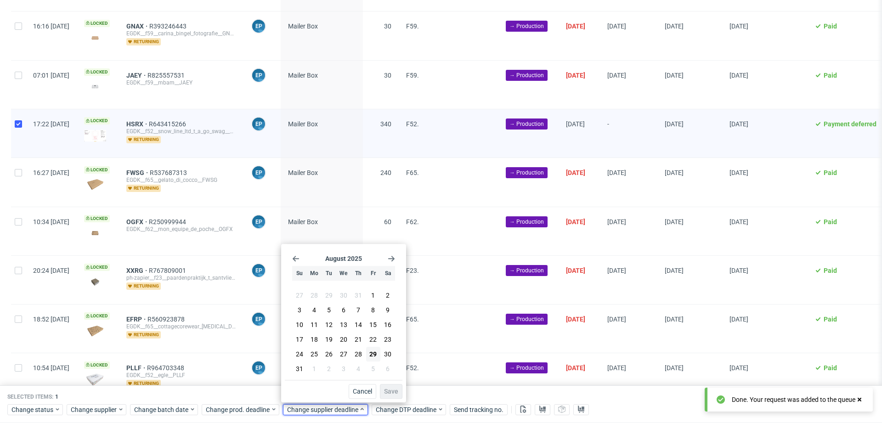
click at [392, 257] on use "Go forward 1 month" at bounding box center [391, 259] width 6 height 6
click at [332, 314] on button "9" at bounding box center [329, 312] width 14 height 15
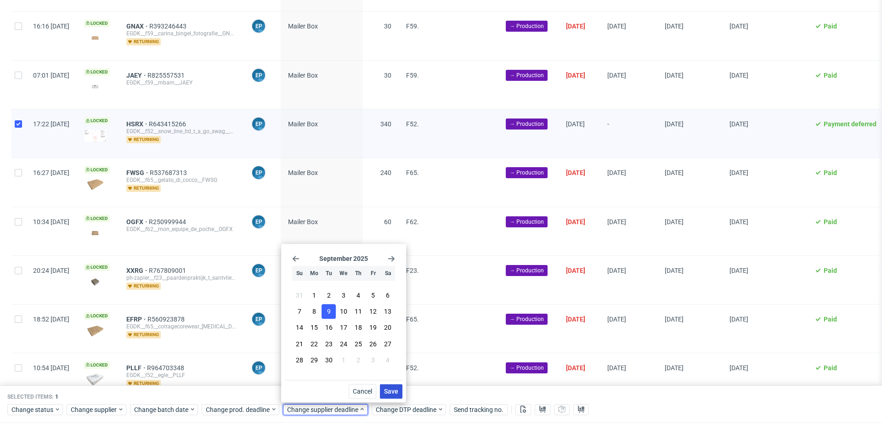
click at [389, 391] on span "Save" at bounding box center [391, 391] width 14 height 6
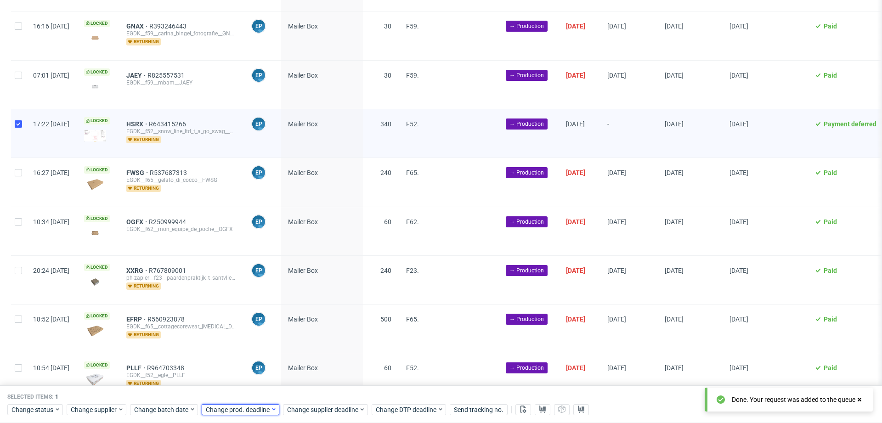
click at [237, 409] on span "Change prod. deadline" at bounding box center [238, 409] width 65 height 9
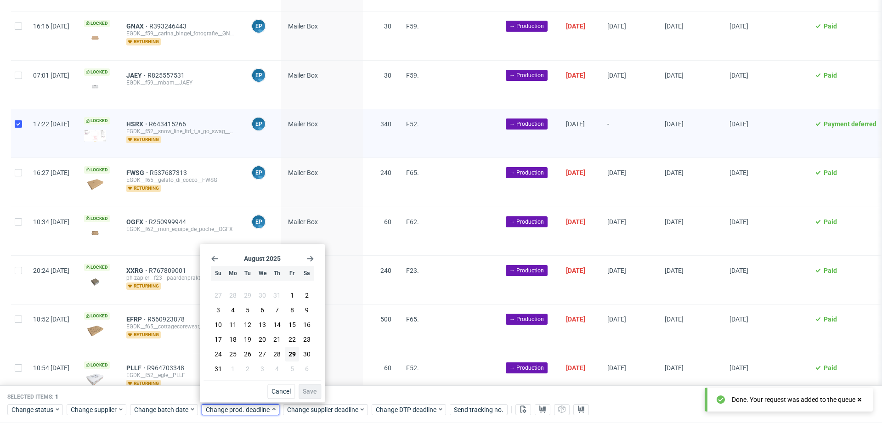
click at [310, 260] on icon "Go forward 1 month" at bounding box center [309, 258] width 7 height 7
click at [251, 311] on button "9" at bounding box center [248, 312] width 14 height 15
click at [308, 393] on span "Save" at bounding box center [310, 391] width 14 height 6
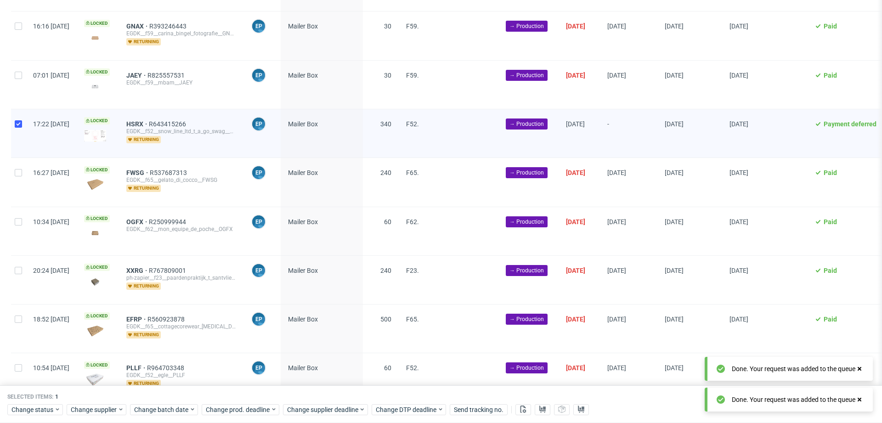
click at [13, 123] on div at bounding box center [18, 133] width 15 height 48
checkbox input "false"
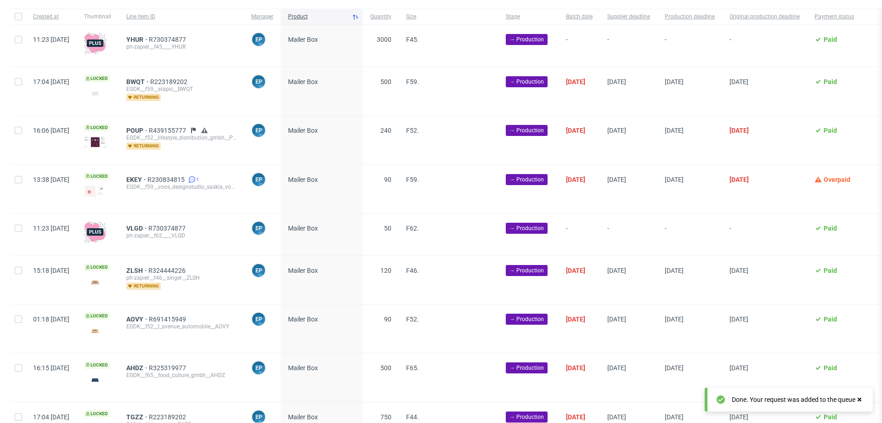
scroll to position [37, 0]
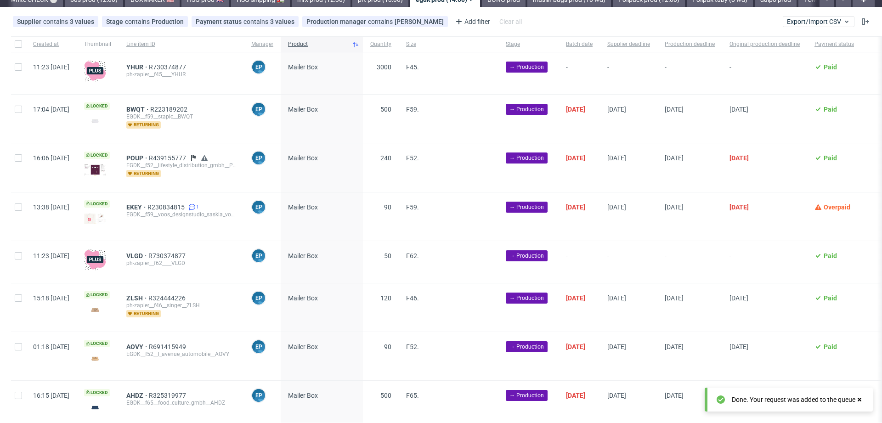
click at [19, 249] on div at bounding box center [18, 262] width 15 height 42
checkbox input "true"
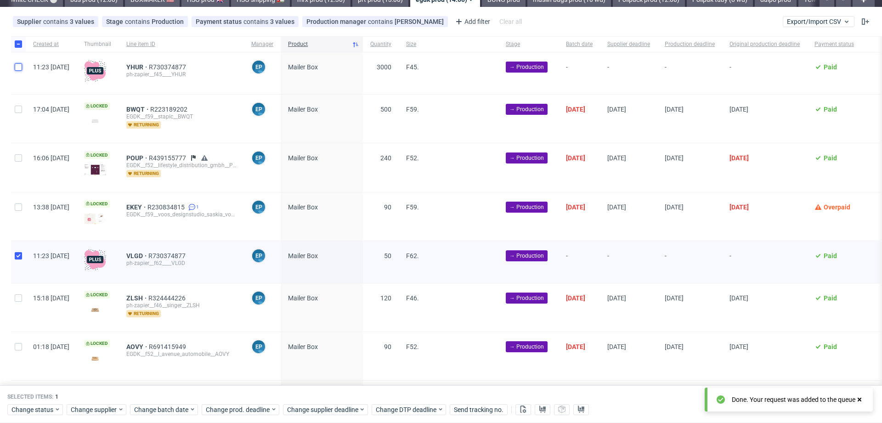
click at [17, 68] on input "checkbox" at bounding box center [18, 66] width 7 height 7
checkbox input "true"
click at [166, 409] on span "Change batch date" at bounding box center [161, 409] width 55 height 9
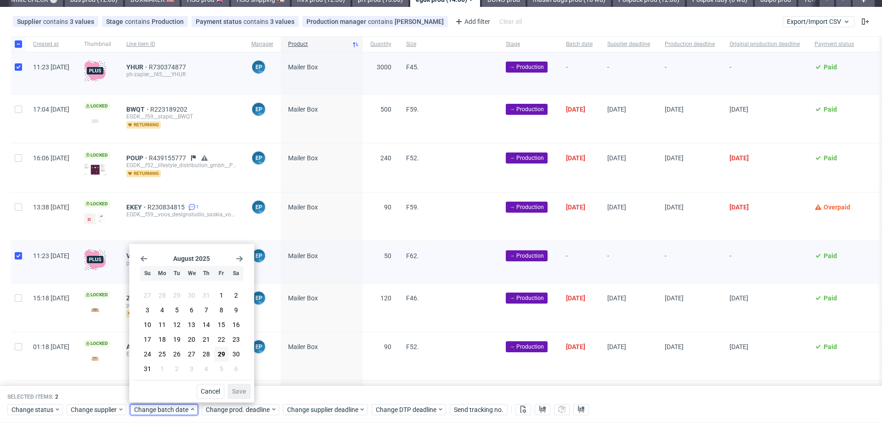
click at [228, 353] on section "27 28 29 30 31 1 2 3 4 5 6 7 8 9 10 11 12 13 14 15 16 17 18 19 20 21 22 23 24 2…" at bounding box center [191, 332] width 103 height 88
click at [226, 355] on button "29" at bounding box center [221, 354] width 14 height 15
click at [240, 382] on div "Cancel Save" at bounding box center [192, 389] width 118 height 19
click at [242, 388] on button "Save" at bounding box center [239, 391] width 23 height 15
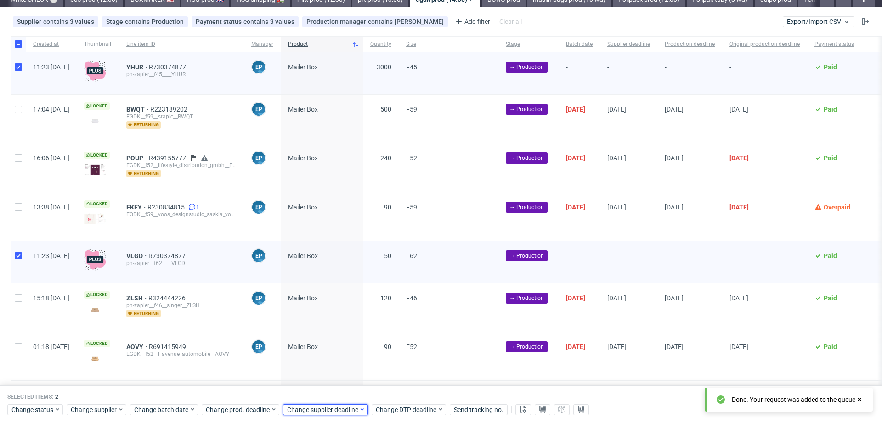
click at [313, 406] on span "Change supplier deadline" at bounding box center [323, 409] width 72 height 9
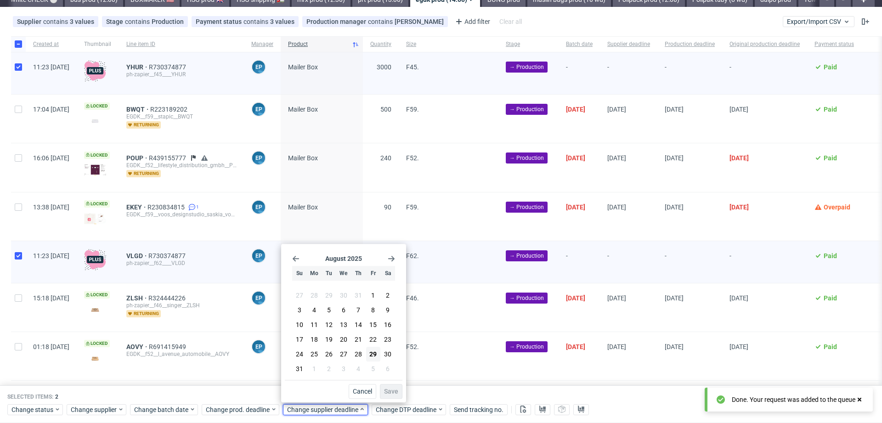
click at [390, 258] on icon "Go forward 1 month" at bounding box center [391, 258] width 7 height 7
click at [329, 316] on span "9" at bounding box center [329, 311] width 4 height 9
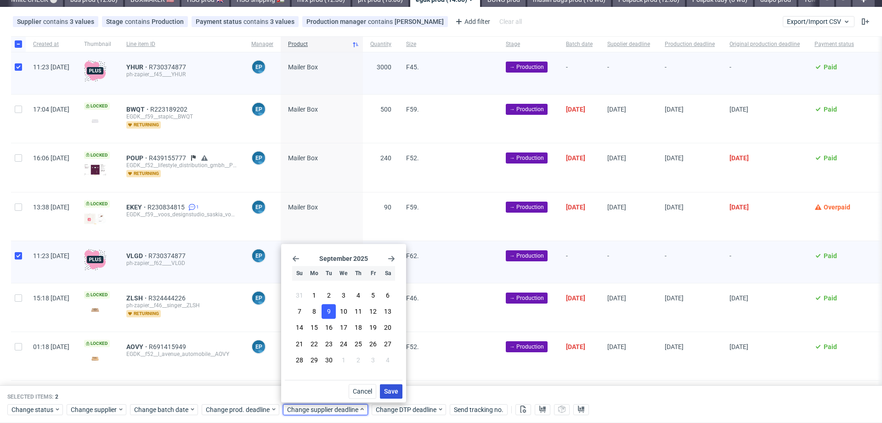
click at [397, 391] on span "Save" at bounding box center [391, 391] width 14 height 6
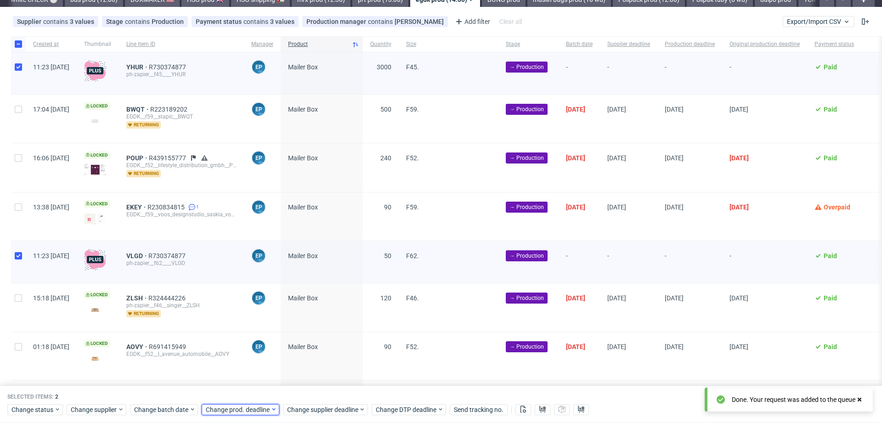
click at [242, 406] on span "Change prod. deadline" at bounding box center [238, 409] width 65 height 9
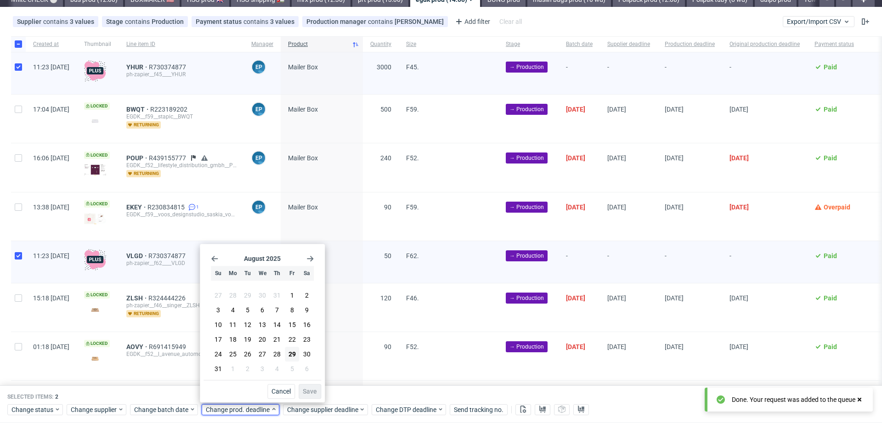
click at [313, 259] on use "Go forward 1 month" at bounding box center [310, 259] width 6 height 6
click at [243, 315] on button "9" at bounding box center [248, 312] width 14 height 15
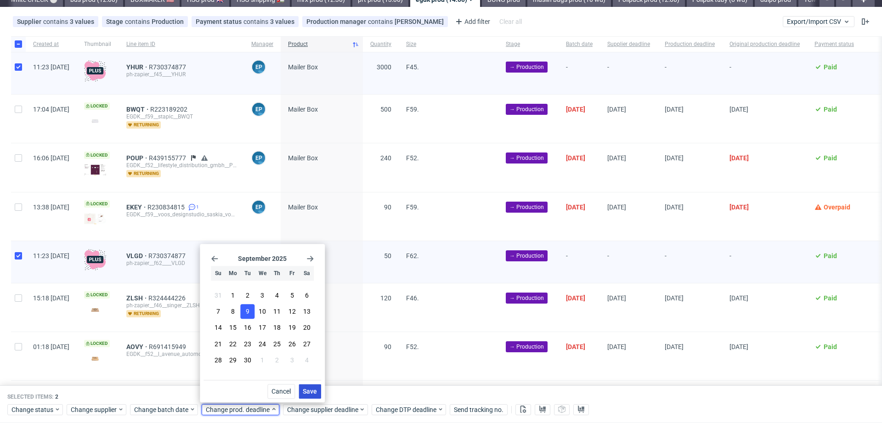
click at [312, 390] on span "Save" at bounding box center [310, 391] width 14 height 6
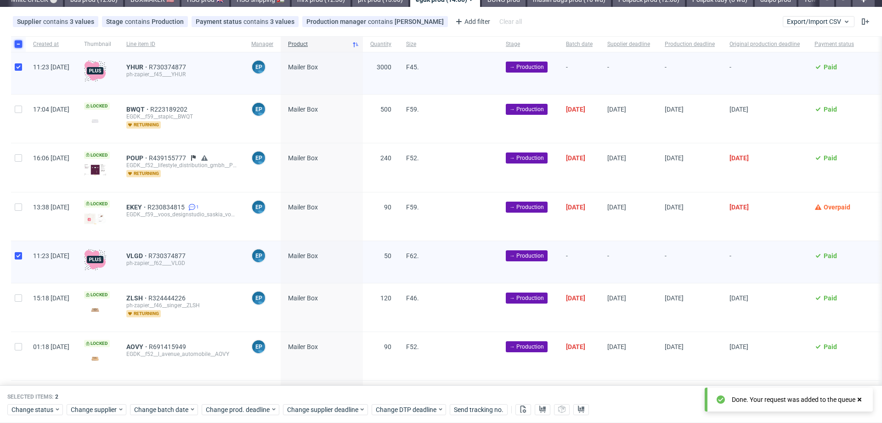
click at [18, 44] on input "checkbox" at bounding box center [18, 43] width 7 height 7
checkbox input "false"
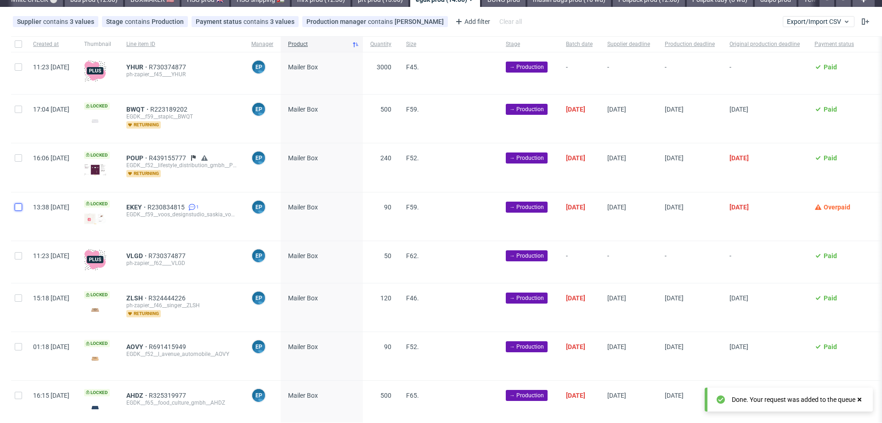
click at [18, 205] on input "checkbox" at bounding box center [18, 207] width 7 height 7
checkbox input "true"
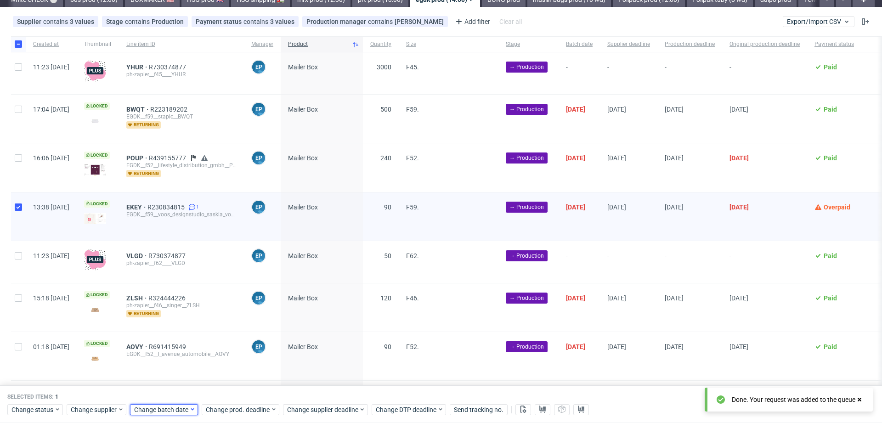
click at [185, 410] on span "Change batch date" at bounding box center [161, 409] width 55 height 9
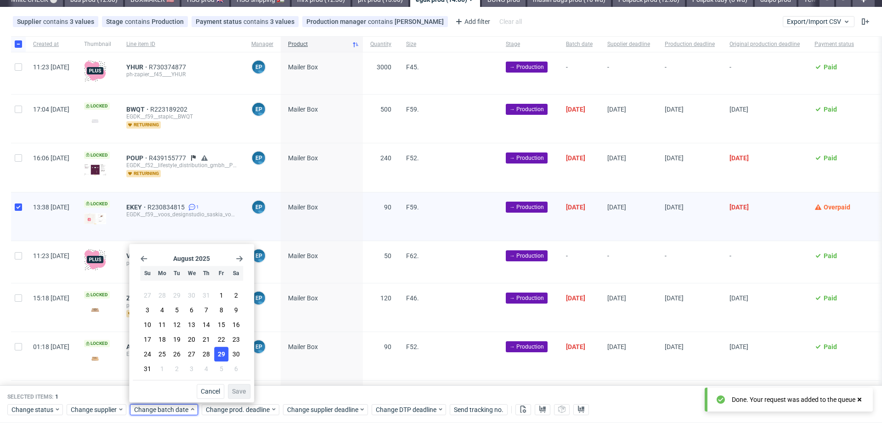
click at [218, 356] on span "29" at bounding box center [221, 354] width 7 height 9
click at [243, 392] on span "Save" at bounding box center [239, 391] width 14 height 6
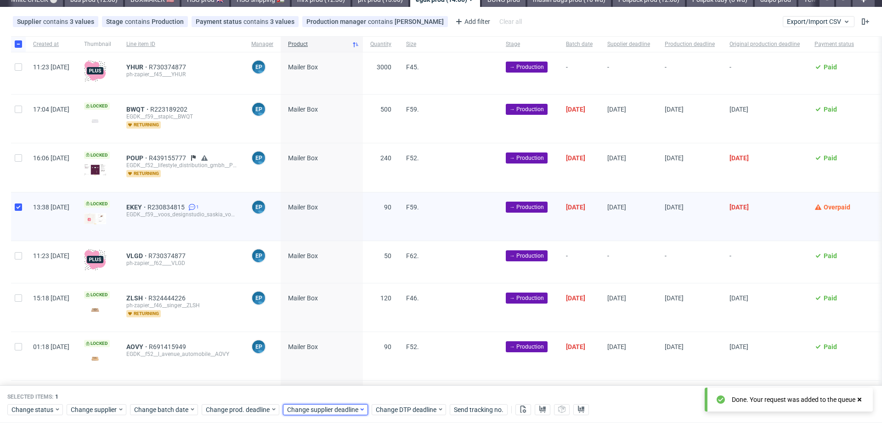
click at [312, 413] on span "Change supplier deadline" at bounding box center [323, 409] width 72 height 9
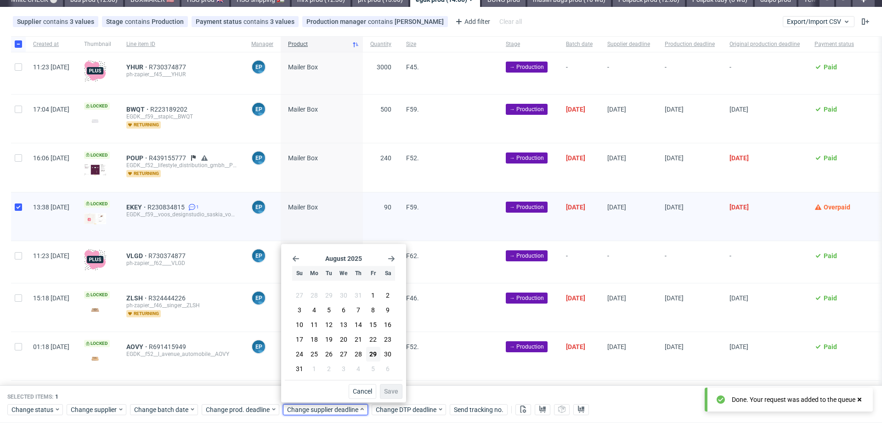
click at [394, 259] on use "Go forward 1 month" at bounding box center [391, 259] width 6 height 6
click at [329, 312] on span "9" at bounding box center [329, 311] width 4 height 9
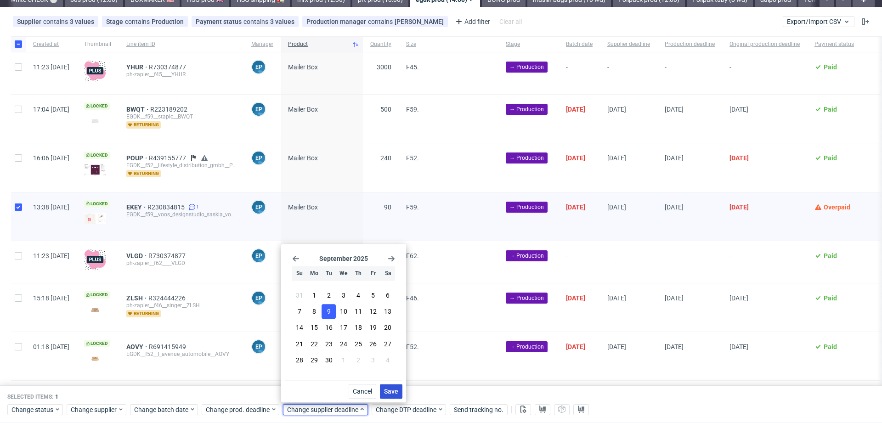
click at [399, 397] on button "Save" at bounding box center [391, 391] width 23 height 15
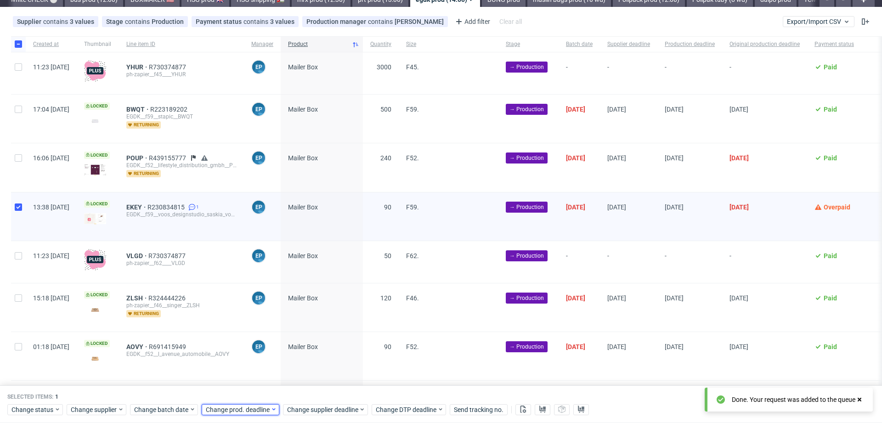
click at [257, 405] on span "Change prod. deadline" at bounding box center [238, 409] width 65 height 9
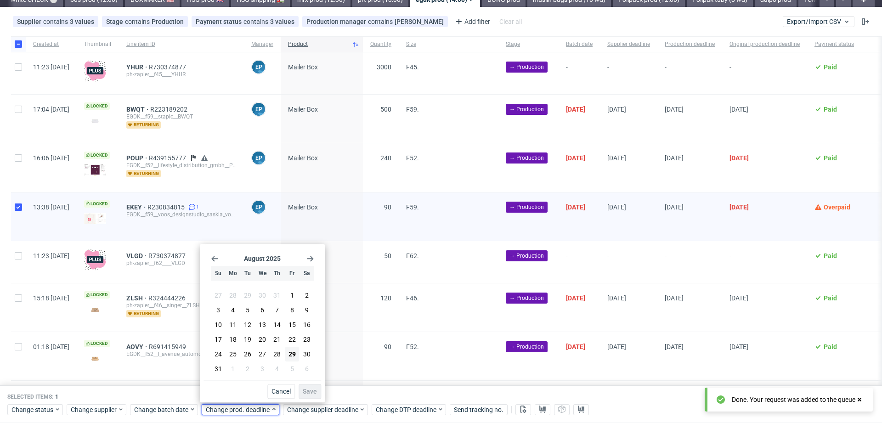
click at [308, 261] on icon "Go forward 1 month" at bounding box center [309, 258] width 7 height 7
click at [245, 312] on button "9" at bounding box center [248, 312] width 14 height 15
click at [319, 386] on button "Save" at bounding box center [310, 391] width 23 height 15
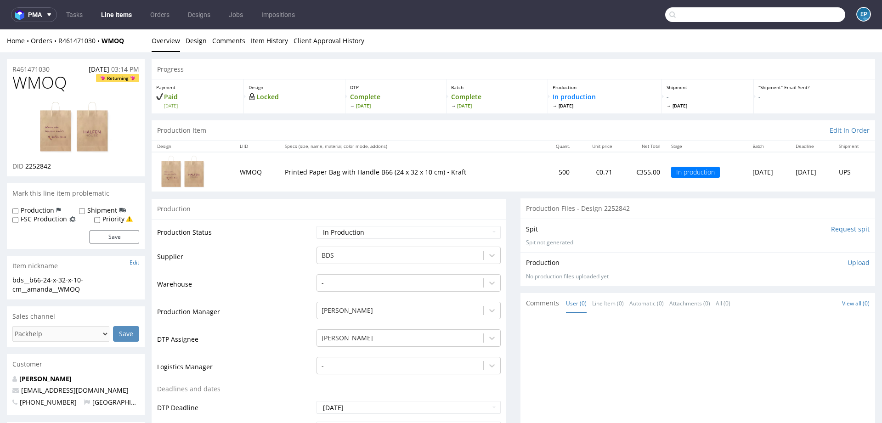
click at [807, 11] on input "text" at bounding box center [755, 14] width 180 height 15
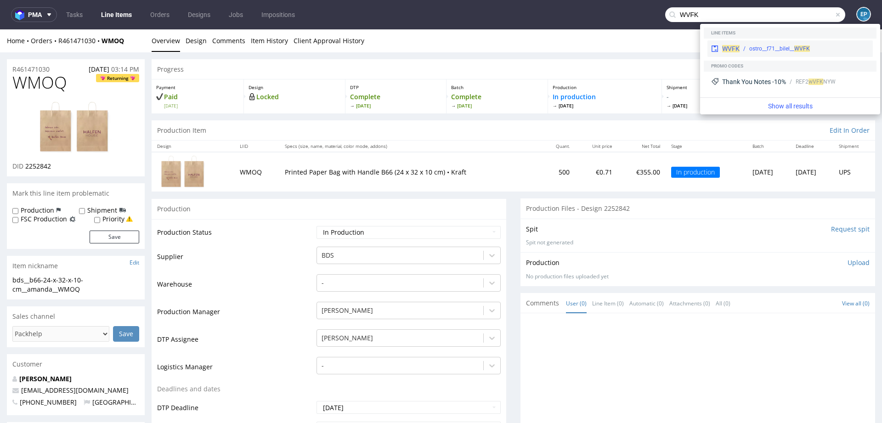
type input "WVFK"
click at [740, 46] on div "ostro__f71__bilel__ WVFK" at bounding box center [805, 49] width 130 height 8
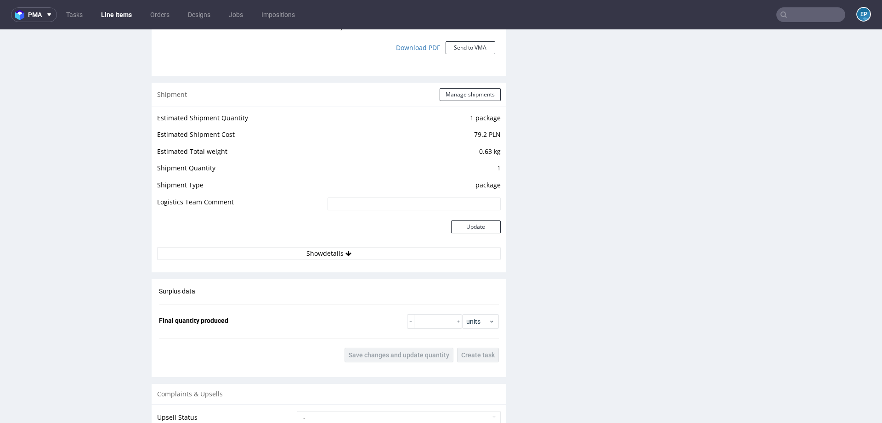
scroll to position [640, 0]
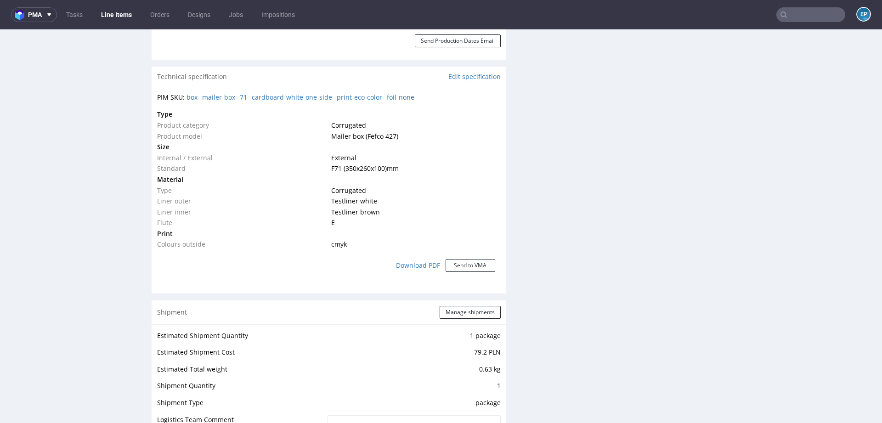
click at [816, 20] on input "text" at bounding box center [810, 14] width 69 height 15
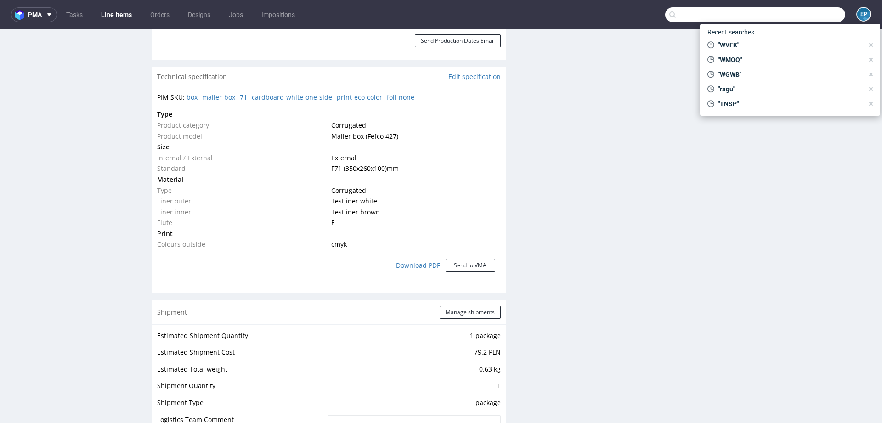
paste input "DAPM"
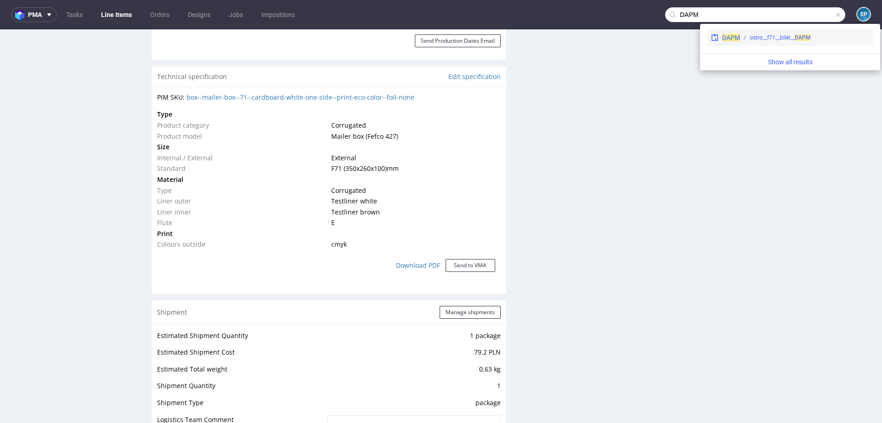
type input "DAPM"
click at [754, 38] on div "ostro__f71__bilel__ DAPM" at bounding box center [780, 38] width 61 height 8
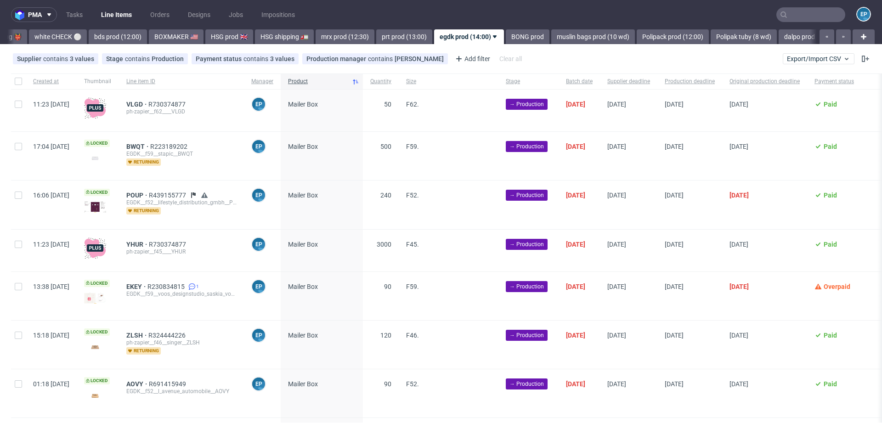
scroll to position [0, 841]
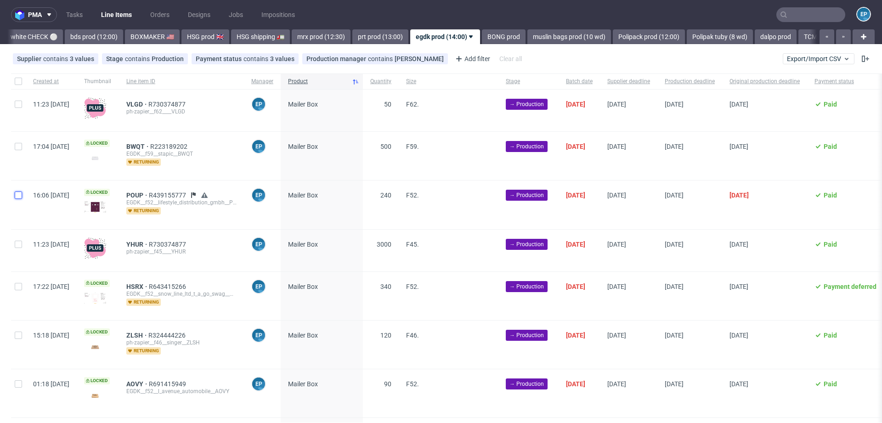
click at [20, 196] on input "checkbox" at bounding box center [18, 195] width 7 height 7
checkbox input "true"
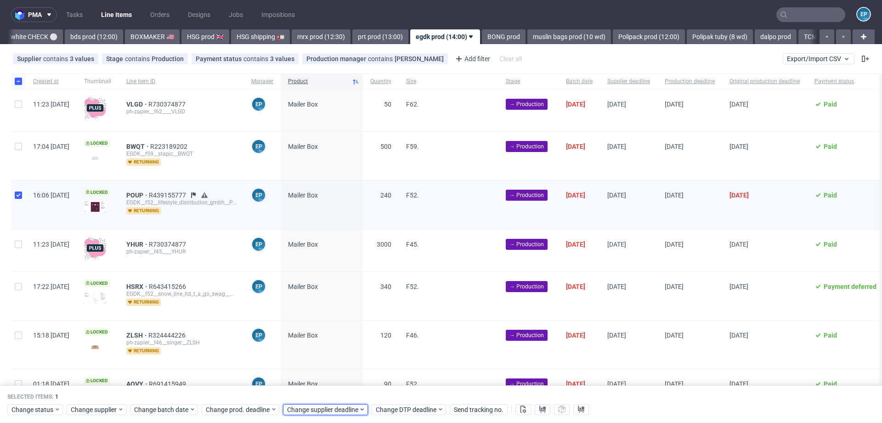
click at [345, 406] on span "Change supplier deadline" at bounding box center [323, 409] width 72 height 9
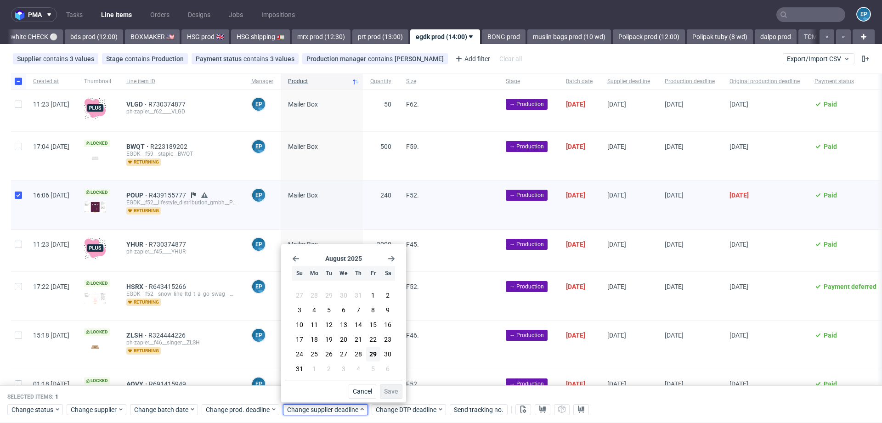
click at [391, 256] on icon "Go forward 1 month" at bounding box center [391, 258] width 7 height 7
click at [327, 312] on span "9" at bounding box center [329, 311] width 4 height 9
click at [390, 391] on span "Save" at bounding box center [391, 391] width 14 height 6
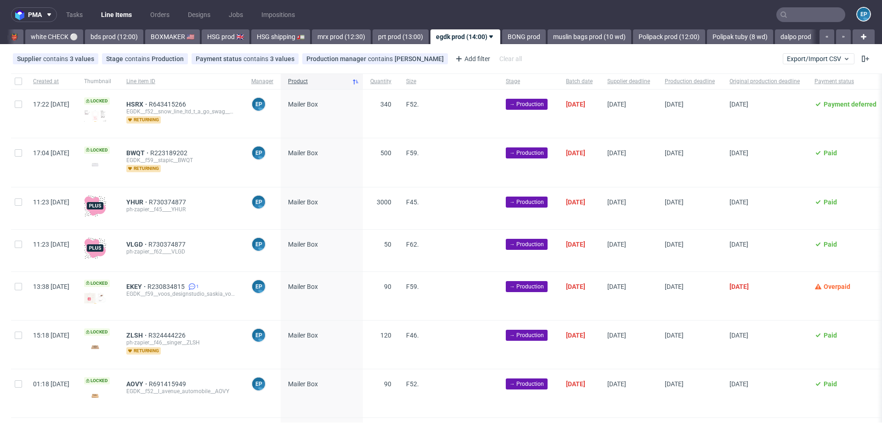
scroll to position [0, 841]
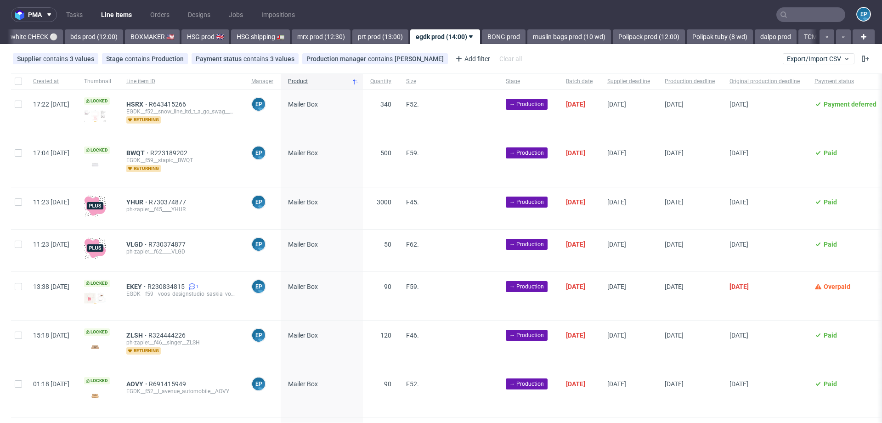
click at [477, 28] on nav "pma Tasks Line Items Orders Designs Jobs Impositions EP" at bounding box center [441, 14] width 882 height 29
click at [482, 30] on link "BONG prod" at bounding box center [504, 36] width 44 height 15
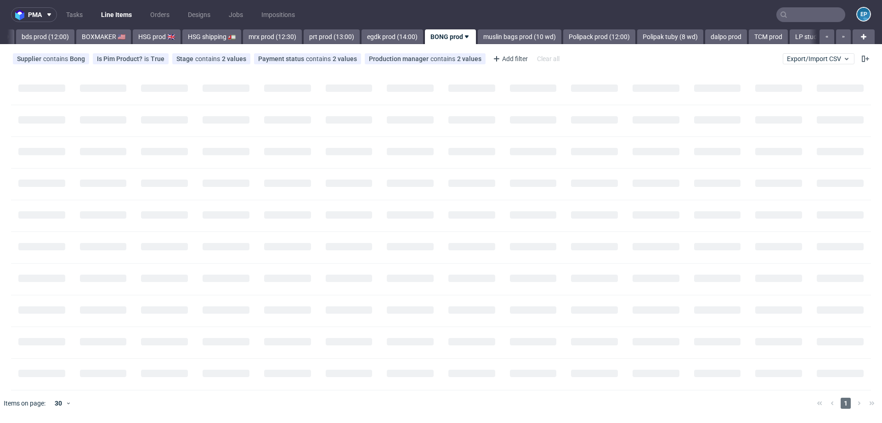
scroll to position [0, 889]
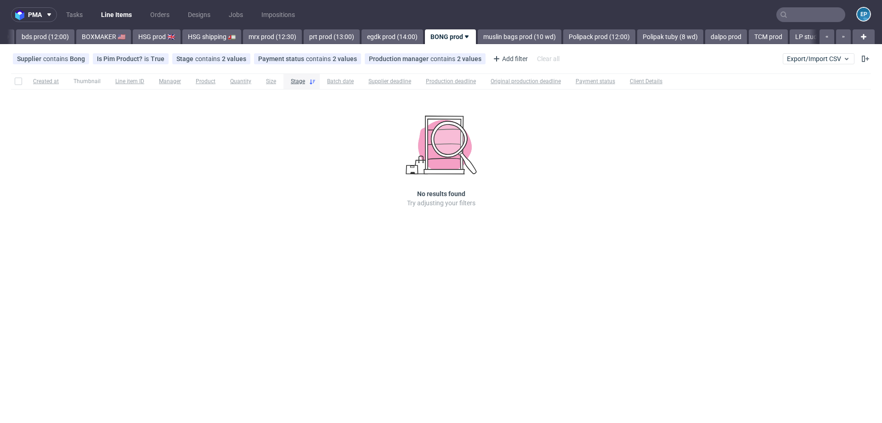
click at [478, 30] on link "muslin bags prod (10 wd)" at bounding box center [520, 36] width 84 height 15
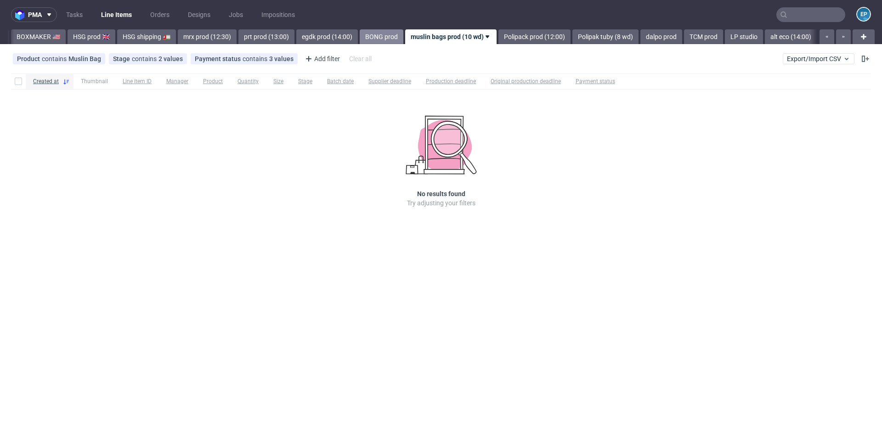
click at [498, 30] on link "Polipack prod (12:00)" at bounding box center [534, 36] width 72 height 15
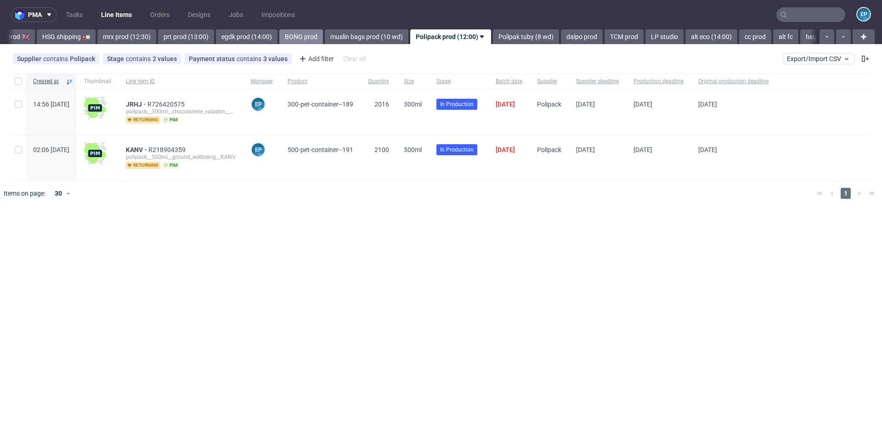
click at [493, 30] on link "Polipak tuby (8 wd)" at bounding box center [526, 36] width 66 height 15
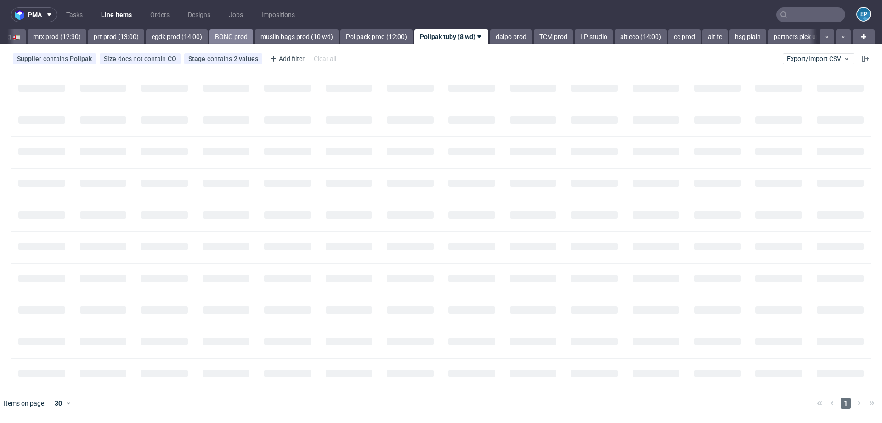
scroll to position [0, 1106]
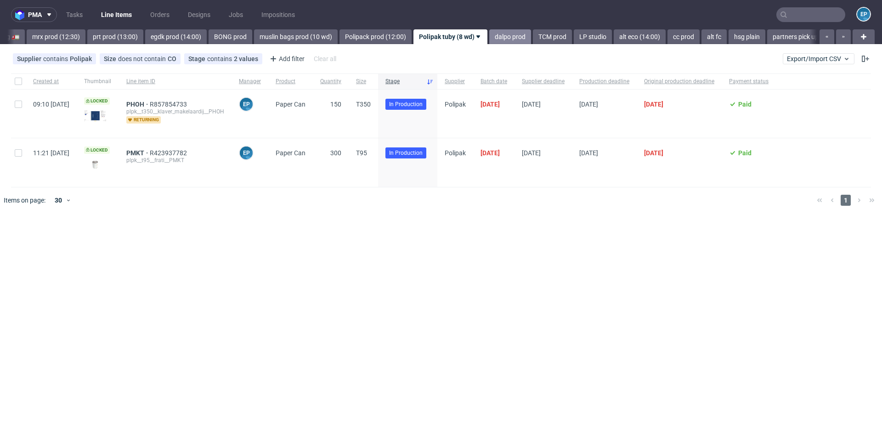
click at [489, 33] on link "dalpo prod" at bounding box center [510, 36] width 42 height 15
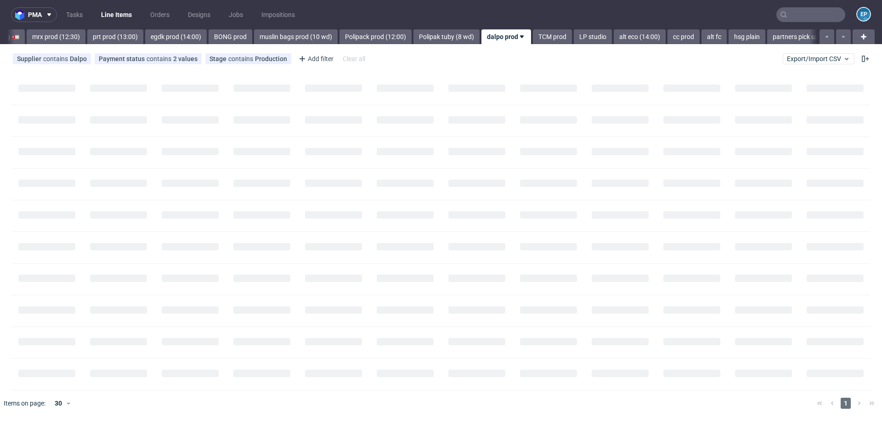
scroll to position [0, 1161]
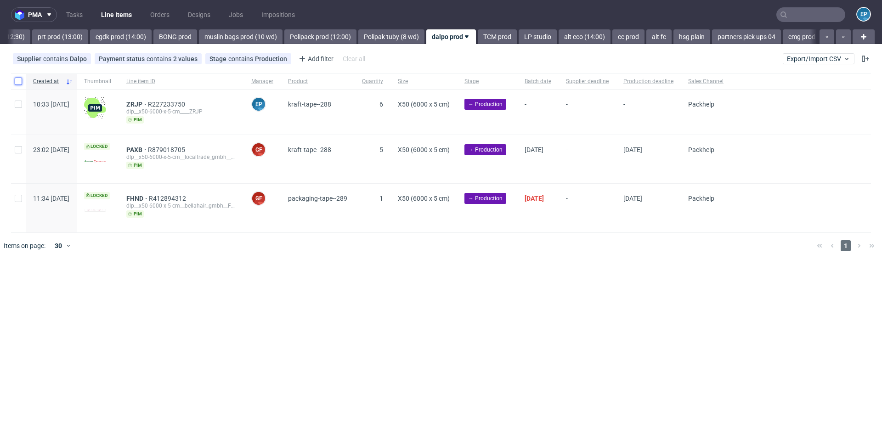
click at [19, 82] on input "checkbox" at bounding box center [18, 81] width 7 height 7
checkbox input "true"
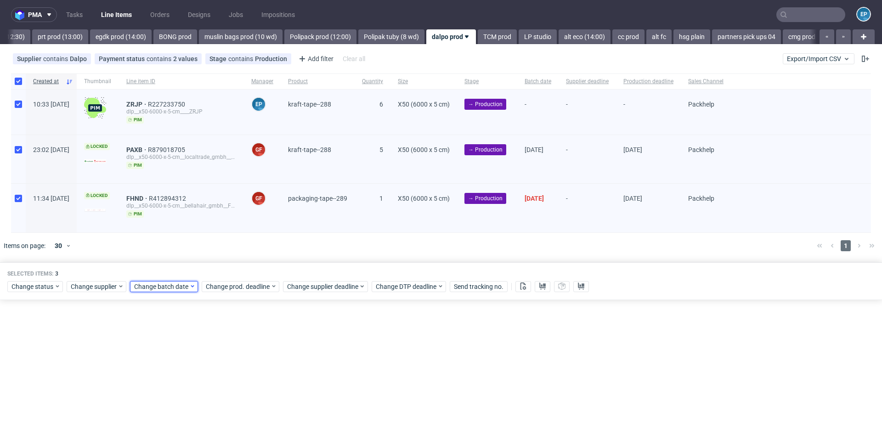
click at [181, 287] on span "Change batch date" at bounding box center [161, 286] width 55 height 9
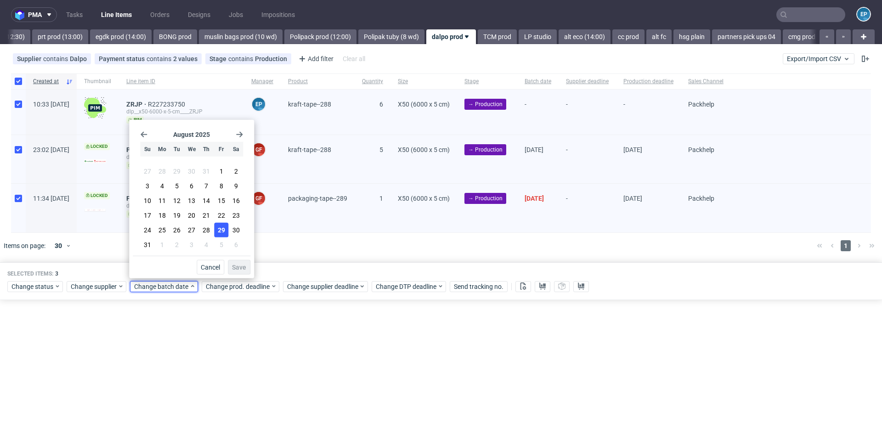
click at [218, 230] on span "29" at bounding box center [221, 230] width 7 height 9
click at [240, 261] on button "Save" at bounding box center [239, 267] width 23 height 15
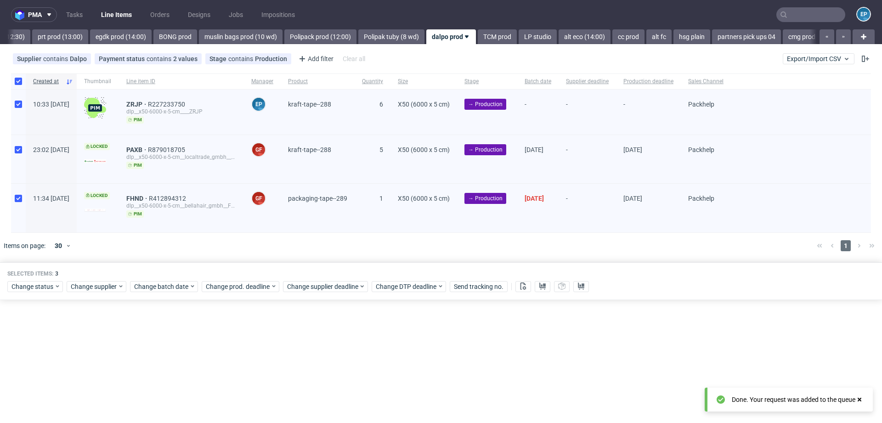
click at [312, 279] on div "Change status Change supplier Change batch date Change prod. deadline Change su…" at bounding box center [440, 285] width 867 height 13
click at [316, 286] on span "Change supplier deadline" at bounding box center [323, 286] width 72 height 9
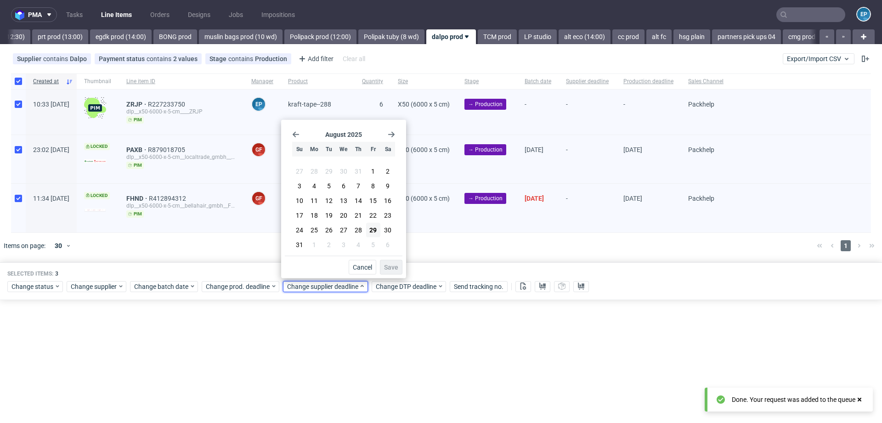
click at [390, 133] on icon "Go forward 1 month" at bounding box center [391, 134] width 7 height 7
click at [374, 193] on button "12" at bounding box center [373, 187] width 14 height 15
click at [393, 261] on button "Save" at bounding box center [391, 267] width 23 height 15
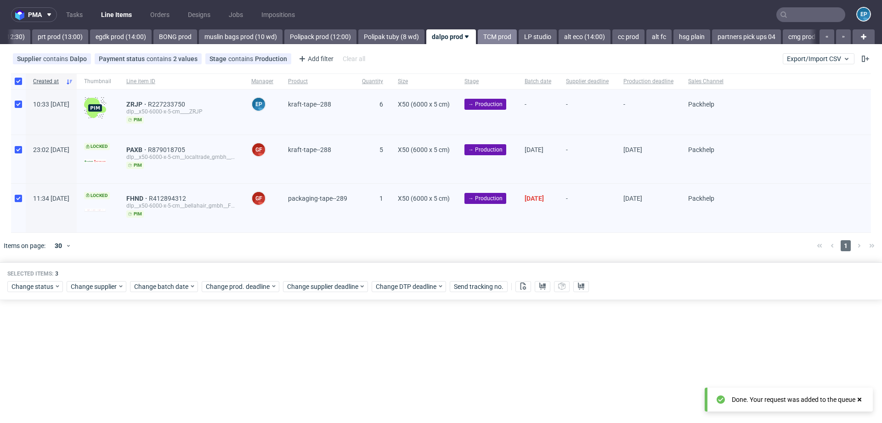
click at [478, 43] on link "TCM prod" at bounding box center [497, 36] width 39 height 15
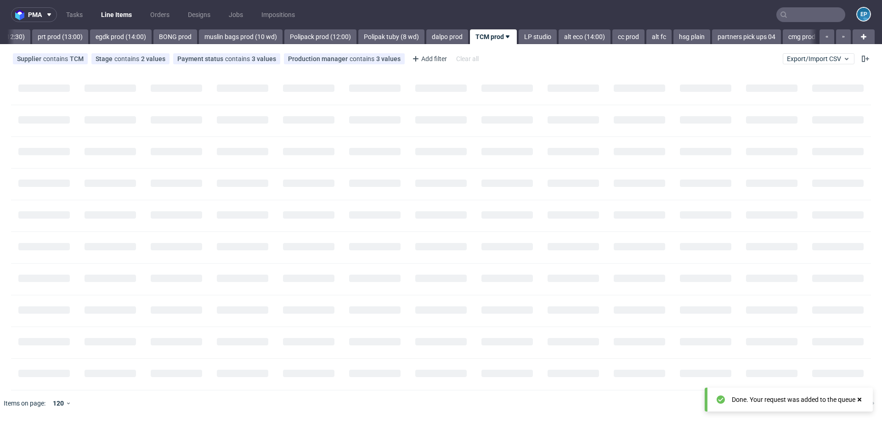
scroll to position [0, 1203]
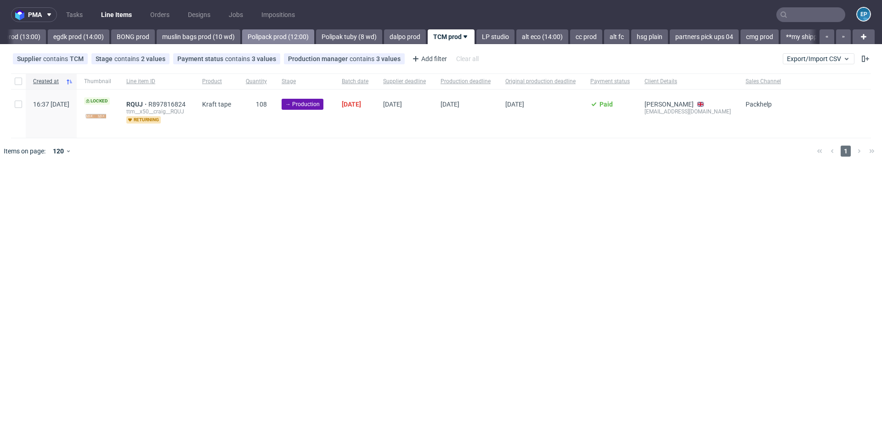
click at [242, 41] on link "Polipack prod (12:00)" at bounding box center [278, 36] width 72 height 15
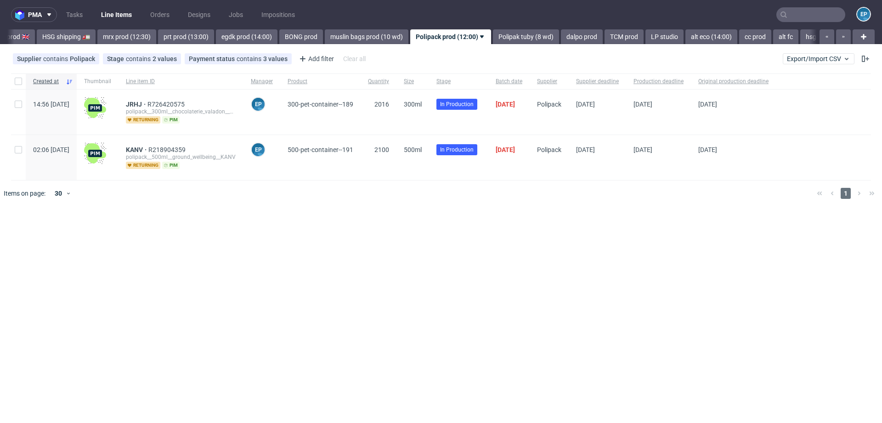
click at [219, 41] on link "egdk prod (14:00)" at bounding box center [247, 36] width 62 height 15
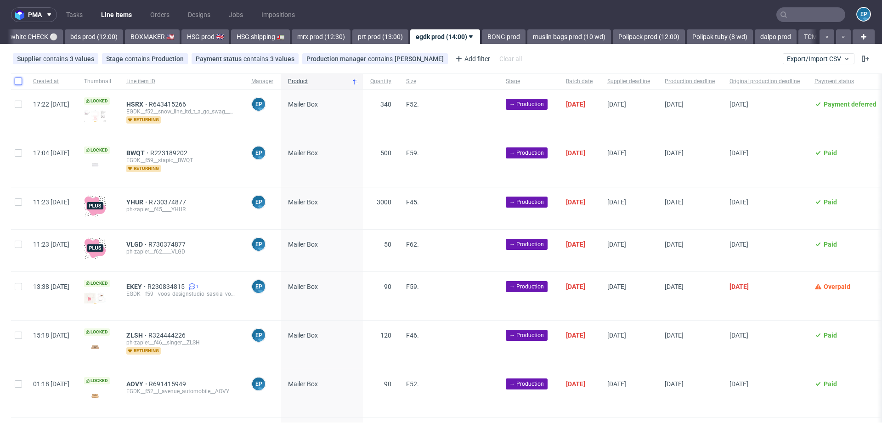
click at [16, 83] on input "checkbox" at bounding box center [18, 81] width 7 height 7
checkbox input "true"
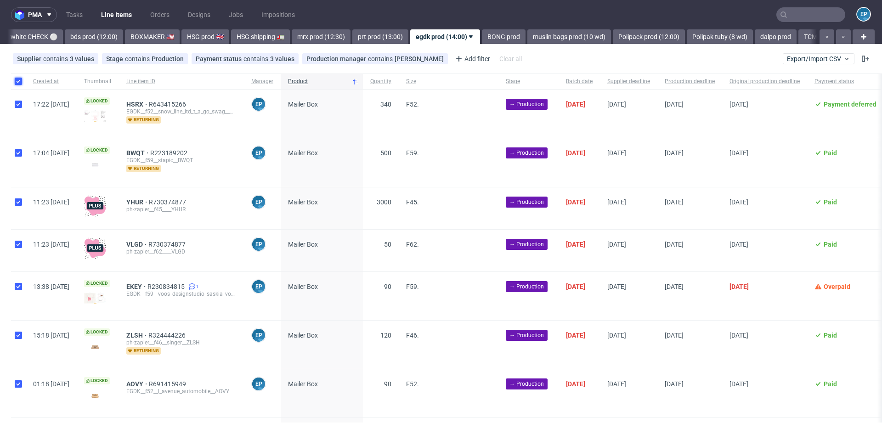
checkbox input "true"
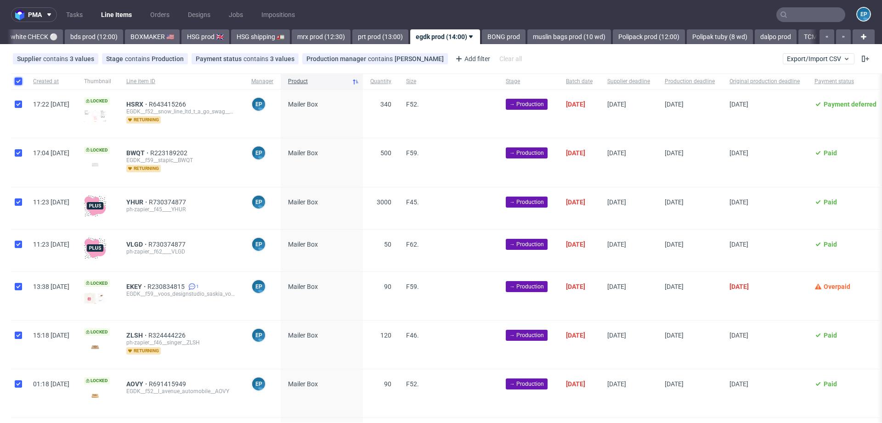
checkbox input "true"
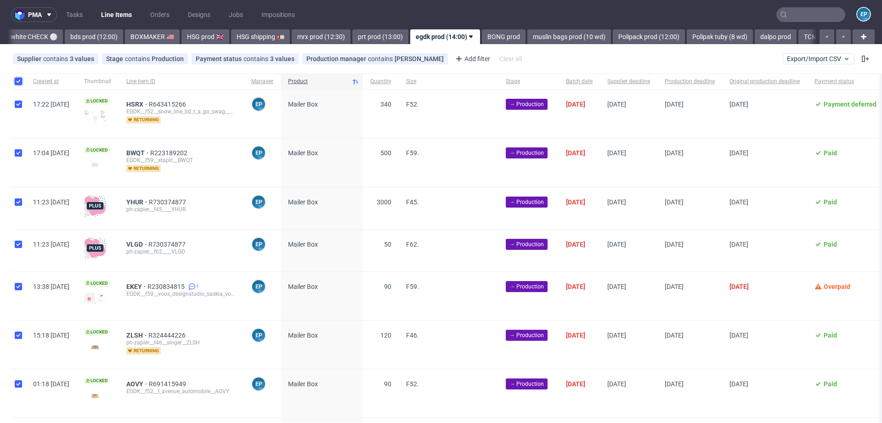
checkbox input "true"
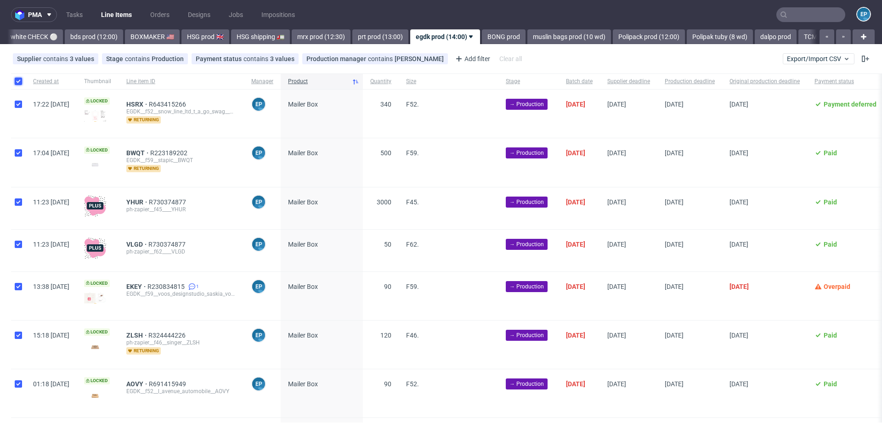
checkbox input "true"
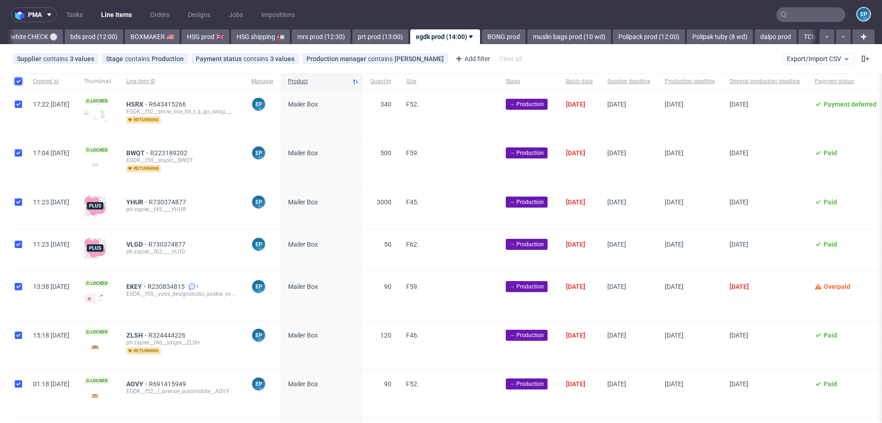
checkbox input "true"
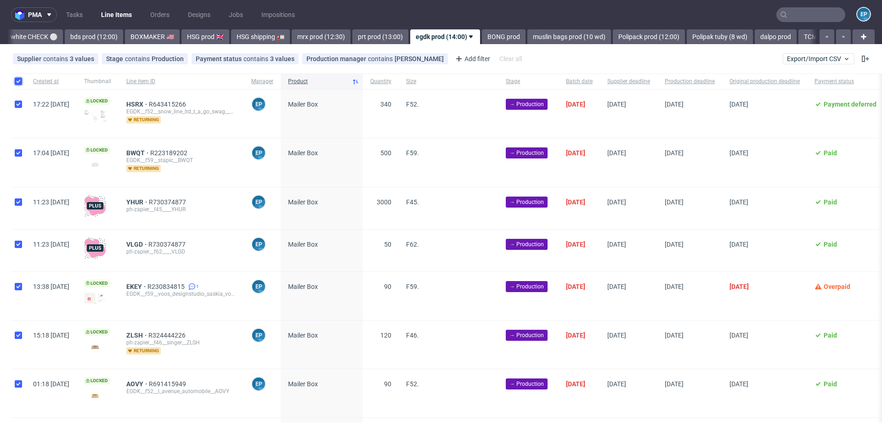
checkbox input "true"
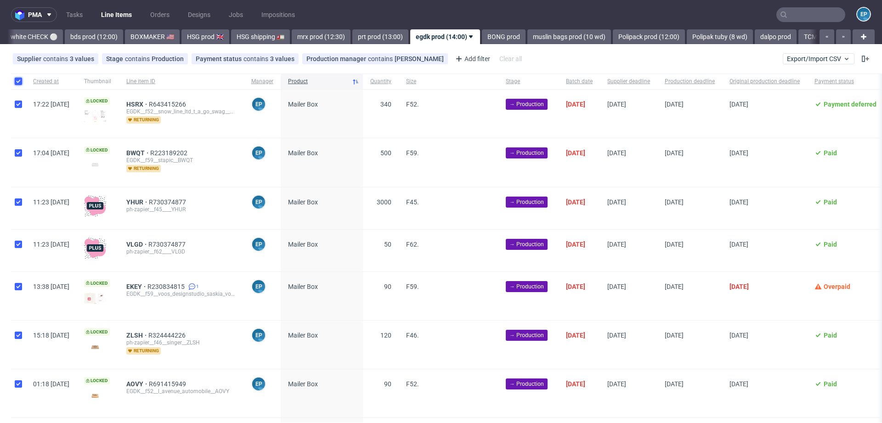
checkbox input "true"
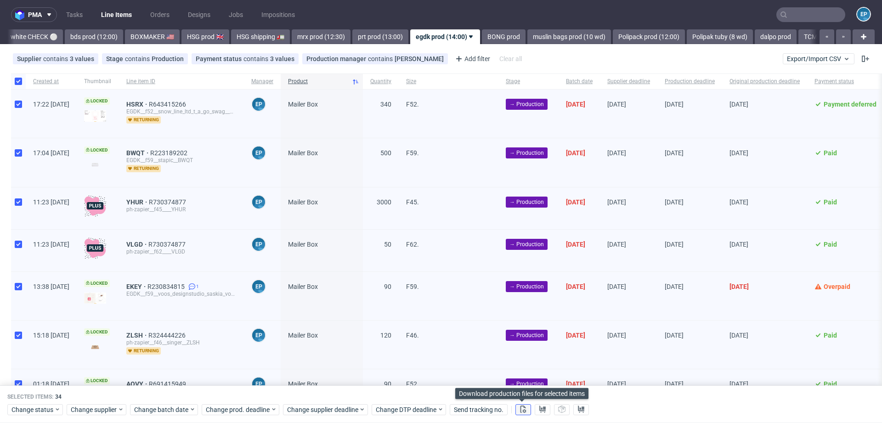
click at [525, 410] on icon at bounding box center [523, 409] width 7 height 7
click at [541, 410] on icon at bounding box center [542, 409] width 7 height 7
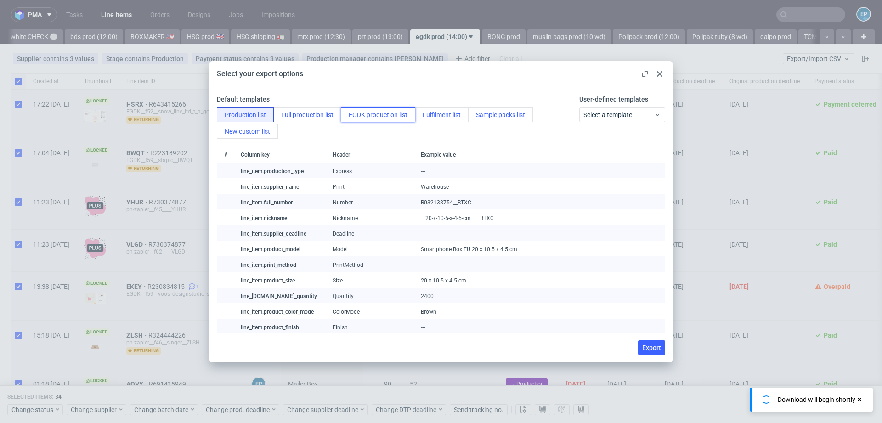
click at [384, 115] on button "EGDK production list" at bounding box center [378, 115] width 74 height 15
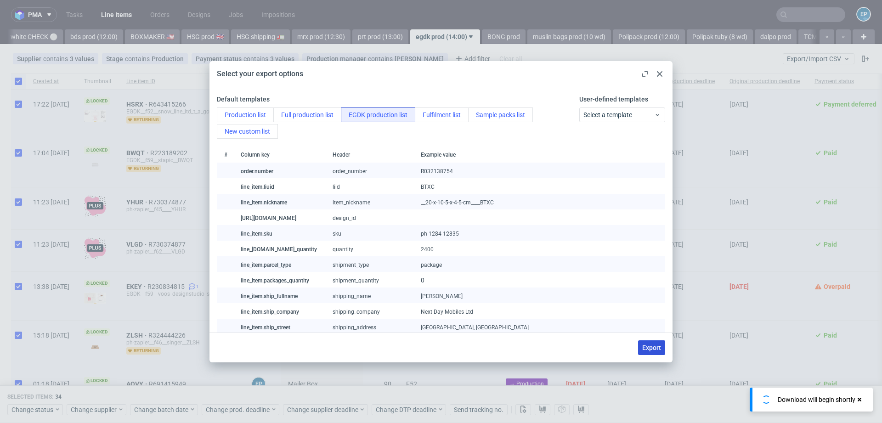
click at [651, 351] on button "Export" at bounding box center [651, 347] width 27 height 15
checkbox input "false"
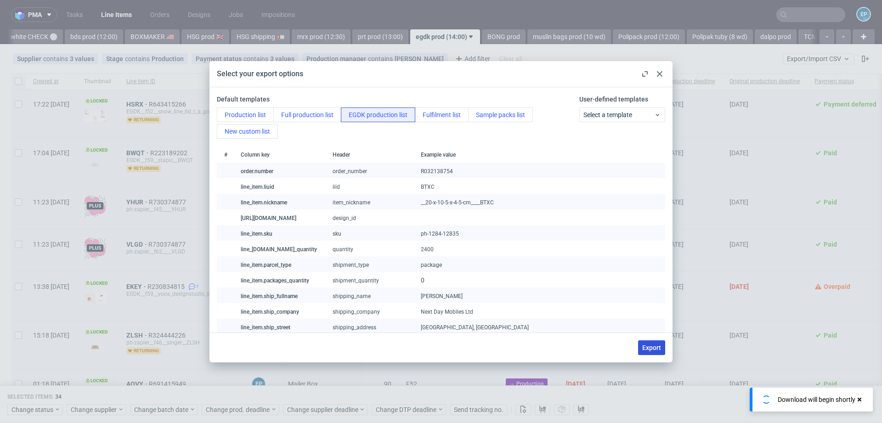
checkbox input "false"
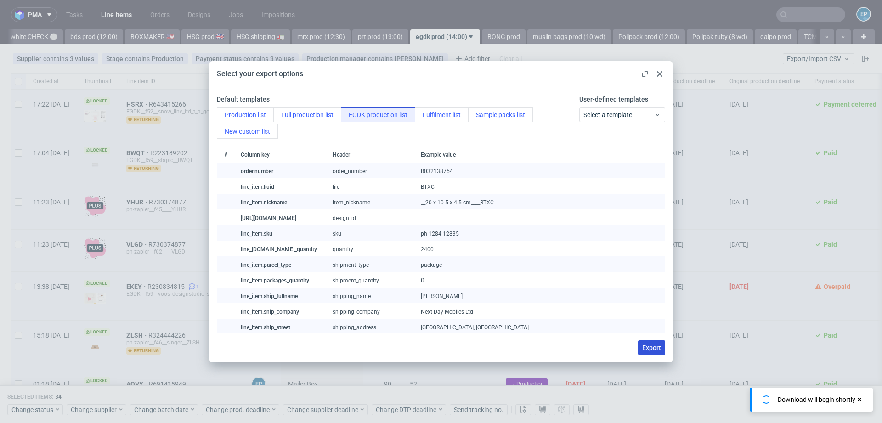
checkbox input "false"
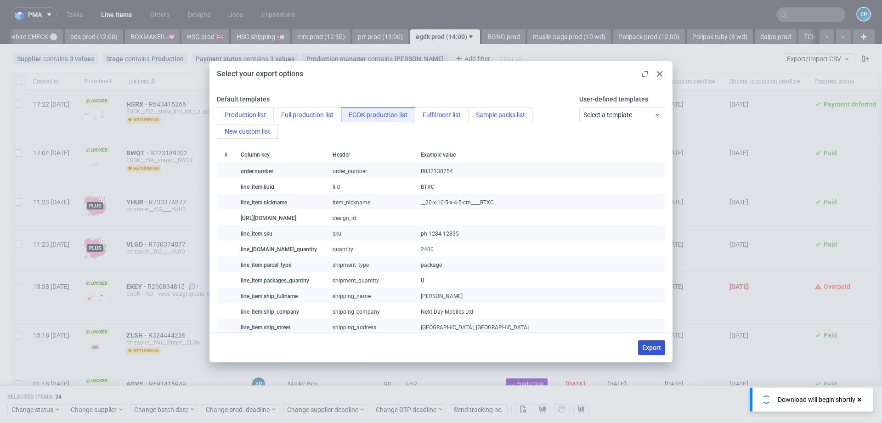
checkbox input "false"
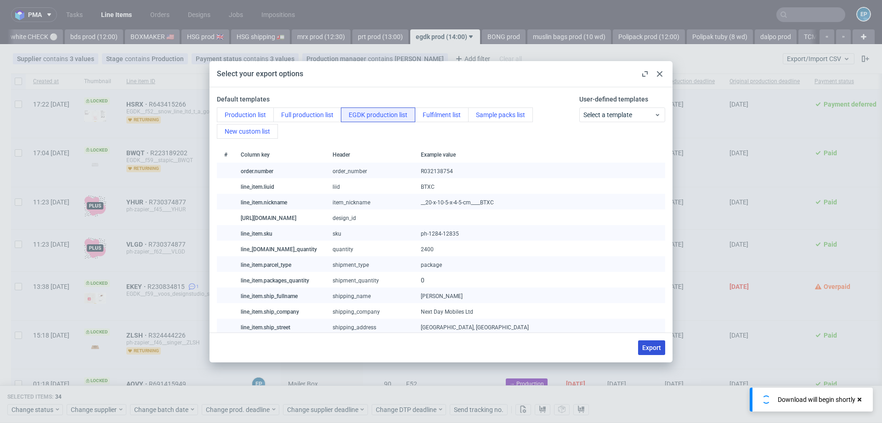
checkbox input "false"
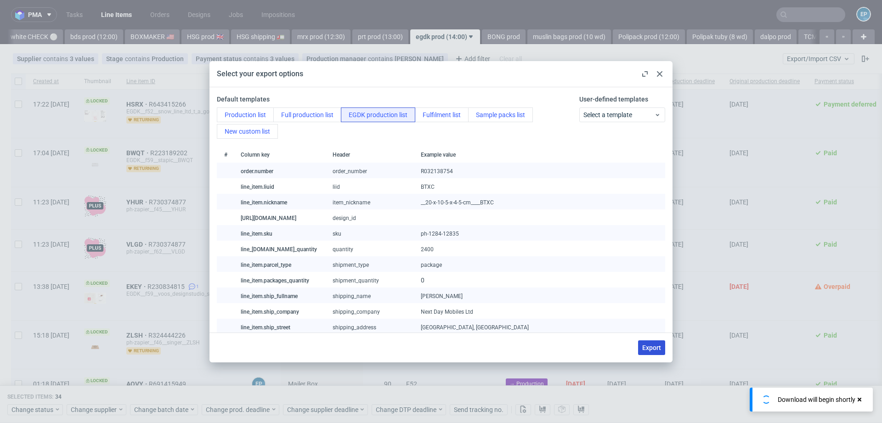
checkbox input "false"
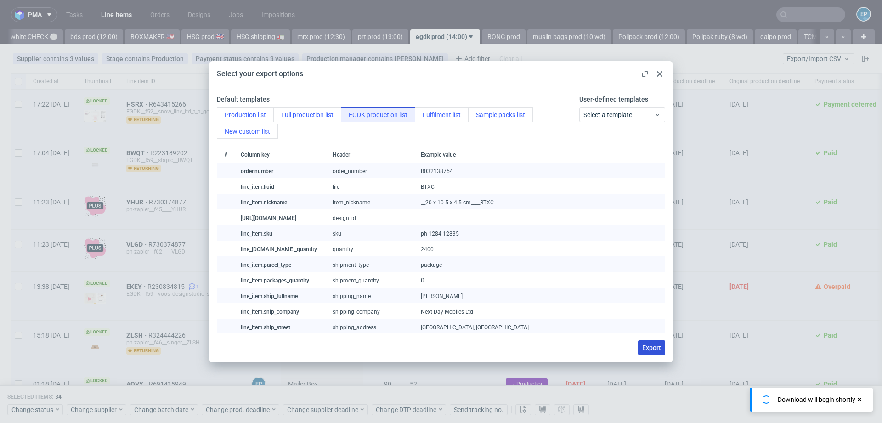
checkbox input "false"
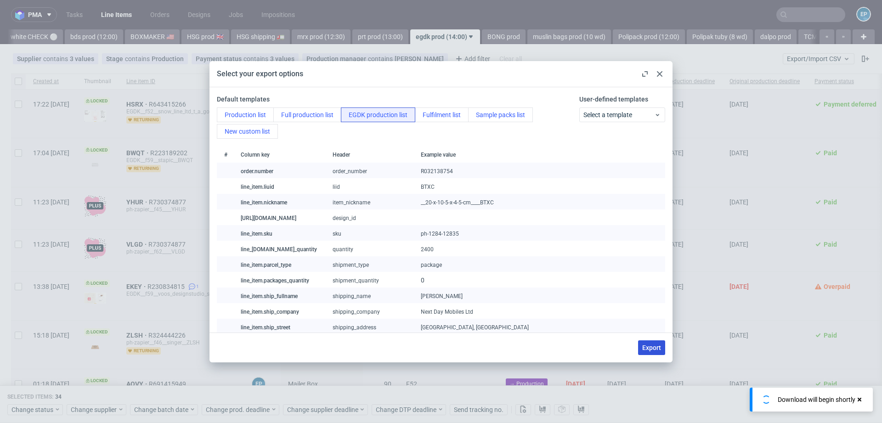
checkbox input "false"
